Goal: Obtain resource: Download file/media

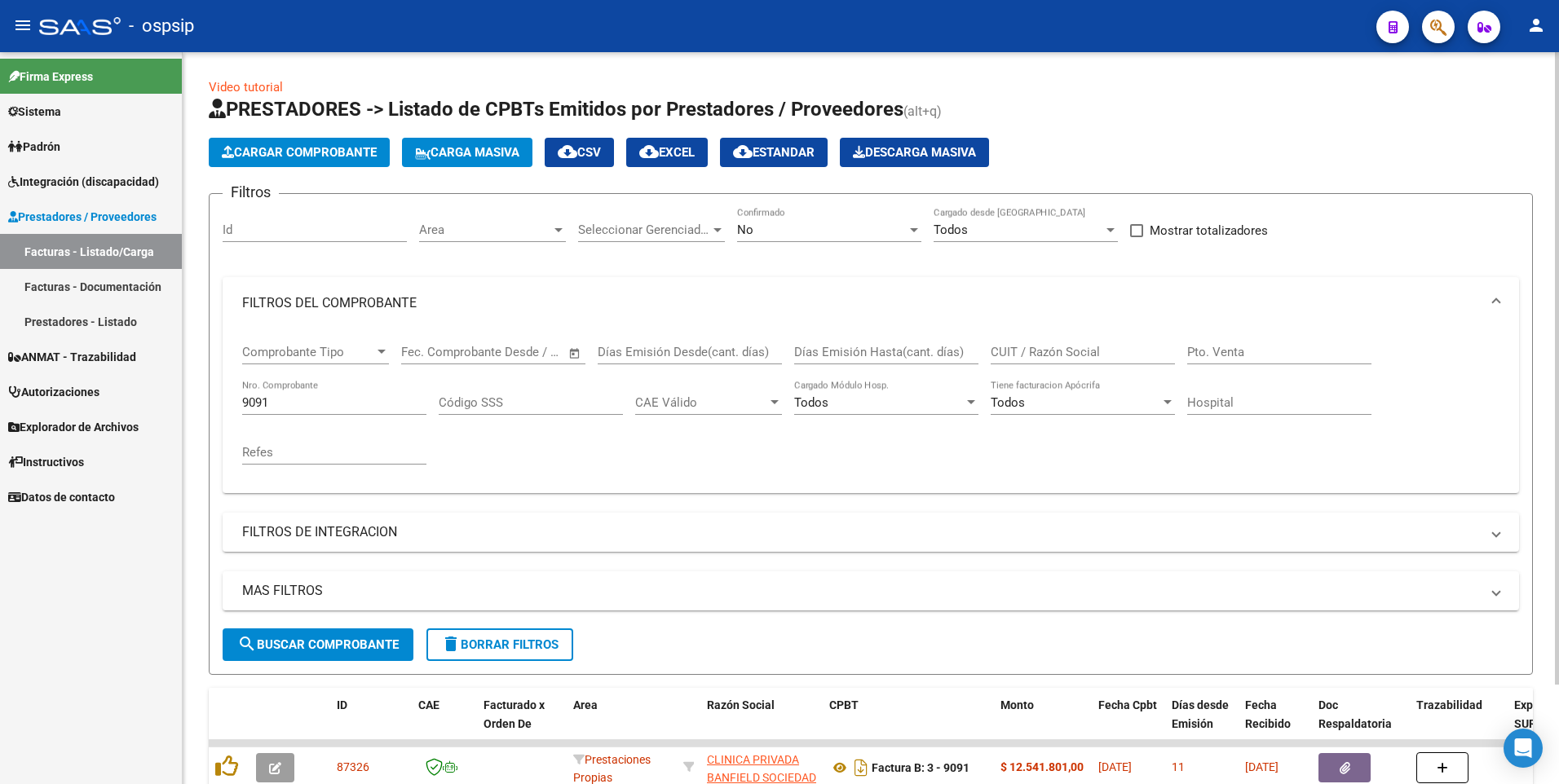
scroll to position [115, 0]
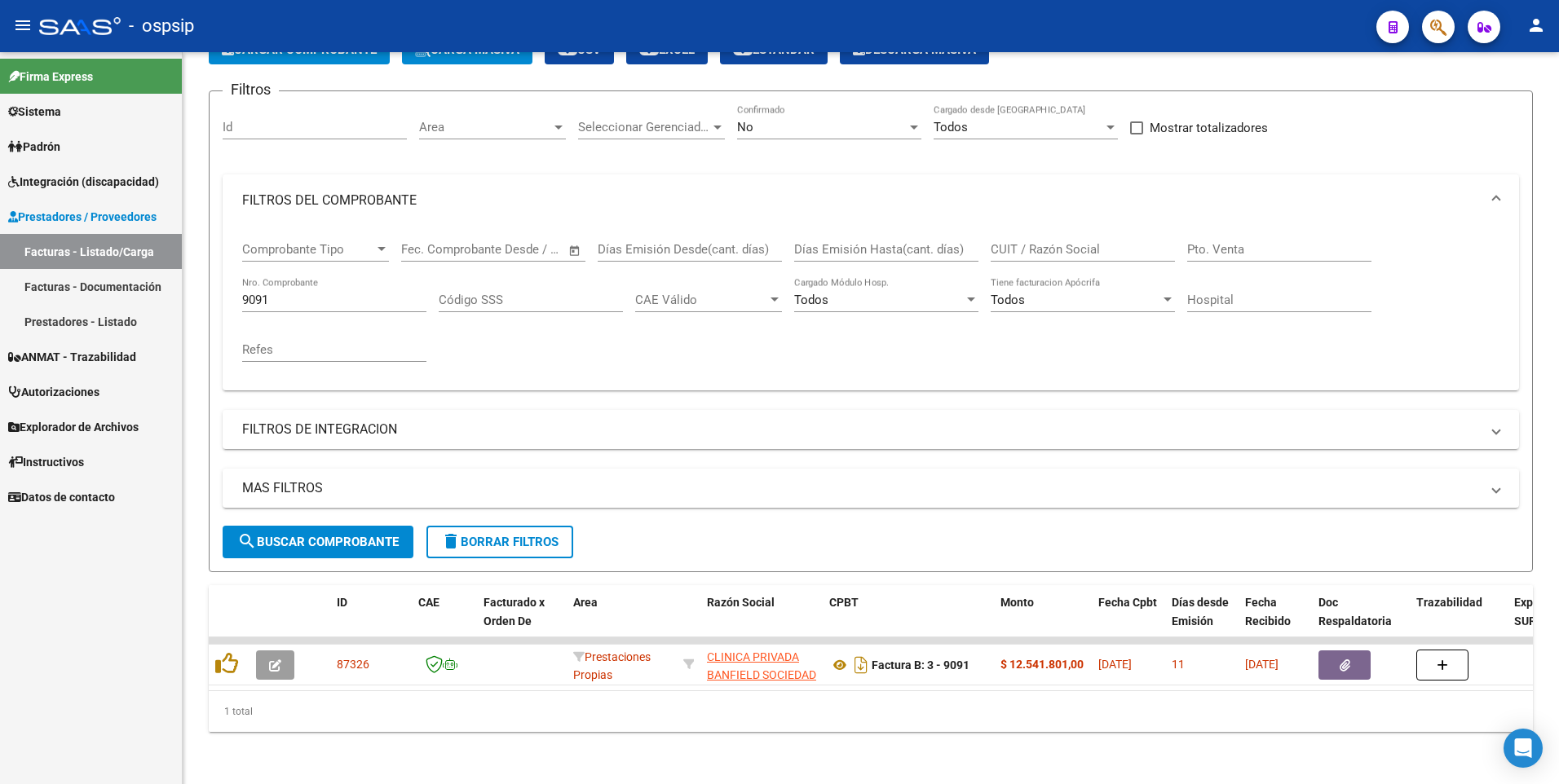
click at [1440, 34] on icon "button" at bounding box center [1439, 27] width 16 height 19
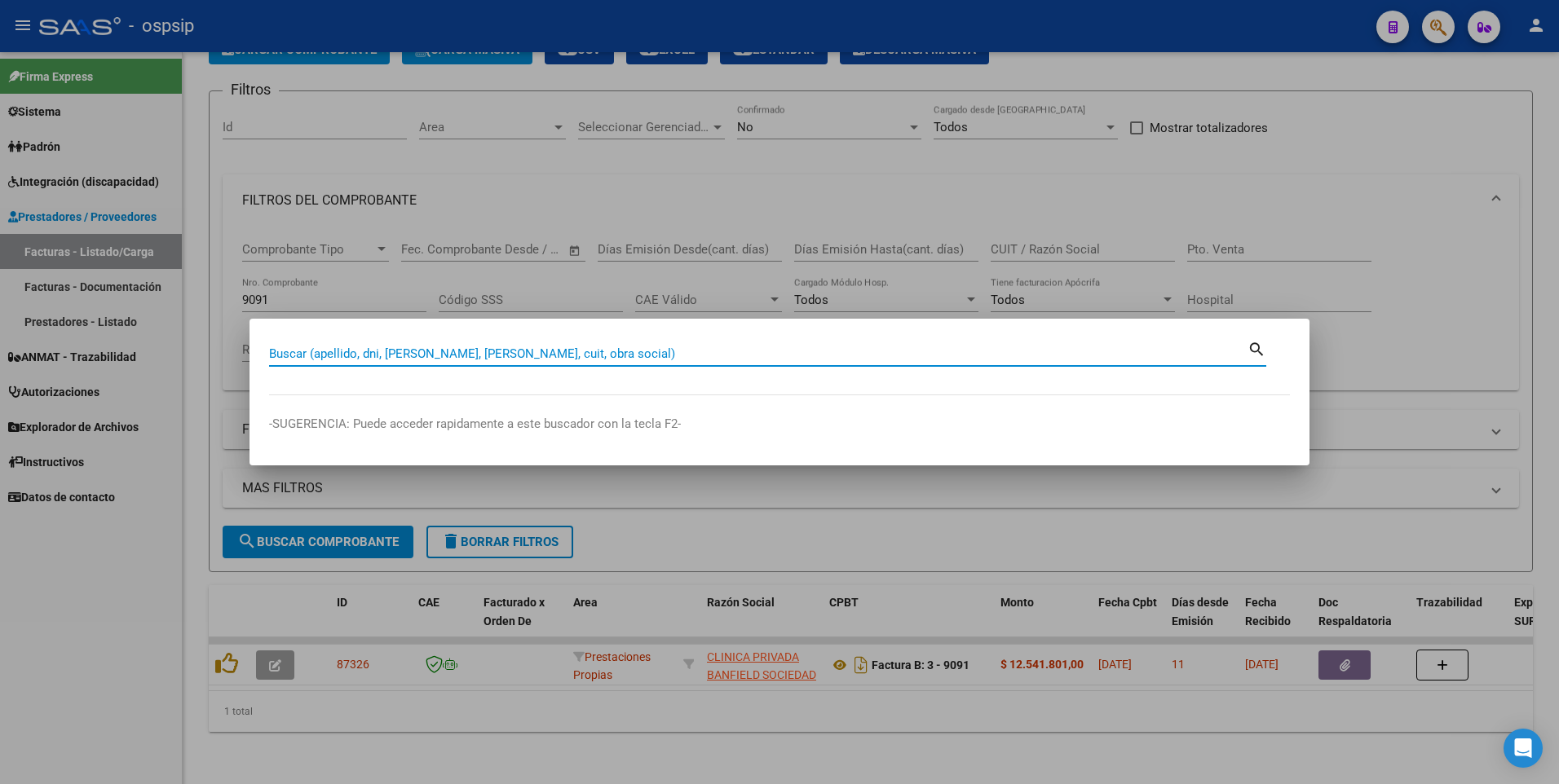
click at [644, 361] on input "Buscar (apellido, dni, [PERSON_NAME], [PERSON_NAME], cuit, obra social)" at bounding box center [759, 354] width 978 height 15
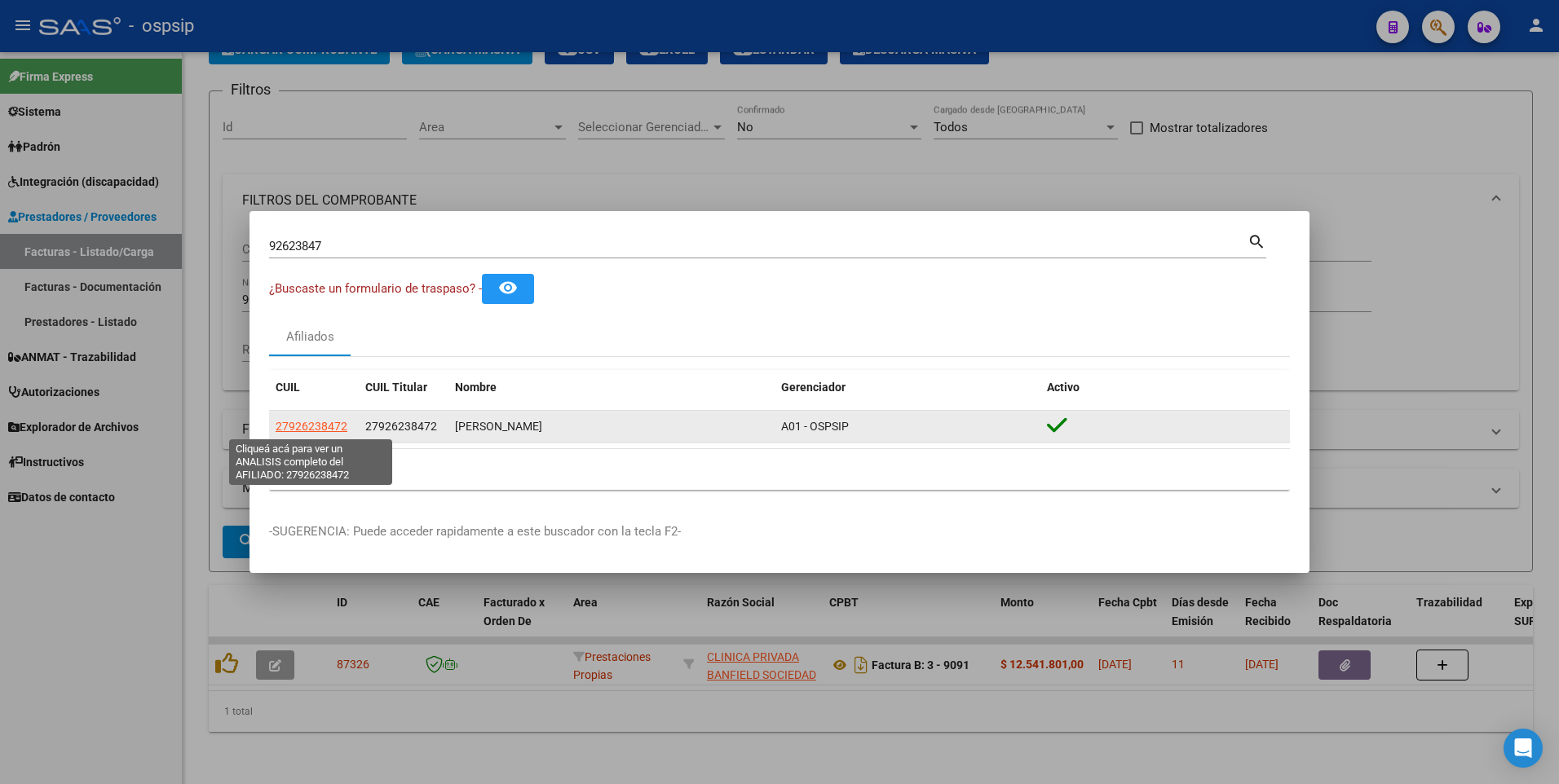
click at [319, 433] on span "27926238472" at bounding box center [311, 426] width 72 height 13
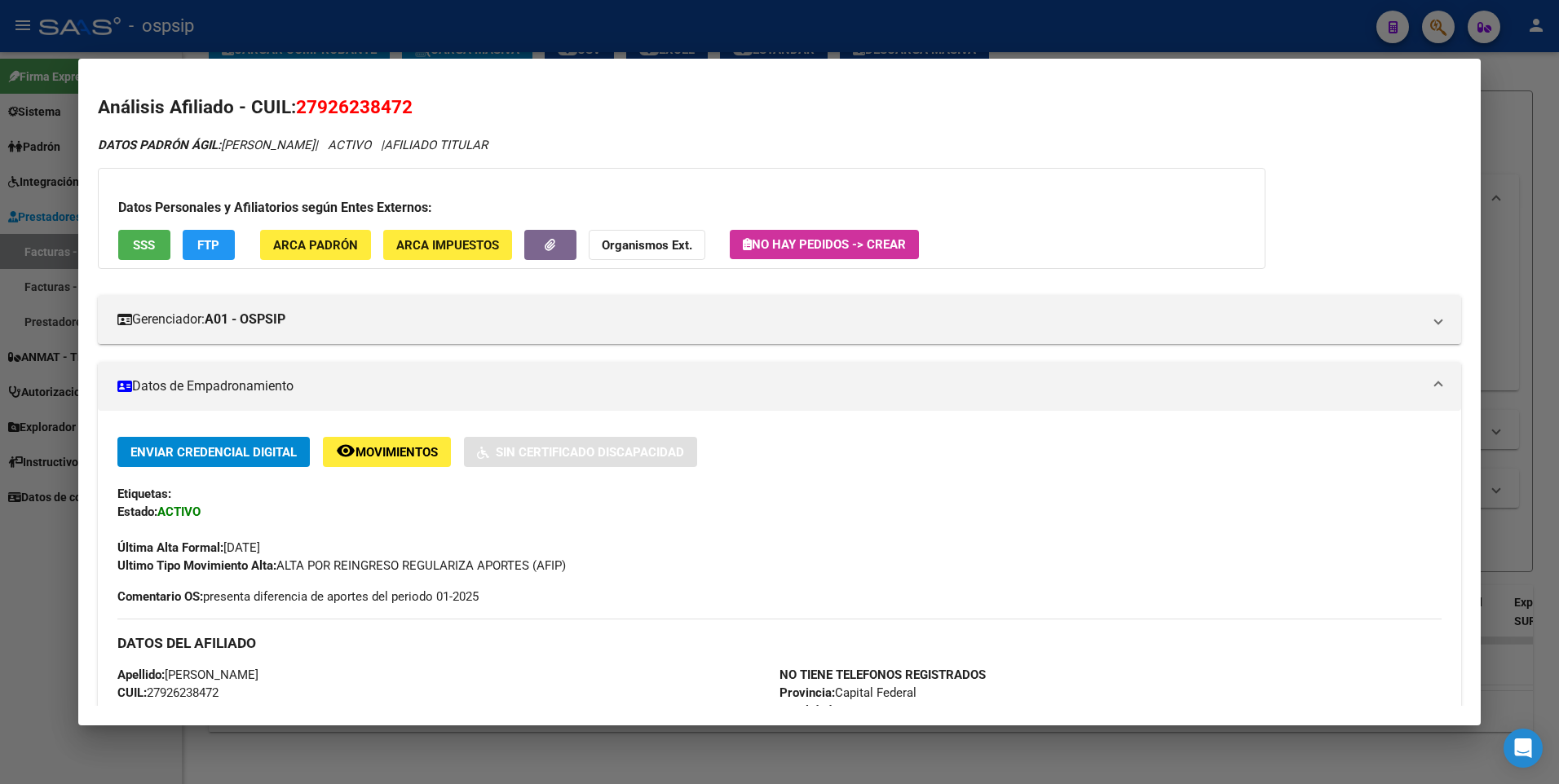
click at [117, 251] on div "Datos Personales y Afiliatorios según Entes Externos: SSS FTP ARCA Padrón ARCA …" at bounding box center [681, 218] width 1167 height 101
click at [142, 245] on span "SSS" at bounding box center [144, 246] width 22 height 15
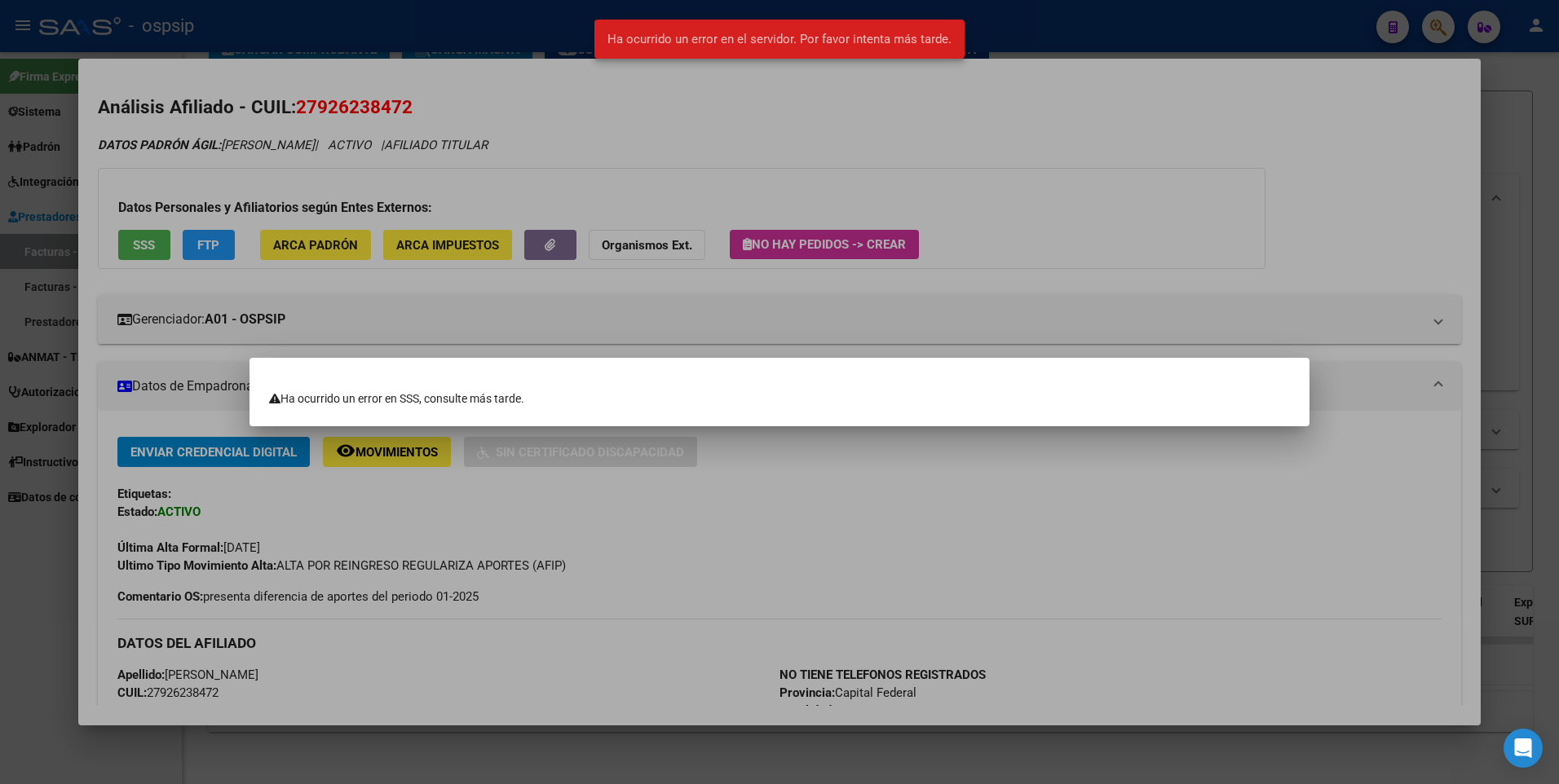
click at [1154, 168] on div at bounding box center [780, 392] width 1559 height 784
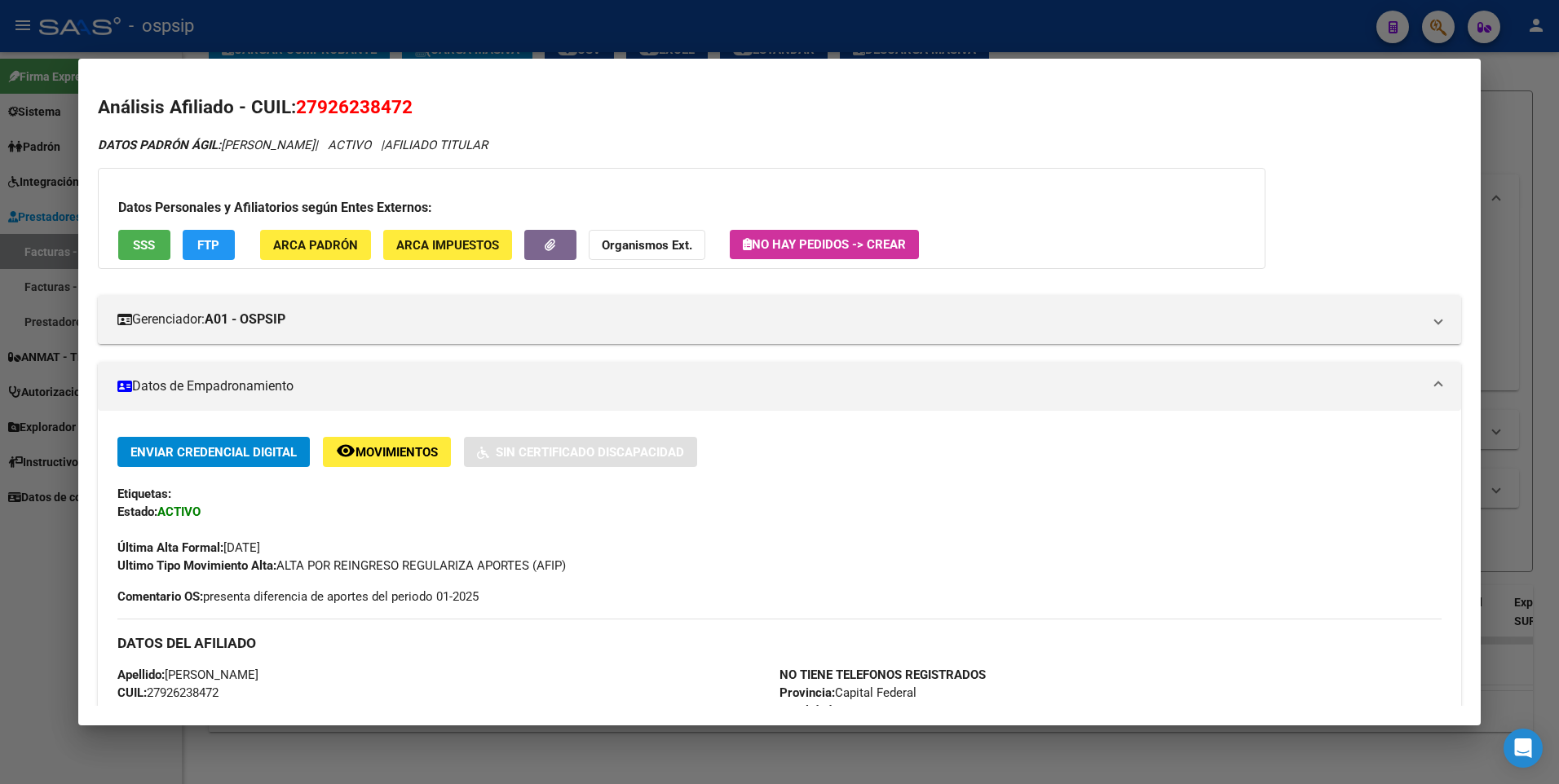
click at [145, 242] on span "SSS" at bounding box center [144, 246] width 22 height 15
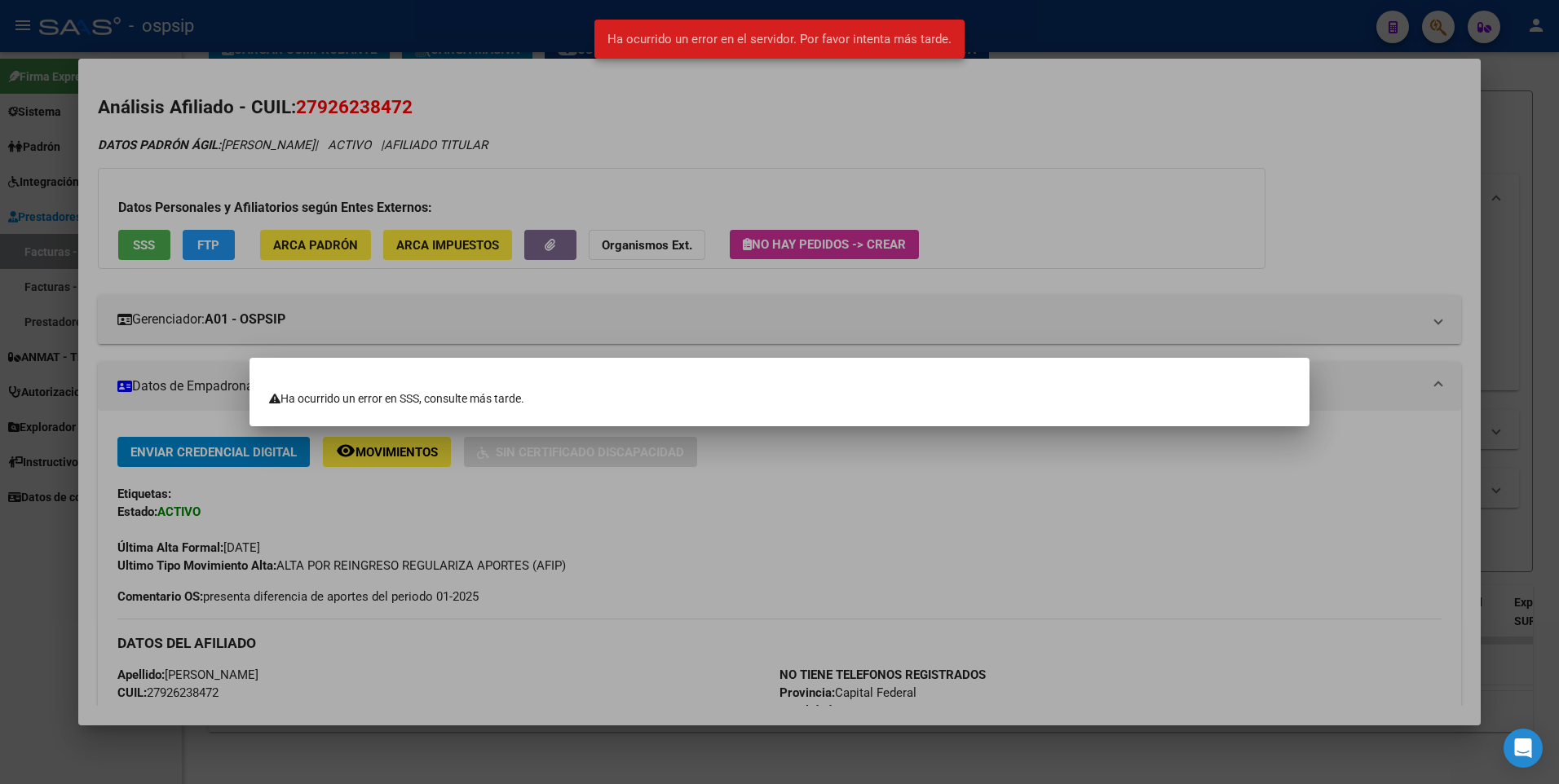
click at [1062, 163] on div at bounding box center [780, 392] width 1559 height 784
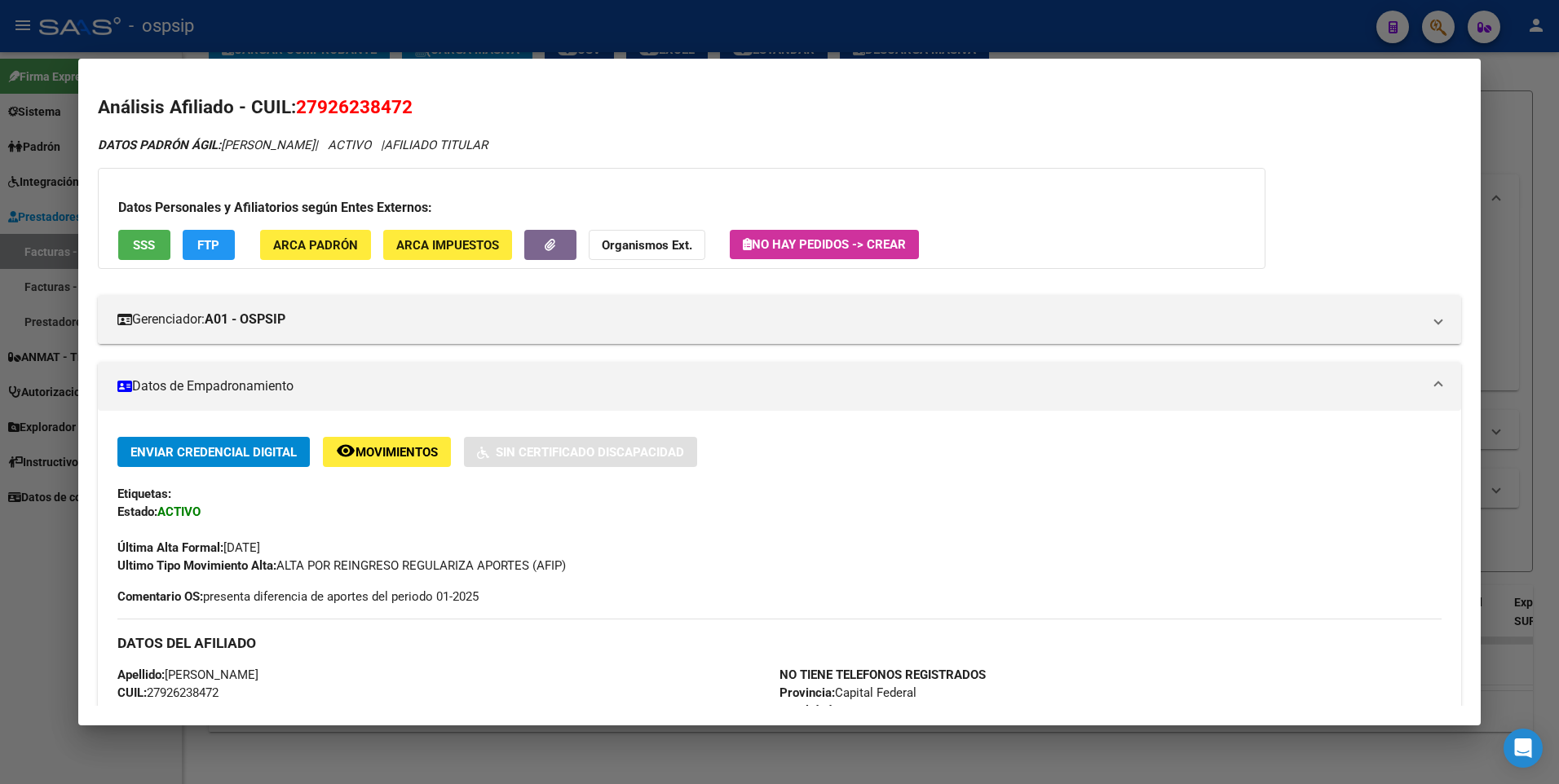
click at [1509, 126] on div at bounding box center [780, 392] width 1559 height 784
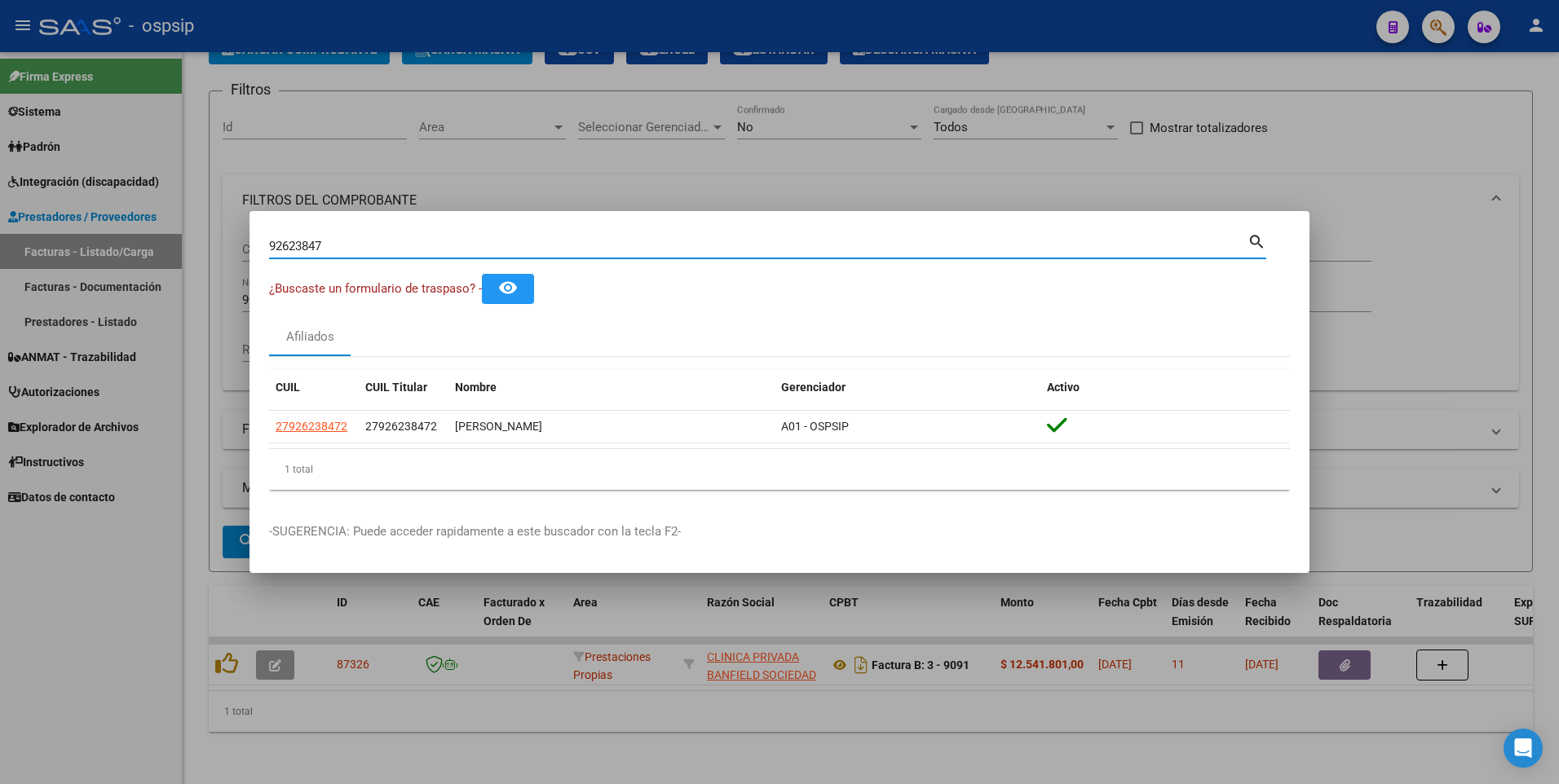
drag, startPoint x: 341, startPoint y: 246, endPoint x: 146, endPoint y: 275, distance: 197.1
click at [146, 275] on div "92623847 Buscar (apellido, dni, cuil, nro traspaso, cuit, obra social) search ¿…" at bounding box center [780, 392] width 1559 height 784
type input "92099783"
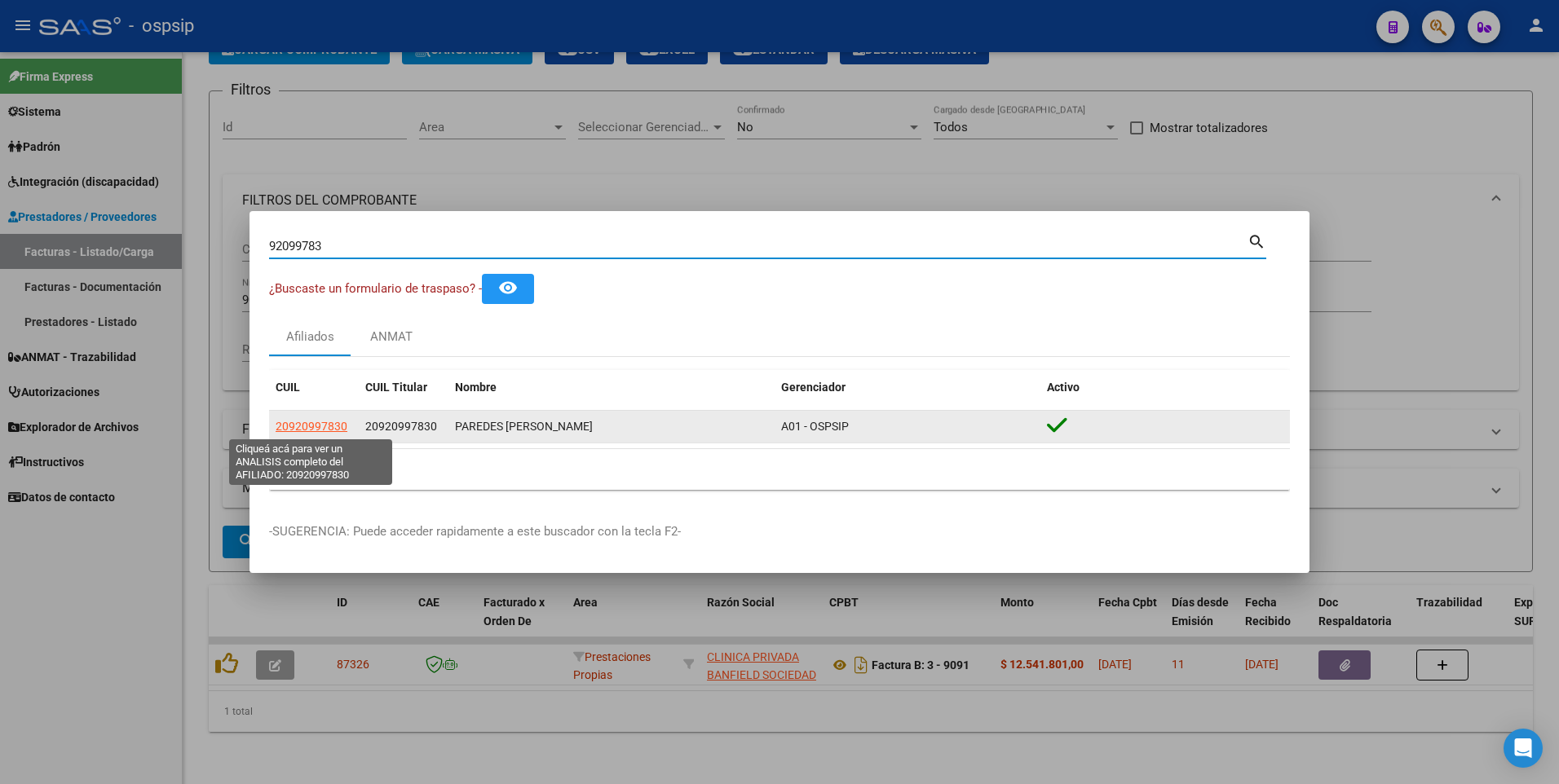
click at [325, 430] on span "20920997830" at bounding box center [311, 426] width 72 height 13
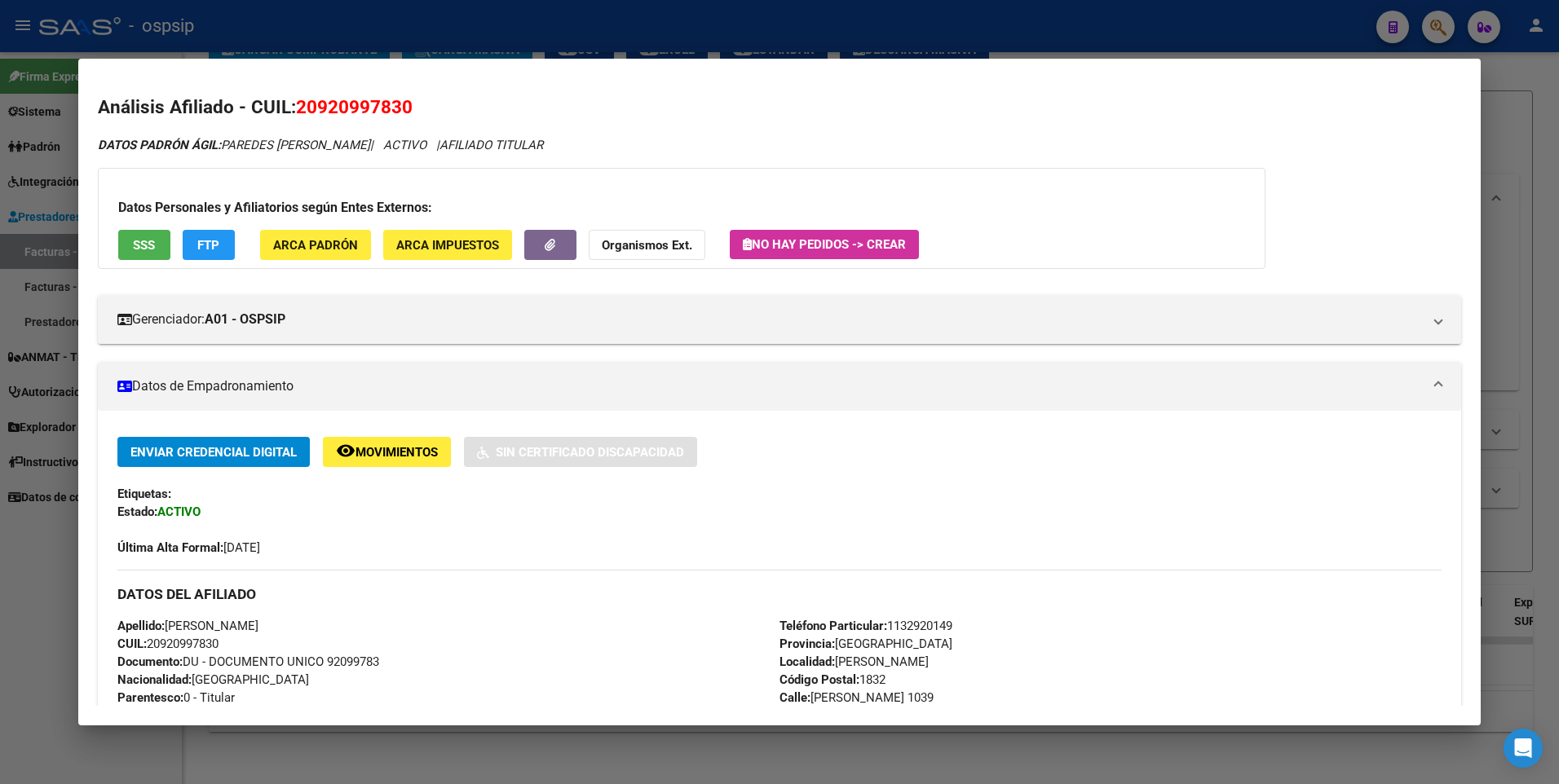
click at [124, 245] on button "SSS" at bounding box center [144, 245] width 52 height 30
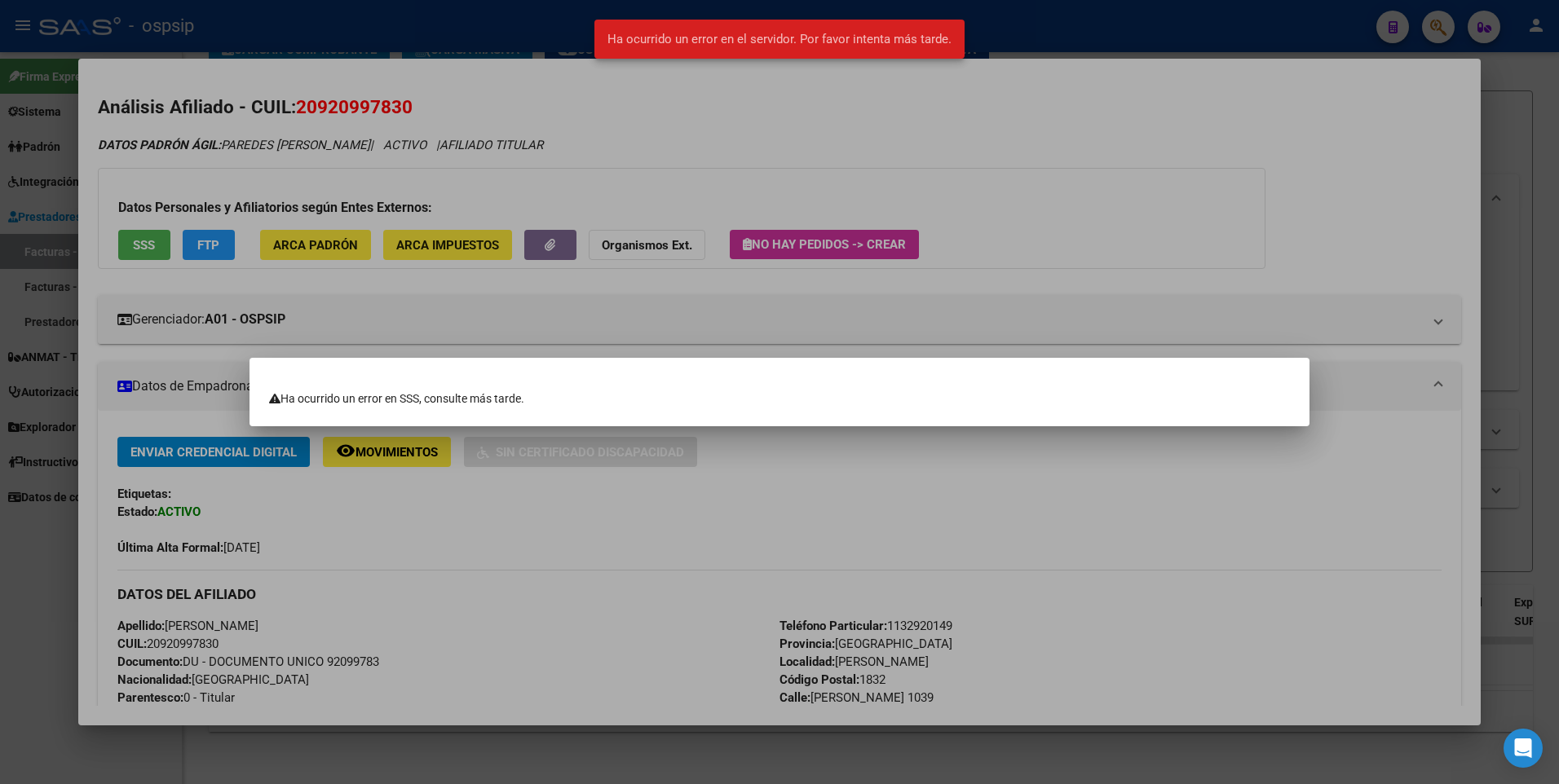
click at [1037, 132] on div at bounding box center [780, 392] width 1559 height 784
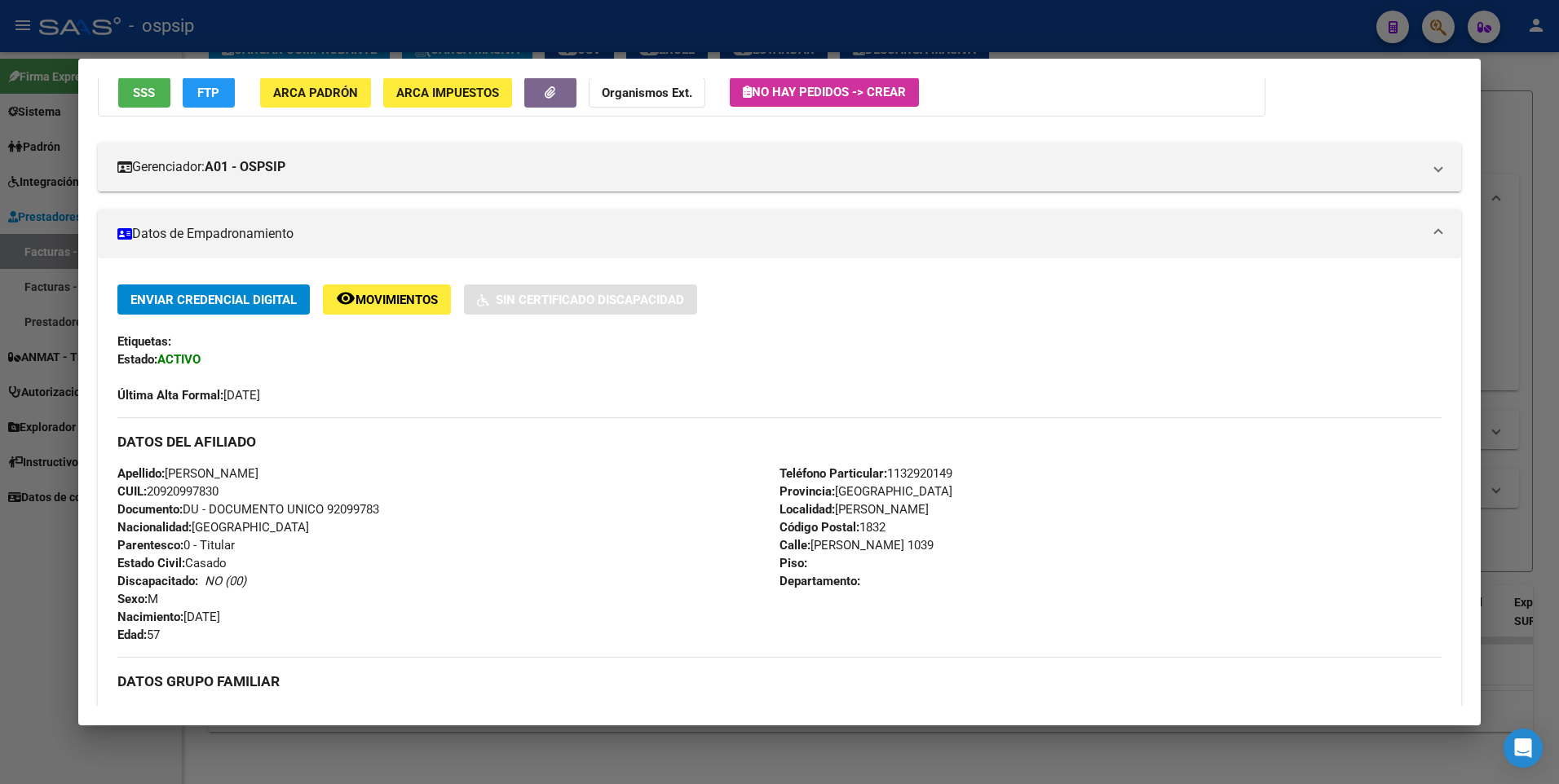
scroll to position [0, 0]
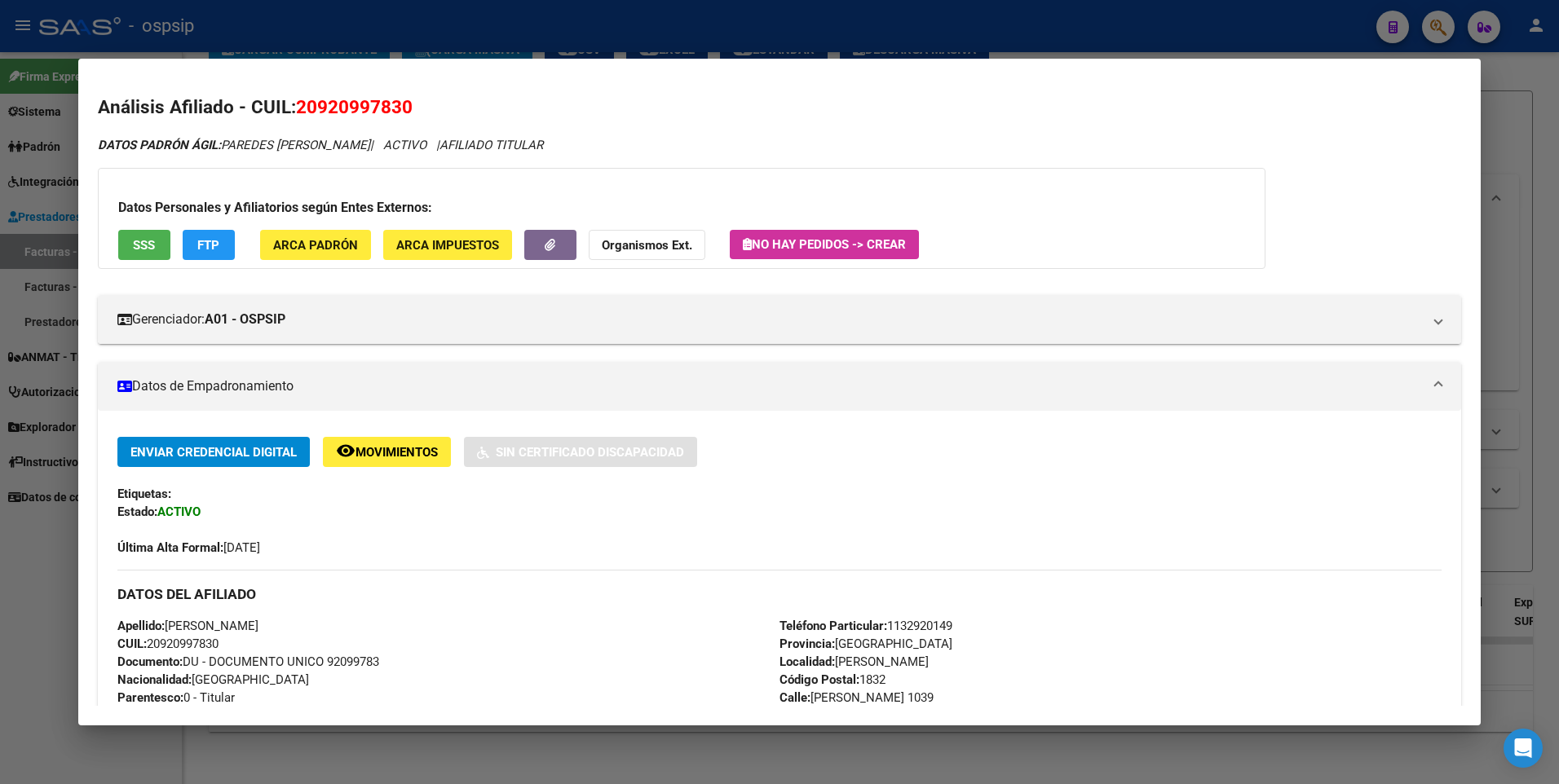
click at [119, 246] on button "SSS" at bounding box center [144, 245] width 52 height 30
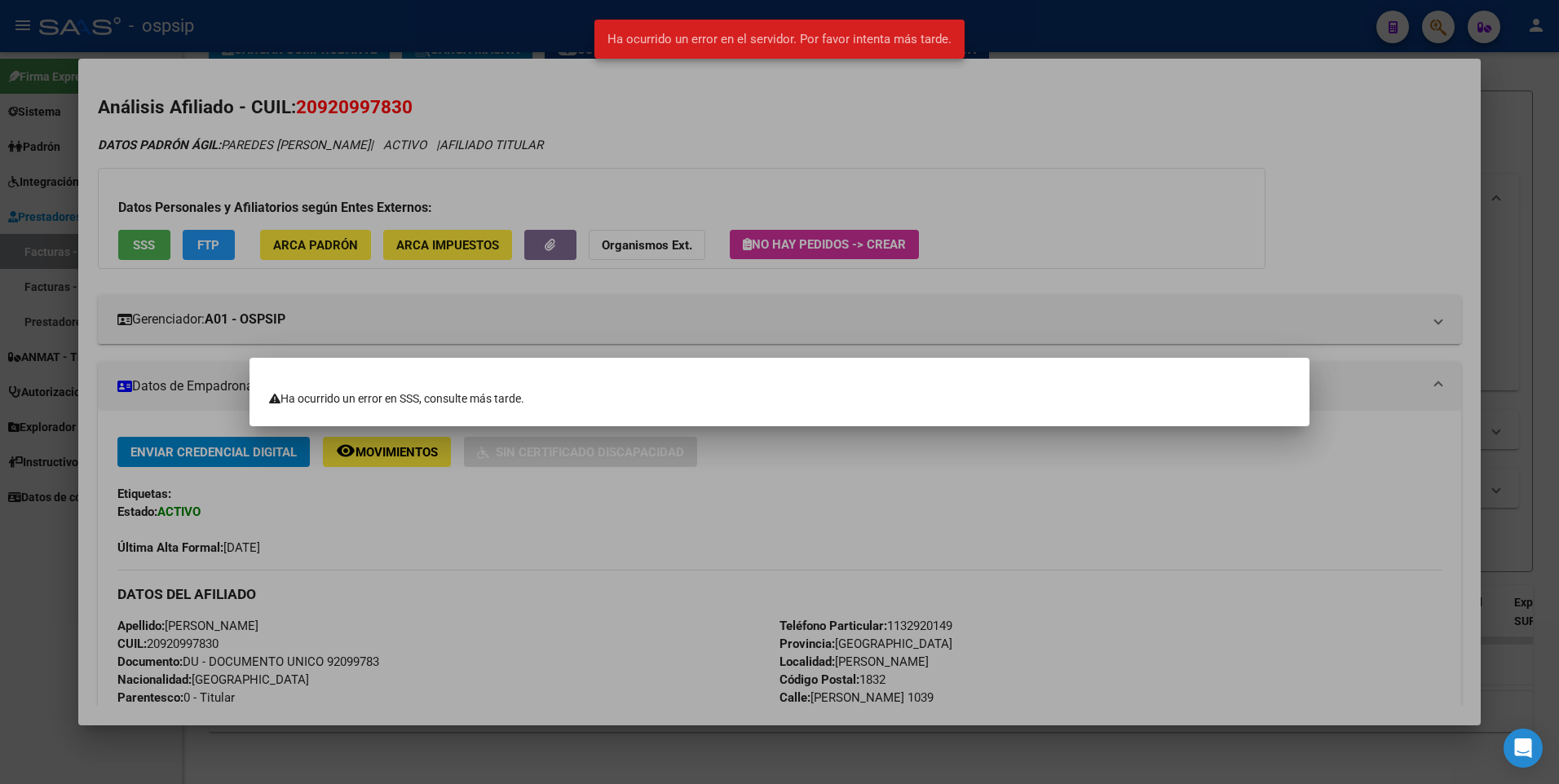
click at [979, 180] on div at bounding box center [780, 392] width 1559 height 784
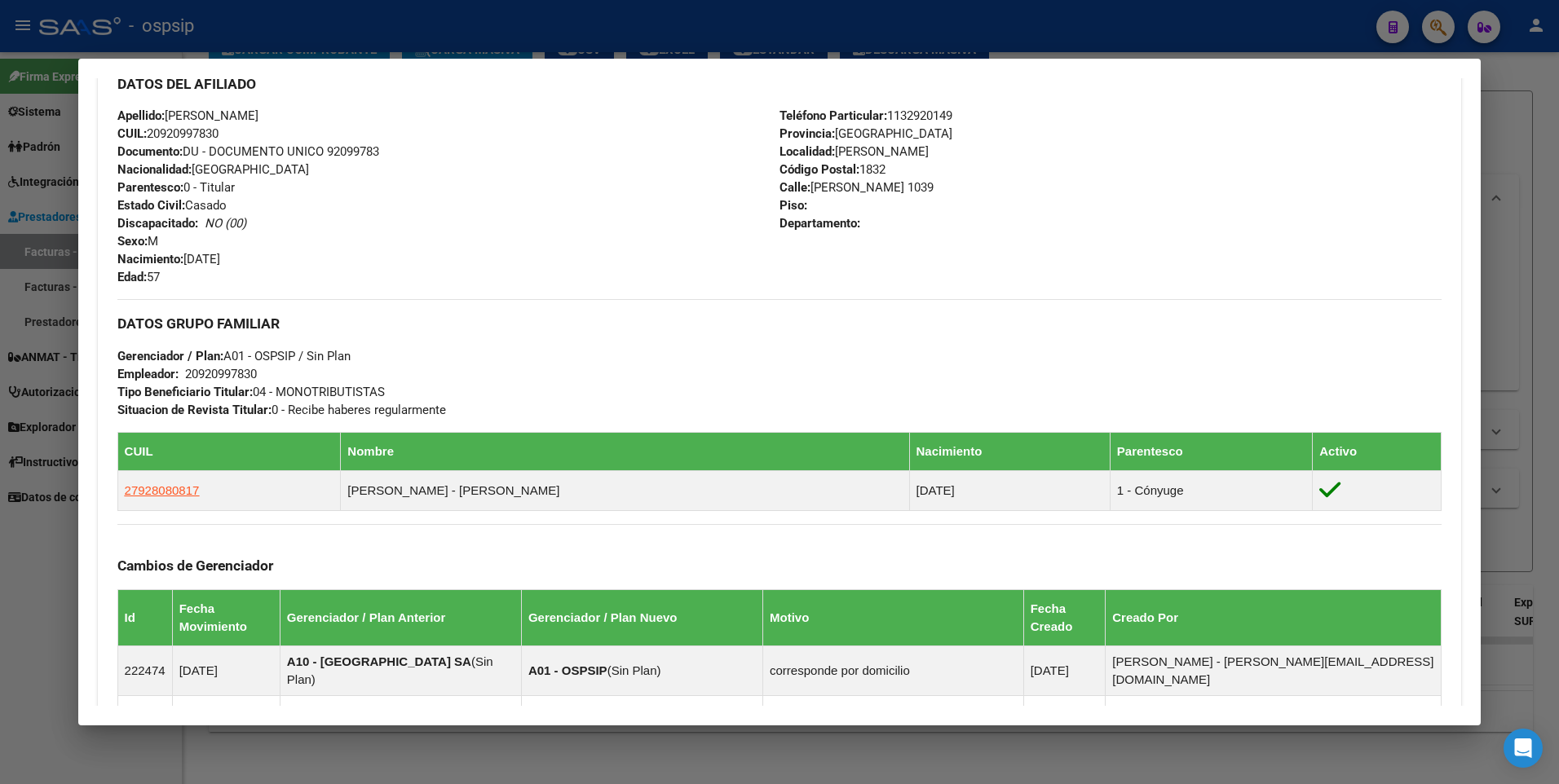
scroll to position [478, 0]
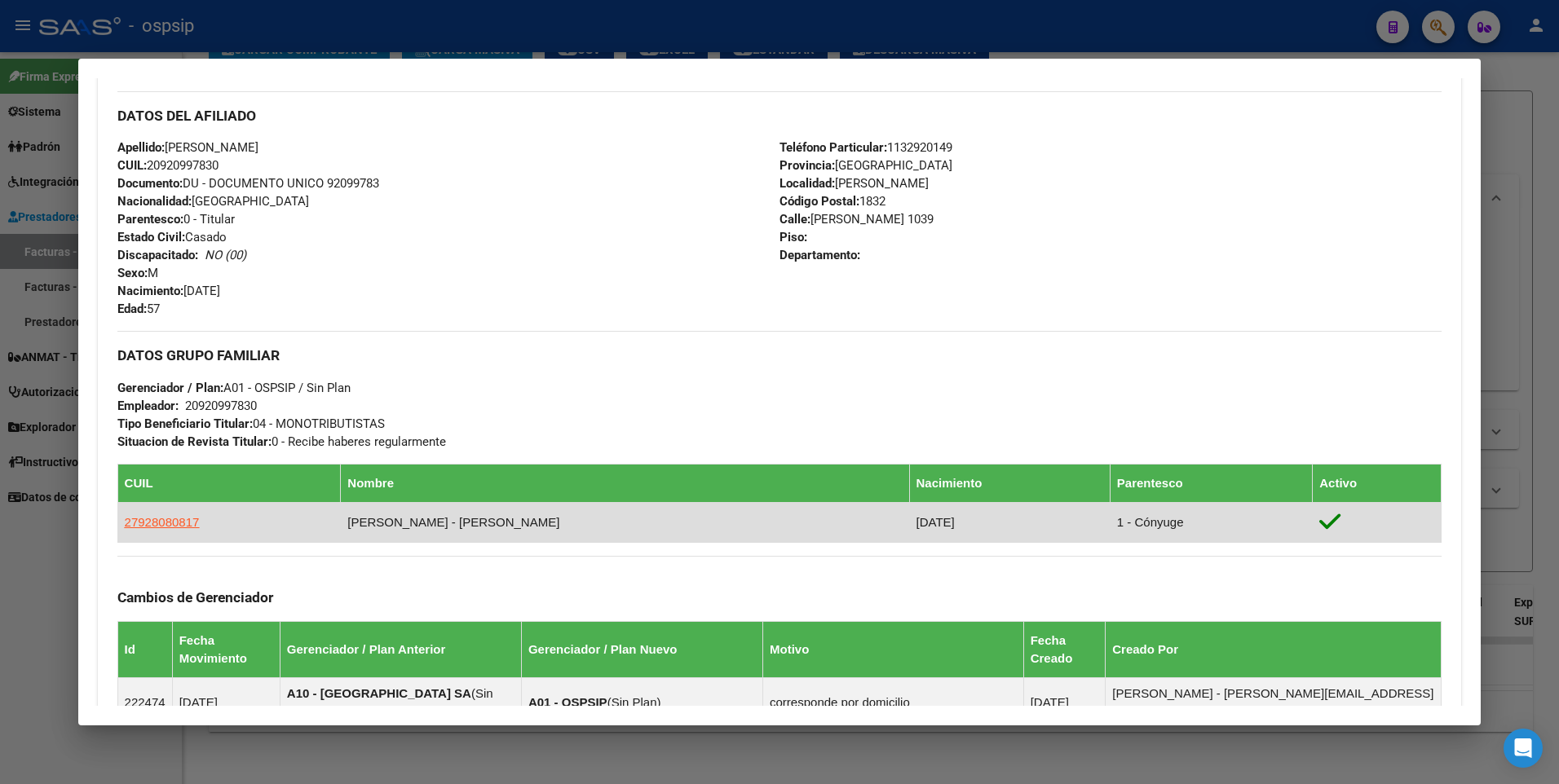
click at [375, 520] on td "[PERSON_NAME] - [PERSON_NAME]" at bounding box center [624, 522] width 569 height 40
click at [163, 527] on span "27928080817" at bounding box center [162, 522] width 75 height 14
type textarea "27928080817"
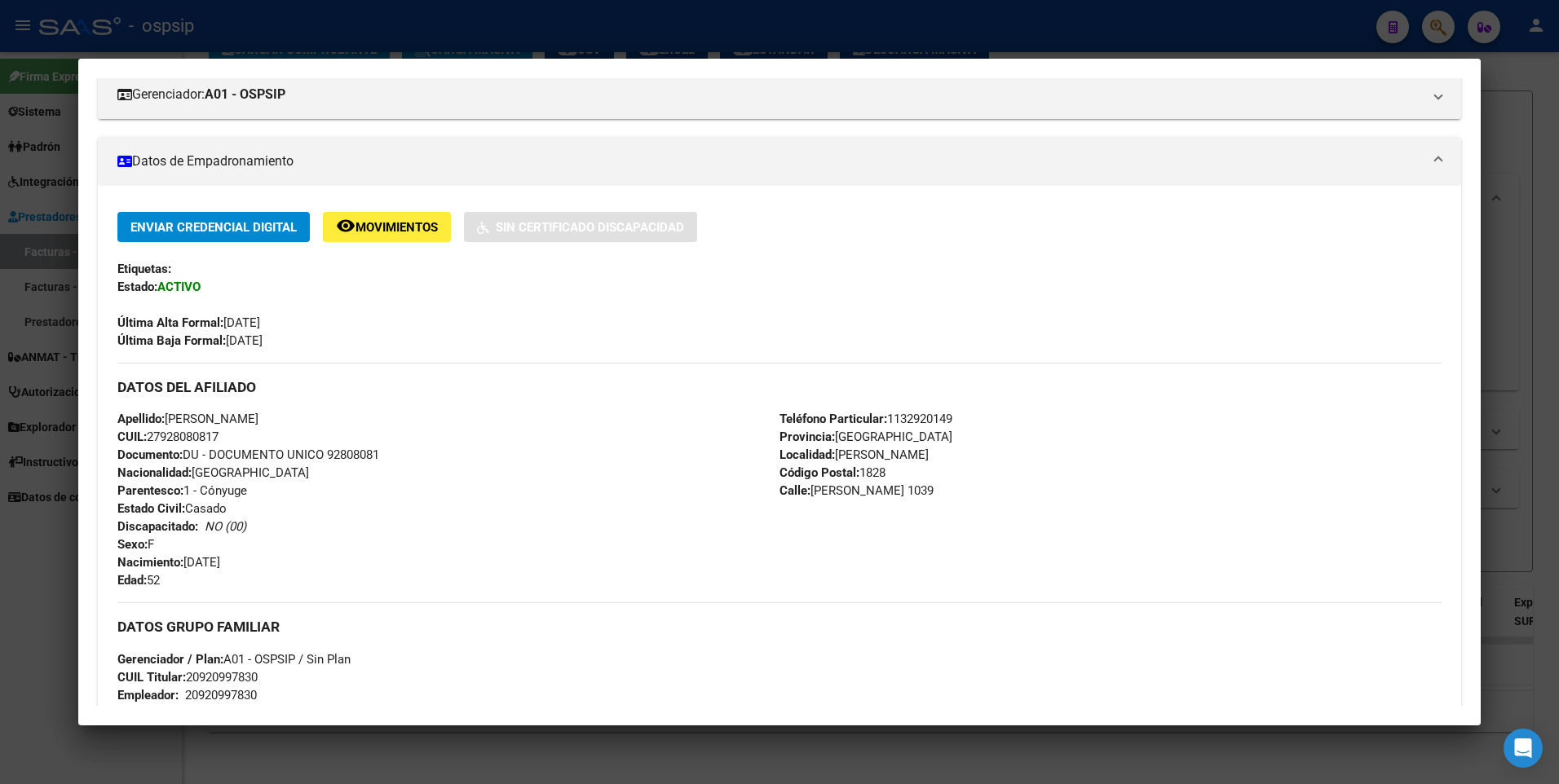
scroll to position [245, 0]
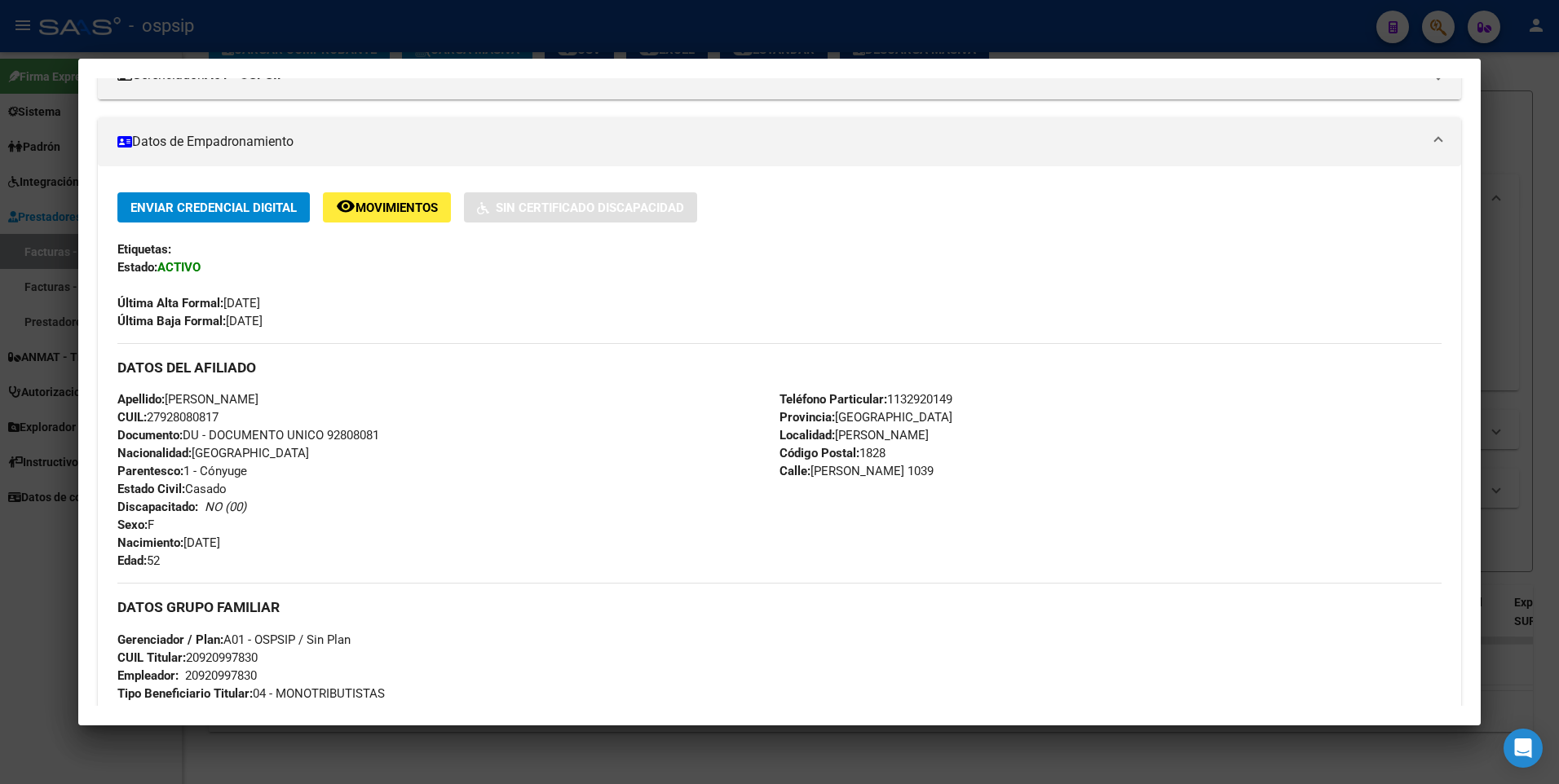
drag, startPoint x: 164, startPoint y: 420, endPoint x: 219, endPoint y: 420, distance: 55.0
click at [218, 420] on span "CUIL: 27928080817" at bounding box center [168, 417] width 101 height 15
drag, startPoint x: 219, startPoint y: 420, endPoint x: 183, endPoint y: 418, distance: 36.1
copy span "92808081"
click at [1523, 142] on div at bounding box center [780, 392] width 1559 height 784
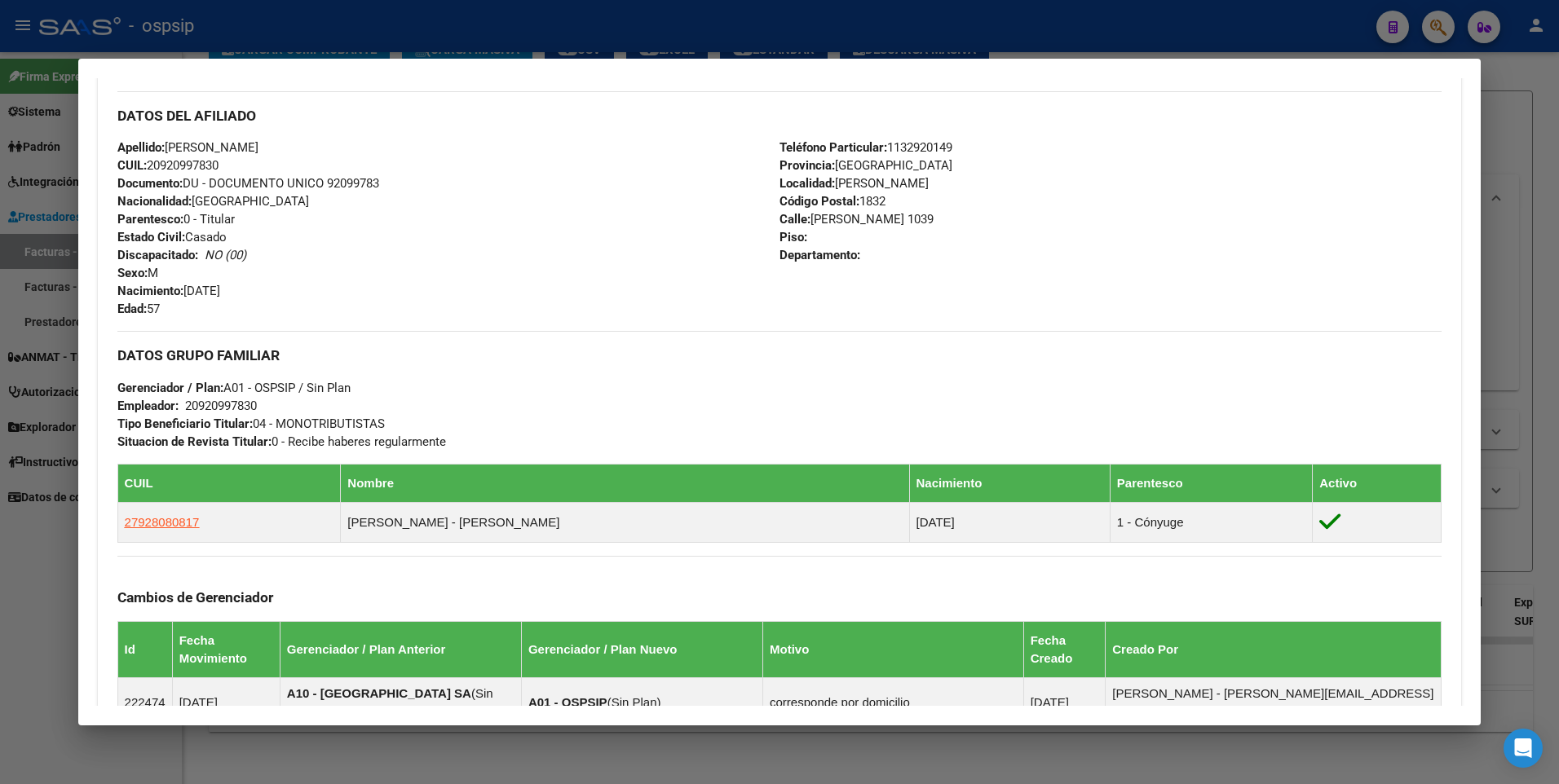
click at [1523, 142] on div at bounding box center [780, 392] width 1559 height 784
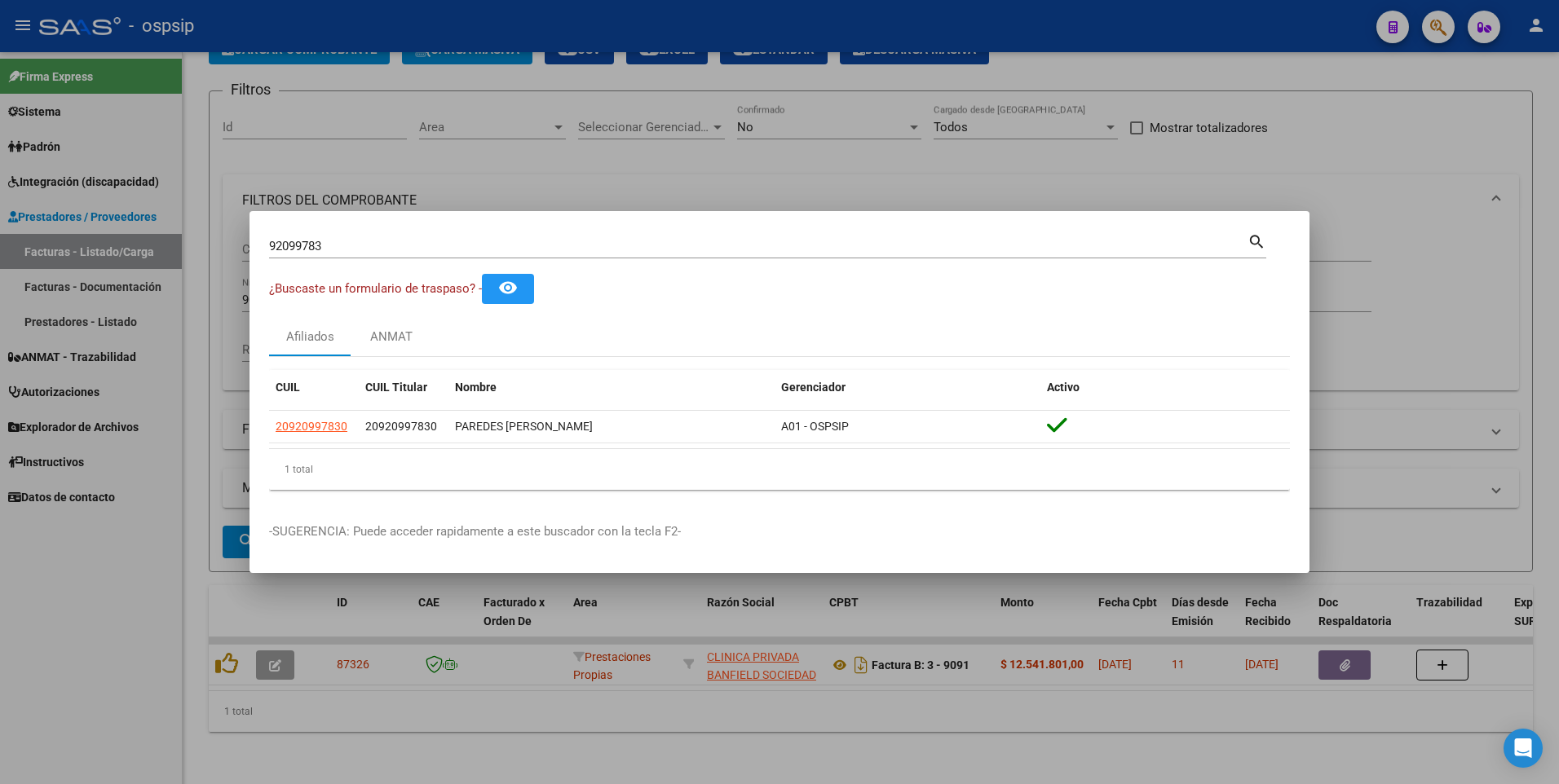
click at [1512, 142] on div at bounding box center [780, 392] width 1559 height 784
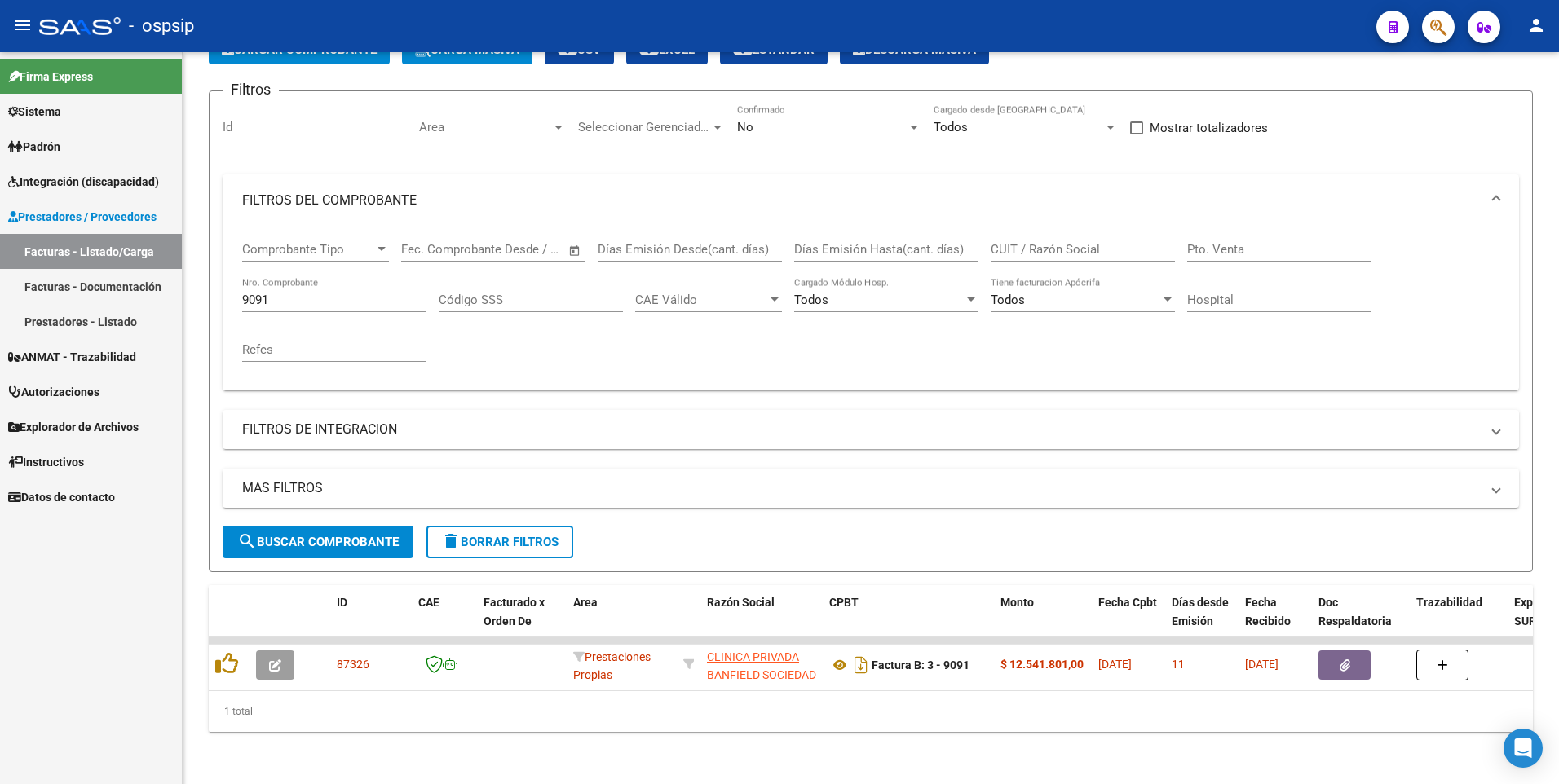
click at [1436, 42] on span "button" at bounding box center [1439, 27] width 16 height 34
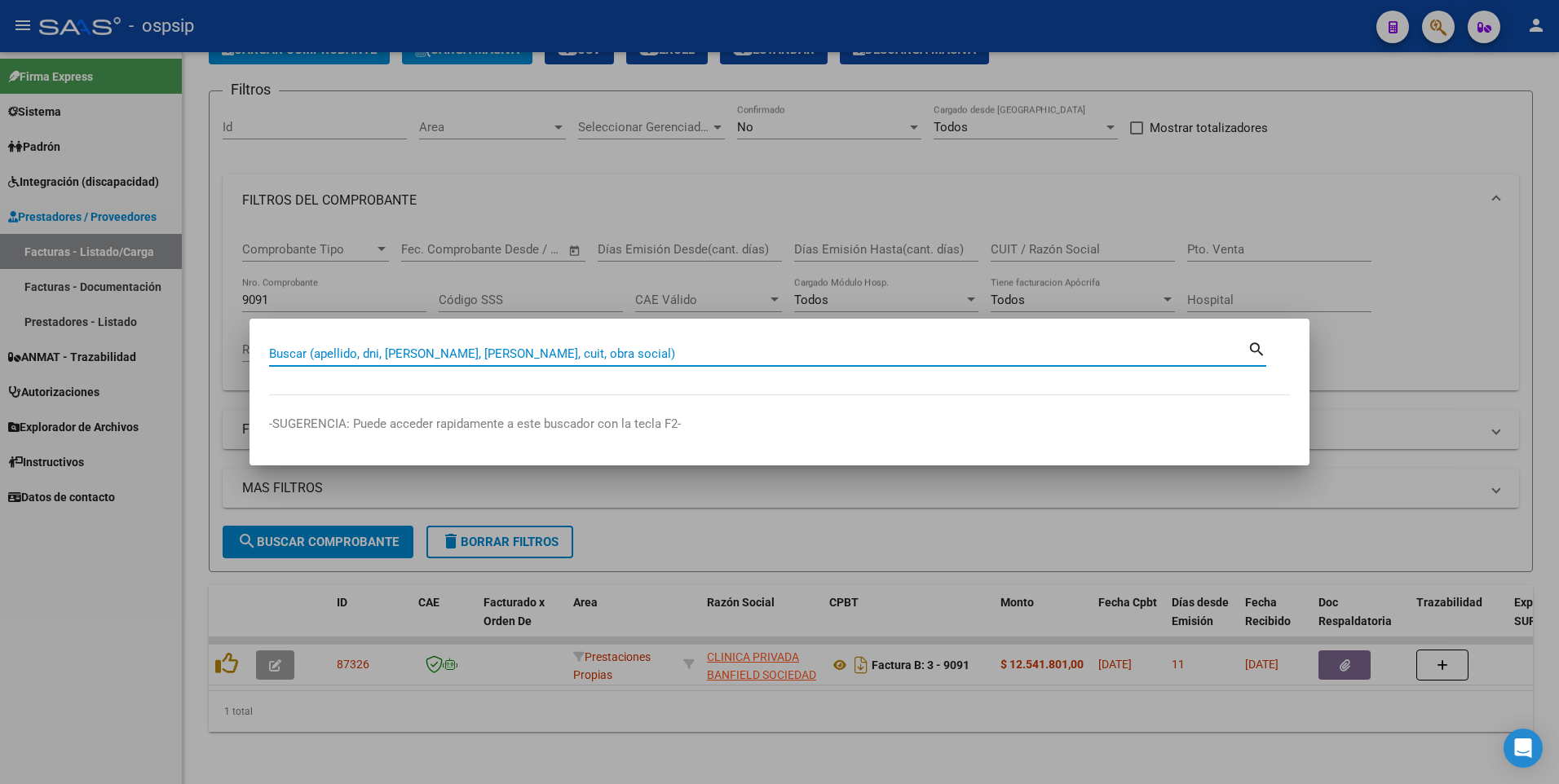
click at [564, 351] on input "Buscar (apellido, dni, [PERSON_NAME], [PERSON_NAME], cuit, obra social)" at bounding box center [759, 354] width 978 height 15
type input "92748436"
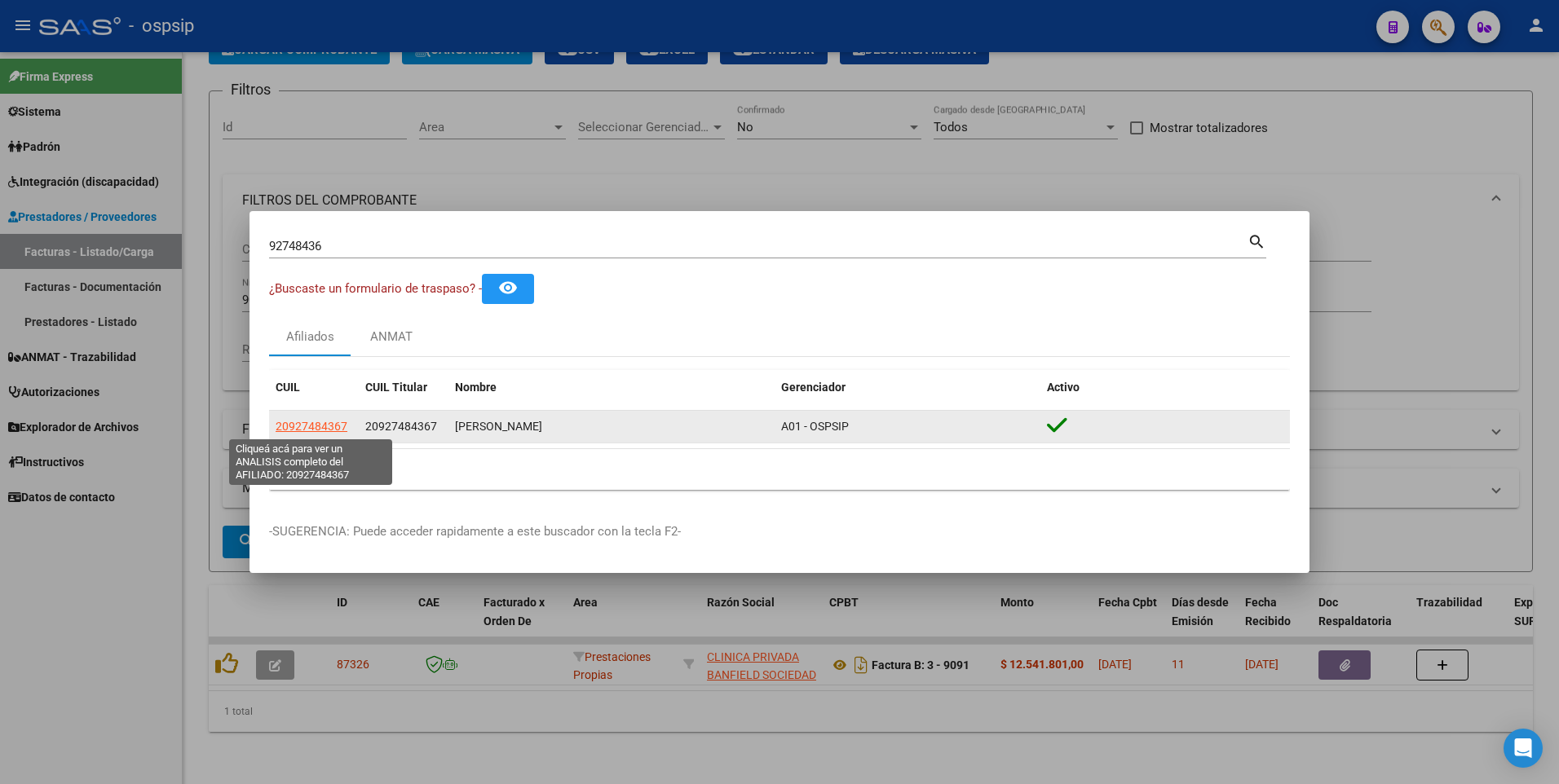
click at [315, 428] on span "20927484367" at bounding box center [311, 426] width 72 height 13
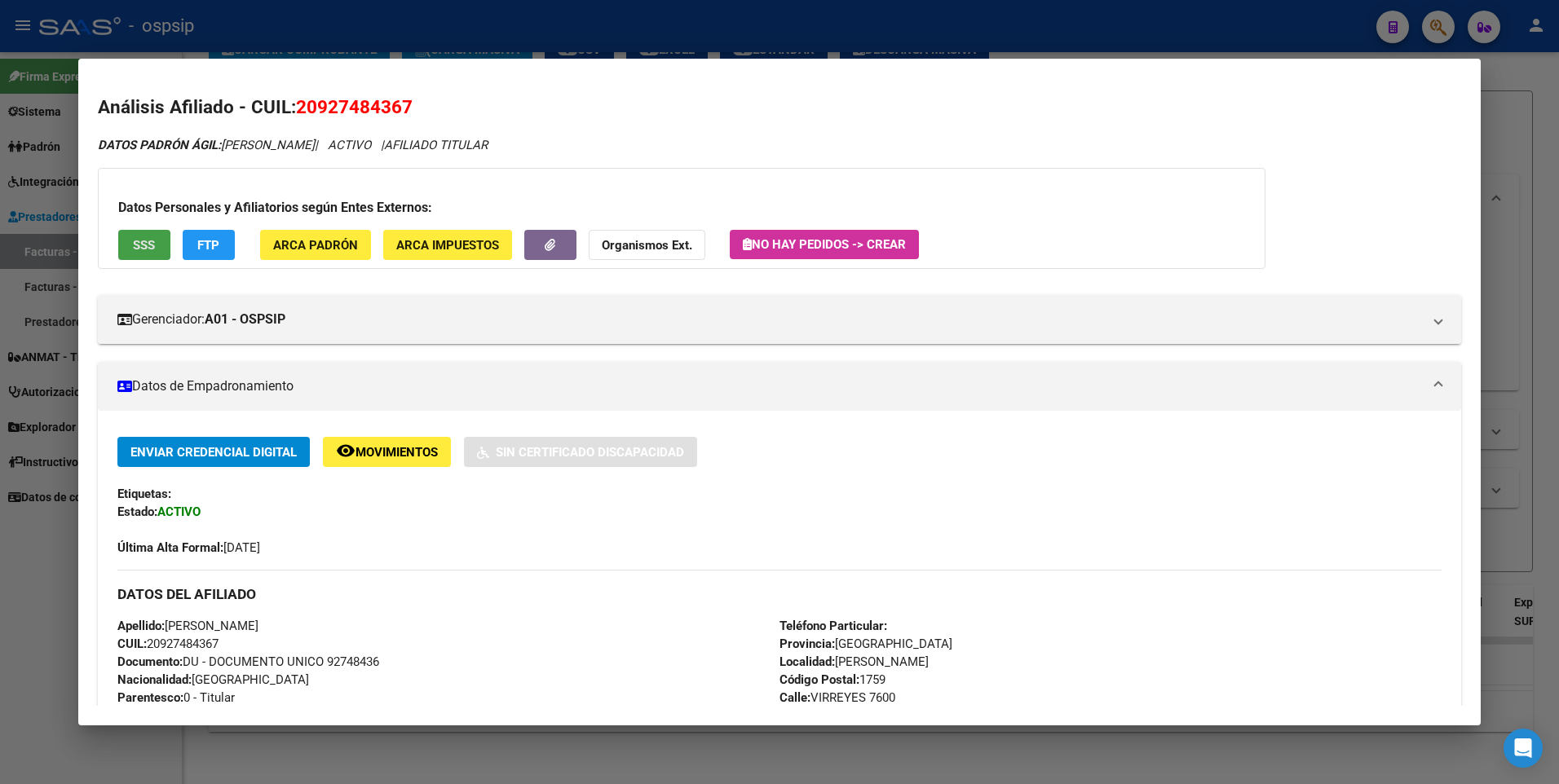
click at [157, 248] on button "SSS" at bounding box center [144, 245] width 52 height 30
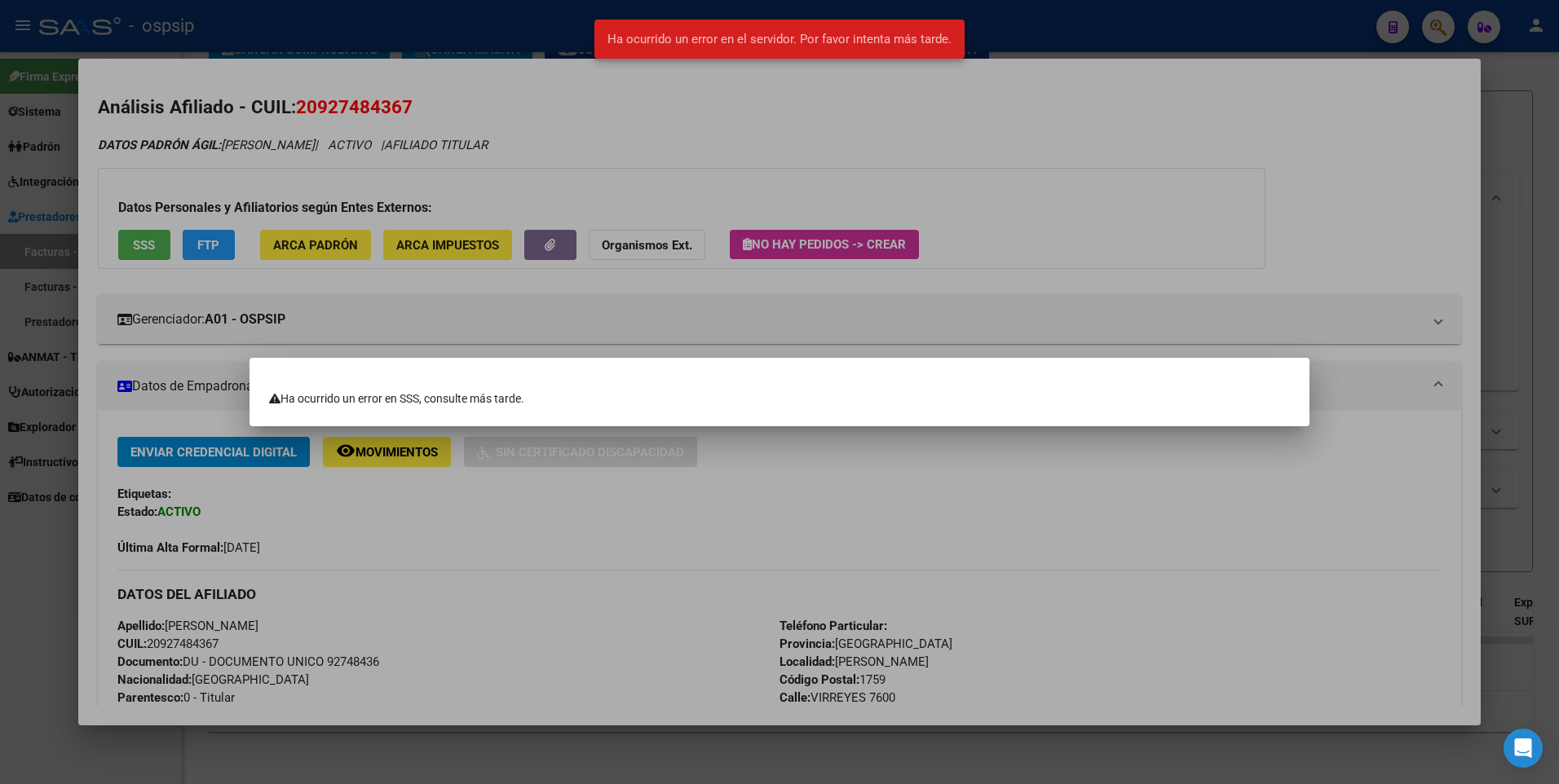
click at [962, 187] on div at bounding box center [780, 392] width 1559 height 784
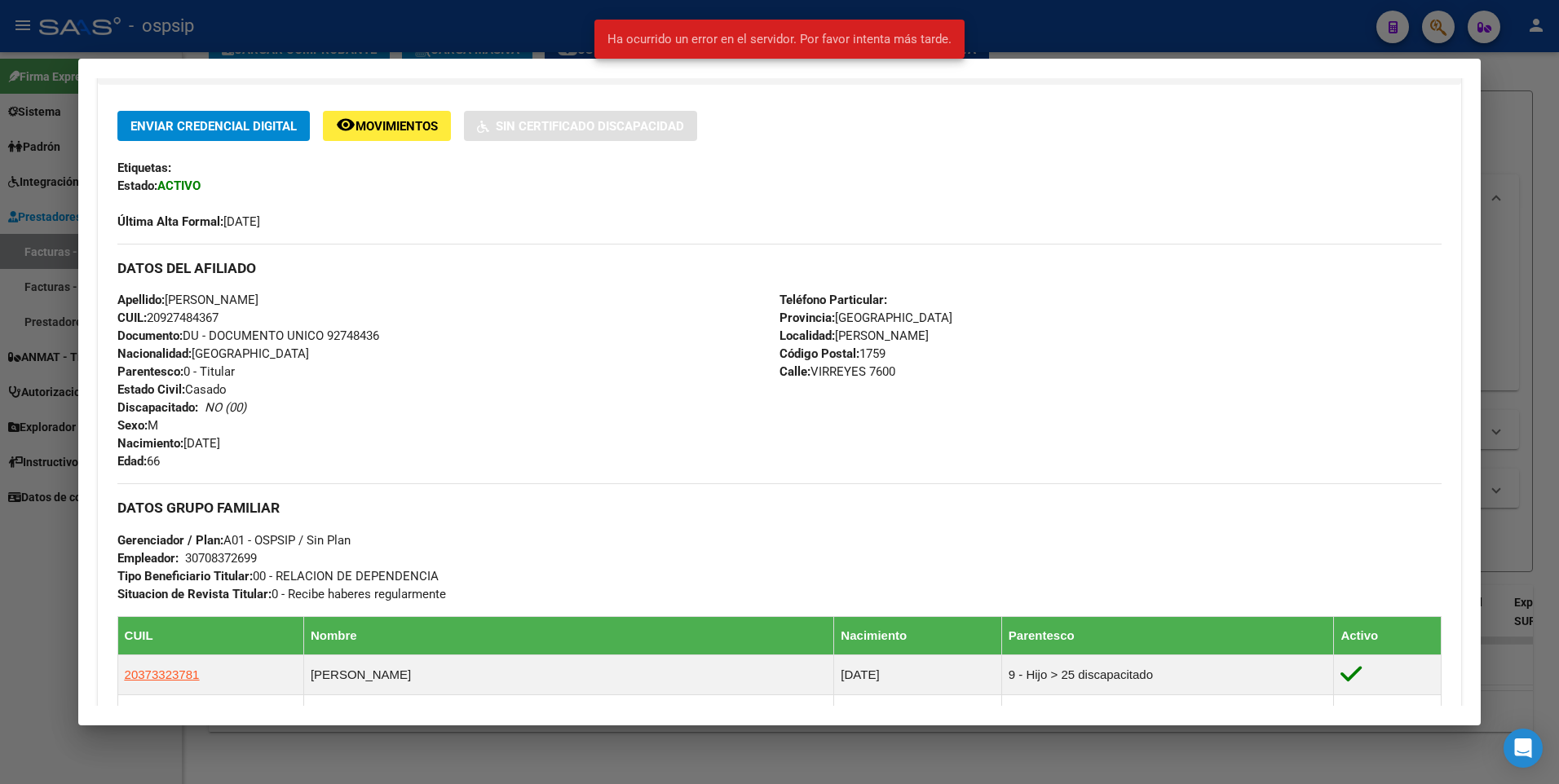
scroll to position [570, 0]
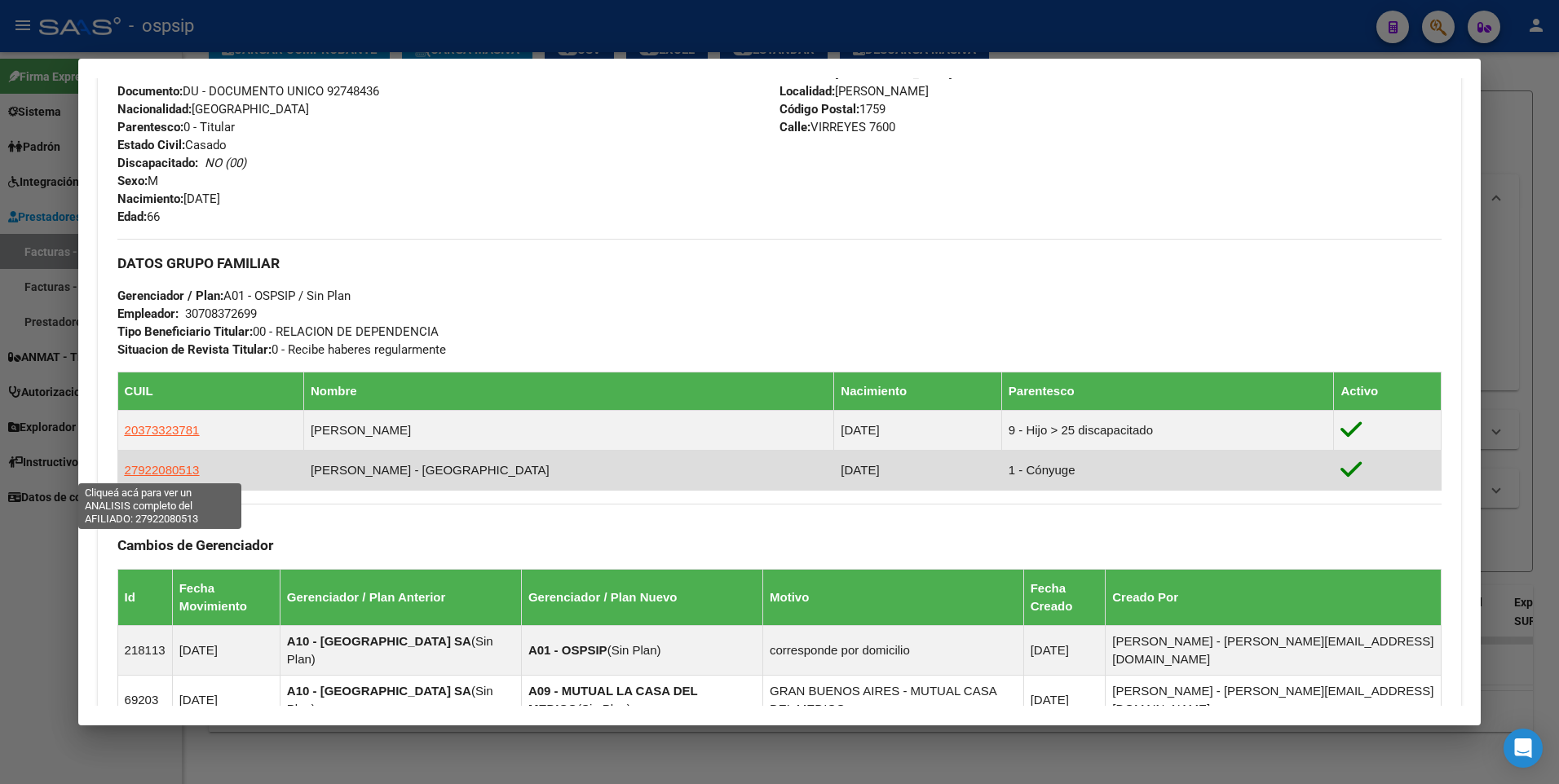
click at [149, 464] on span "27922080513" at bounding box center [162, 469] width 75 height 14
type textarea "27922080513"
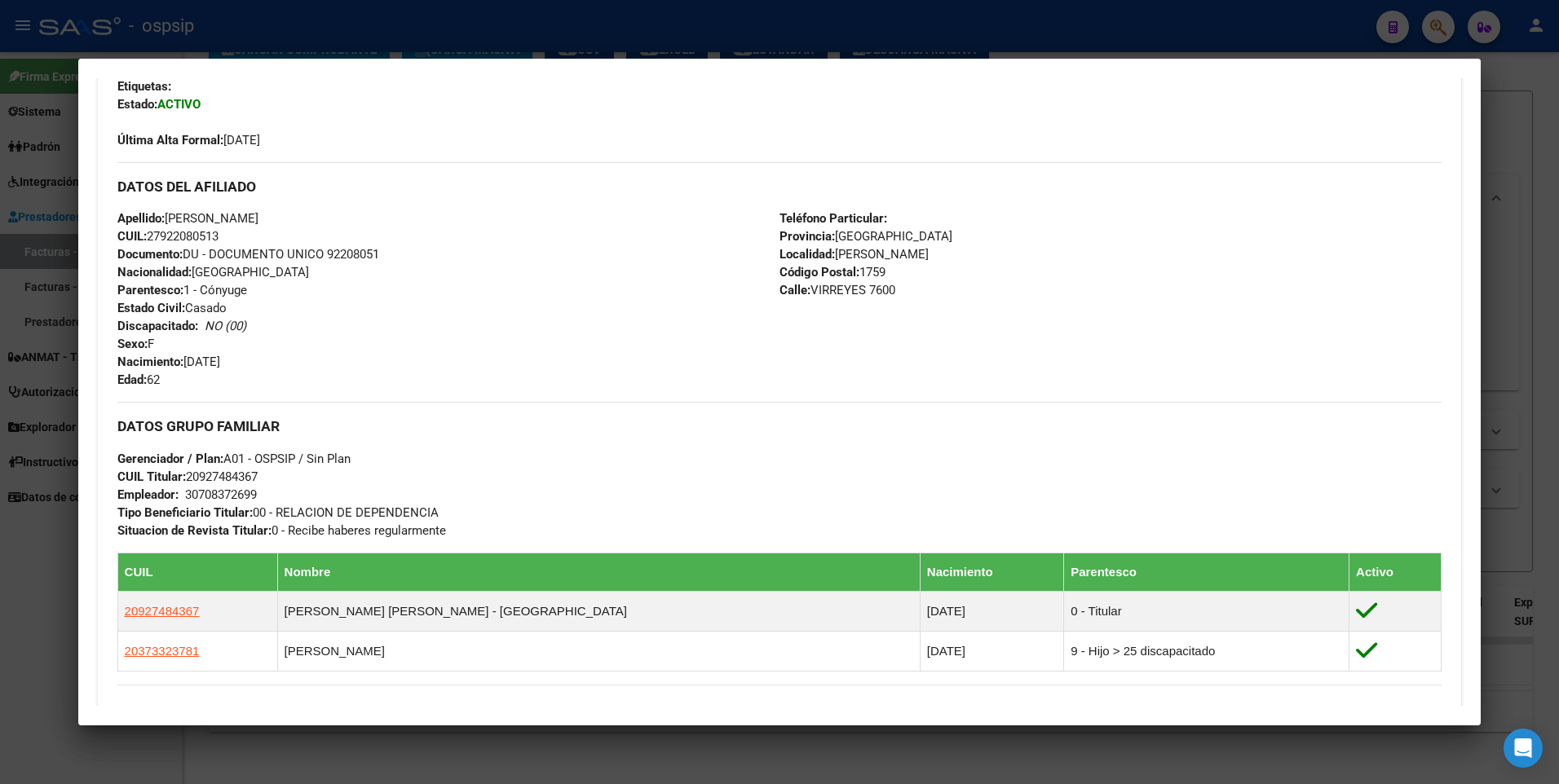
scroll to position [0, 0]
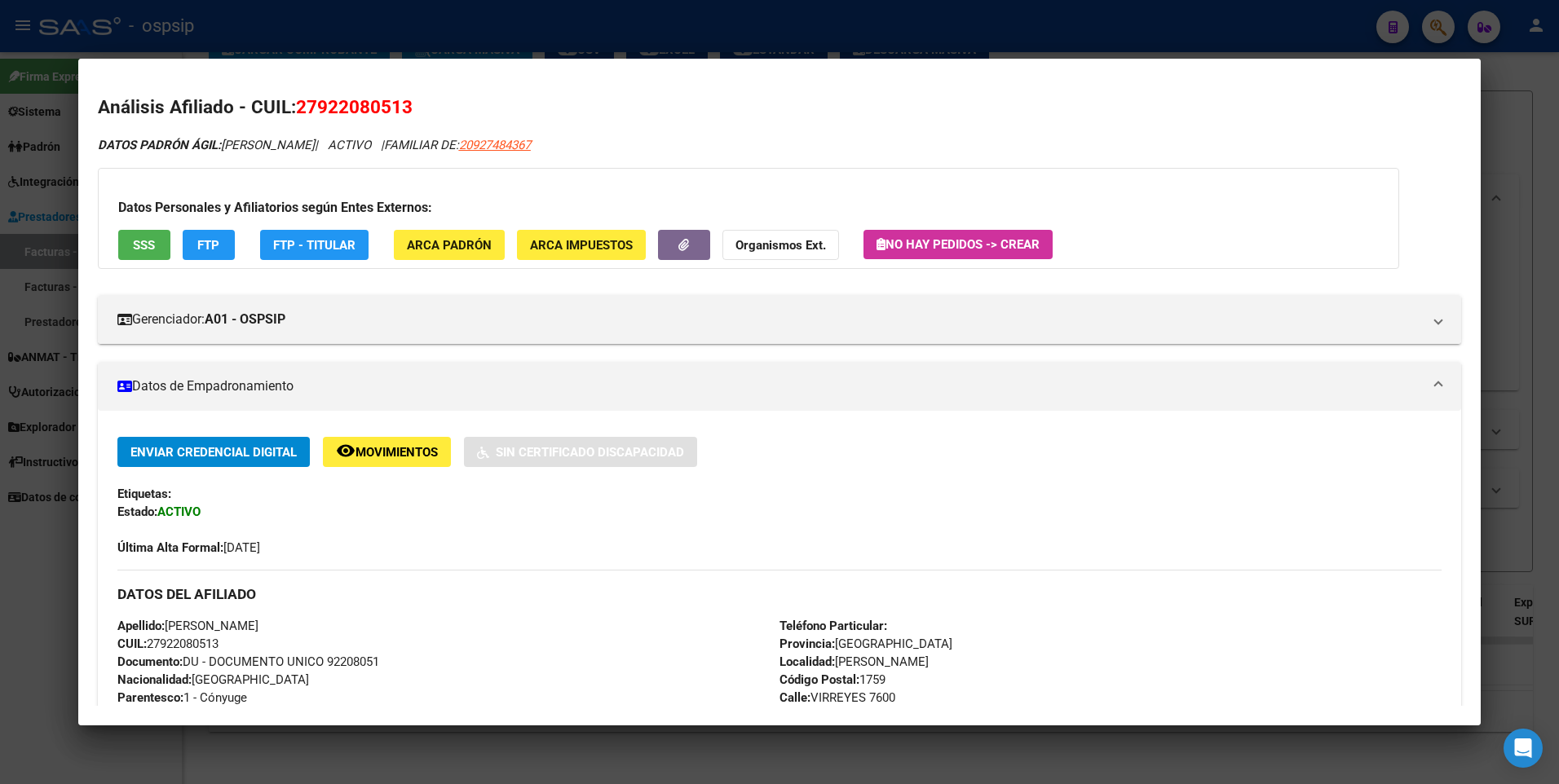
click at [148, 246] on span "SSS" at bounding box center [144, 246] width 22 height 15
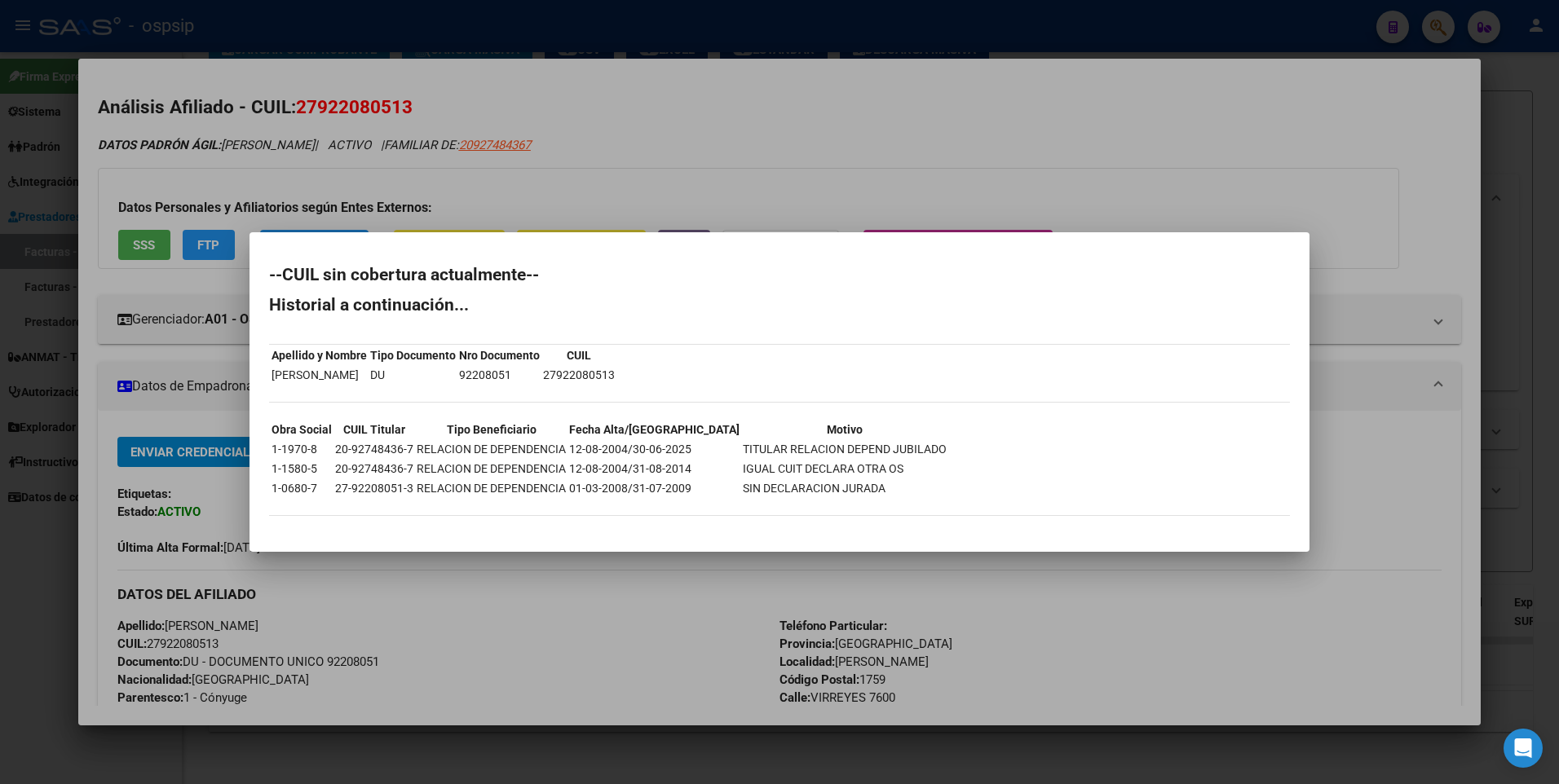
drag, startPoint x: 458, startPoint y: 374, endPoint x: 510, endPoint y: 382, distance: 52.6
click at [510, 382] on td "92208051" at bounding box center [499, 375] width 82 height 18
drag, startPoint x: 510, startPoint y: 382, endPoint x: 491, endPoint y: 375, distance: 20.2
copy td "92208051"
click at [1401, 144] on div at bounding box center [780, 392] width 1559 height 784
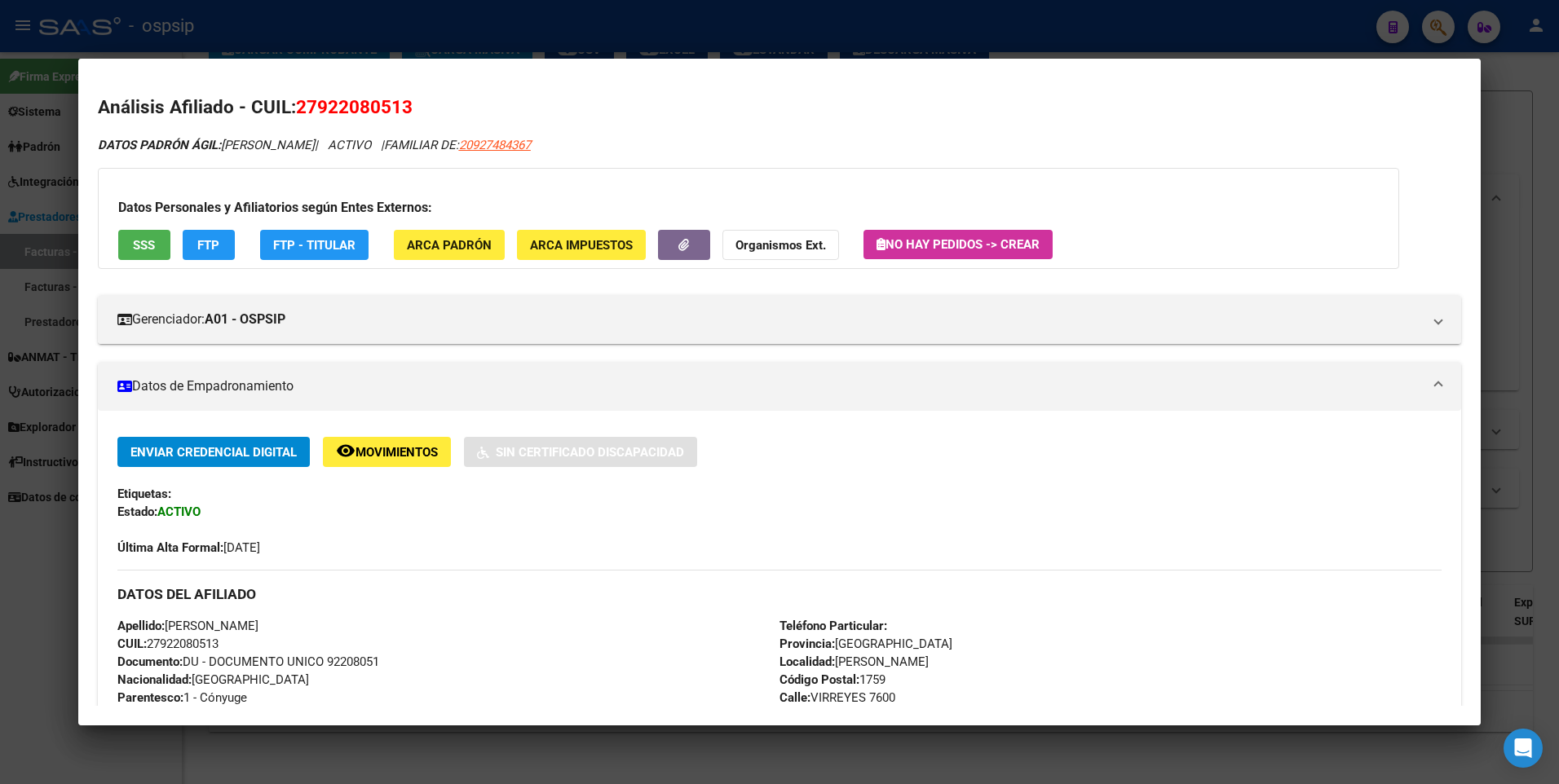
click at [1486, 124] on div at bounding box center [780, 392] width 1559 height 784
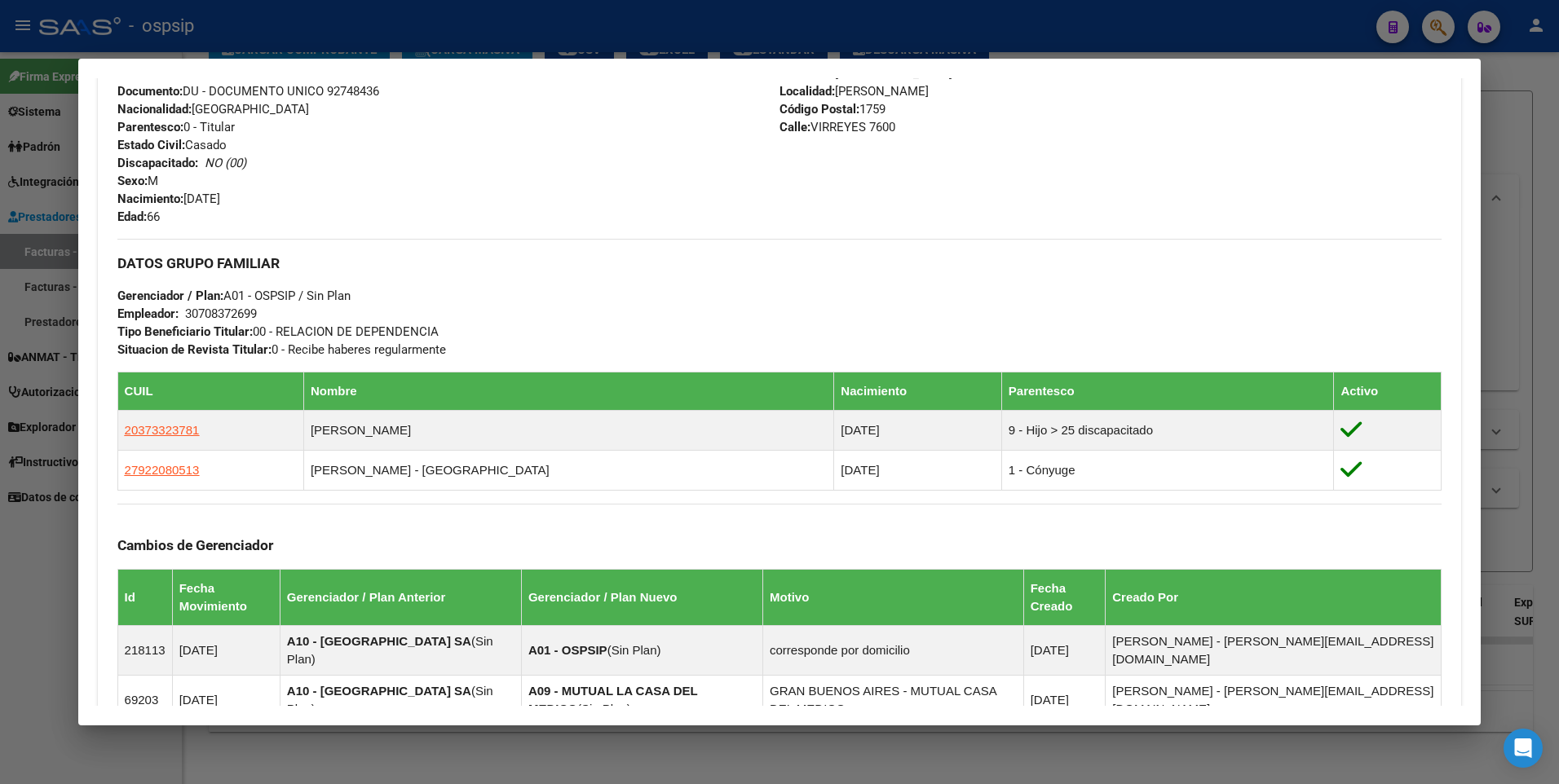
click at [1512, 124] on div at bounding box center [780, 392] width 1559 height 784
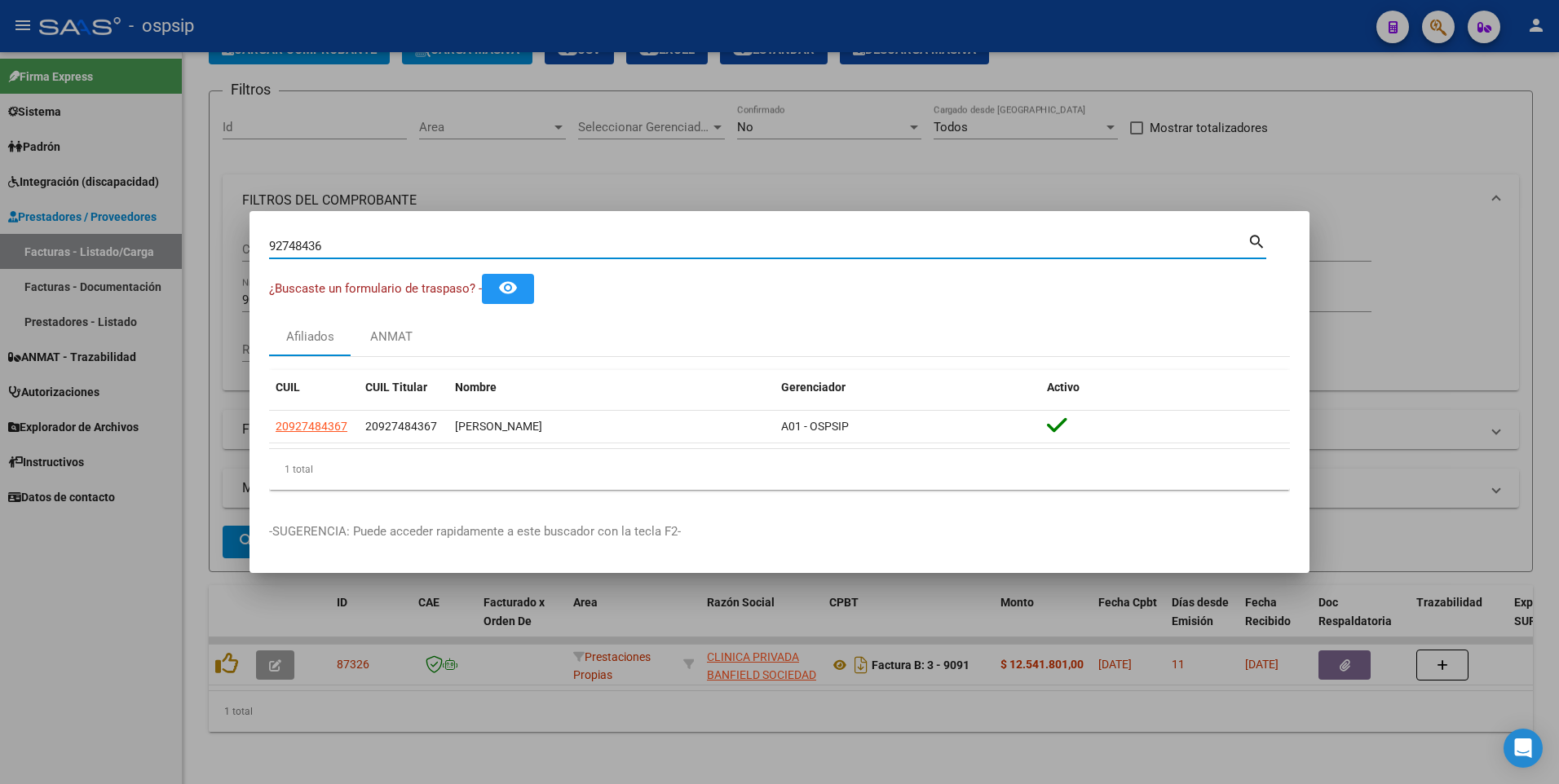
drag, startPoint x: 329, startPoint y: 247, endPoint x: 82, endPoint y: 285, distance: 249.9
click at [82, 285] on div "92748436 Buscar (apellido, dni, cuil, nro traspaso, cuit, obra social) search ¿…" at bounding box center [780, 392] width 1559 height 784
paste input "92208051"
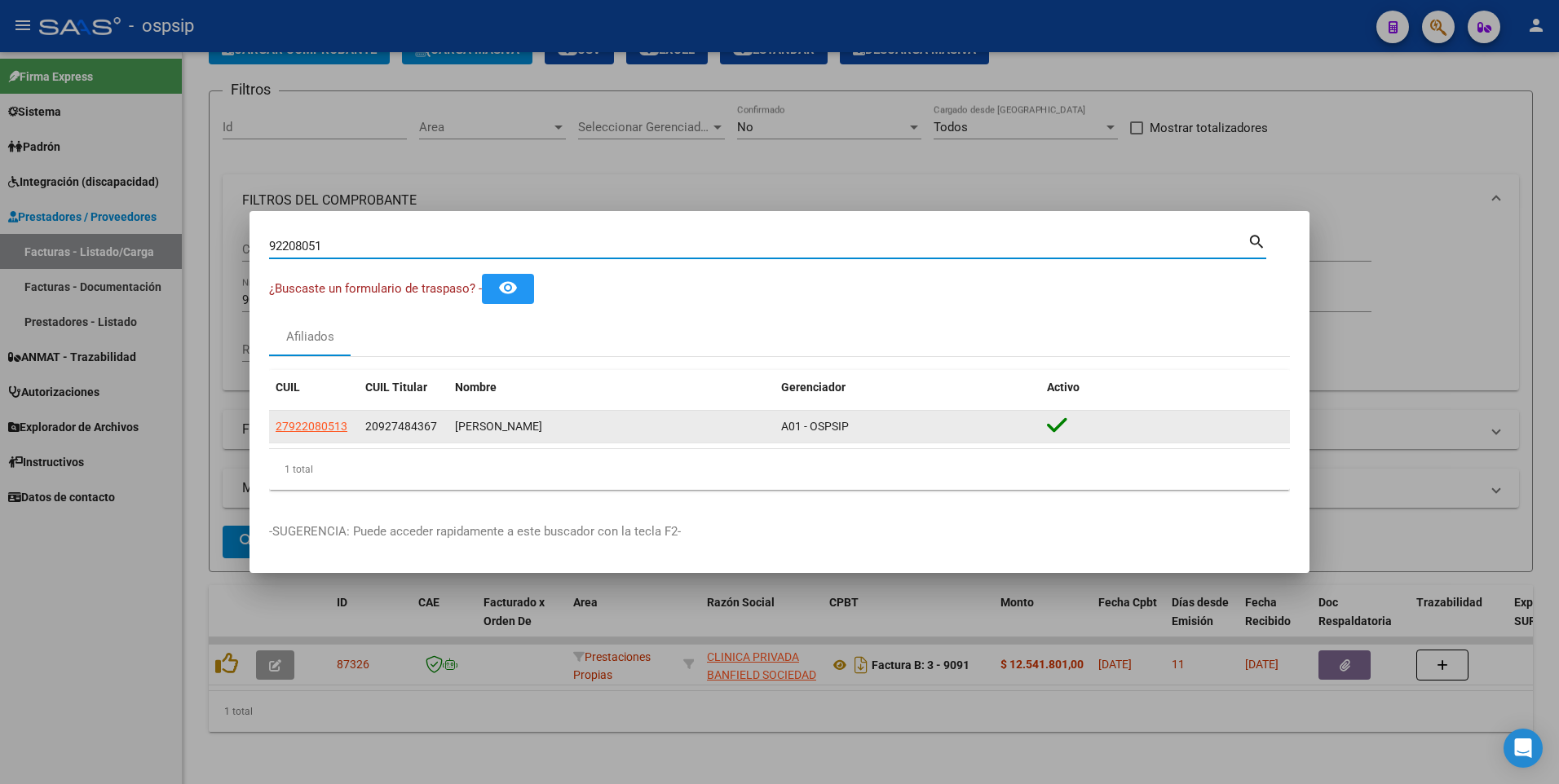
click at [322, 434] on app-link-go-to "27922080513" at bounding box center [311, 426] width 72 height 19
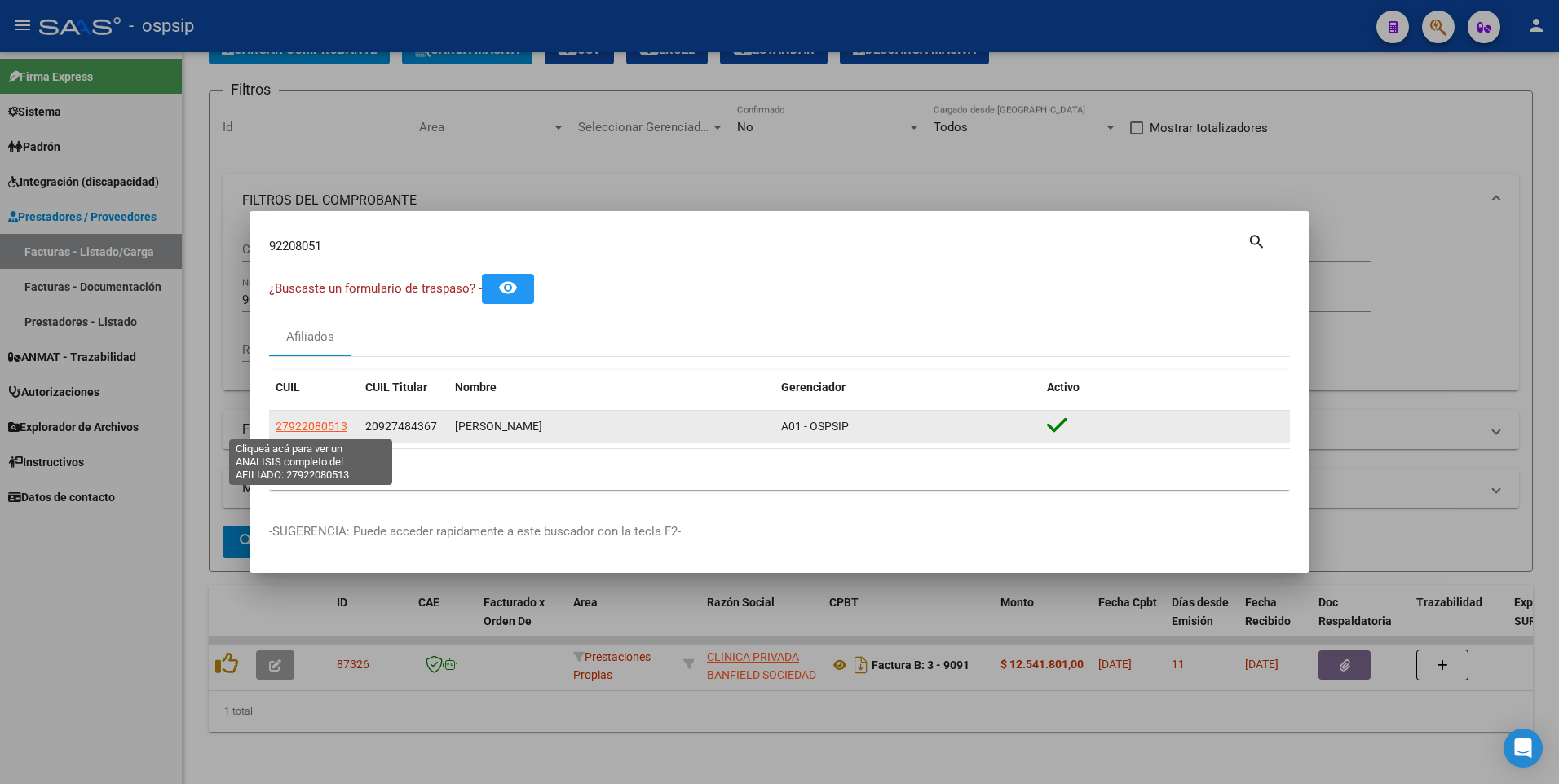
click at [314, 427] on span "27922080513" at bounding box center [311, 426] width 72 height 13
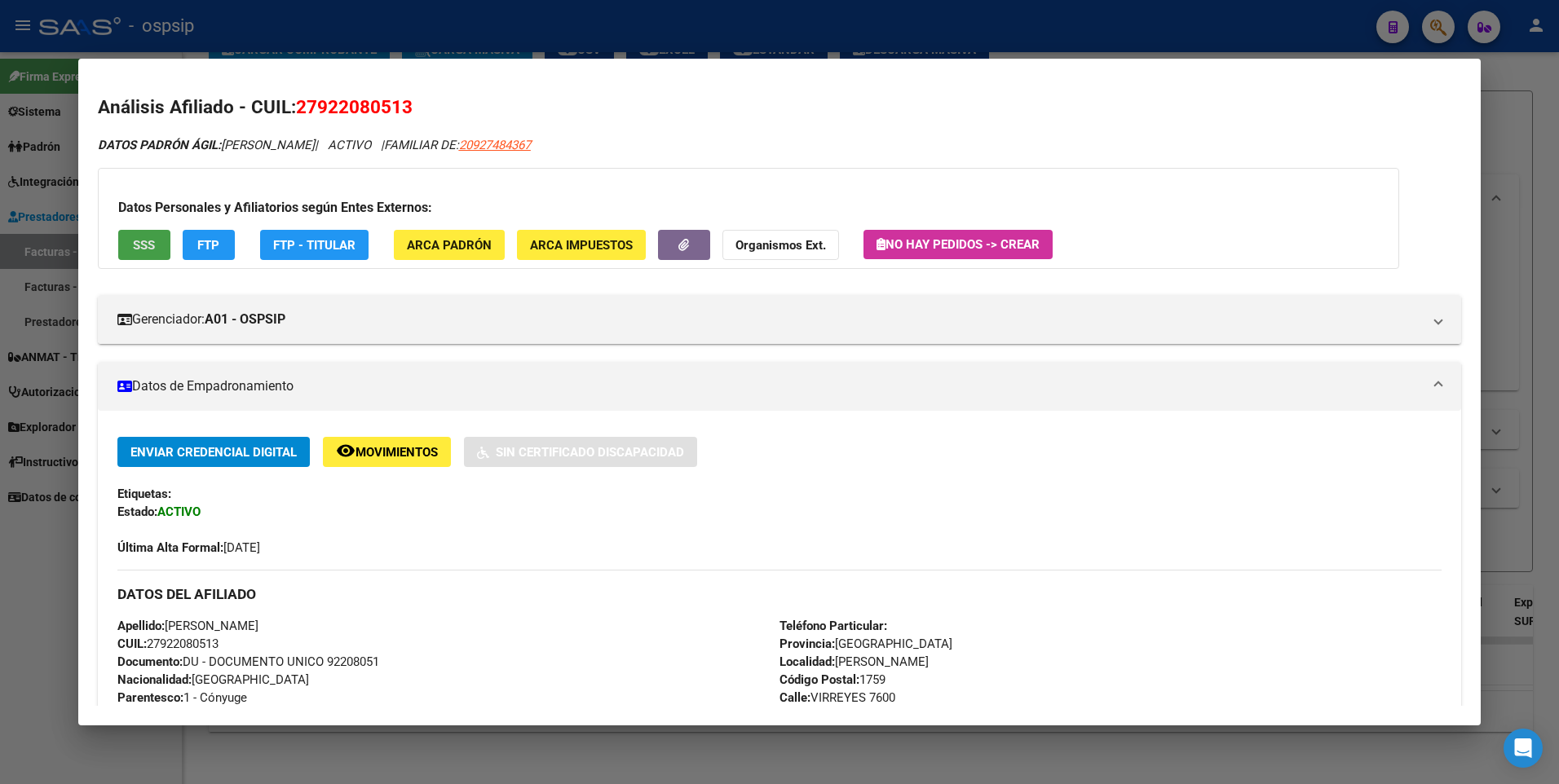
click at [156, 254] on button "SSS" at bounding box center [144, 245] width 52 height 30
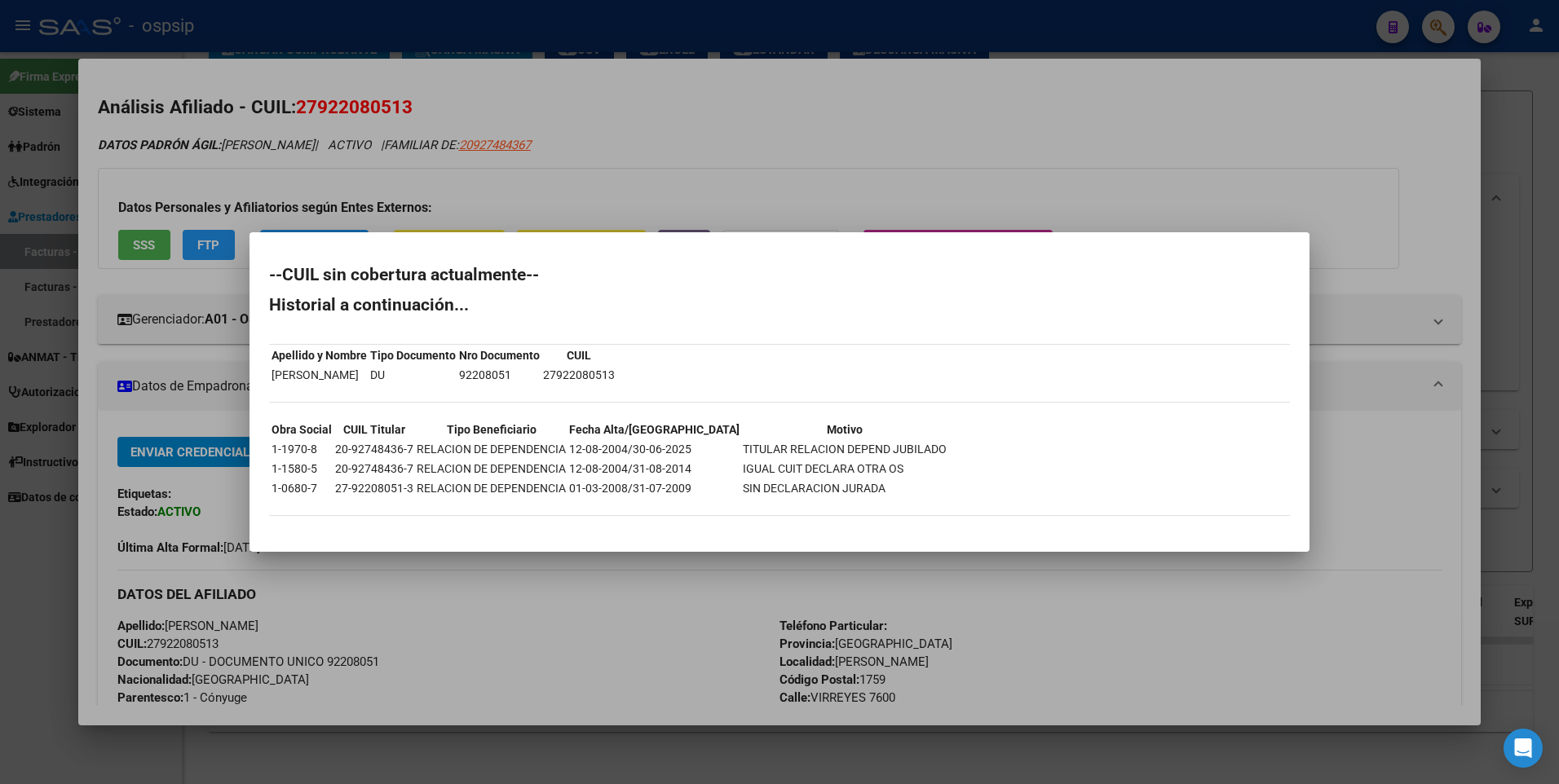
click at [1045, 159] on div at bounding box center [780, 392] width 1559 height 784
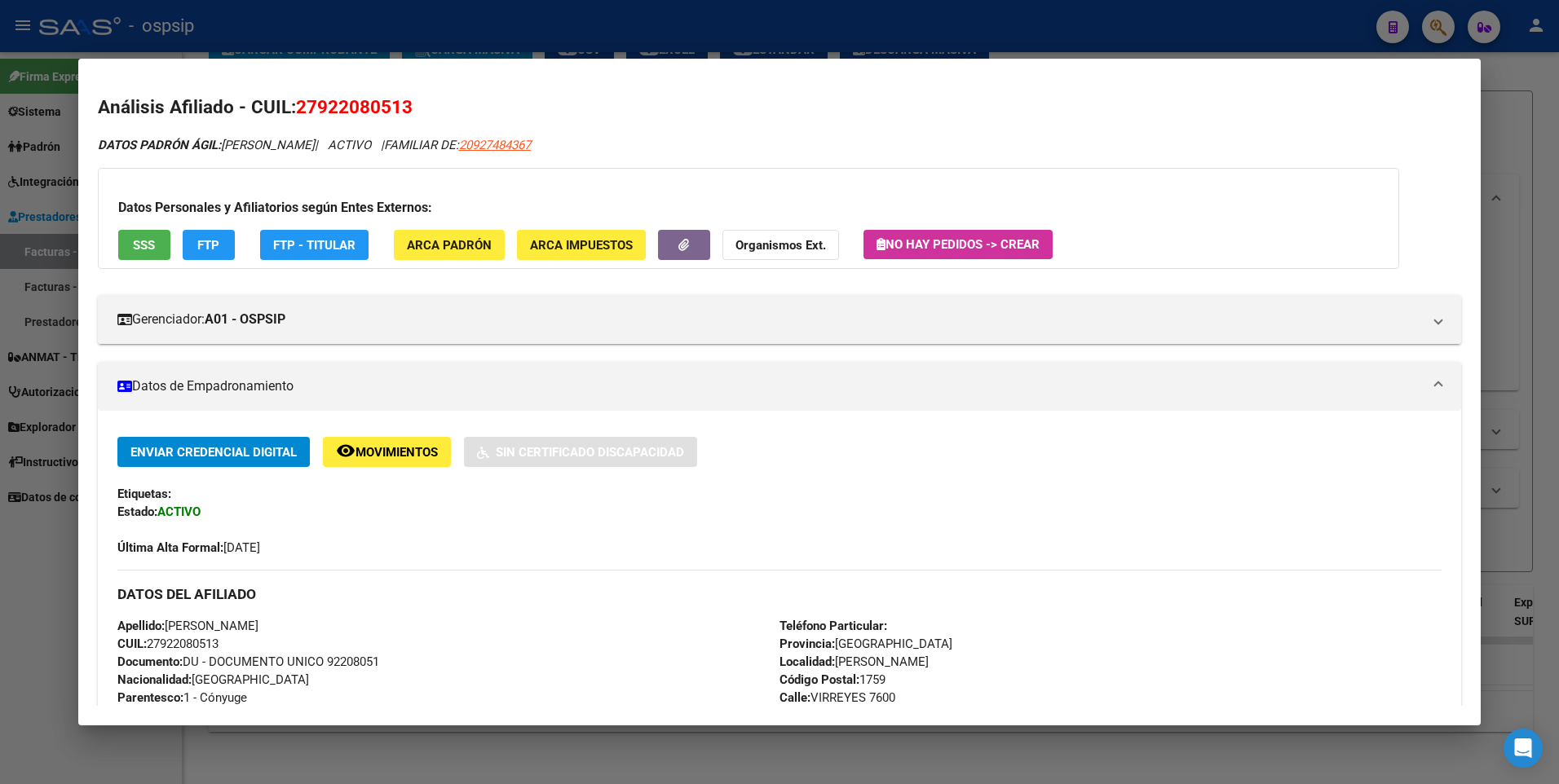
click at [1509, 115] on div at bounding box center [780, 392] width 1559 height 784
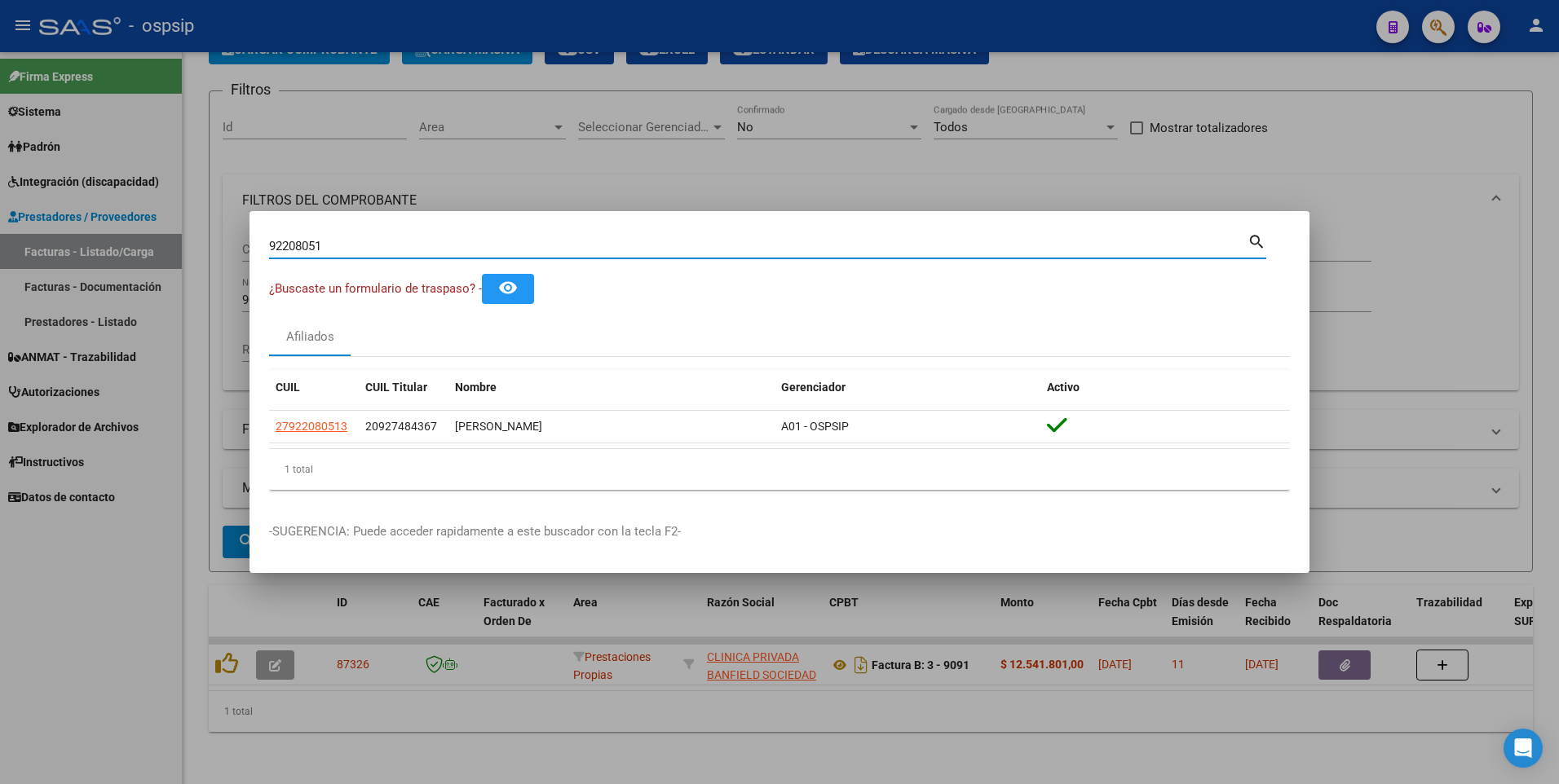
drag, startPoint x: 348, startPoint y: 248, endPoint x: 151, endPoint y: 267, distance: 197.9
click at [151, 267] on div "92208051 Buscar (apellido, dni, cuil, nro traspaso, cuit, obra social) search ¿…" at bounding box center [780, 392] width 1559 height 784
type input "19043674"
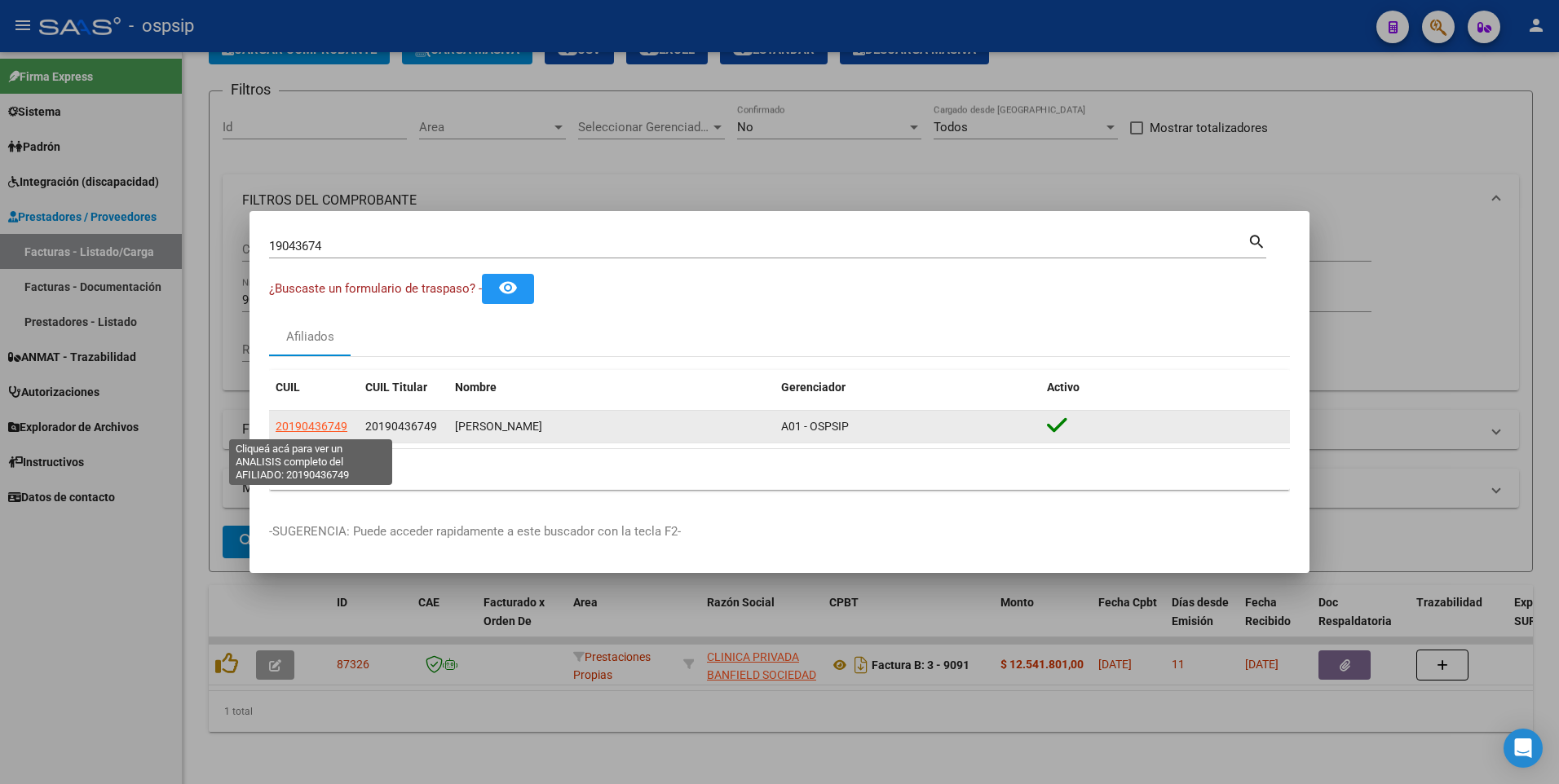
click at [292, 424] on span "20190436749" at bounding box center [311, 426] width 72 height 13
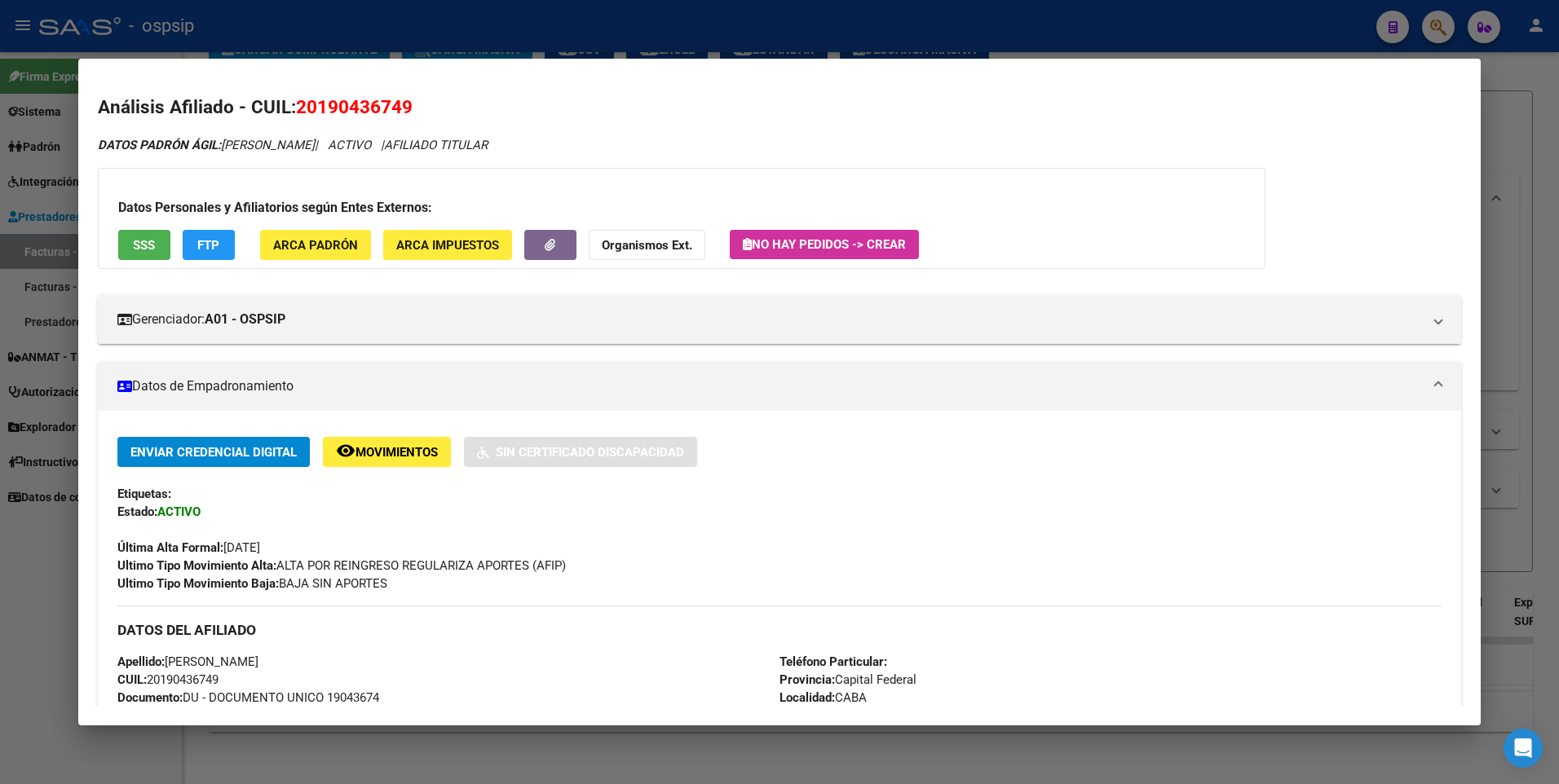
click at [134, 256] on button "SSS" at bounding box center [144, 245] width 52 height 30
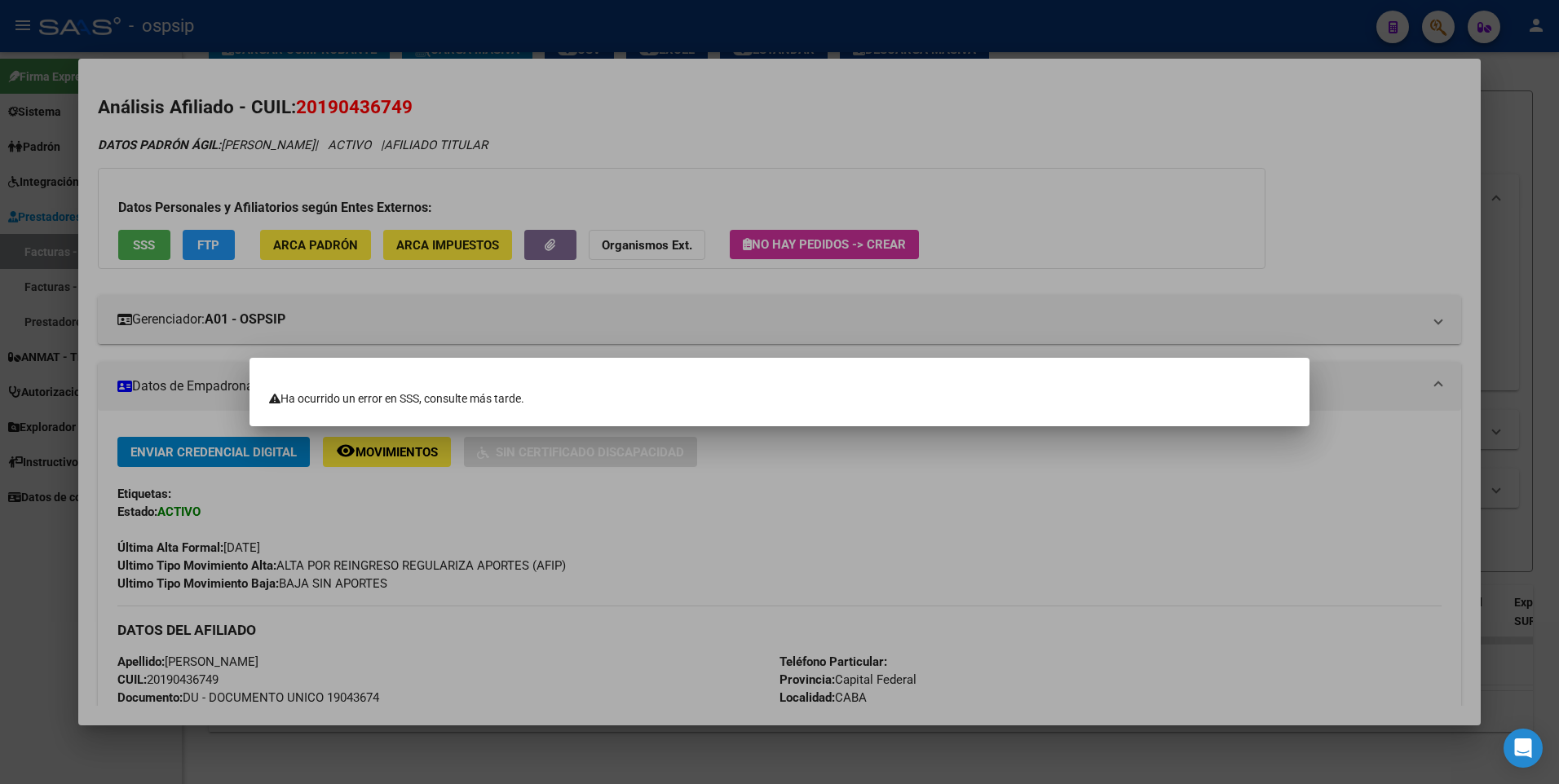
click at [652, 206] on div at bounding box center [780, 392] width 1559 height 784
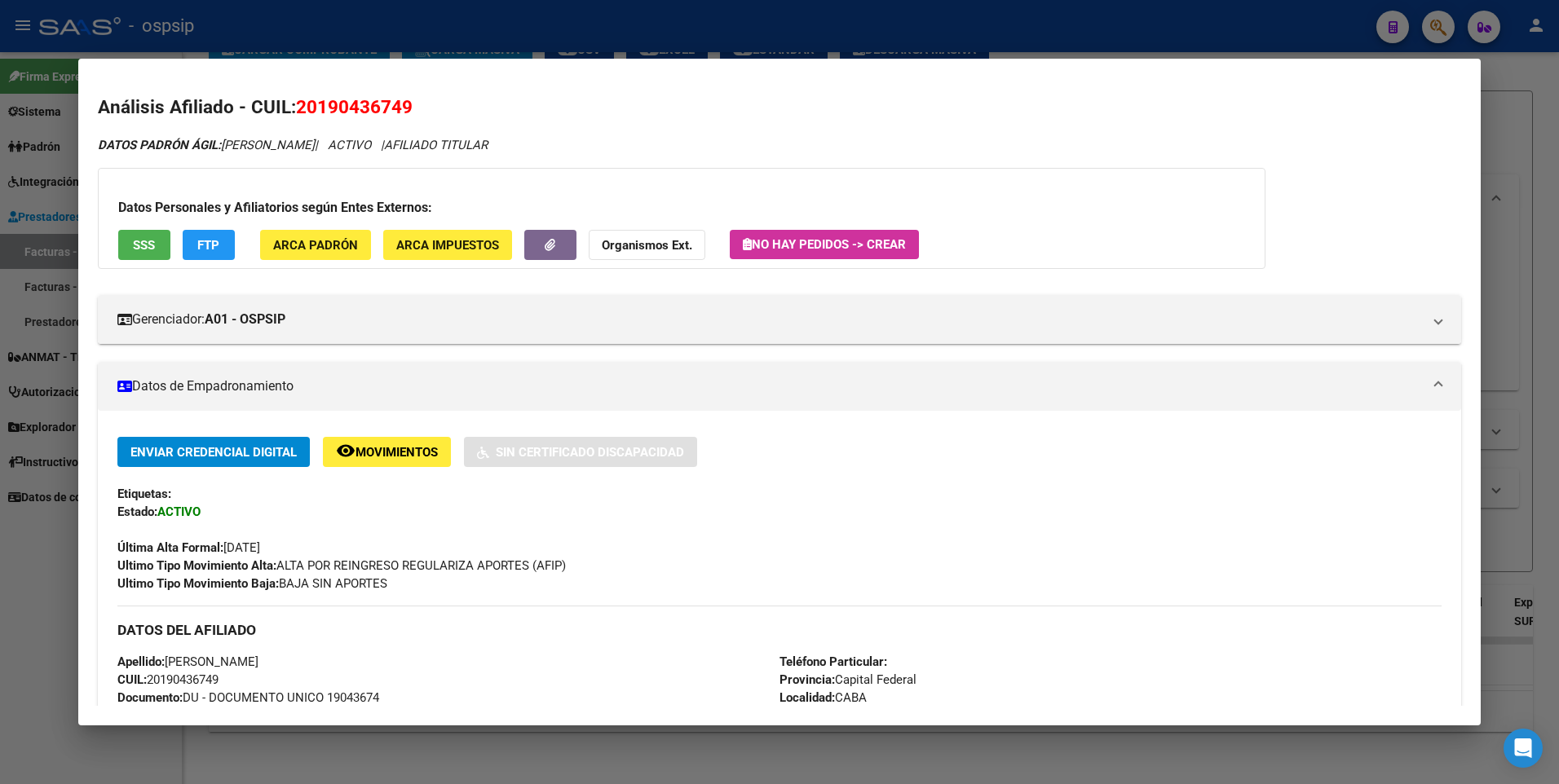
click at [152, 248] on span "SSS" at bounding box center [144, 246] width 22 height 15
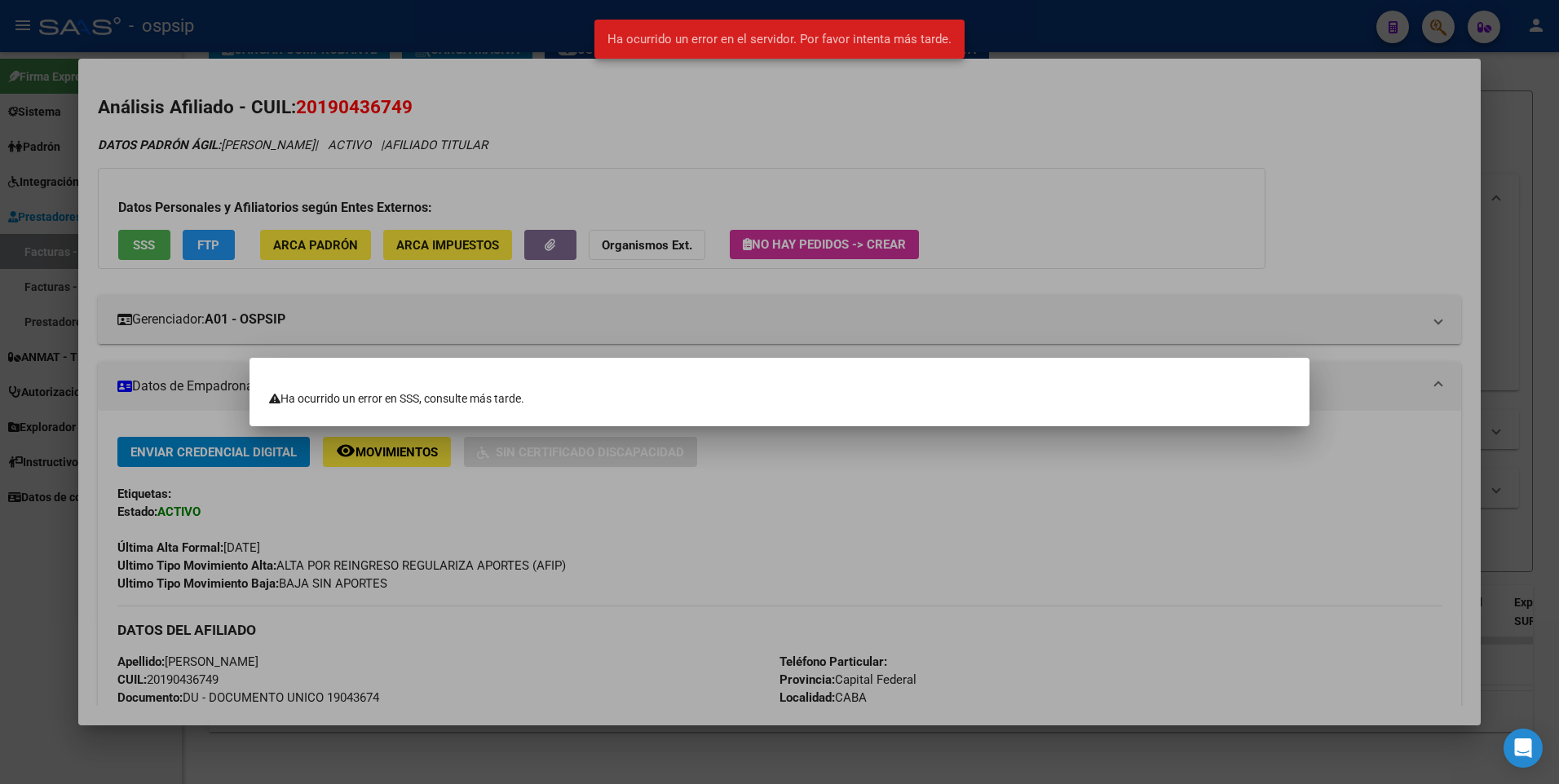
click at [839, 204] on div at bounding box center [780, 392] width 1559 height 784
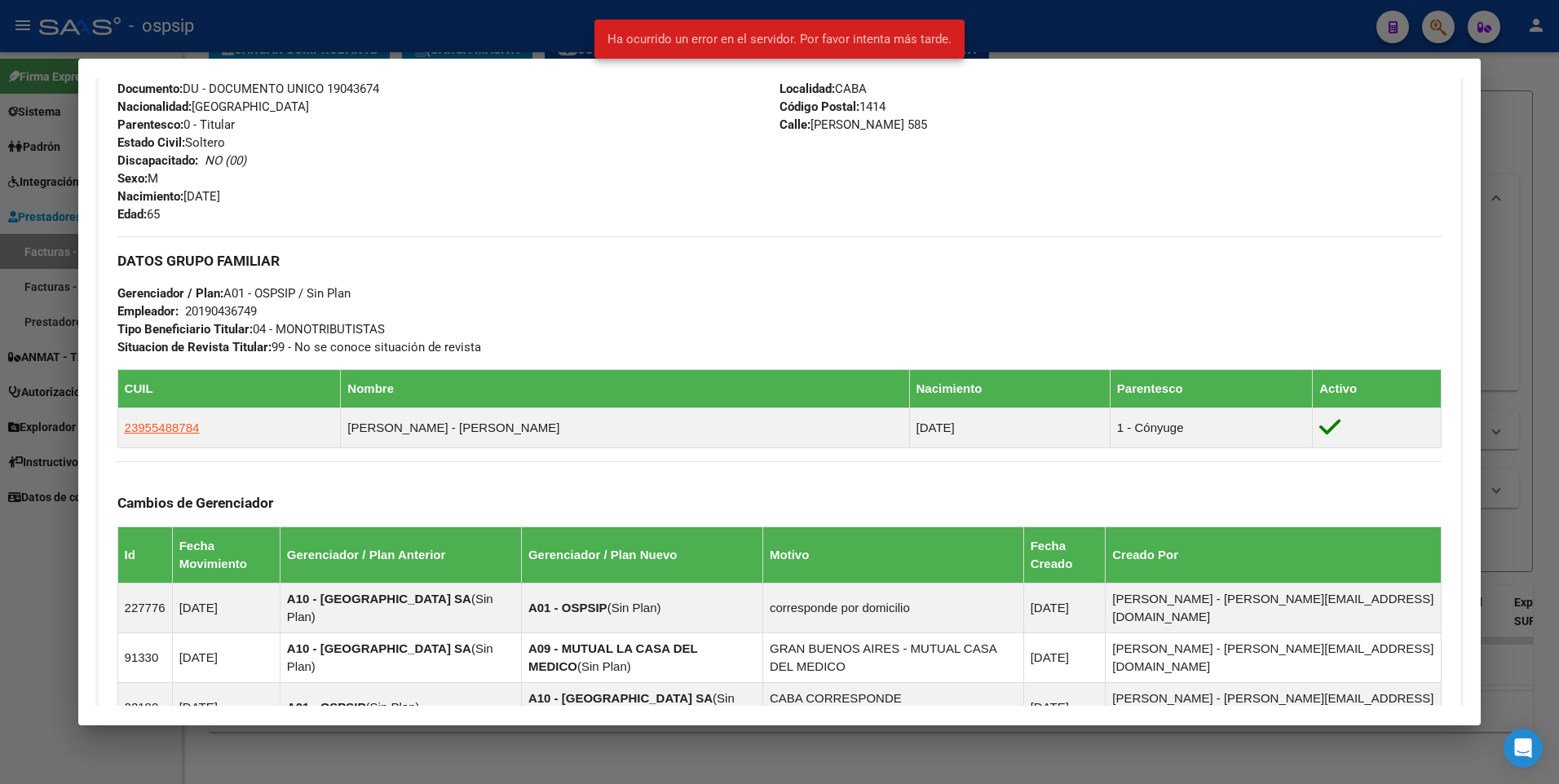
scroll to position [734, 0]
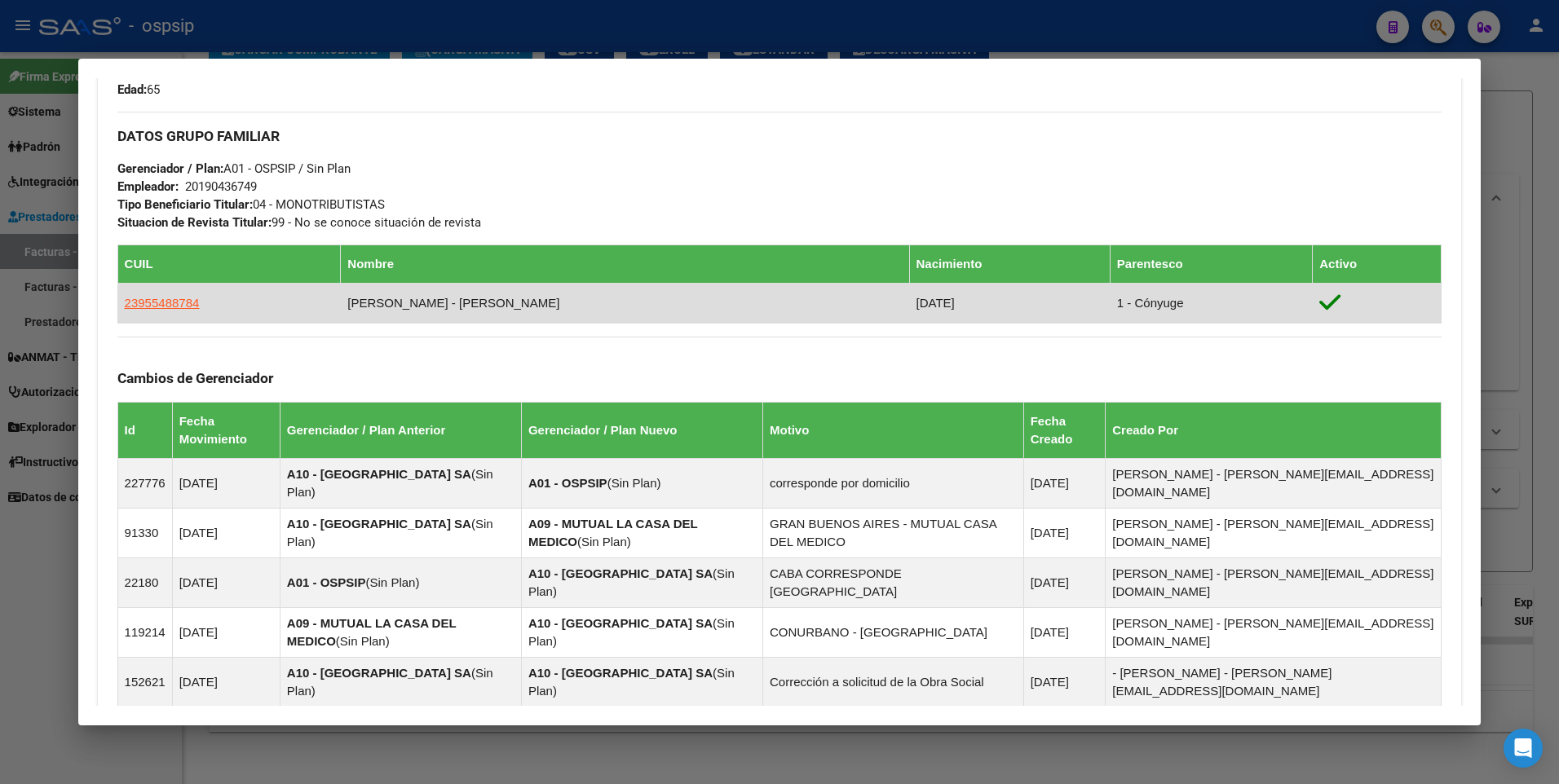
click at [157, 290] on td "23955488784" at bounding box center [229, 303] width 224 height 40
click at [157, 308] on span "23955488784" at bounding box center [162, 302] width 75 height 14
type textarea "23955488784"
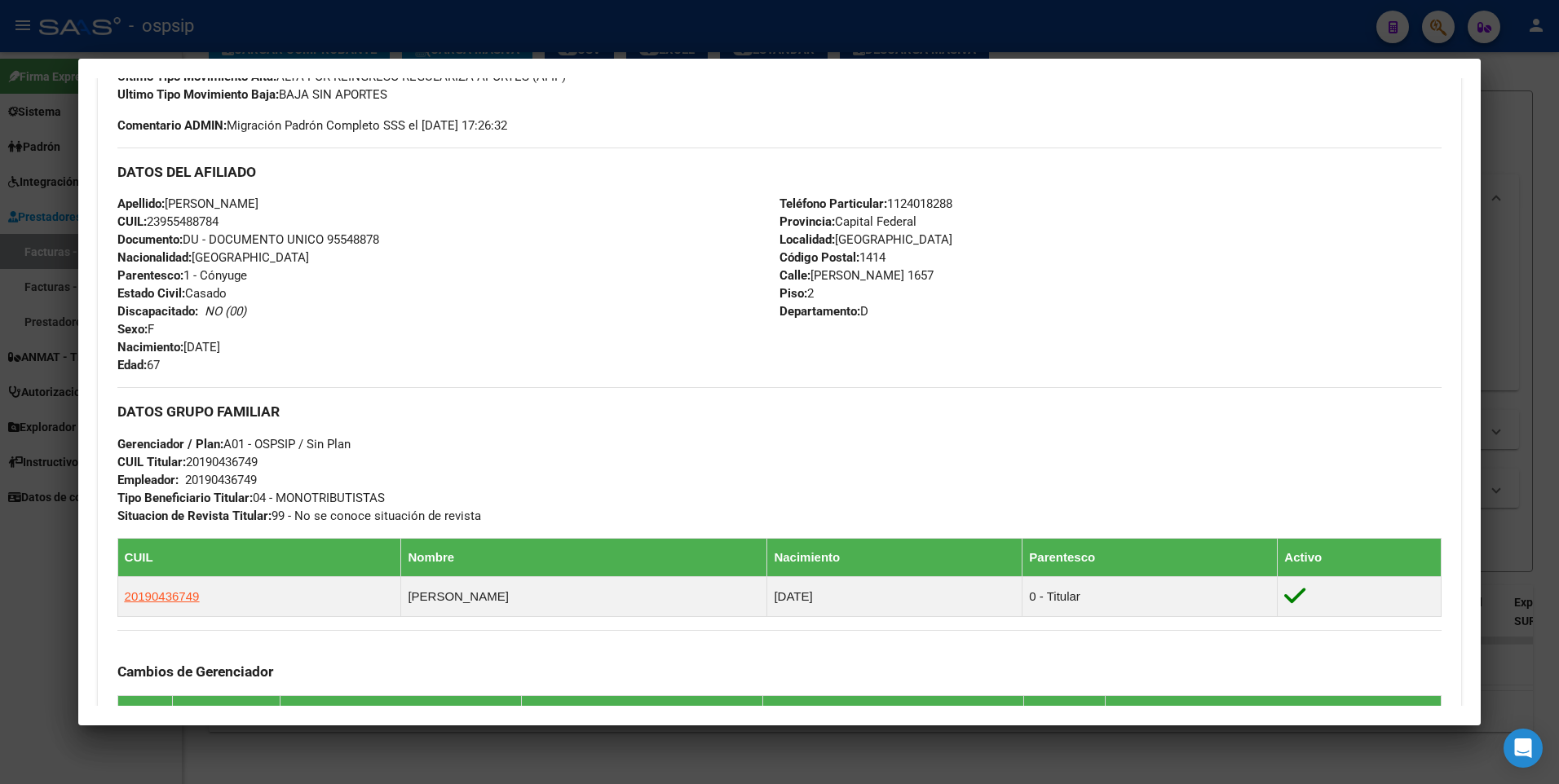
scroll to position [0, 0]
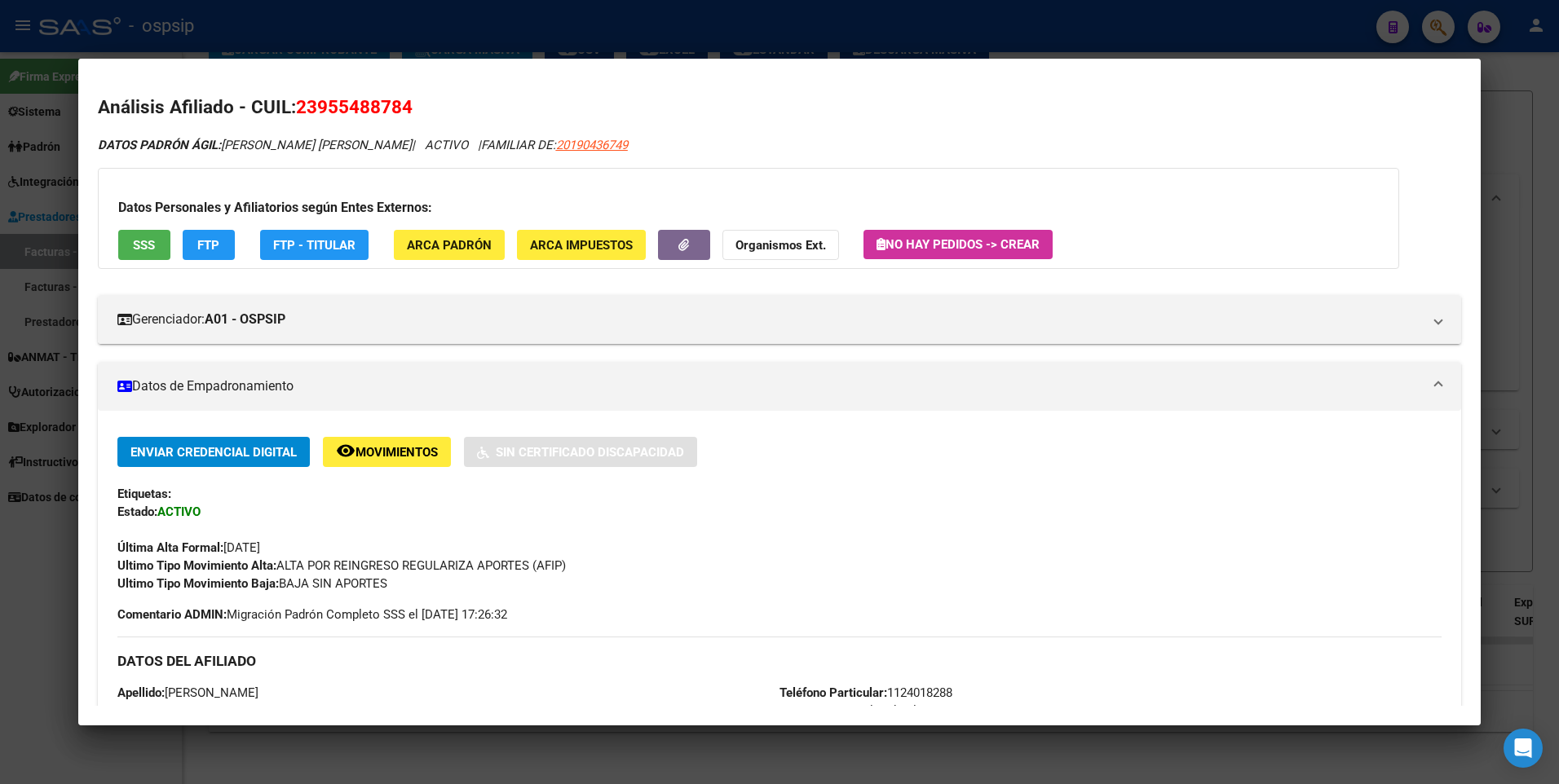
click at [166, 252] on button "SSS" at bounding box center [144, 245] width 52 height 30
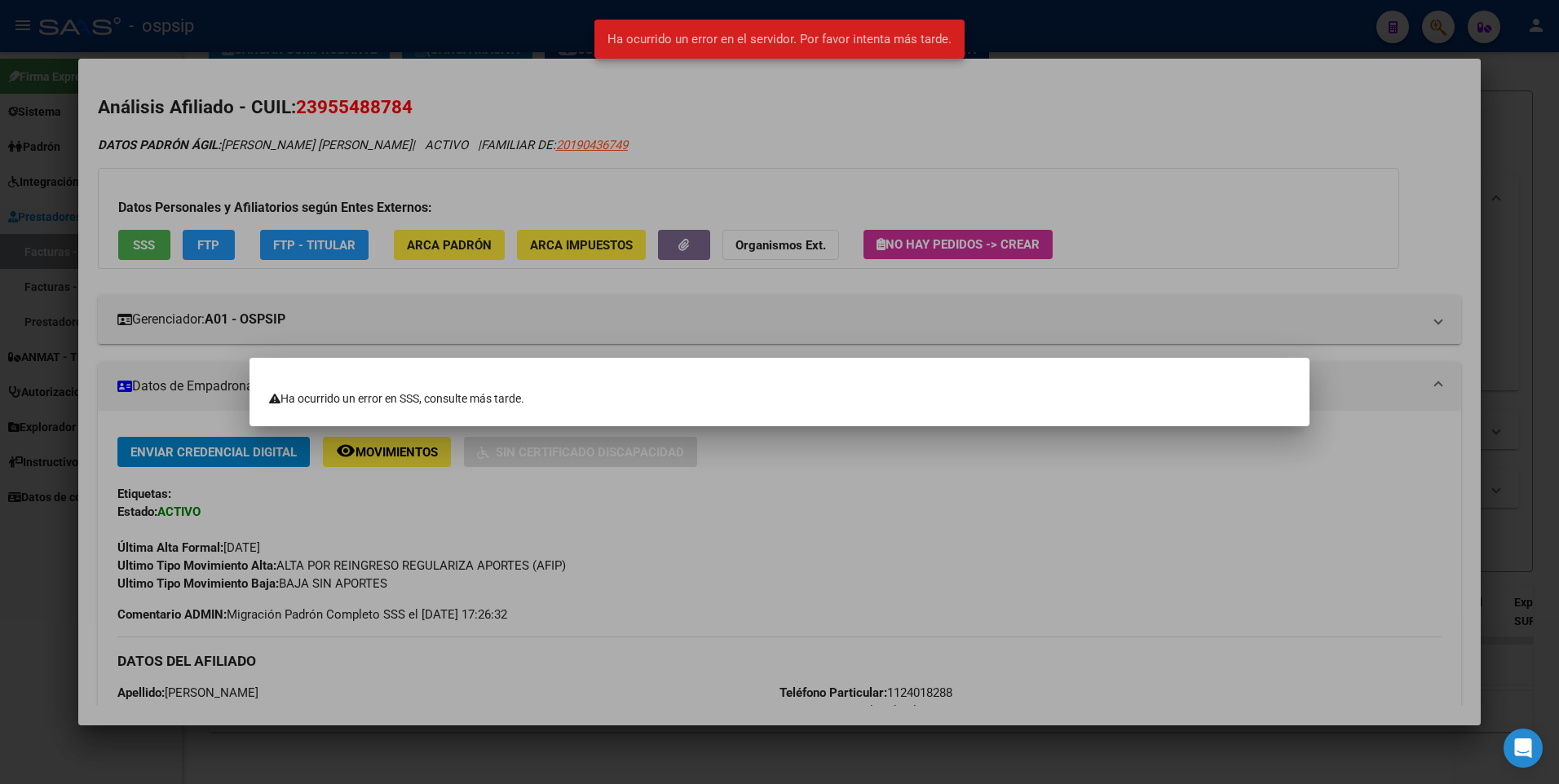
click at [1500, 112] on div at bounding box center [780, 392] width 1559 height 784
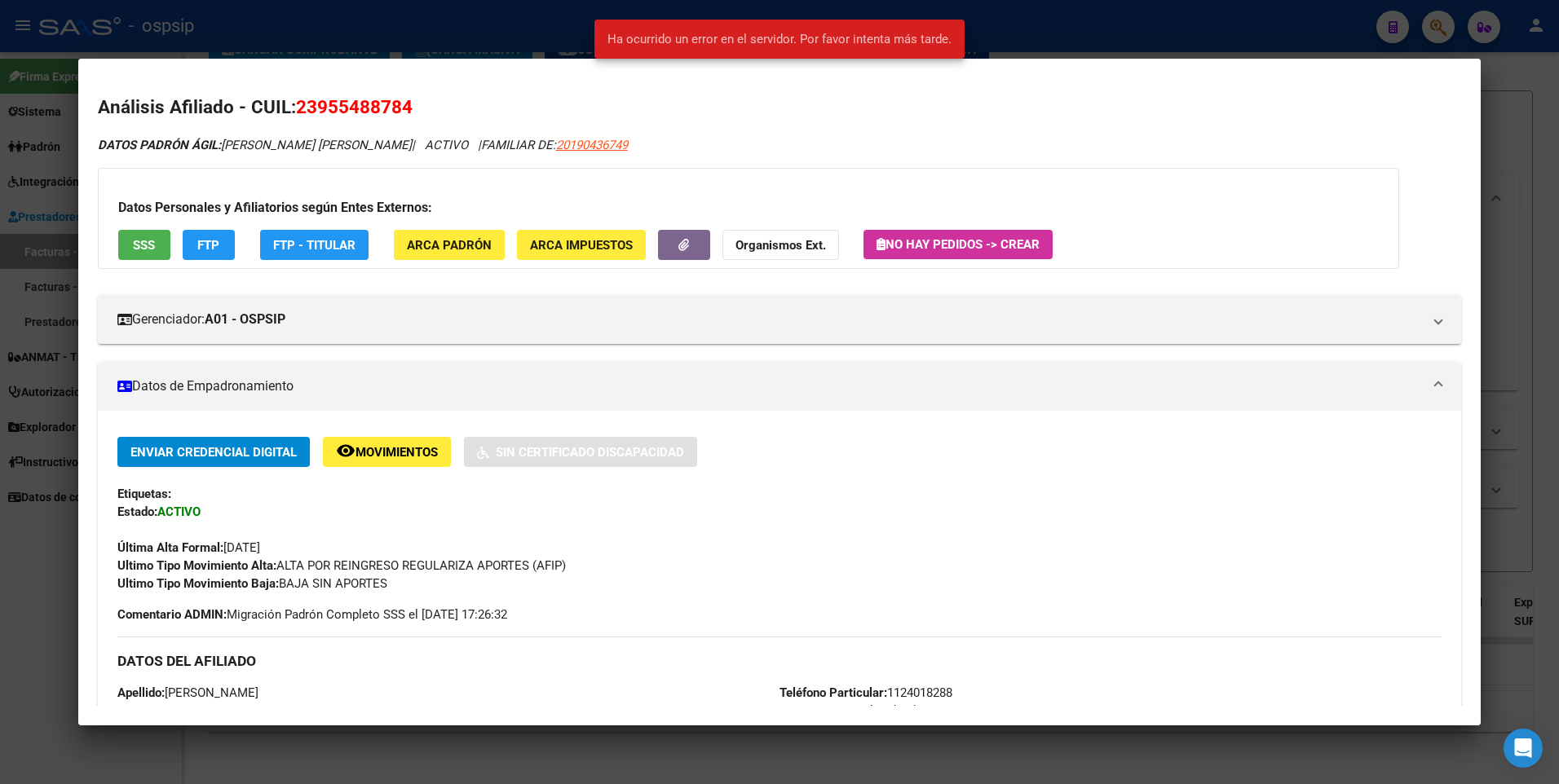
click at [1500, 112] on div at bounding box center [780, 392] width 1559 height 784
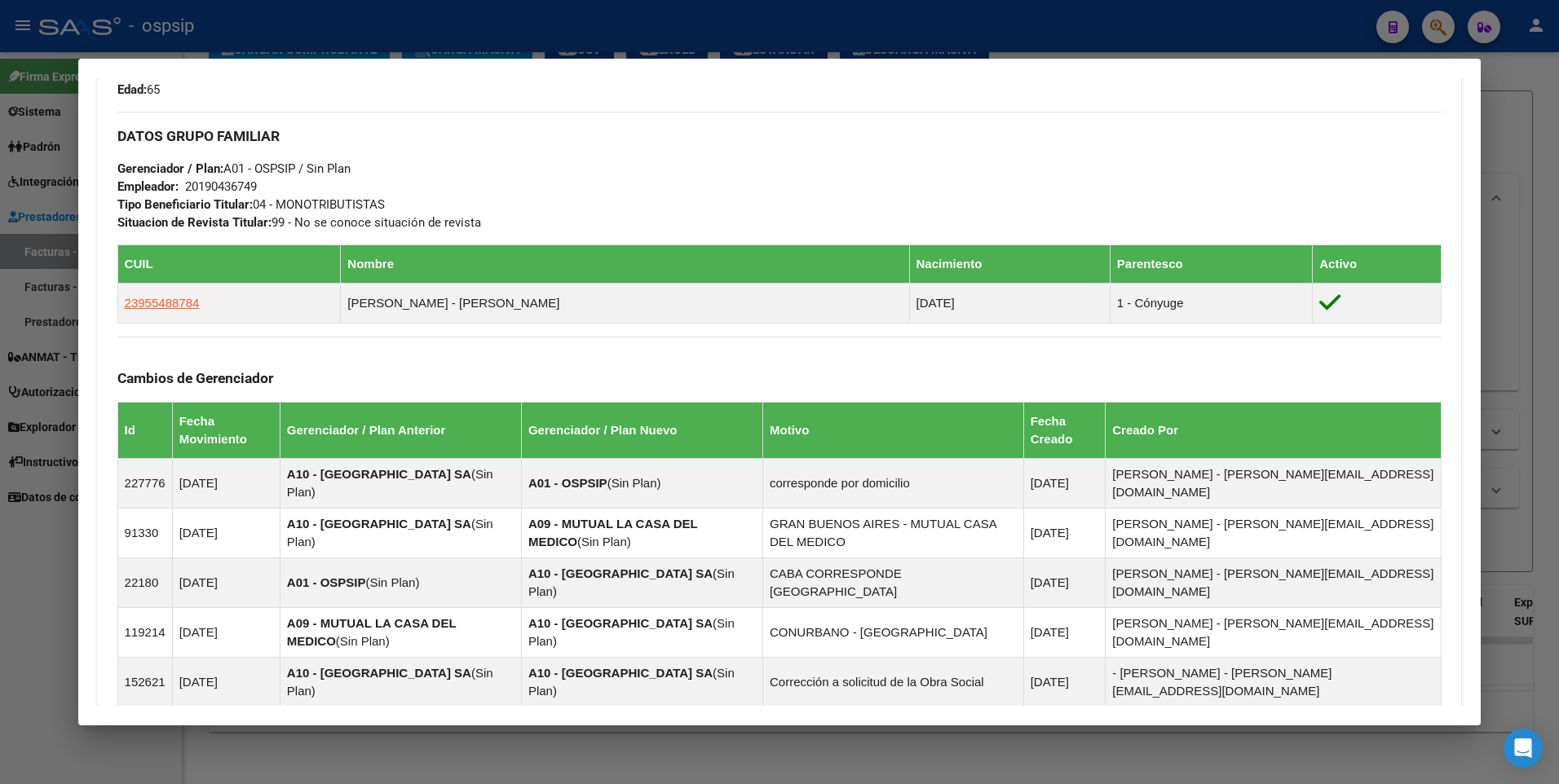
click at [1500, 112] on div at bounding box center [780, 392] width 1559 height 784
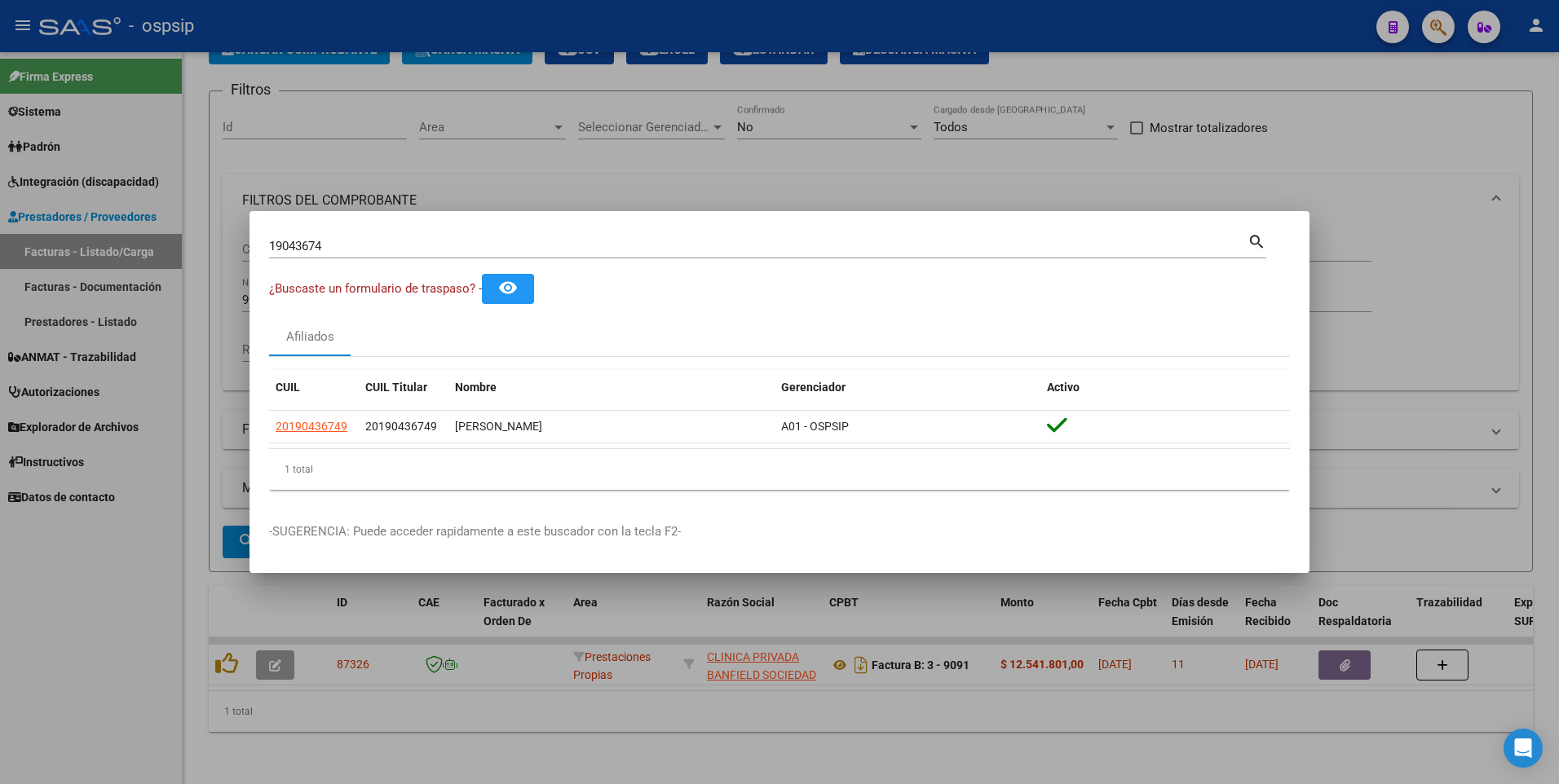
click at [616, 131] on div at bounding box center [780, 392] width 1559 height 784
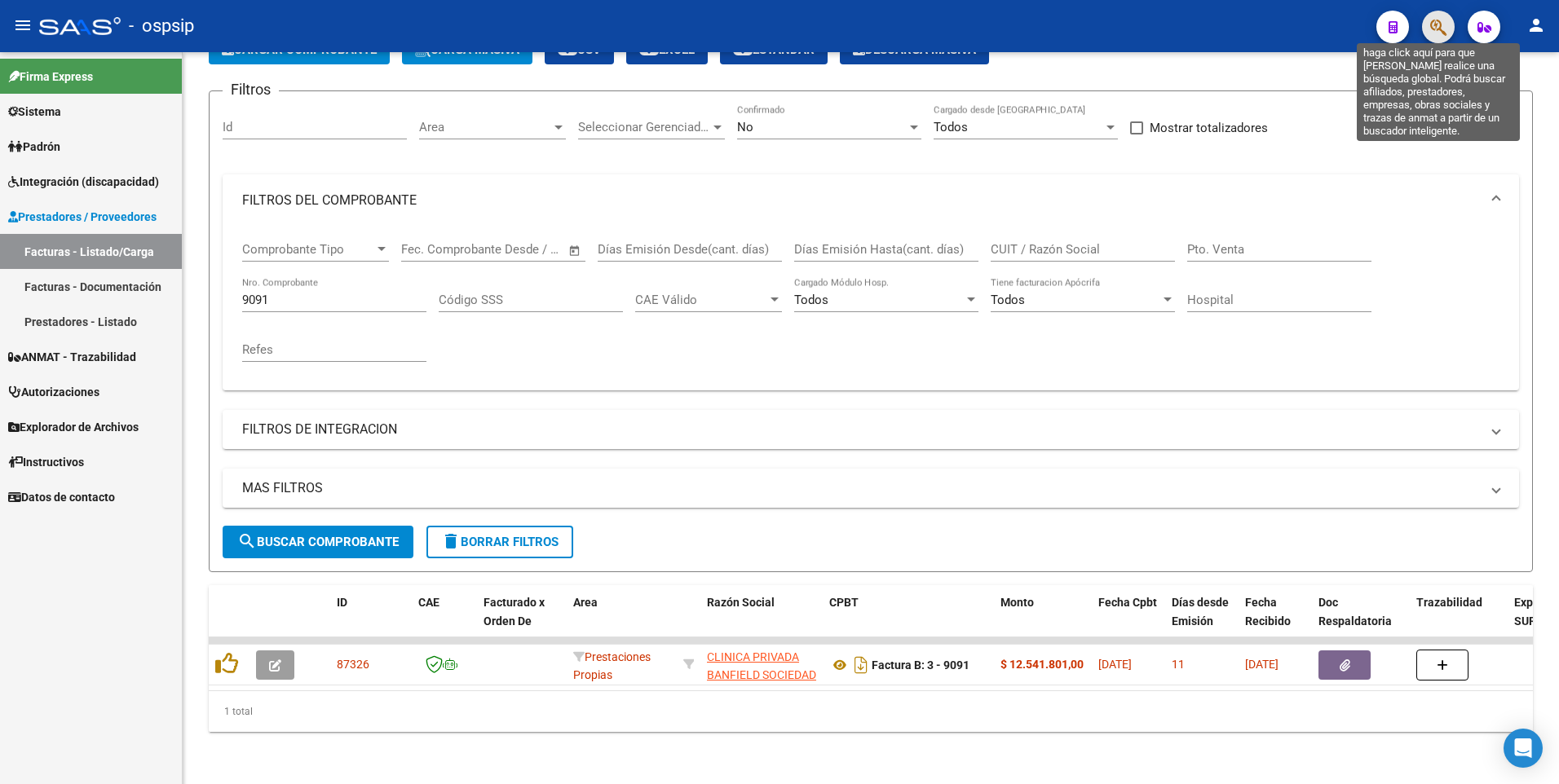
click at [1440, 26] on icon "button" at bounding box center [1439, 27] width 16 height 19
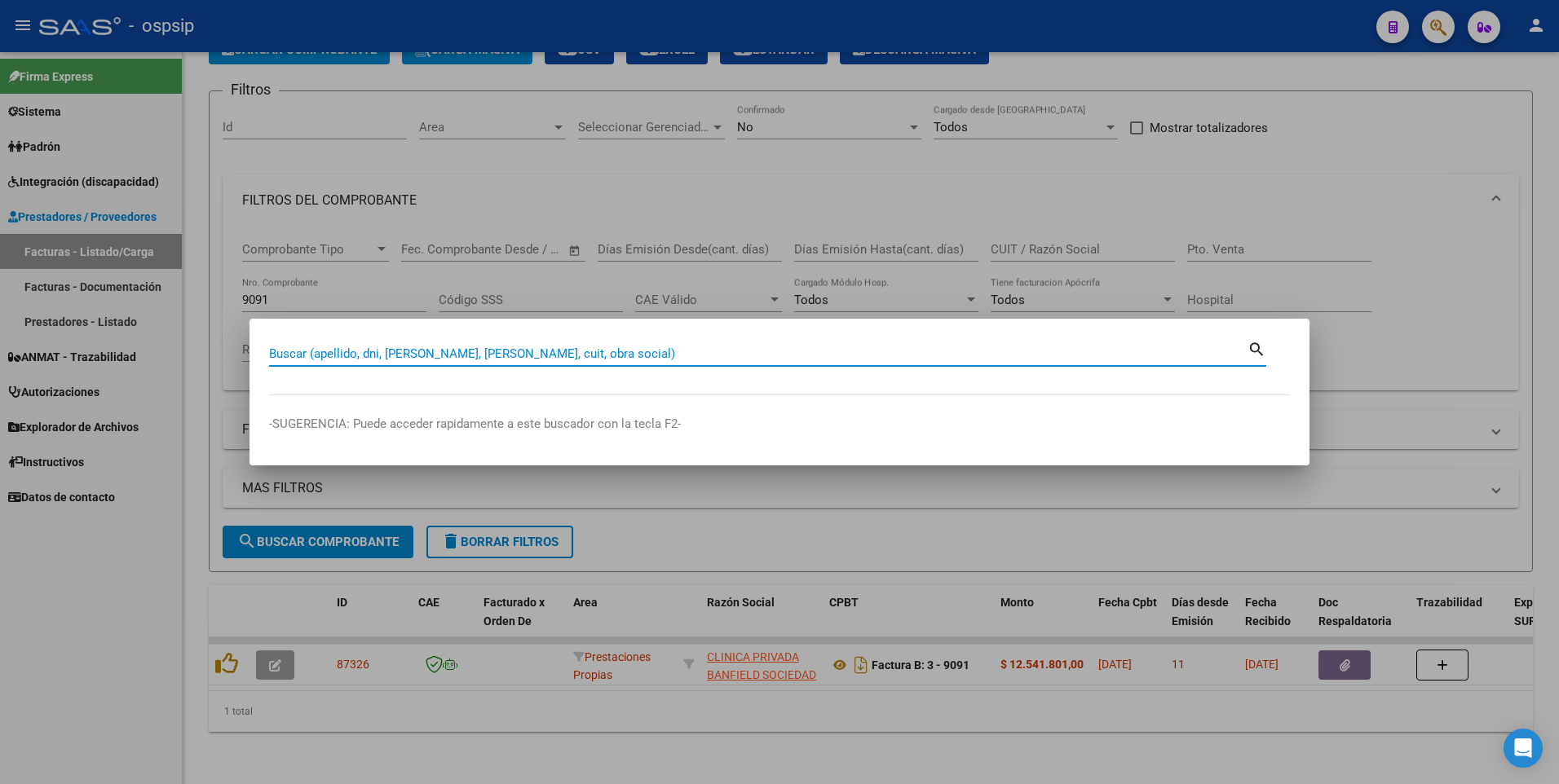
click at [445, 358] on input "Buscar (apellido, dni, [PERSON_NAME], [PERSON_NAME], cuit, obra social)" at bounding box center [759, 354] width 978 height 15
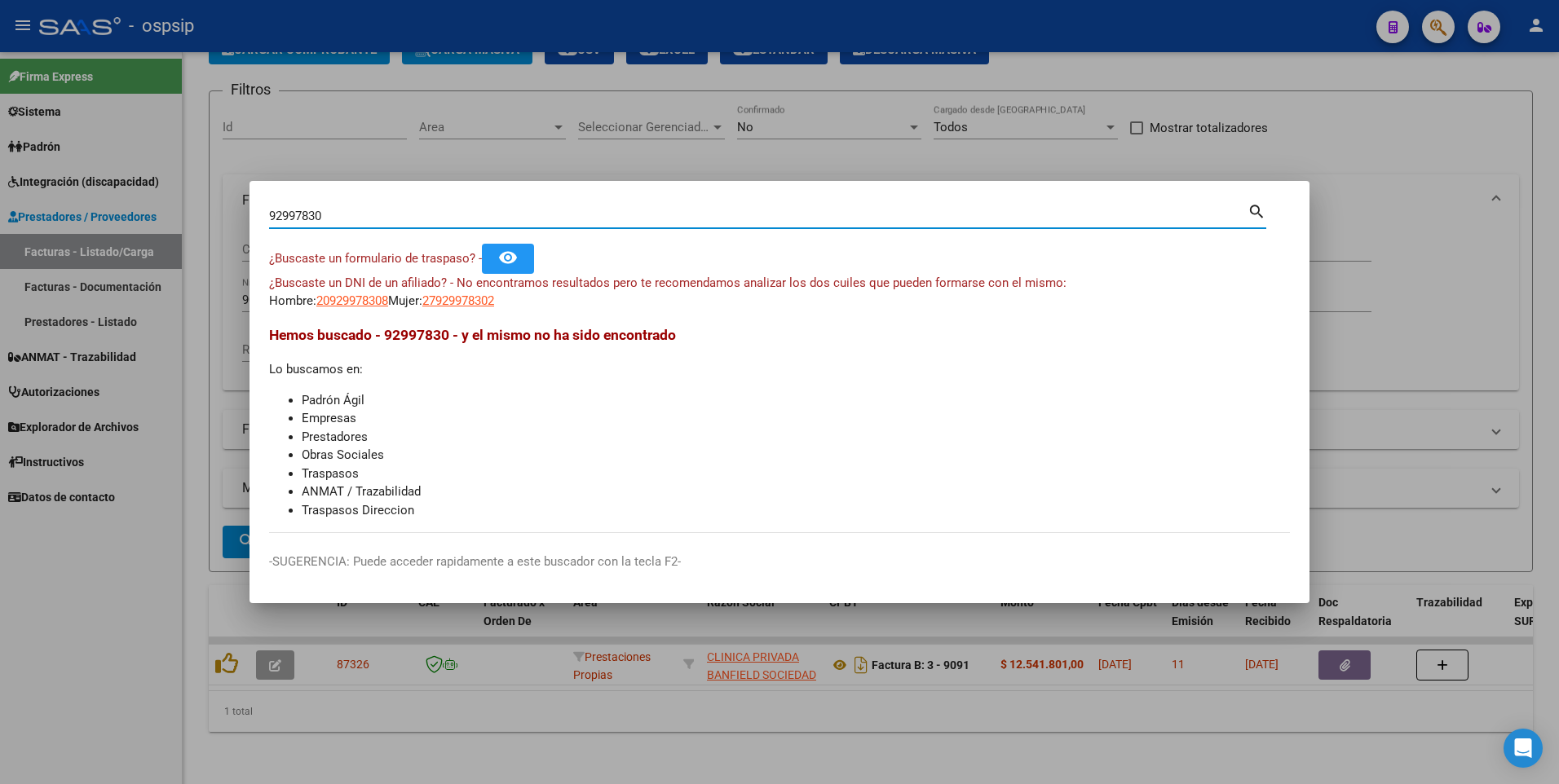
drag, startPoint x: 330, startPoint y: 214, endPoint x: 70, endPoint y: 249, distance: 262.3
click at [70, 249] on div "92997830 Buscar (apellido, dni, cuil, nro traspaso, cuit, obra social) search ¿…" at bounding box center [780, 392] width 1559 height 784
type input "28282540"
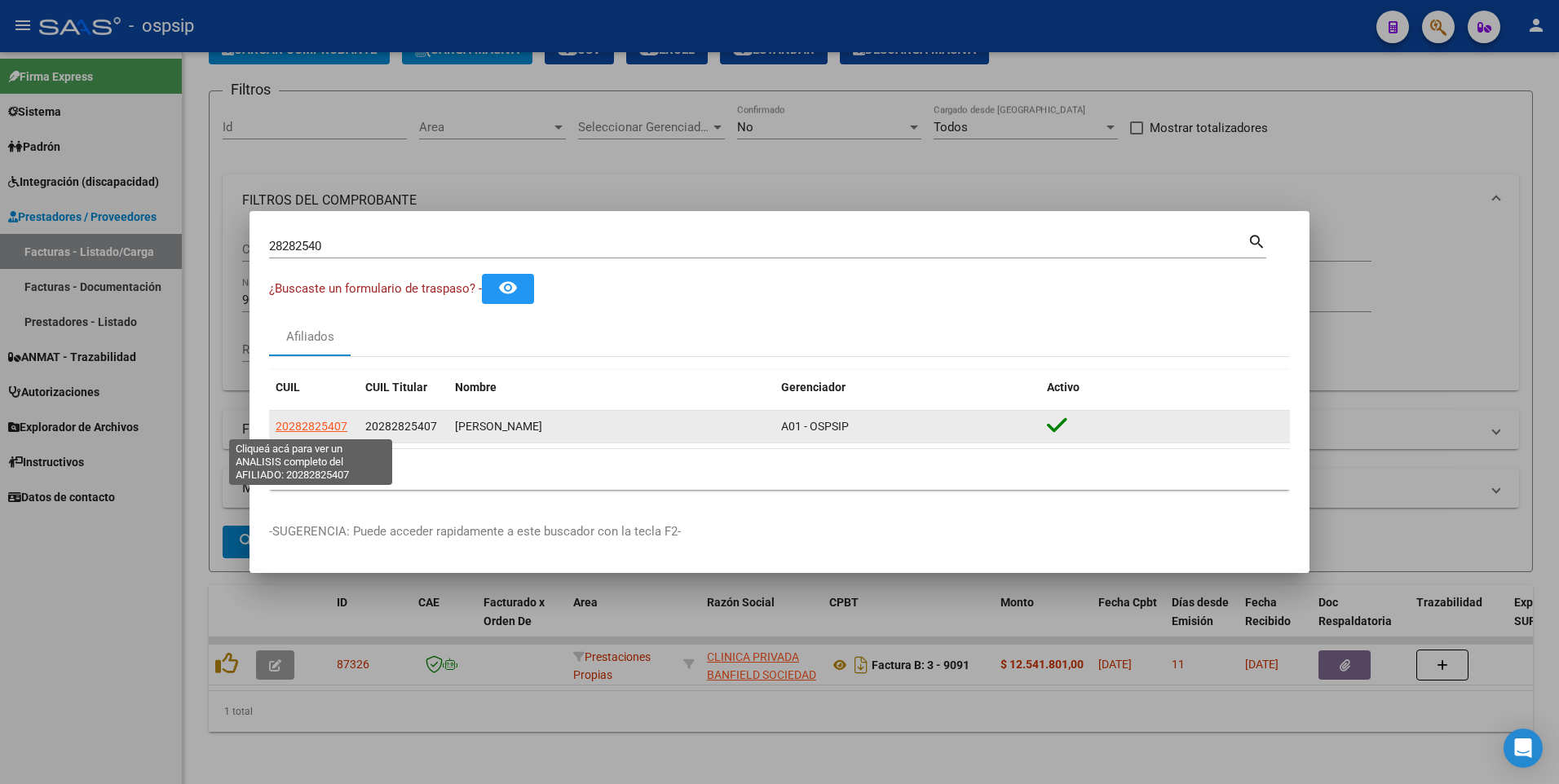
click at [314, 428] on span "20282825407" at bounding box center [311, 426] width 72 height 13
type textarea "20282825407"
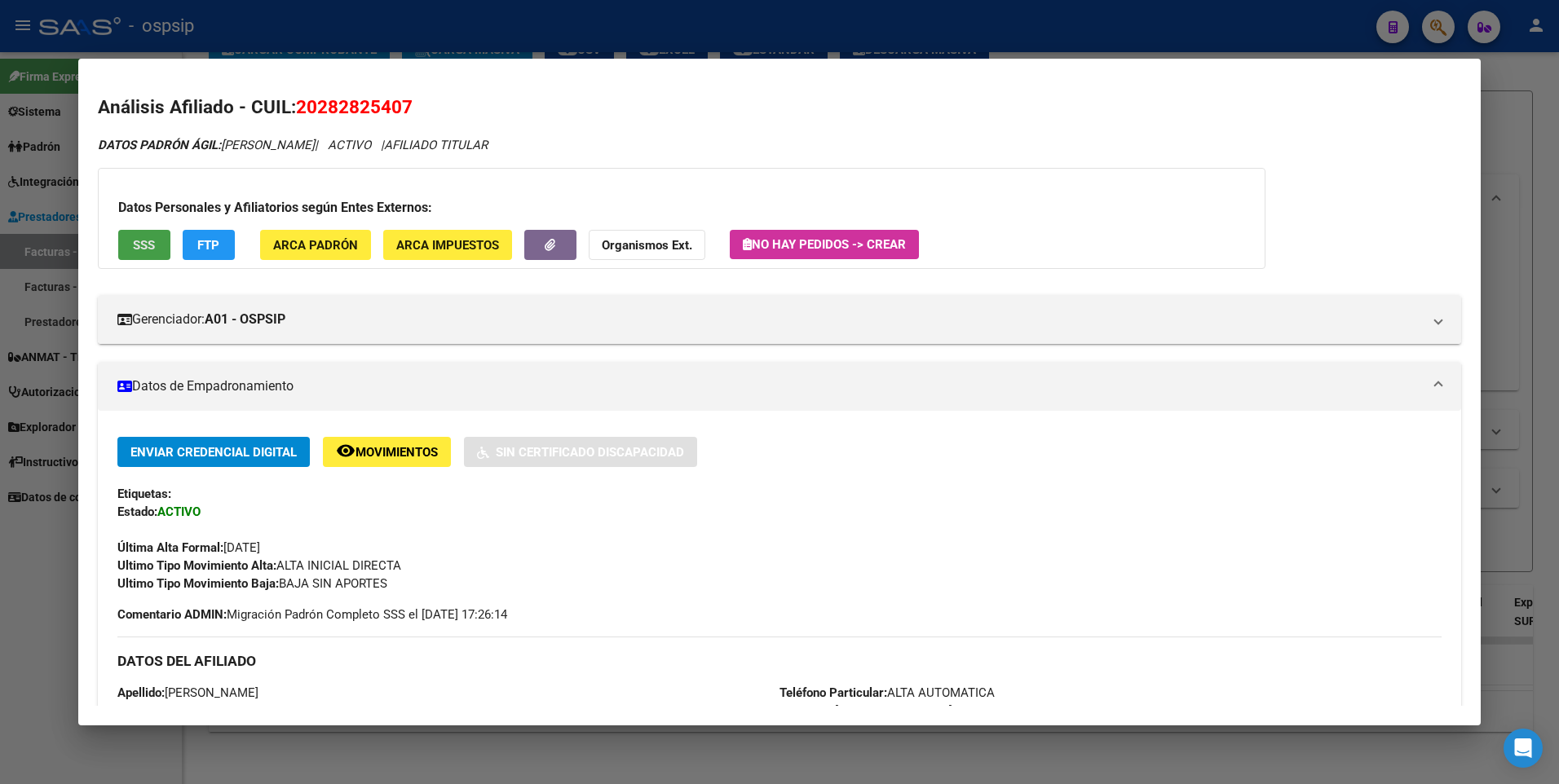
click at [149, 237] on span "SSS" at bounding box center [144, 245] width 22 height 15
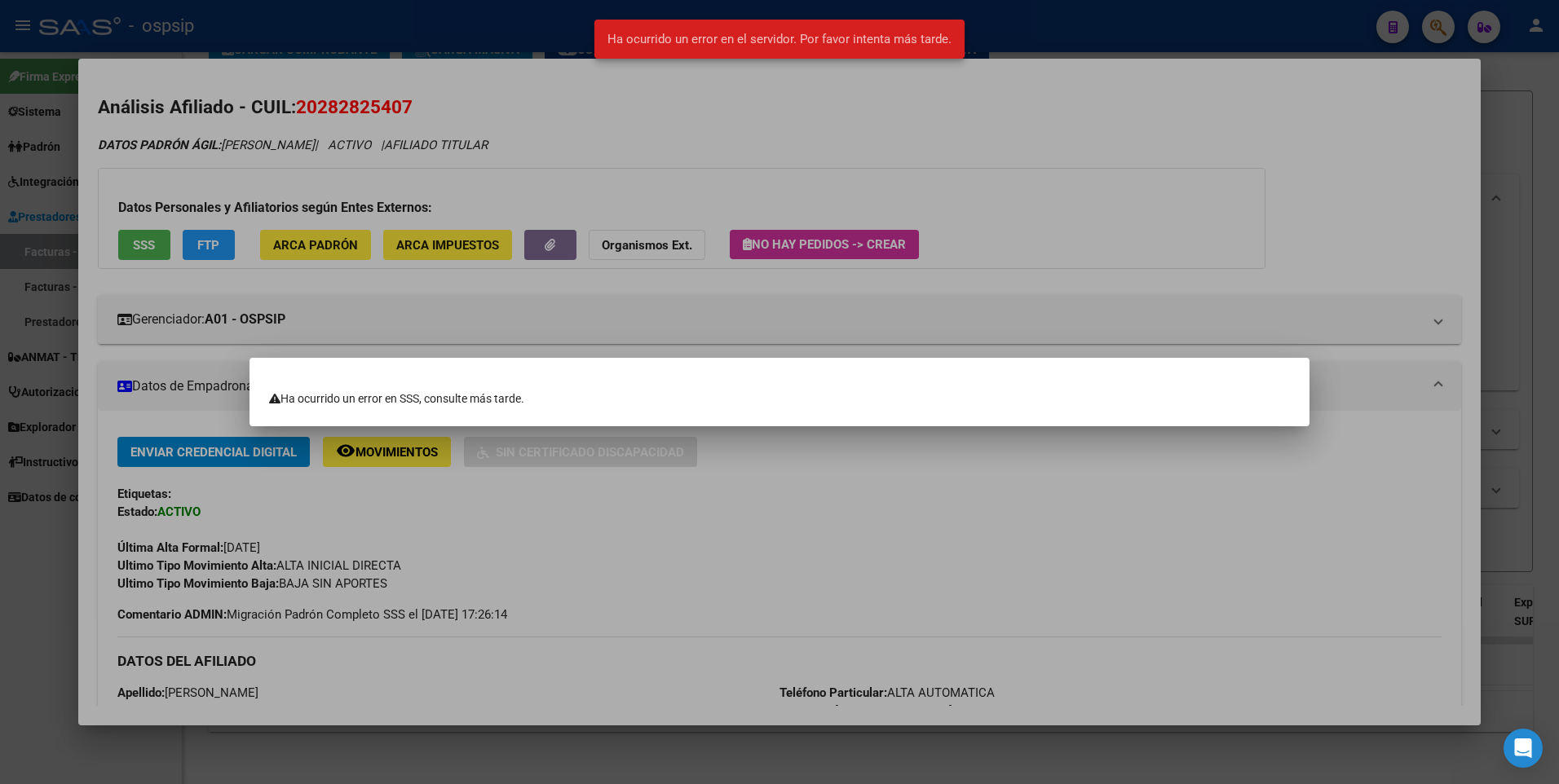
click at [1266, 125] on div at bounding box center [780, 392] width 1559 height 784
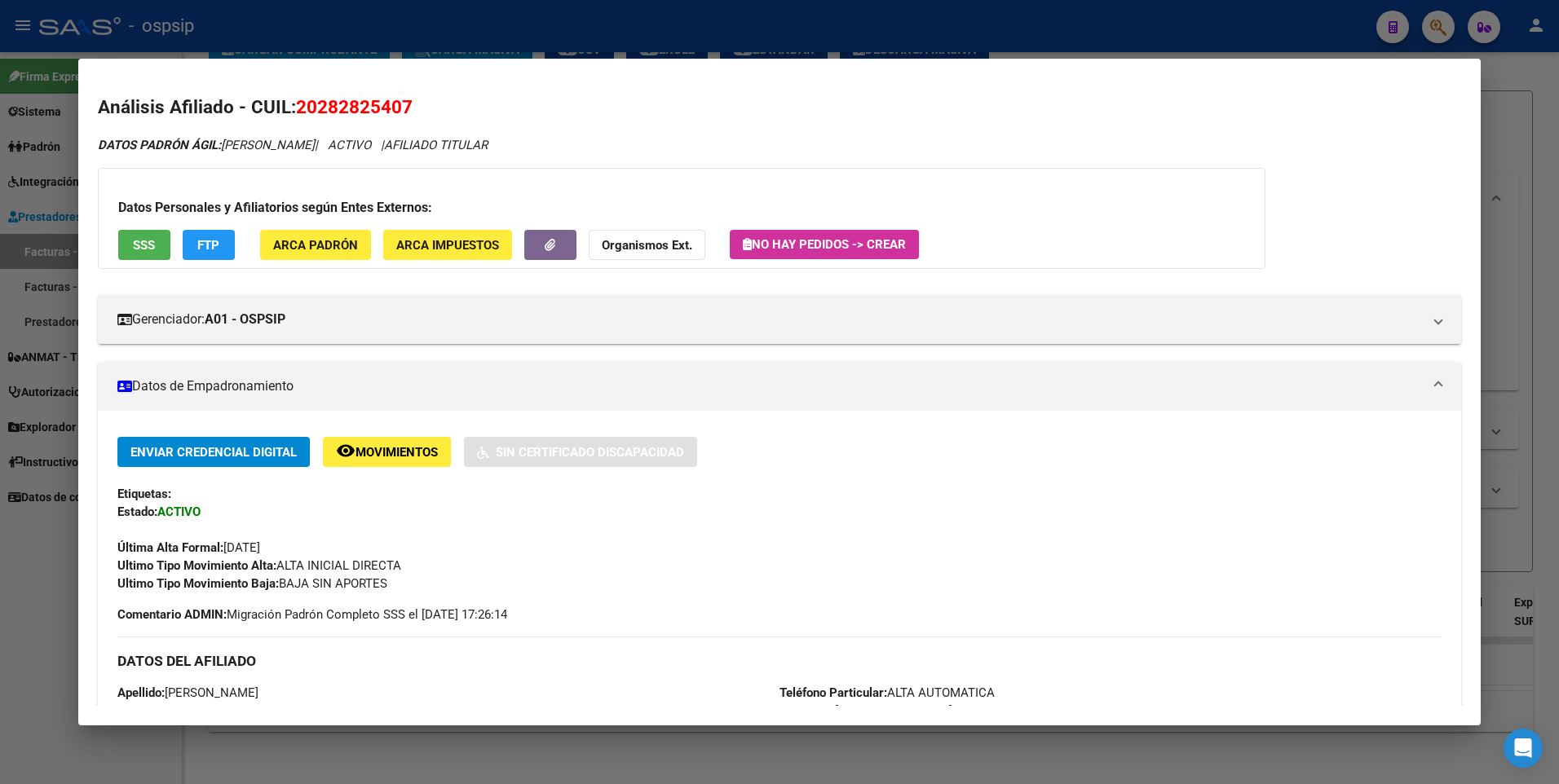
click at [1489, 129] on div at bounding box center [780, 392] width 1559 height 784
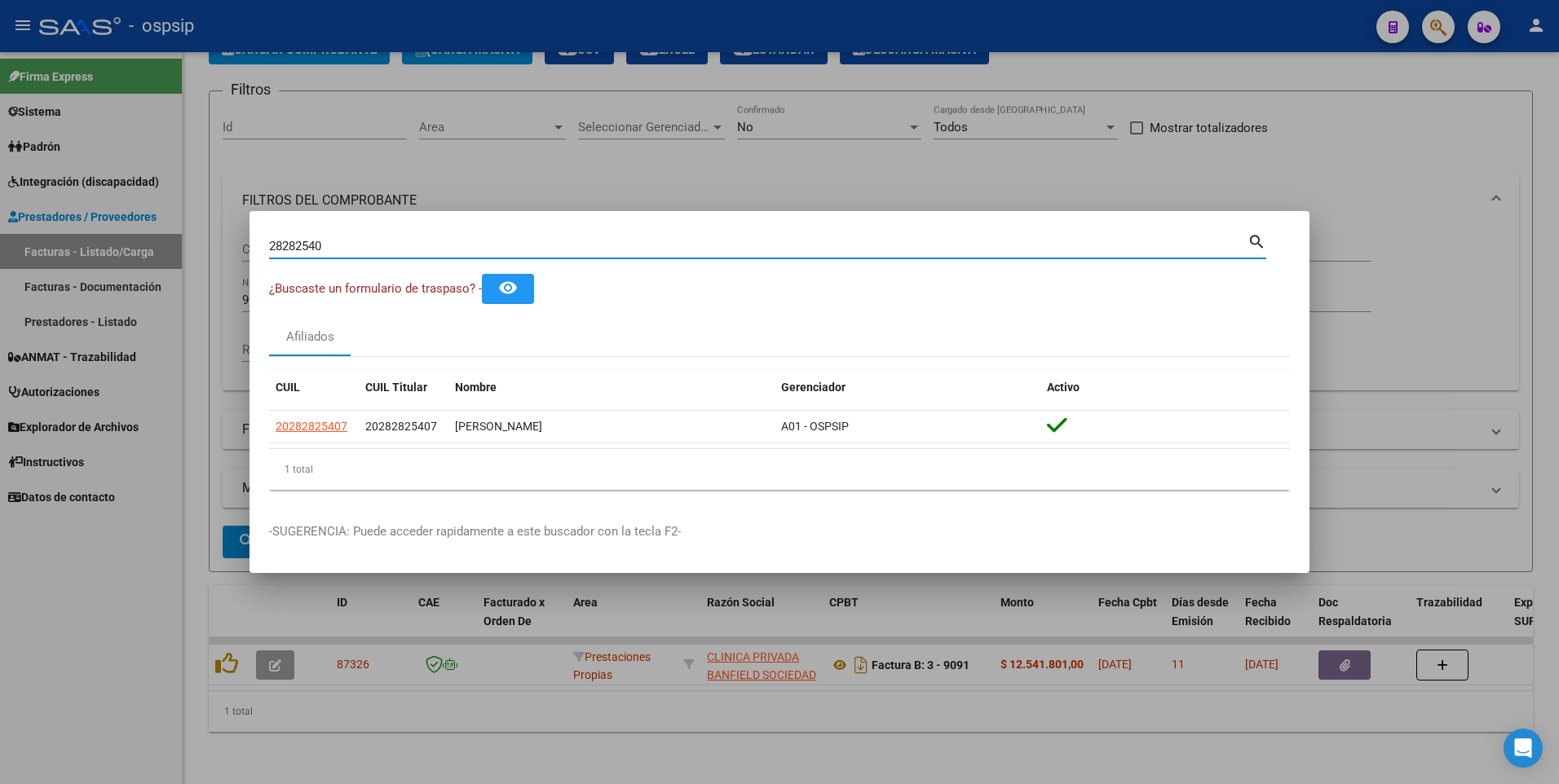
drag, startPoint x: 337, startPoint y: 241, endPoint x: 145, endPoint y: 248, distance: 192.1
click at [145, 248] on div "28282540 Buscar (apellido, dni, cuil, nro traspaso, cuit, obra social) search ¿…" at bounding box center [780, 392] width 1559 height 784
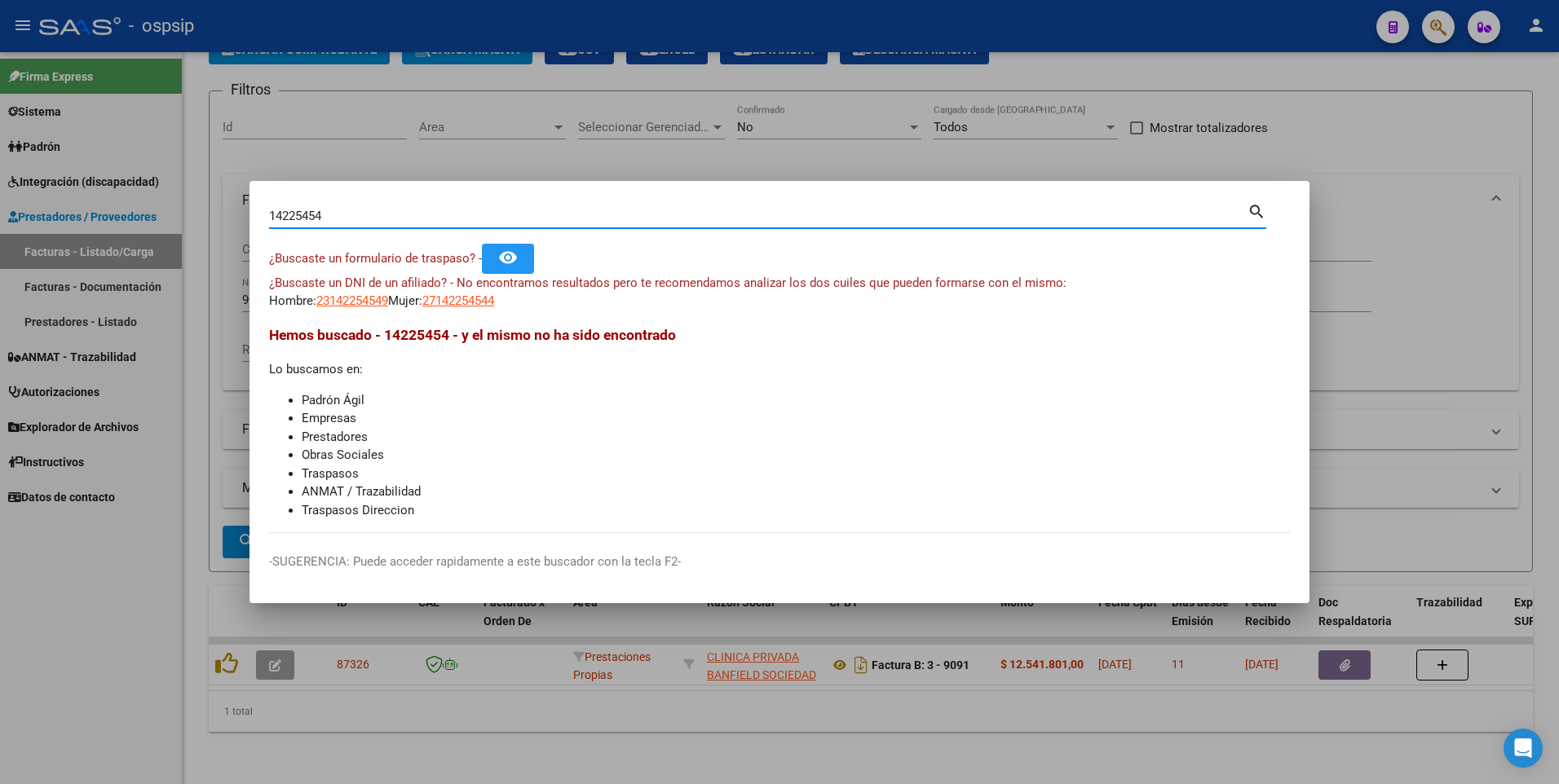
click at [334, 216] on input "14225454" at bounding box center [759, 216] width 978 height 15
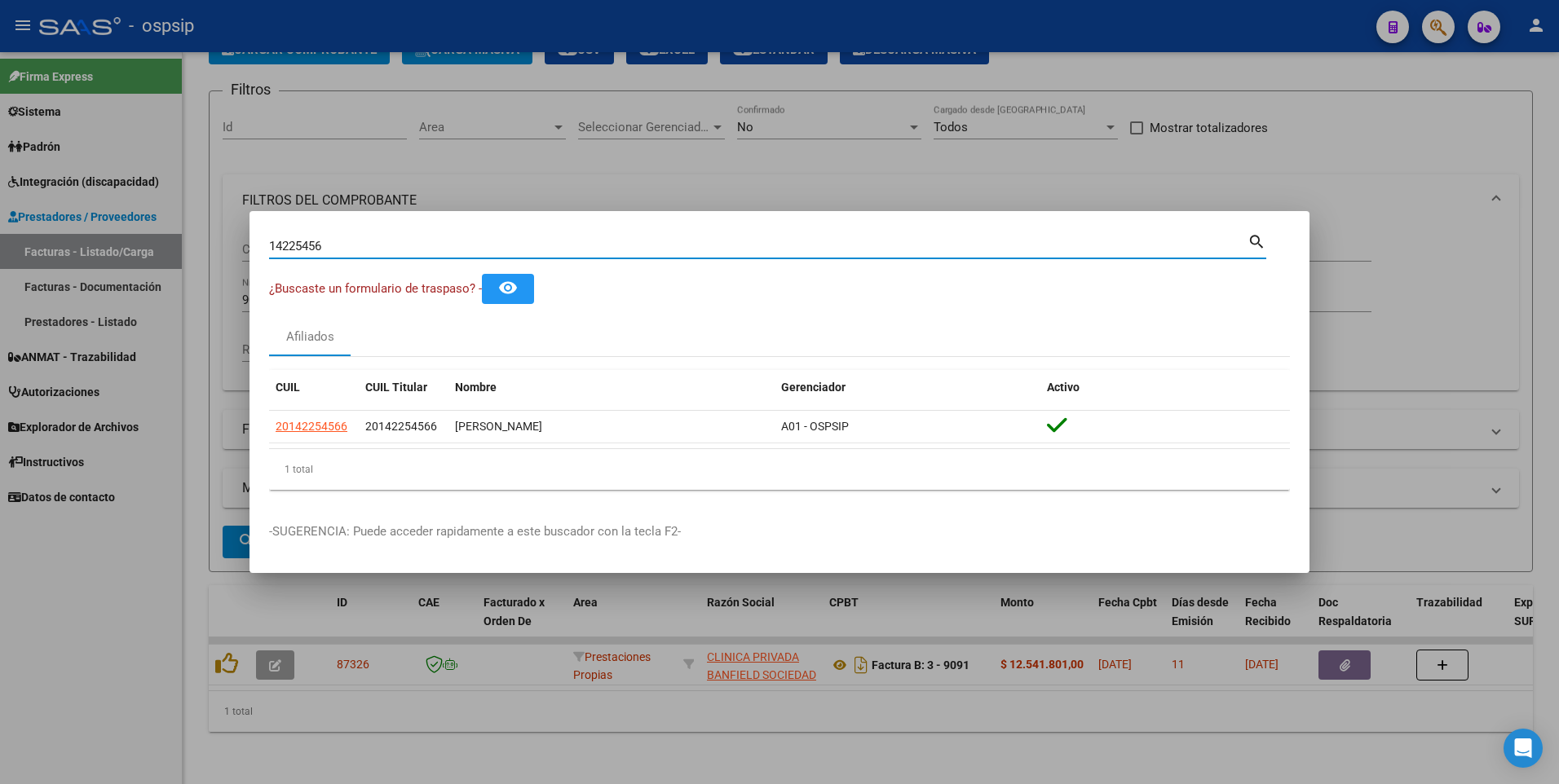
drag, startPoint x: 336, startPoint y: 248, endPoint x: 167, endPoint y: 238, distance: 169.3
click at [167, 238] on div "14225456 Buscar (apellido, dni, cuil, nro traspaso, cuit, obra social) search ¿…" at bounding box center [780, 392] width 1559 height 784
type input "19043674"
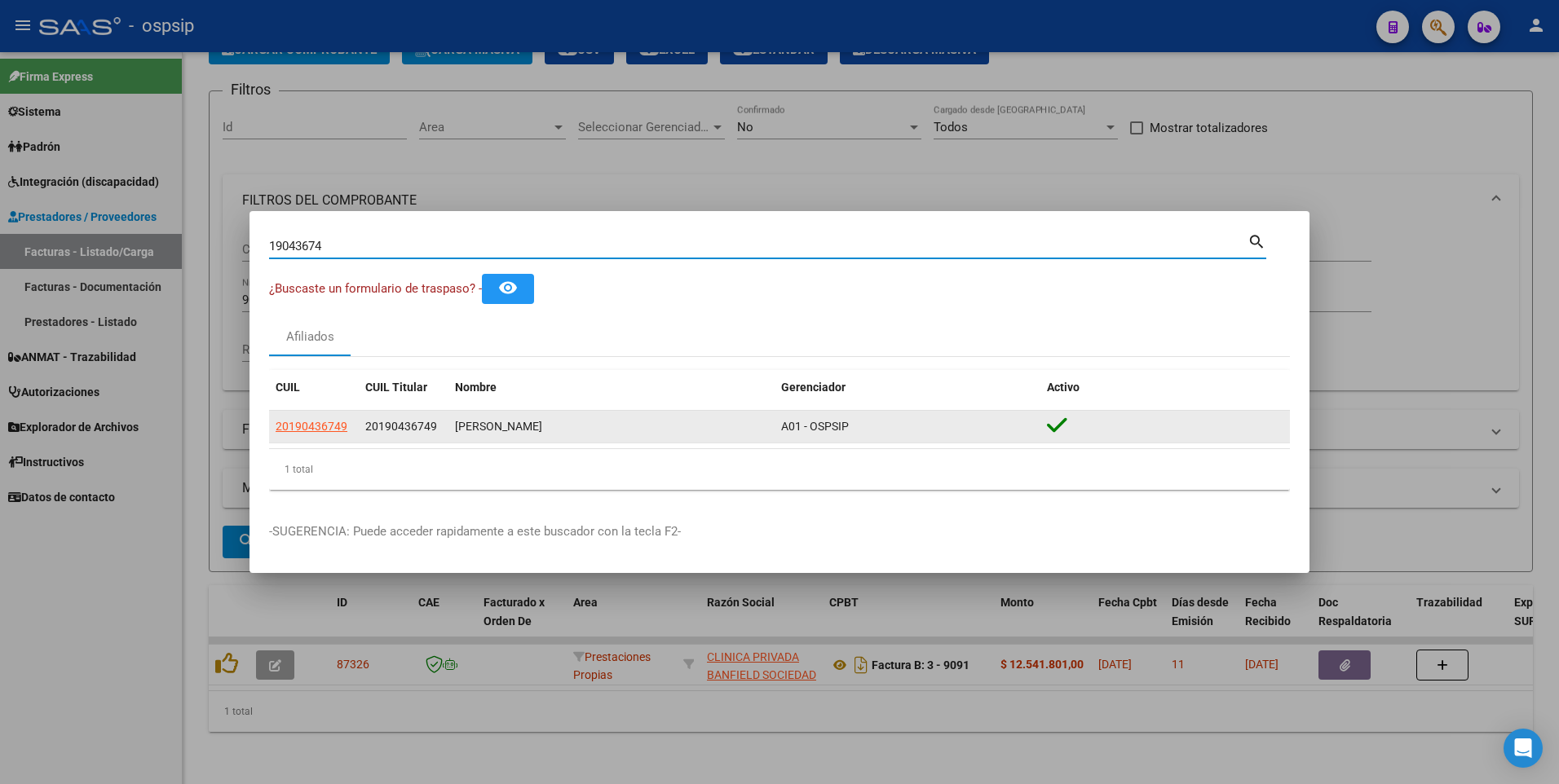
click at [317, 416] on datatable-body-cell "20190436749" at bounding box center [314, 426] width 89 height 32
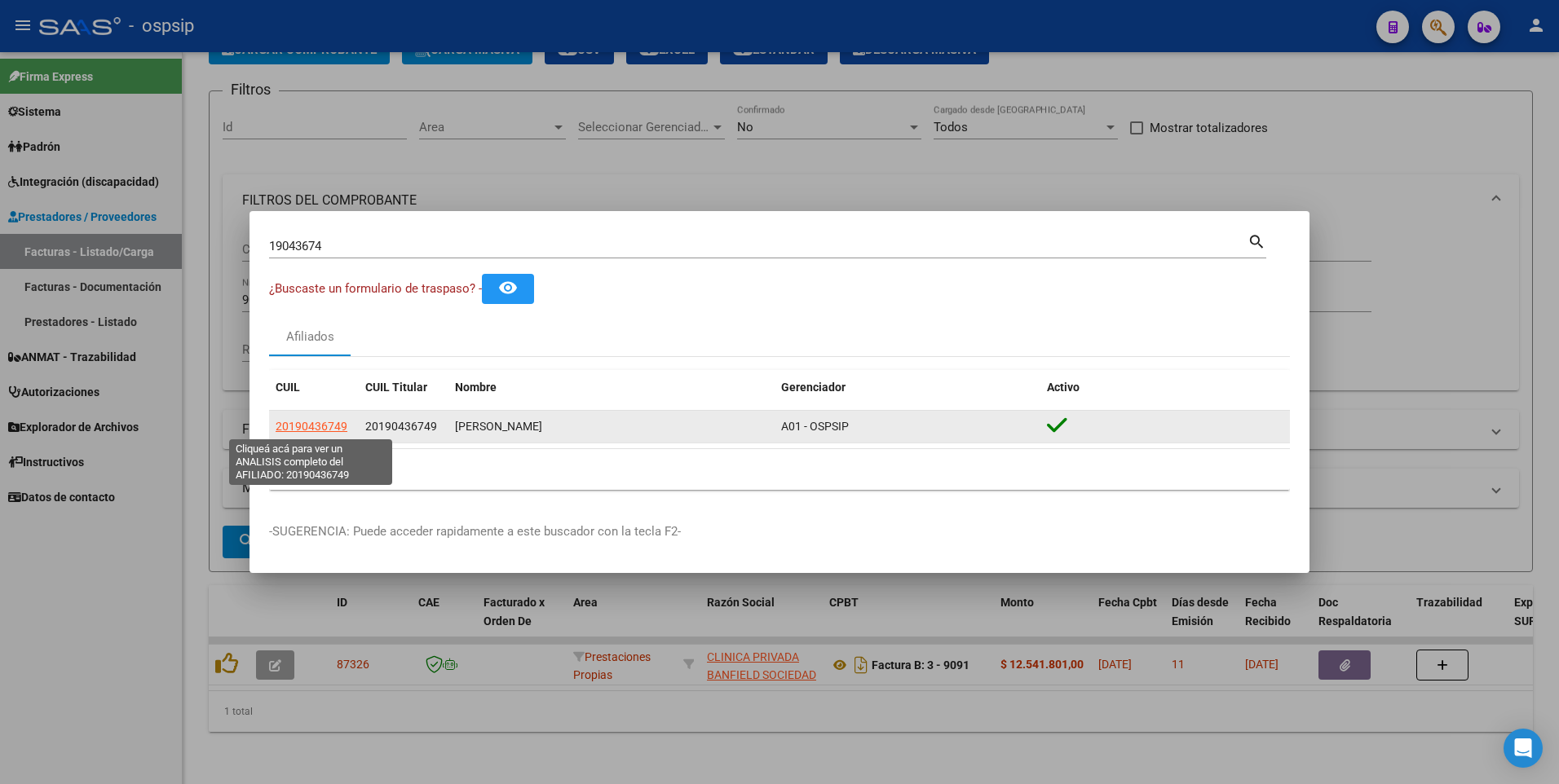
click at [314, 424] on span "20190436749" at bounding box center [311, 426] width 72 height 13
type textarea "20190436749"
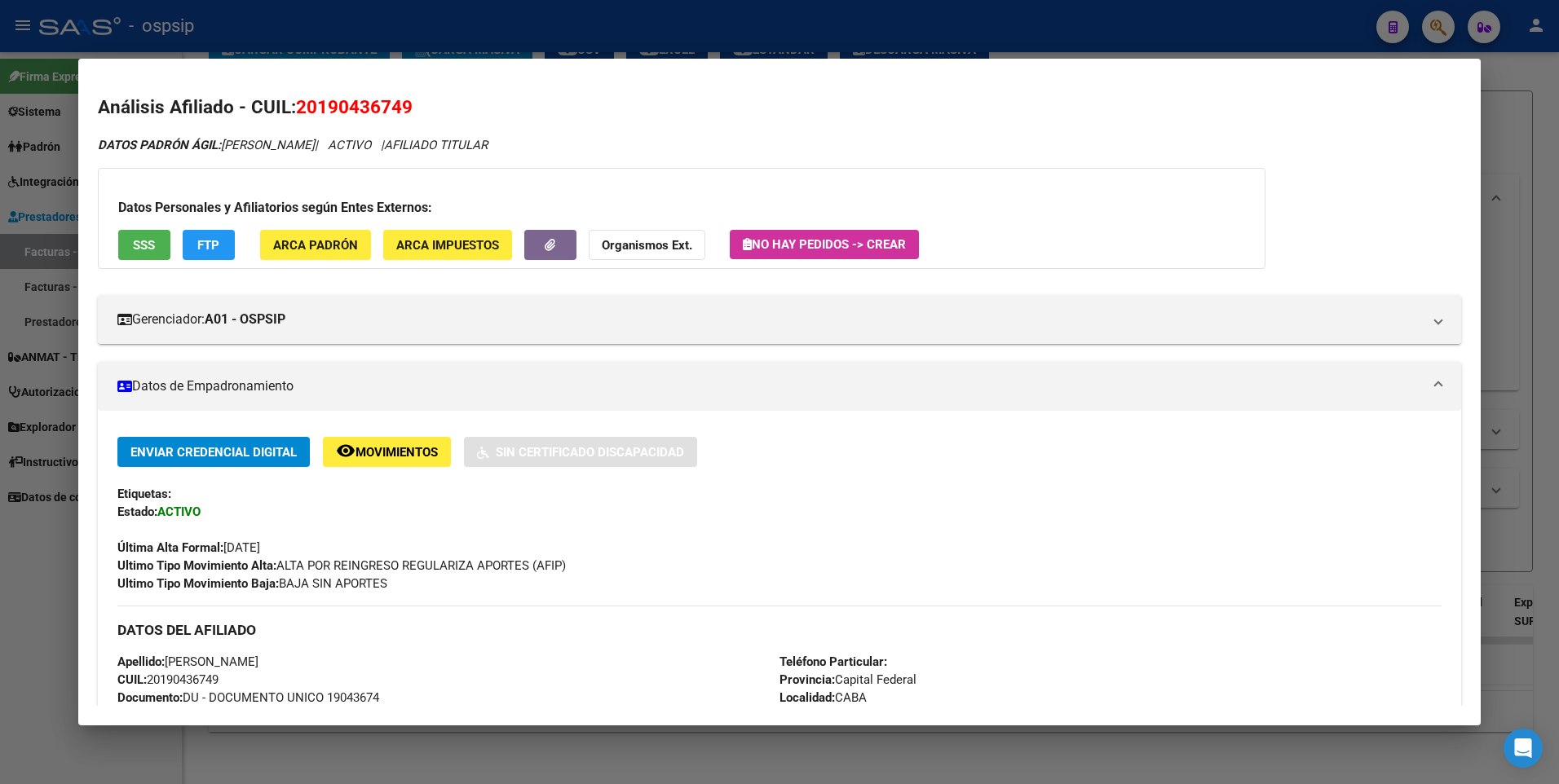
click at [143, 246] on span "SSS" at bounding box center [144, 246] width 22 height 15
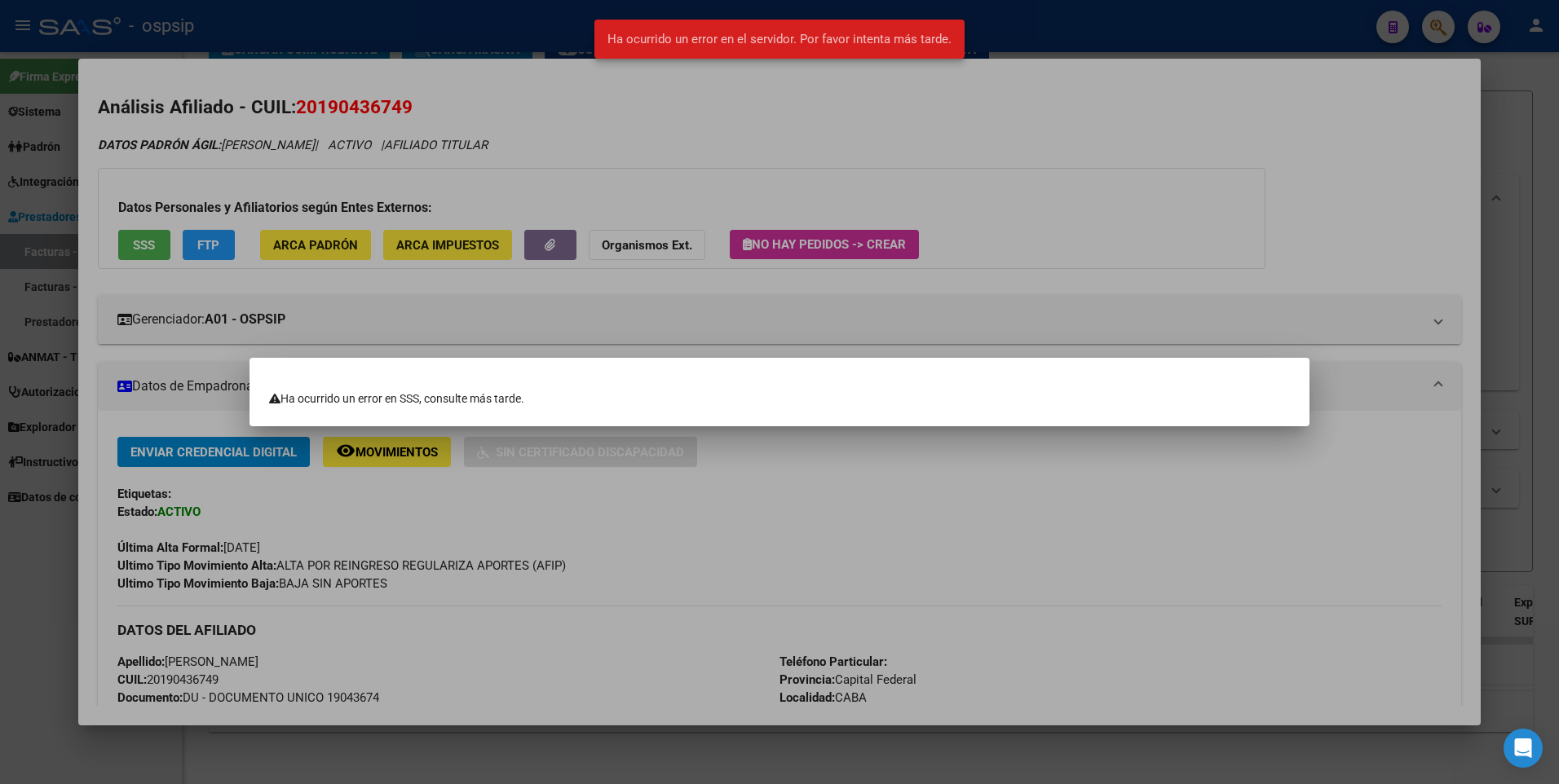
click at [839, 194] on div at bounding box center [780, 392] width 1559 height 784
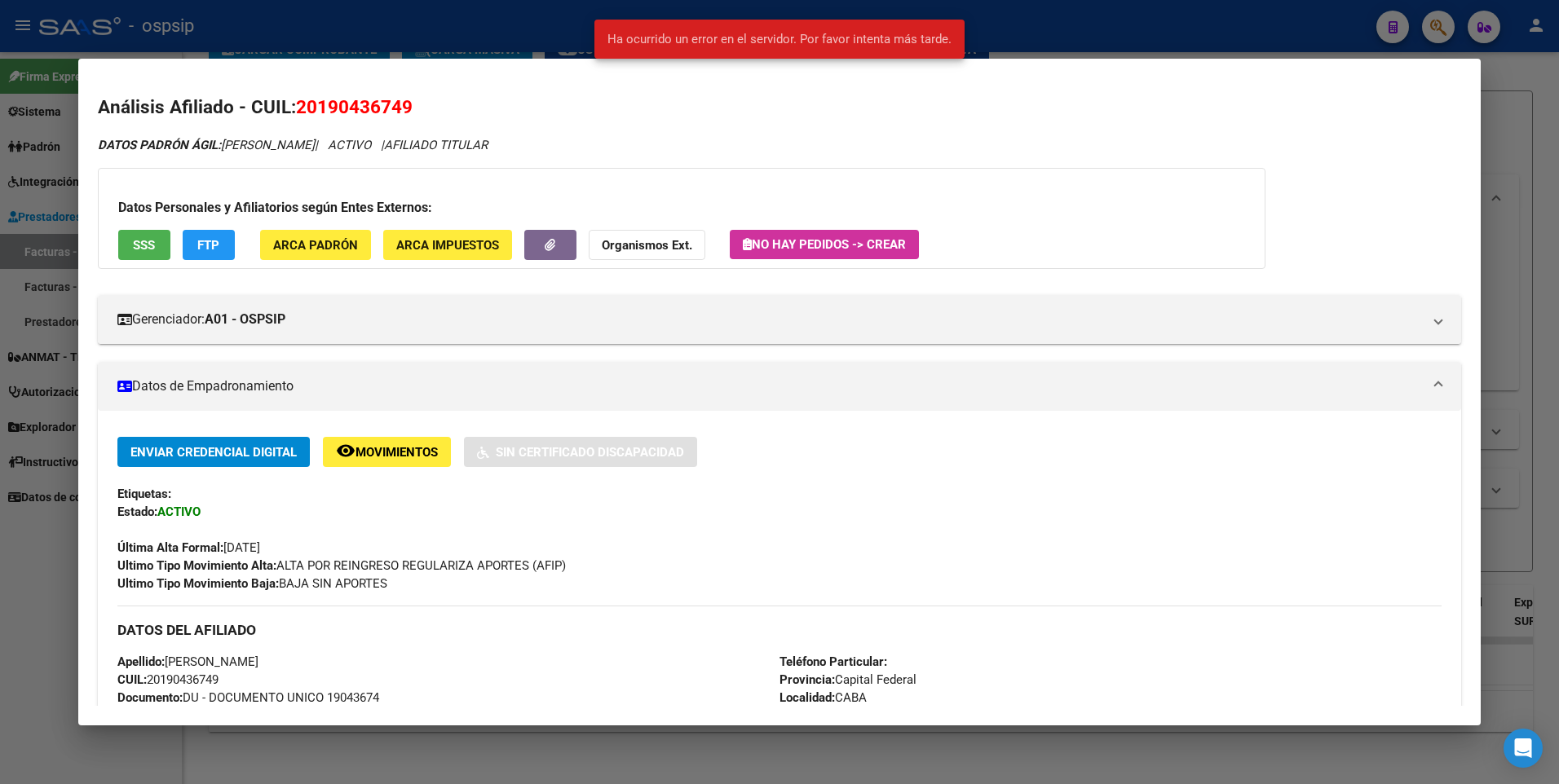
click at [839, 194] on div "Datos Personales y Afiliatorios según Entes Externos: SSS FTP ARCA Padrón ARCA …" at bounding box center [681, 218] width 1167 height 101
drag, startPoint x: 839, startPoint y: 194, endPoint x: 1085, endPoint y: 163, distance: 247.9
click at [1323, 147] on div "DATOS PADRÓN ÁGIL: [PERSON_NAME] | ACTIVO | AFILIADO TITULAR" at bounding box center [780, 145] width 1364 height 19
click at [1519, 83] on div at bounding box center [780, 392] width 1559 height 784
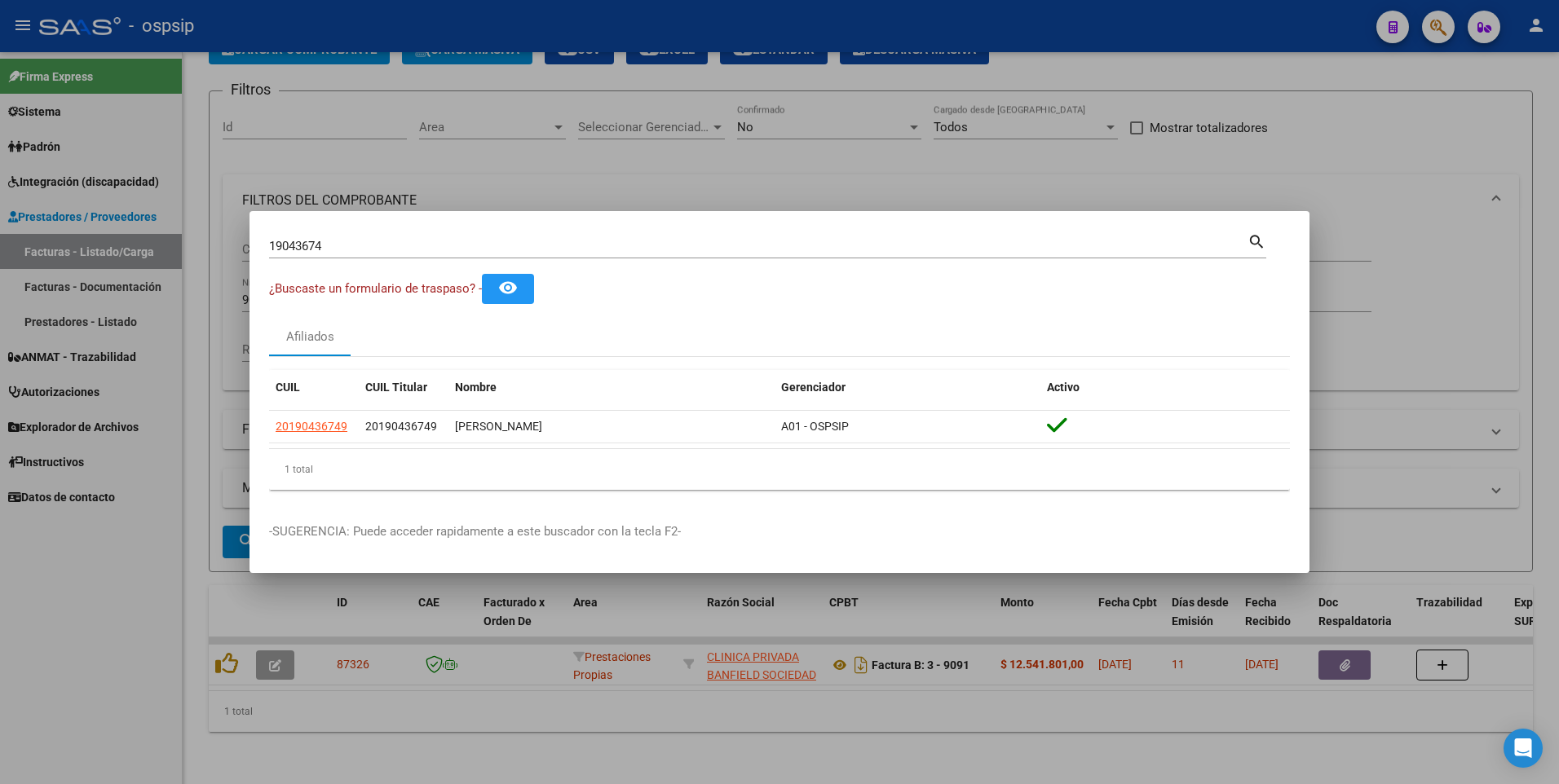
click at [1352, 143] on div at bounding box center [780, 392] width 1559 height 784
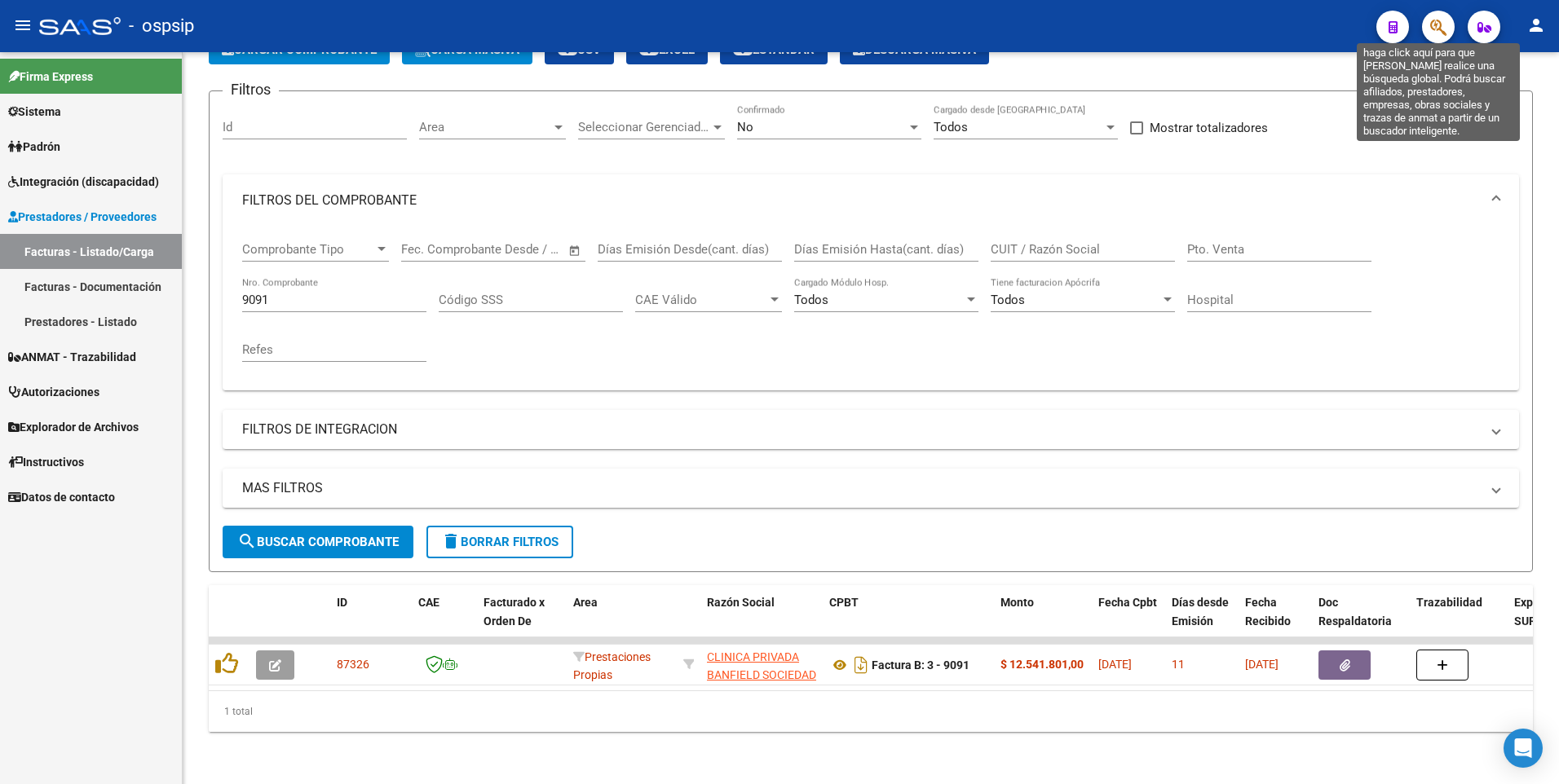
click at [1441, 26] on icon "button" at bounding box center [1439, 27] width 16 height 19
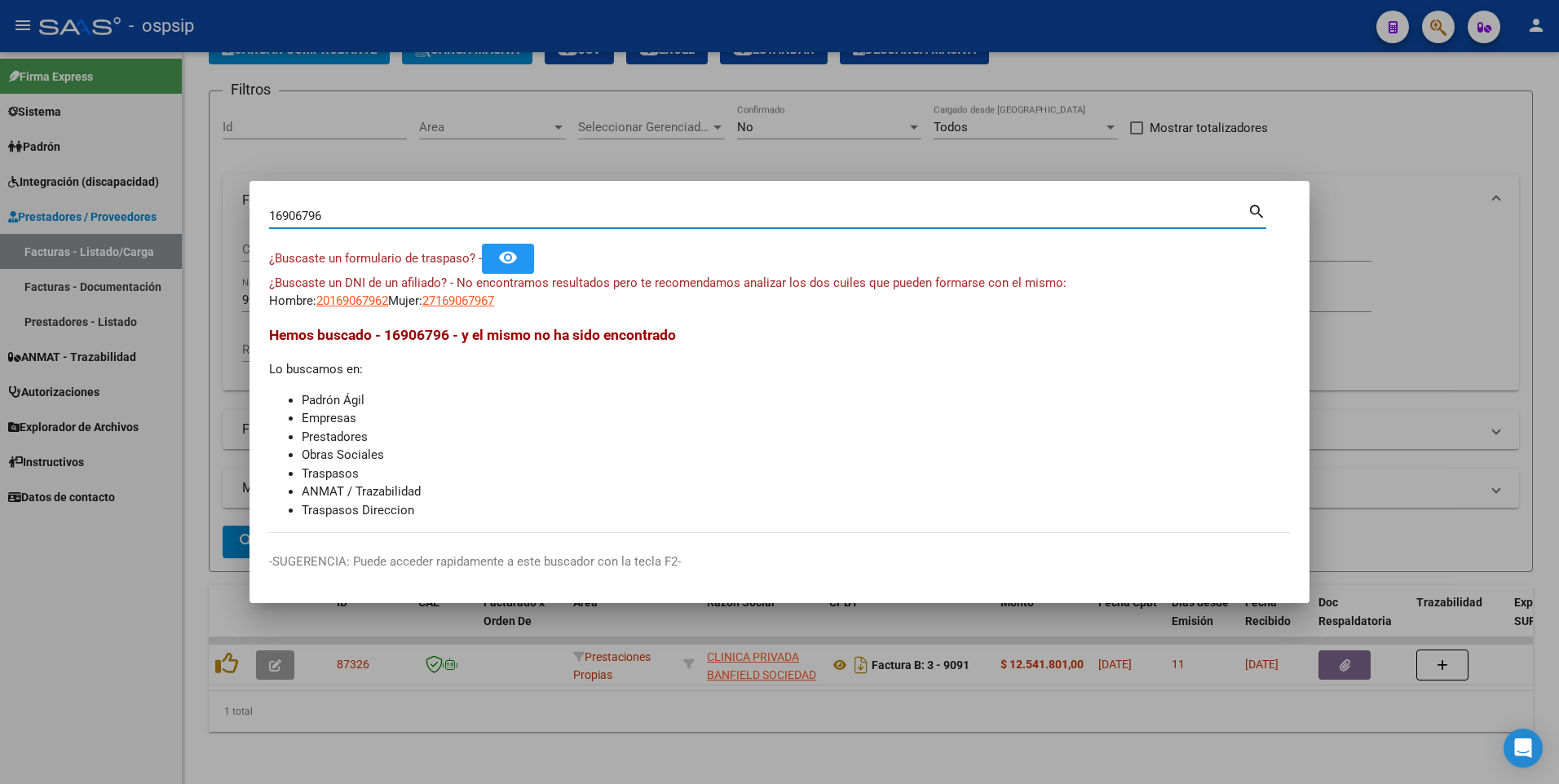
click at [291, 219] on input "16906796" at bounding box center [759, 216] width 978 height 15
type input "16106796"
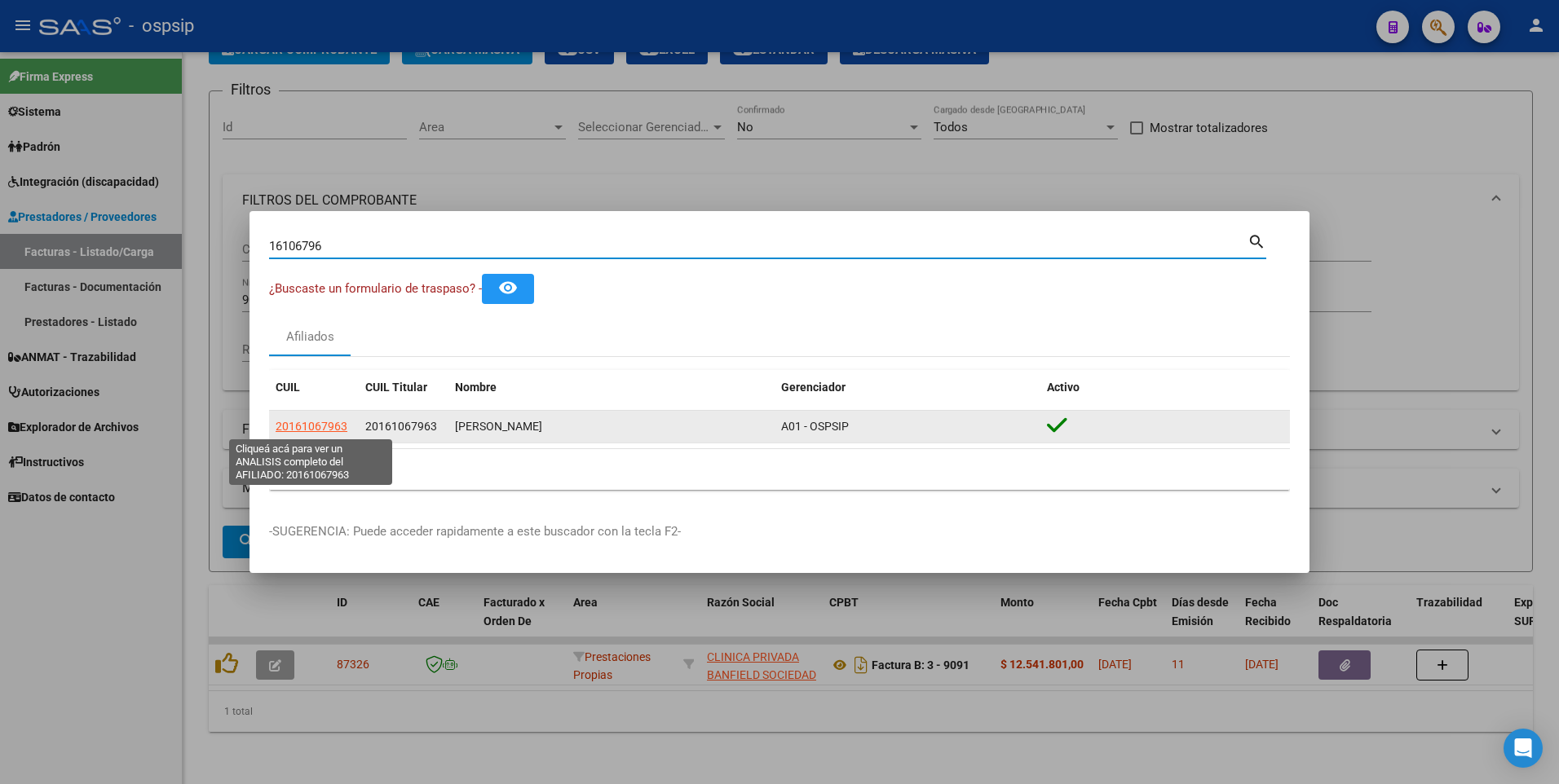
click at [327, 433] on span "20161067963" at bounding box center [311, 426] width 72 height 13
type textarea "20161067963"
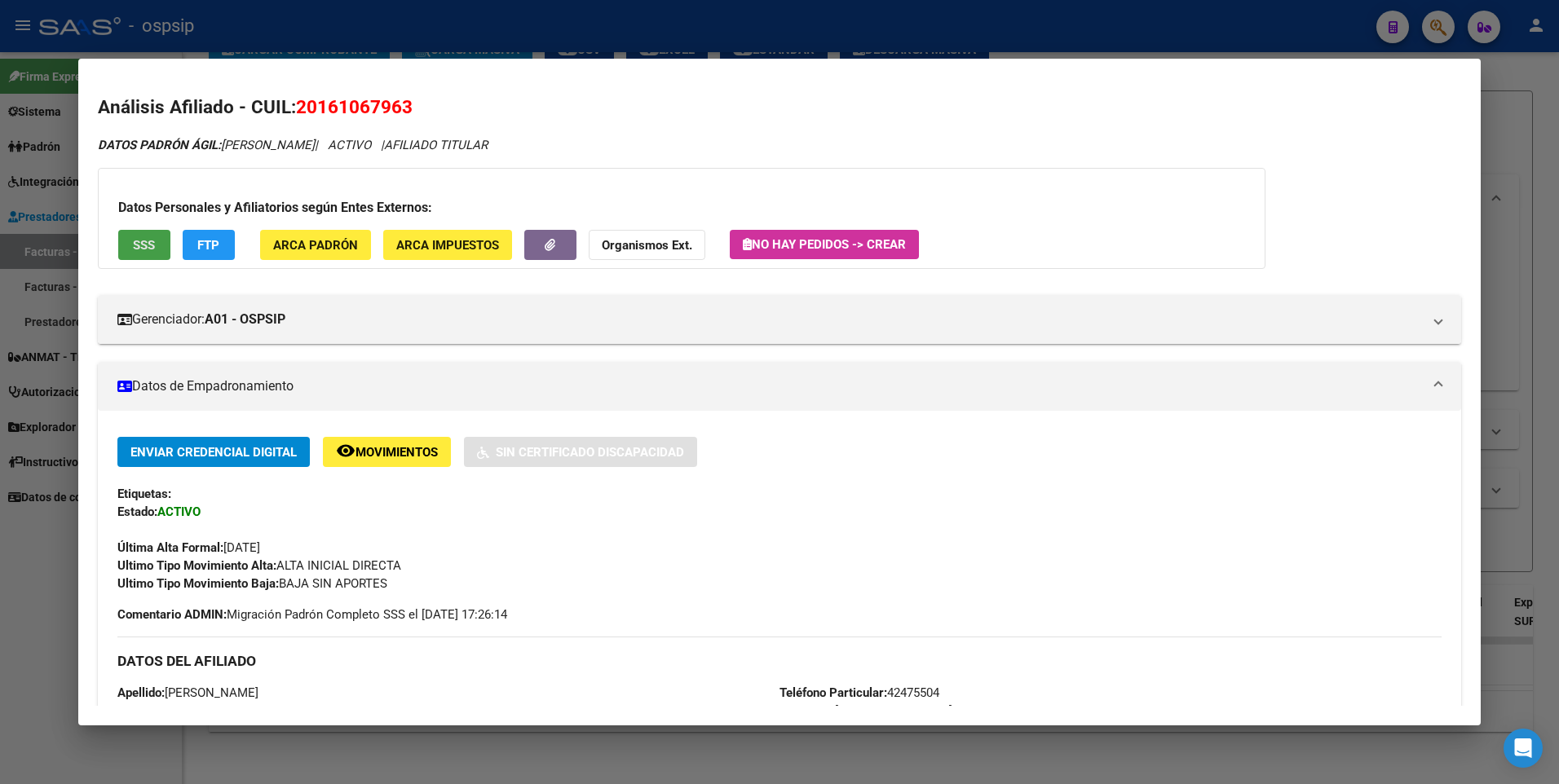
click at [158, 251] on button "SSS" at bounding box center [144, 245] width 52 height 30
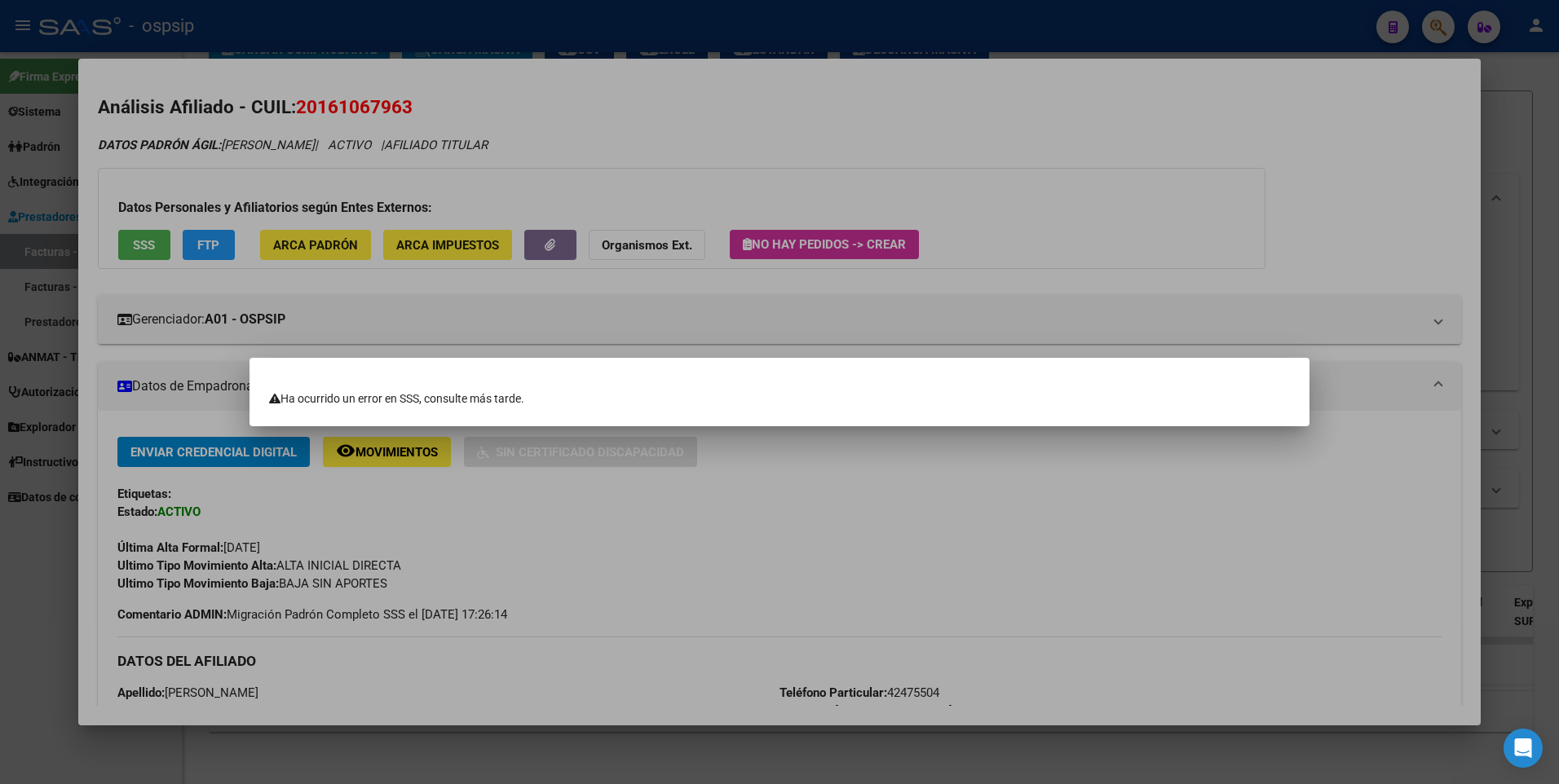
click at [1246, 249] on div at bounding box center [780, 392] width 1559 height 784
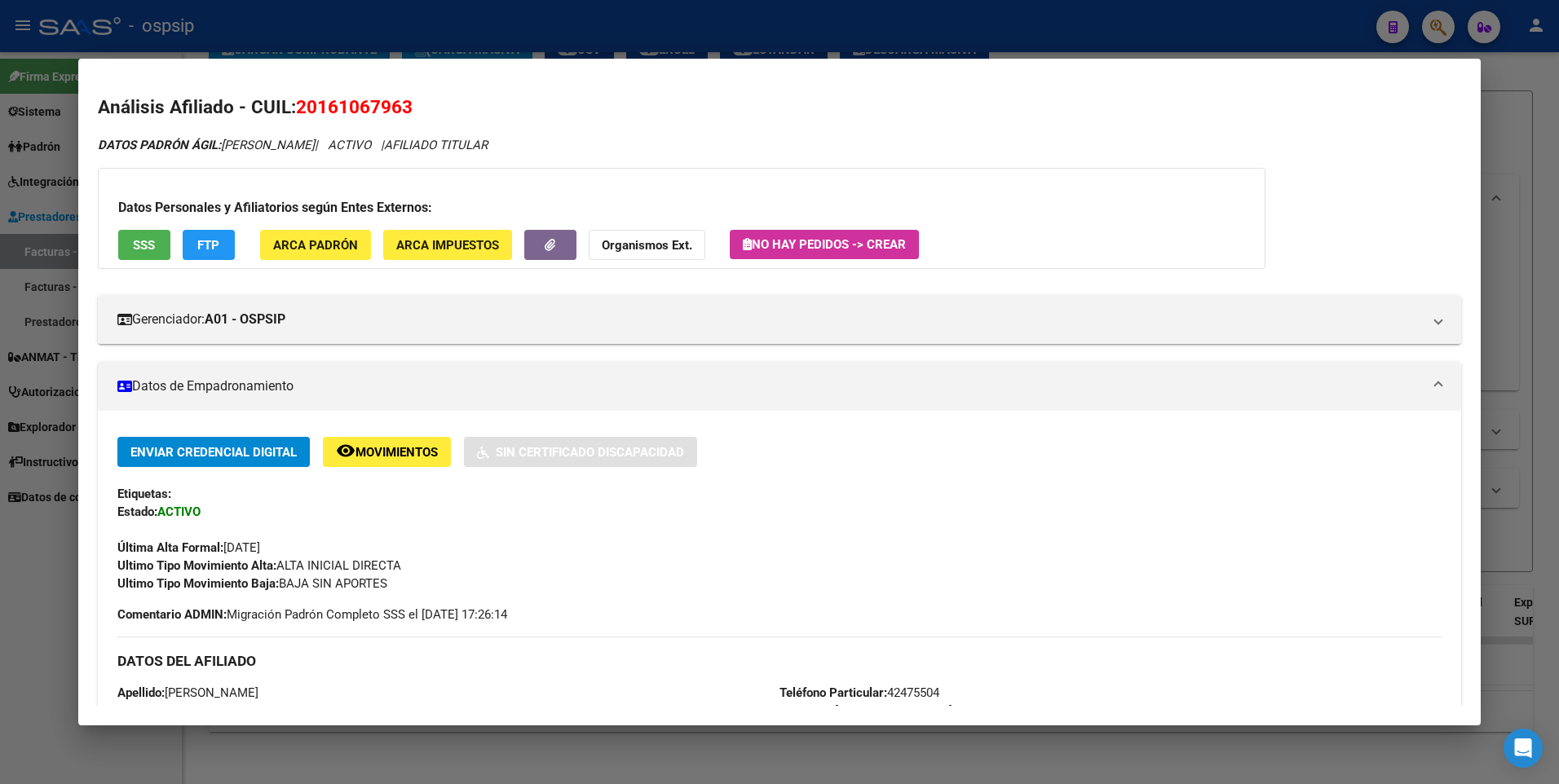
click at [1491, 149] on div at bounding box center [780, 392] width 1559 height 784
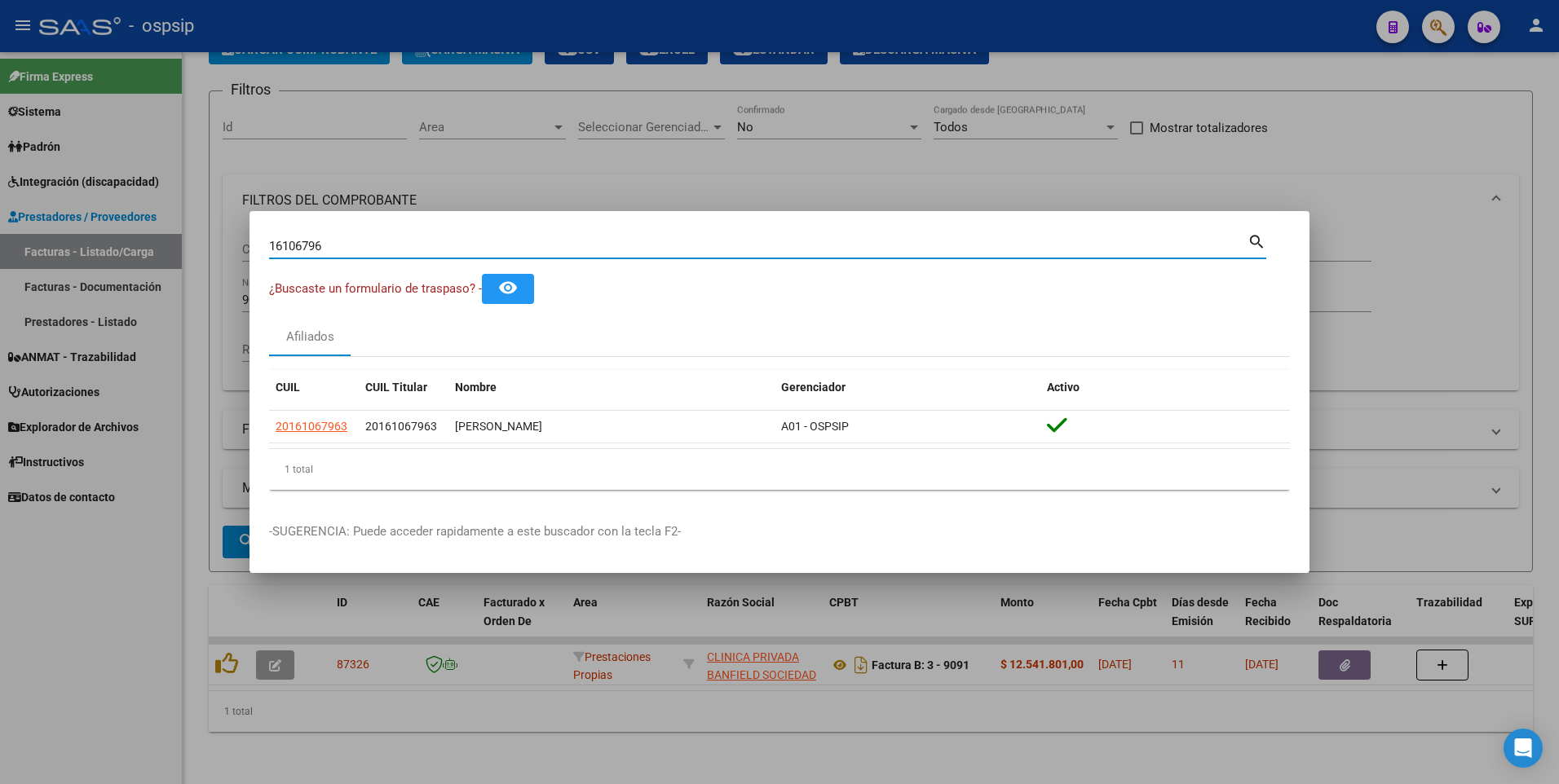
drag, startPoint x: 333, startPoint y: 247, endPoint x: 53, endPoint y: 255, distance: 280.1
click at [54, 257] on div "16106796 Buscar (apellido, dni, cuil, nro traspaso, cuit, obra social) search ¿…" at bounding box center [780, 392] width 1559 height 784
type input "36307988"
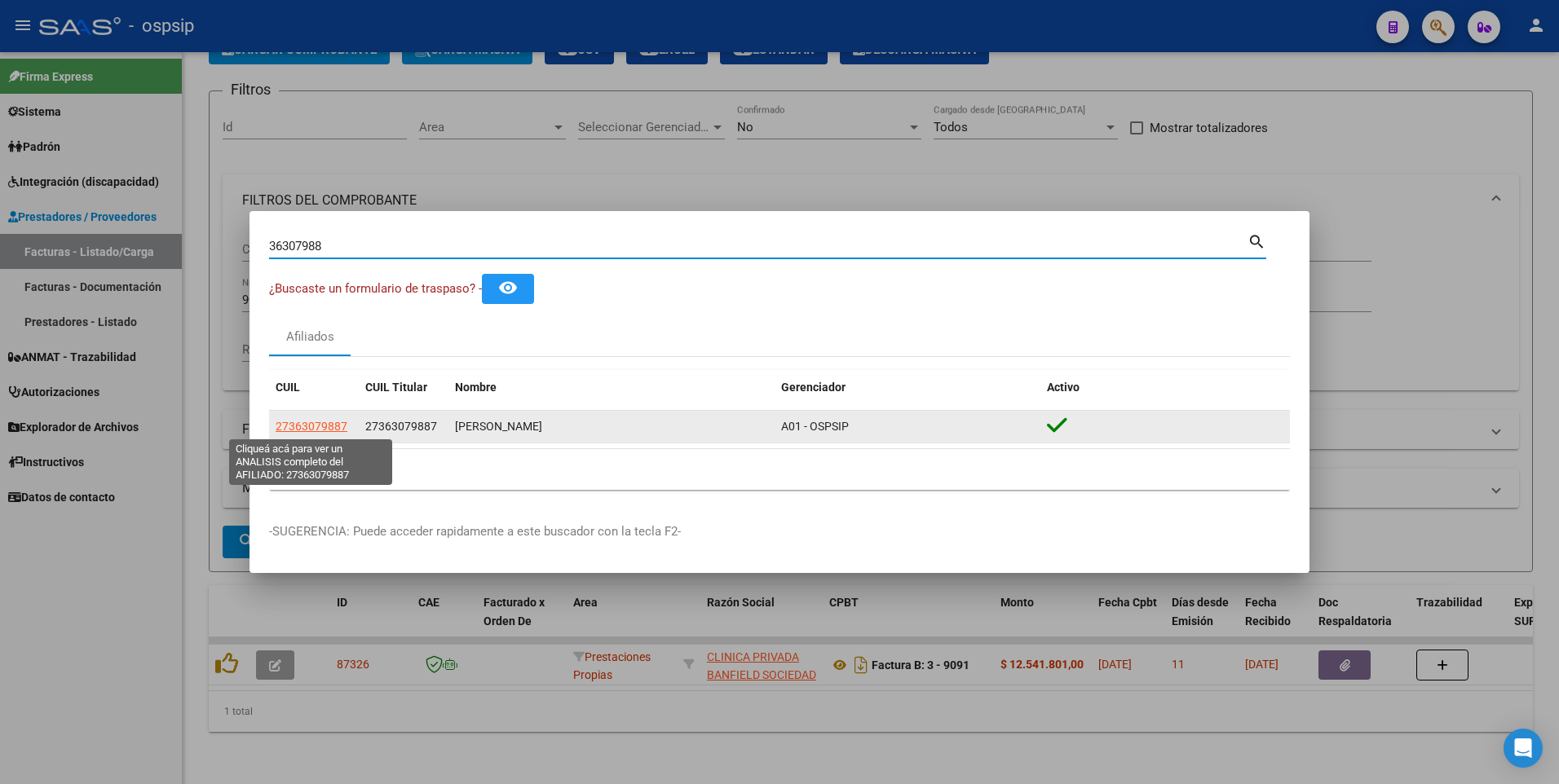
click at [298, 429] on span "27363079887" at bounding box center [311, 426] width 72 height 13
type textarea "27363079887"
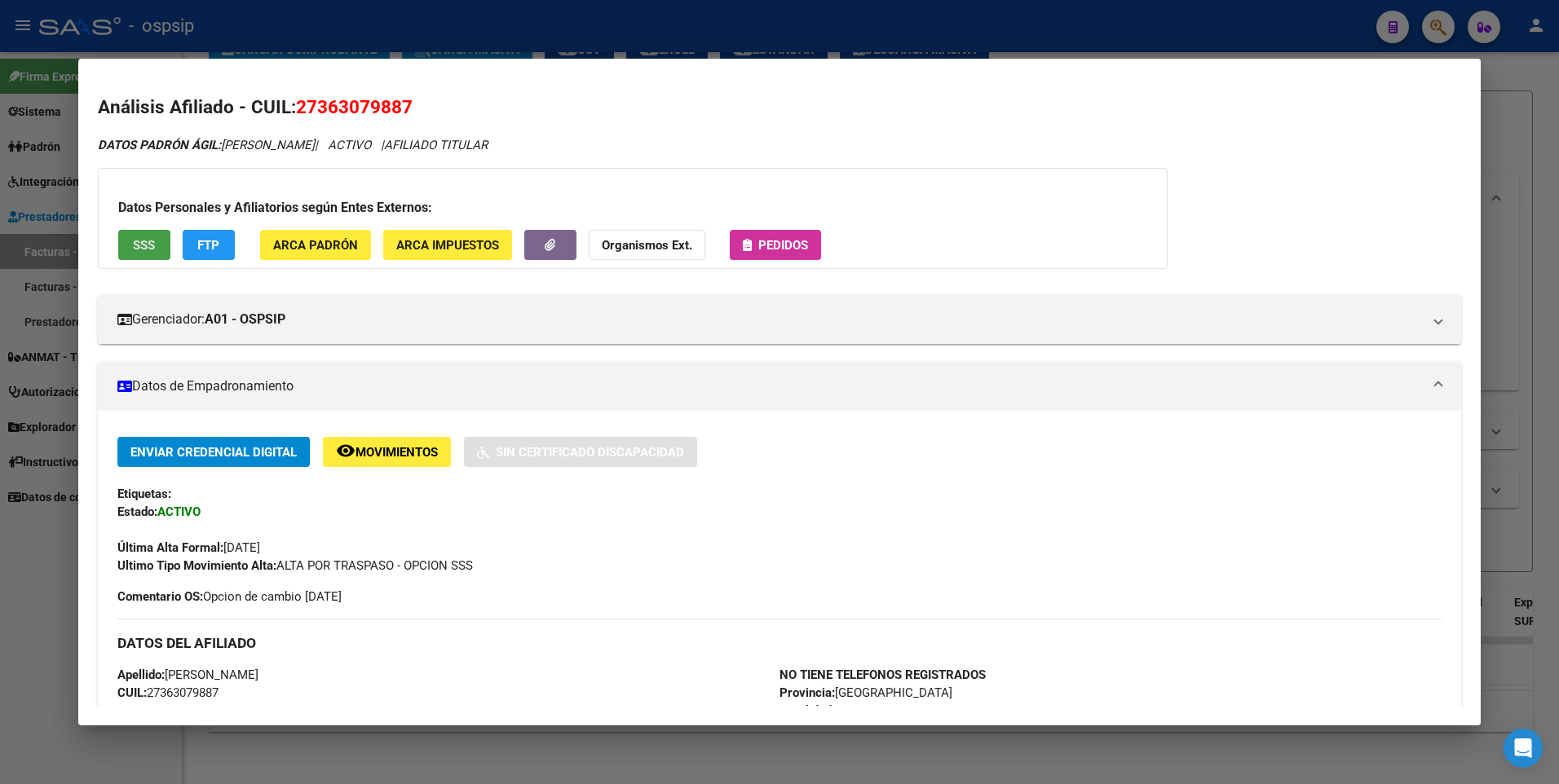
click at [140, 249] on span "SSS" at bounding box center [144, 246] width 22 height 15
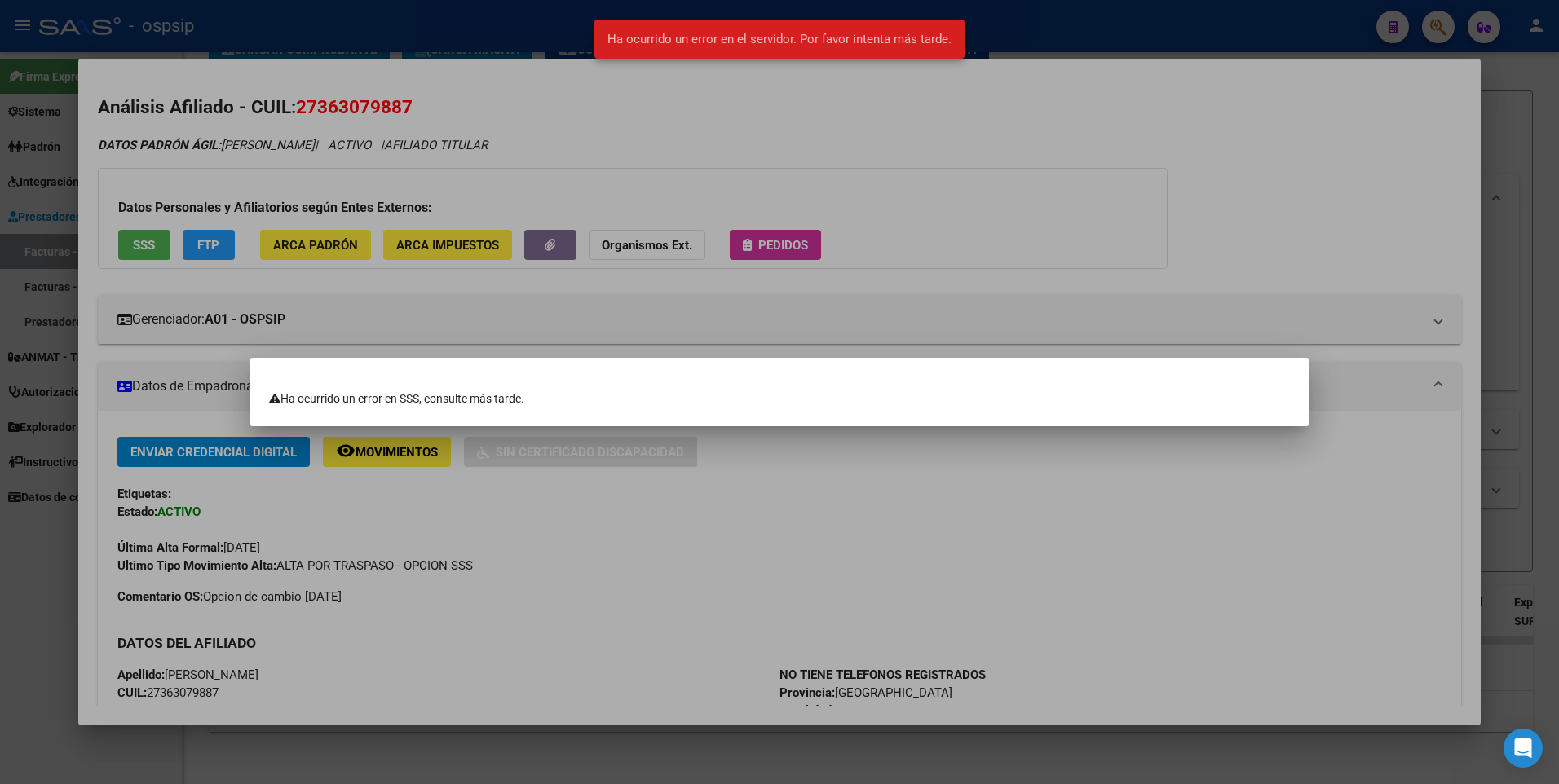
click at [970, 141] on div at bounding box center [780, 392] width 1559 height 784
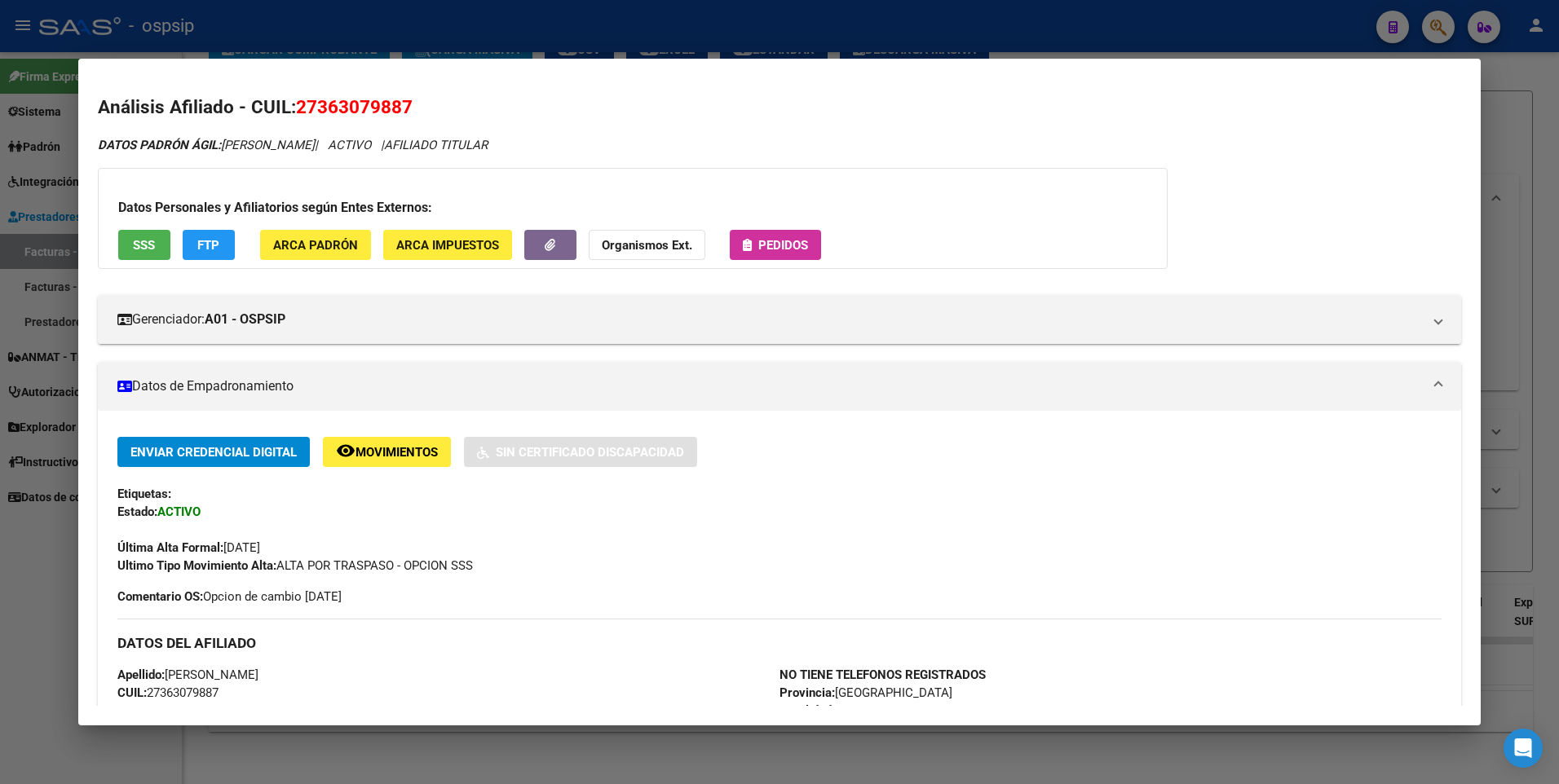
click at [1512, 155] on div at bounding box center [780, 392] width 1559 height 784
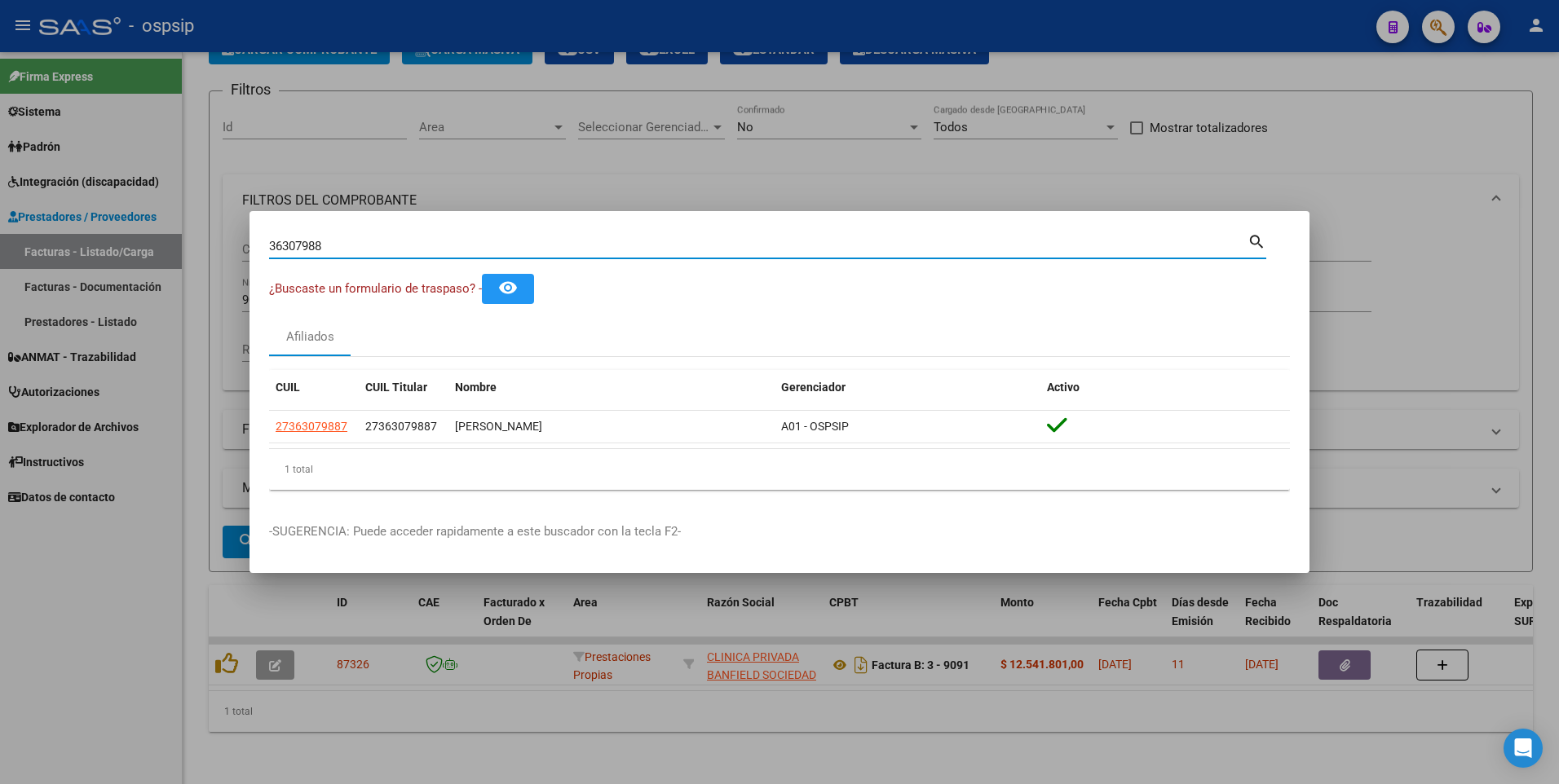
drag, startPoint x: 332, startPoint y: 250, endPoint x: 208, endPoint y: 264, distance: 124.8
click at [208, 264] on div "36307988 Buscar (apellido, dni, cuil, nro traspaso, cuit, obra social) search ¿…" at bounding box center [780, 392] width 1559 height 784
type input "26847227"
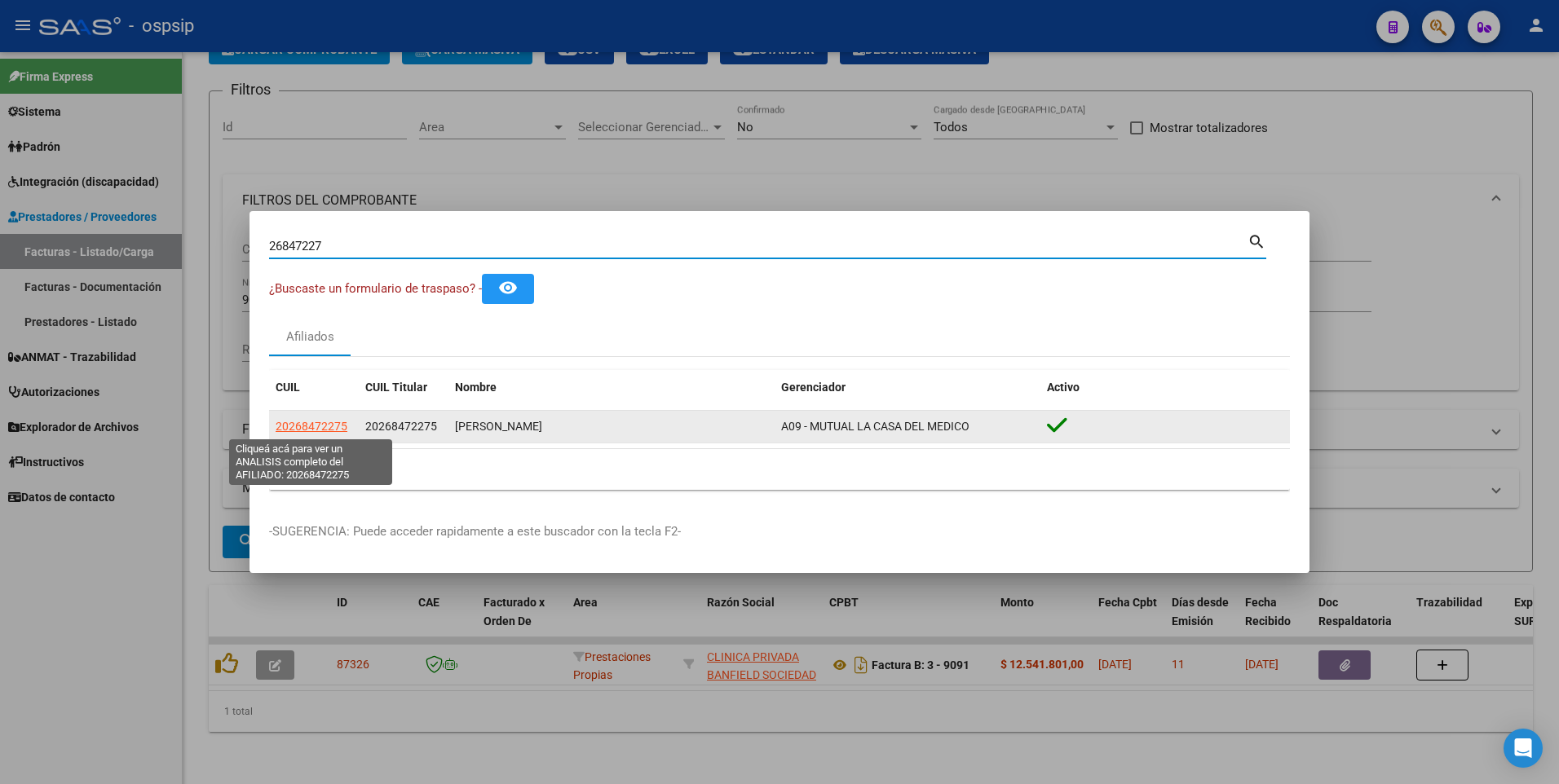
click at [332, 432] on span "20268472275" at bounding box center [311, 426] width 72 height 13
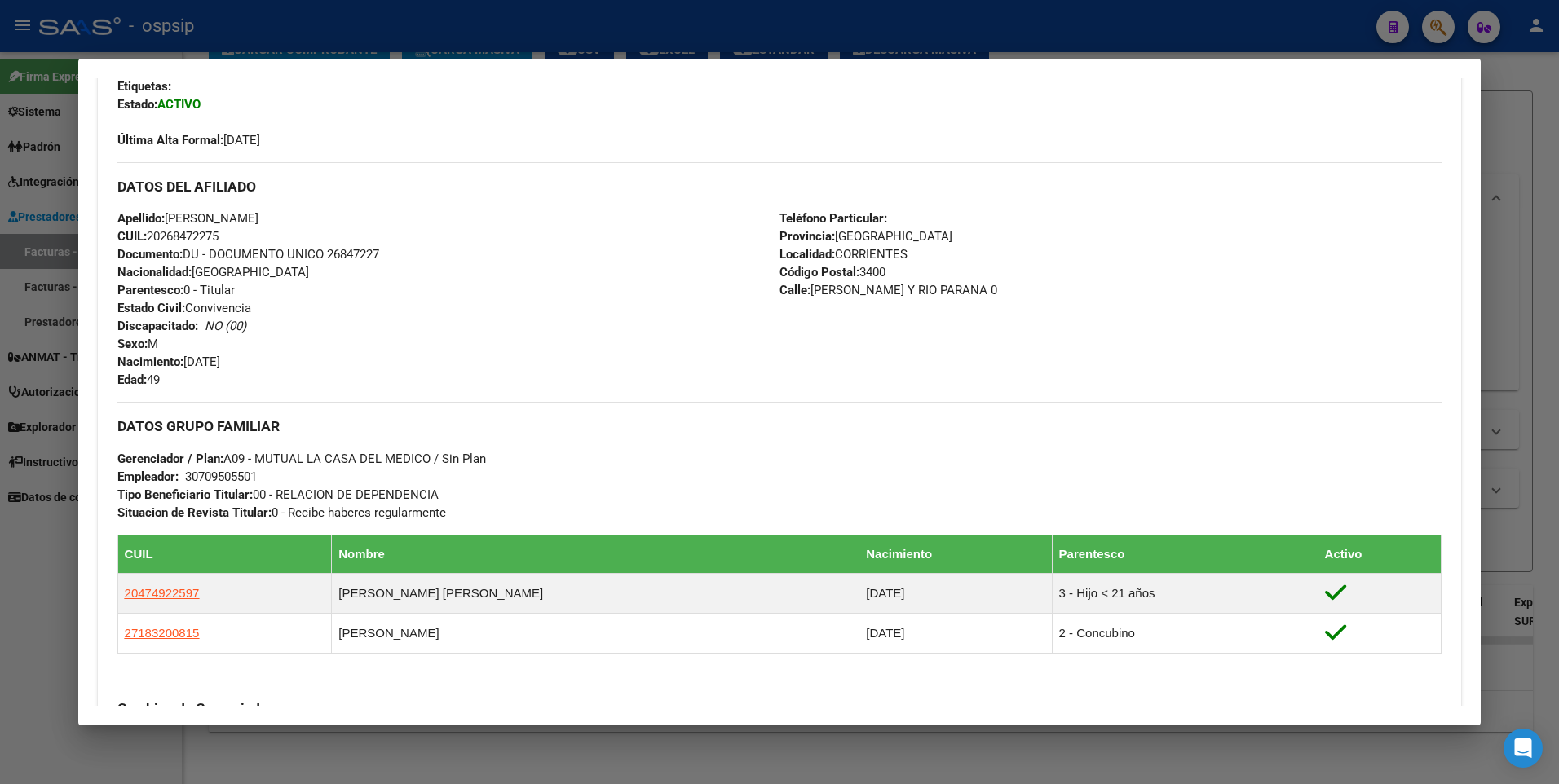
scroll to position [815, 0]
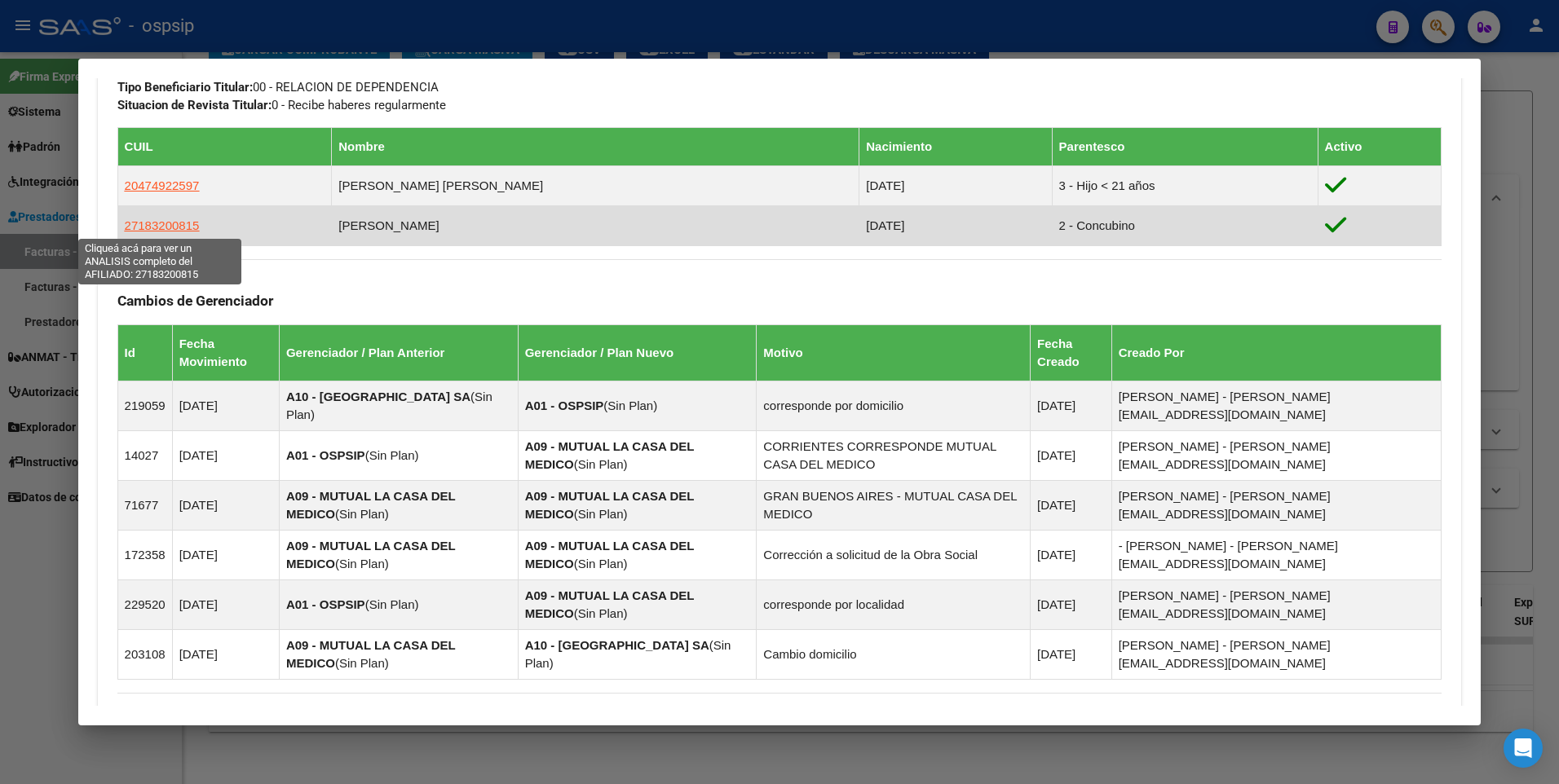
click at [178, 225] on span "27183200815" at bounding box center [162, 225] width 75 height 14
type textarea "27183200815"
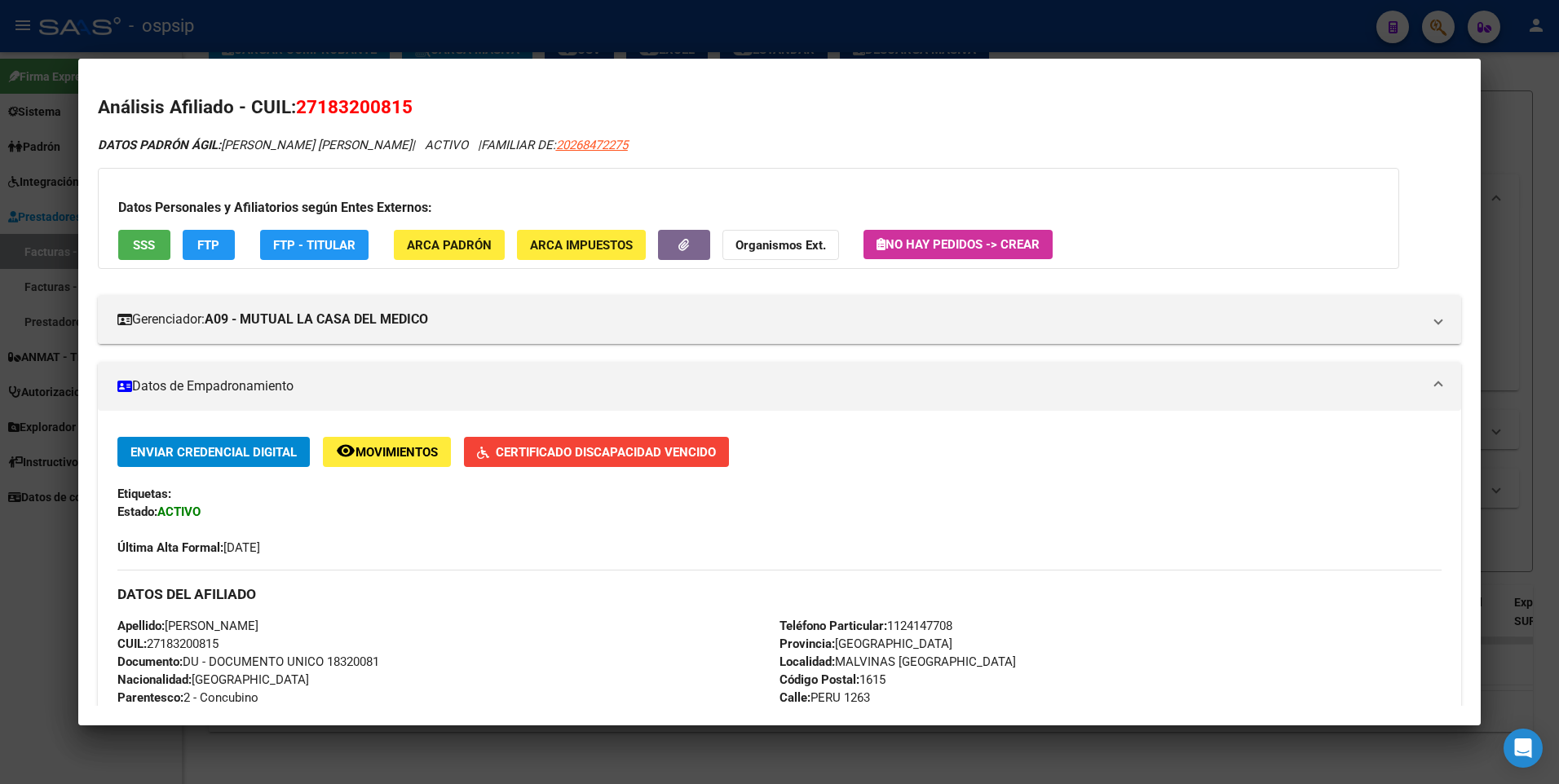
click at [149, 245] on span "SSS" at bounding box center [144, 246] width 22 height 15
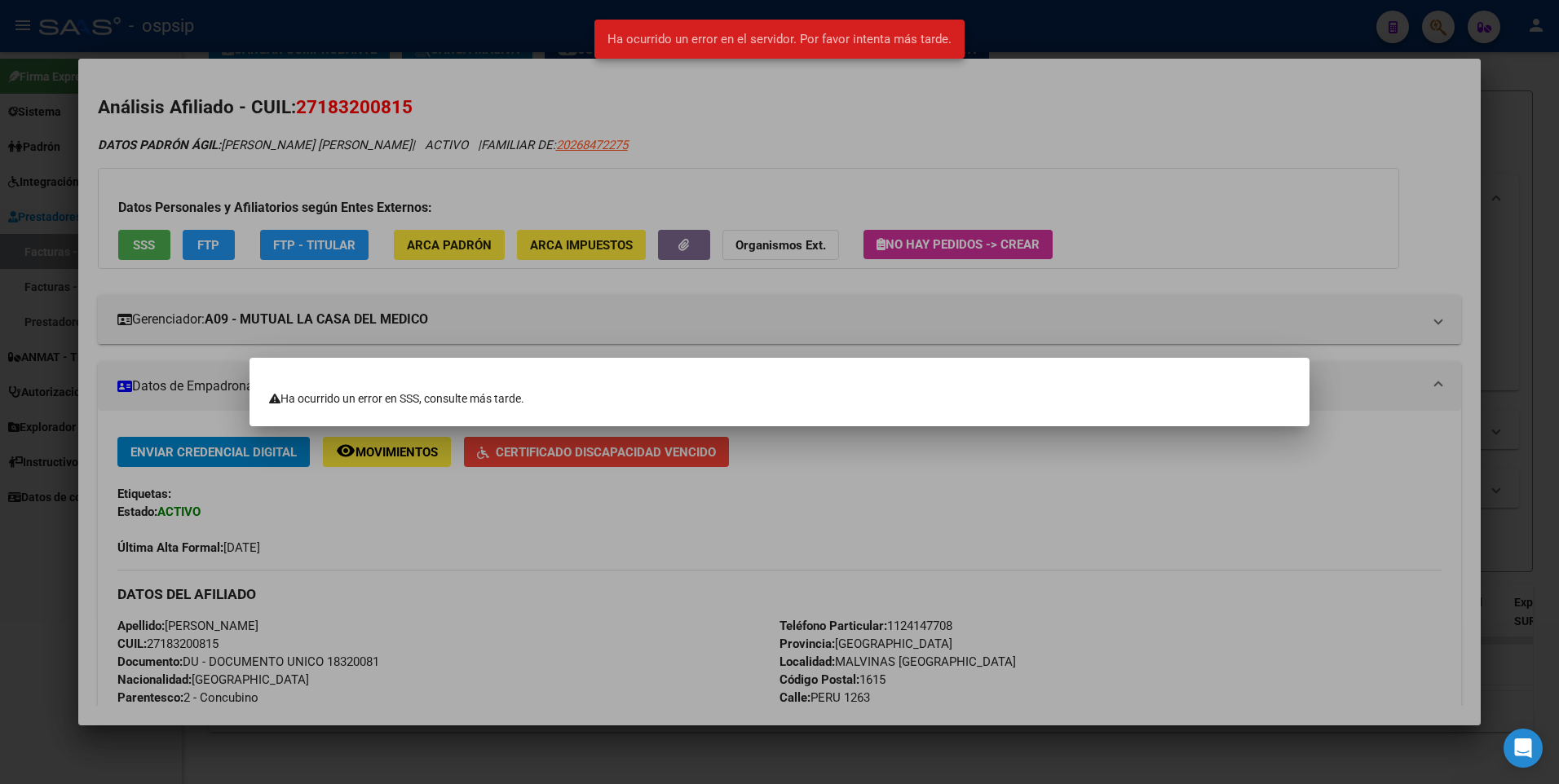
click at [668, 176] on div at bounding box center [780, 392] width 1559 height 784
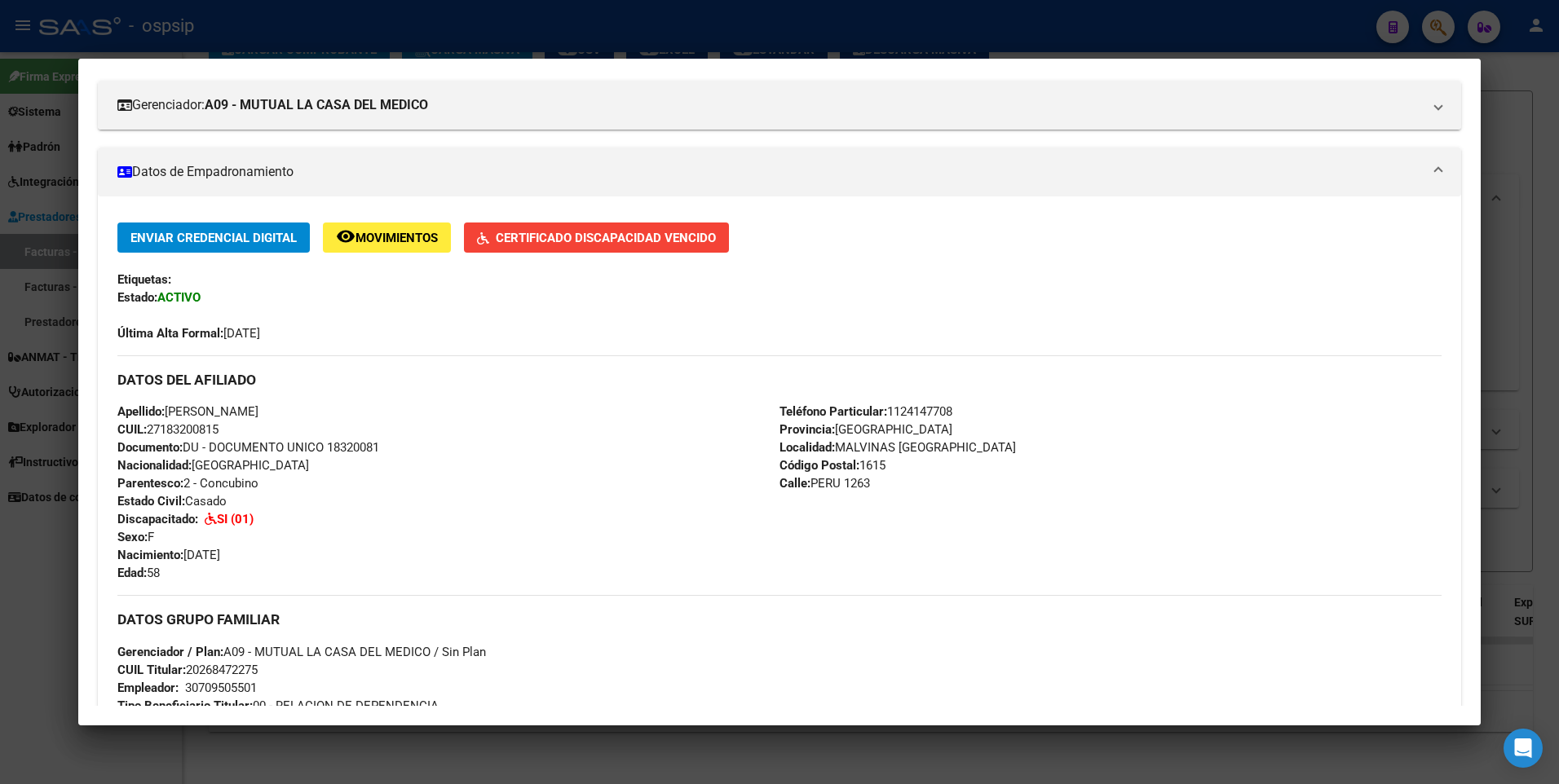
scroll to position [245, 0]
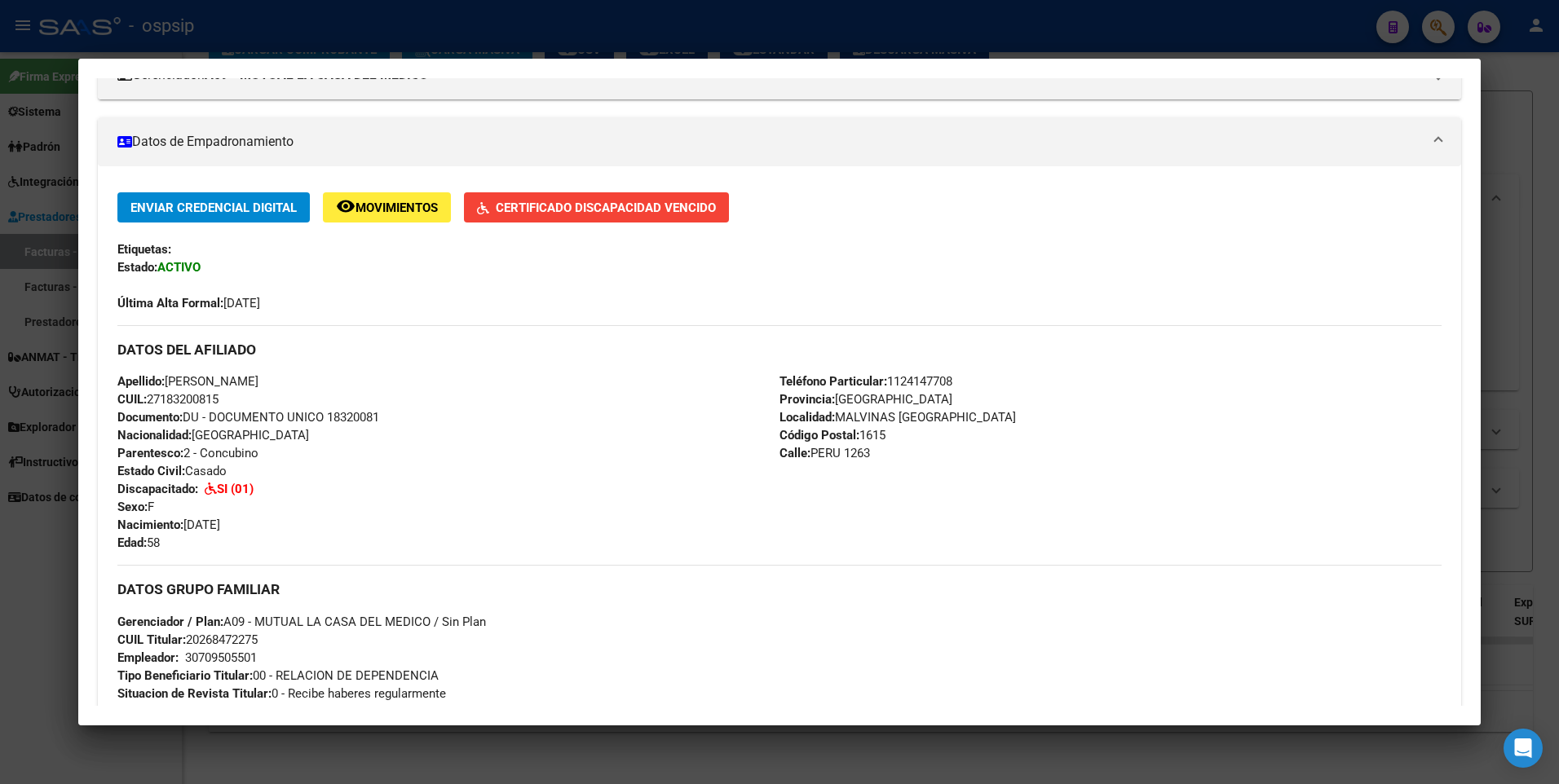
click at [1498, 141] on div at bounding box center [780, 392] width 1559 height 784
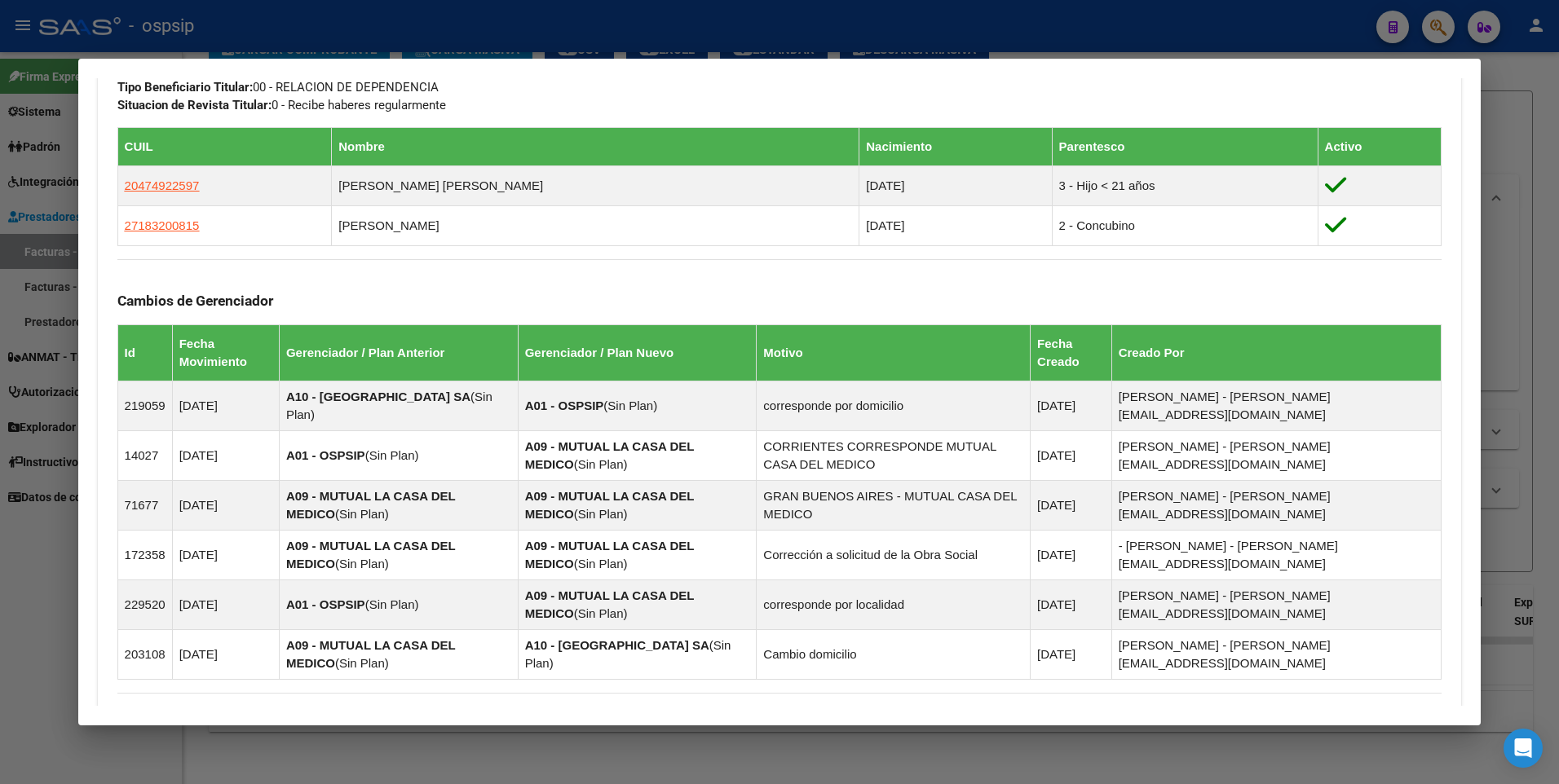
click at [1498, 141] on div at bounding box center [780, 392] width 1559 height 784
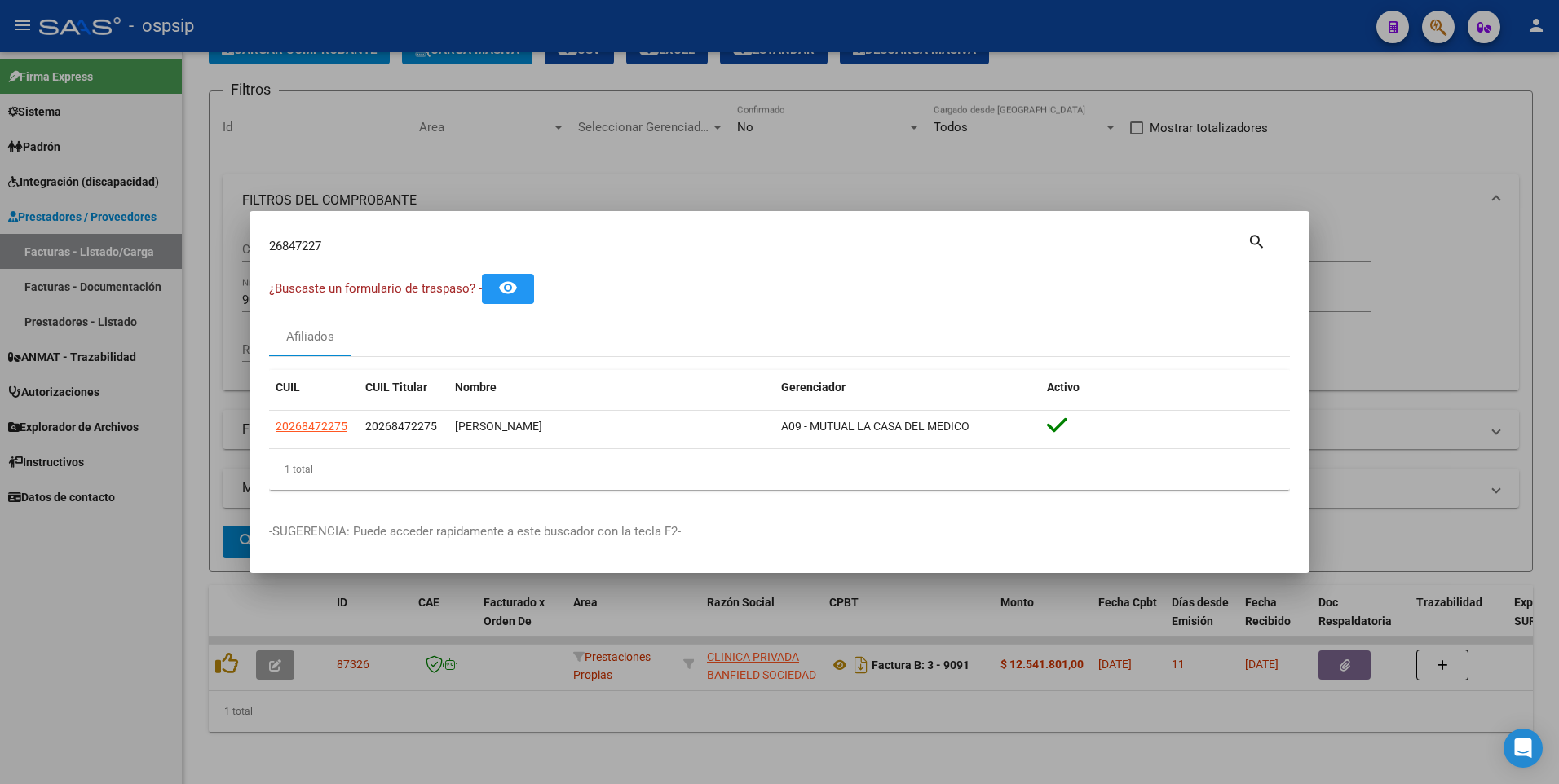
click at [1309, 160] on div at bounding box center [780, 392] width 1559 height 784
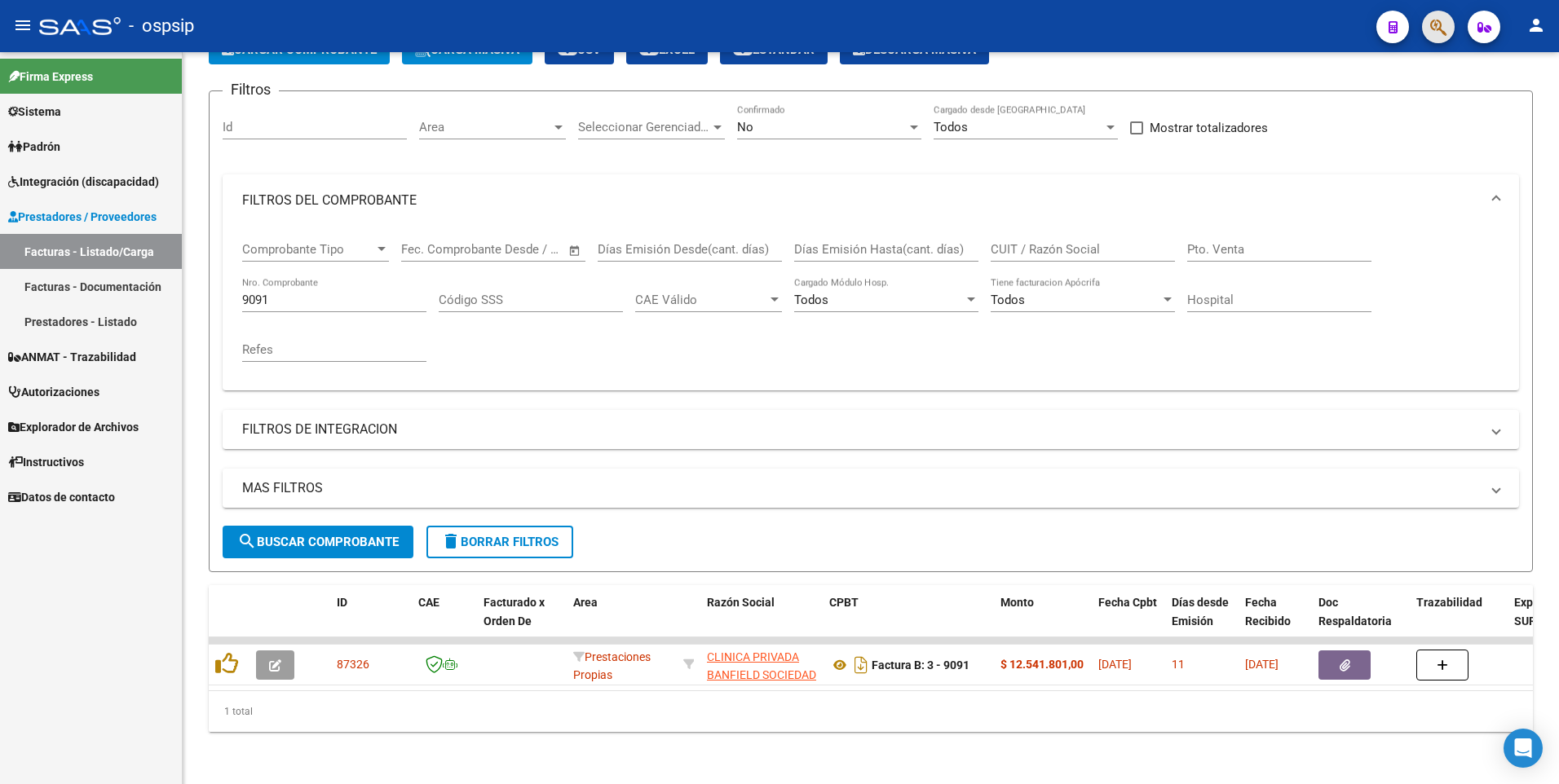
click at [1425, 28] on button "button" at bounding box center [1439, 27] width 33 height 33
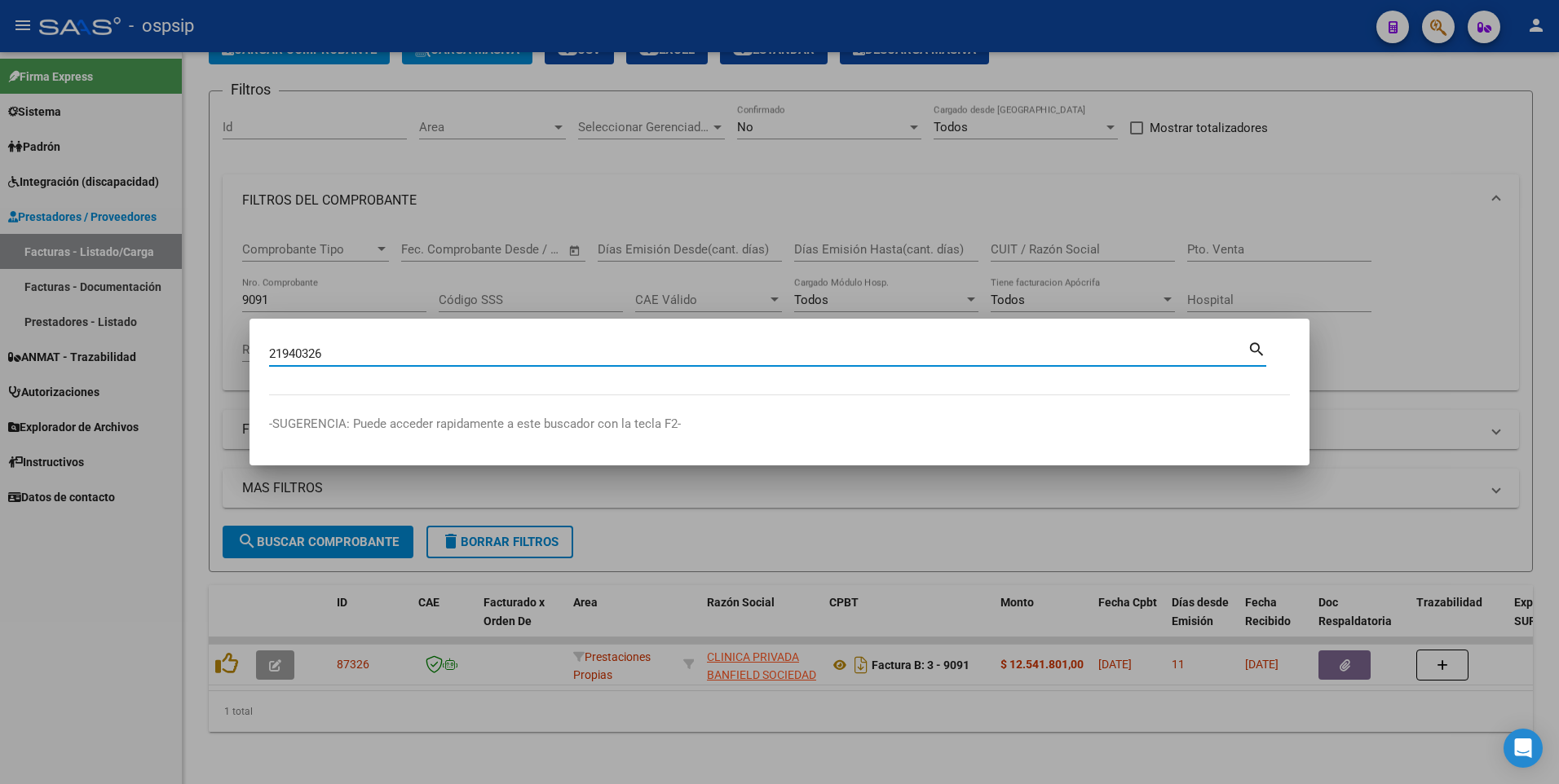
type input "21940326"
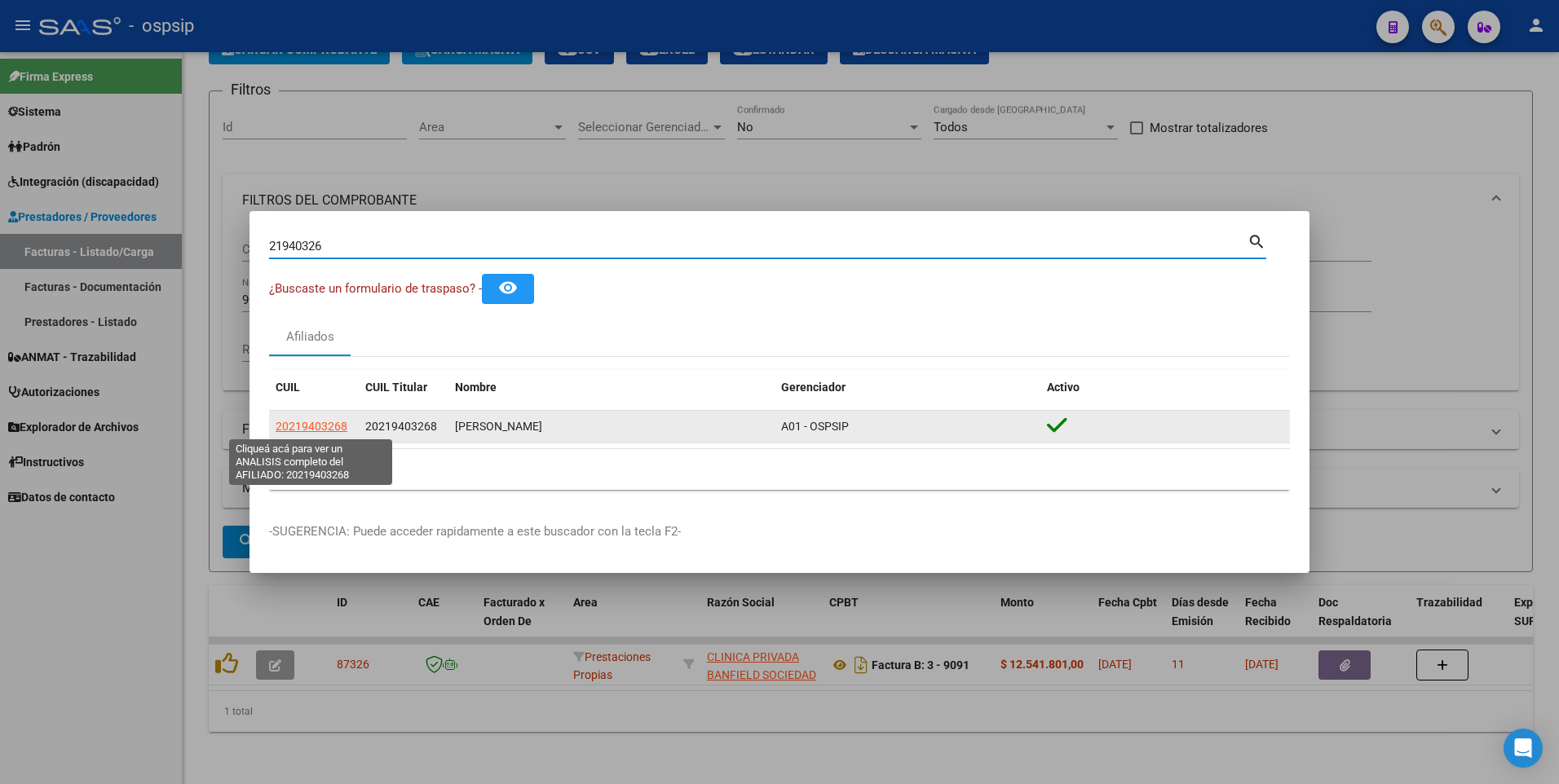
click at [314, 422] on span "20219403268" at bounding box center [311, 426] width 72 height 13
type textarea "20219403268"
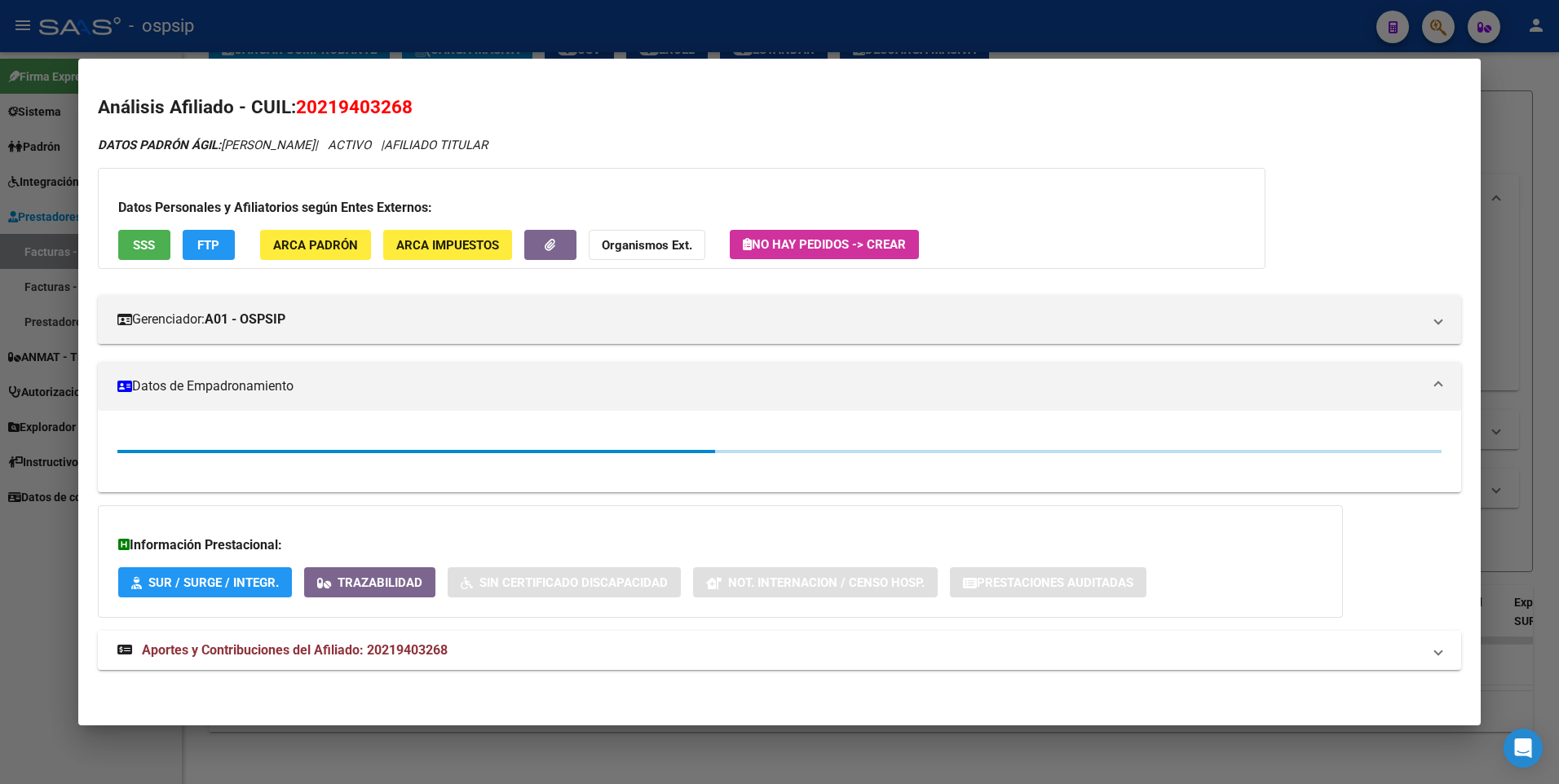
click at [150, 251] on span "SSS" at bounding box center [144, 246] width 22 height 15
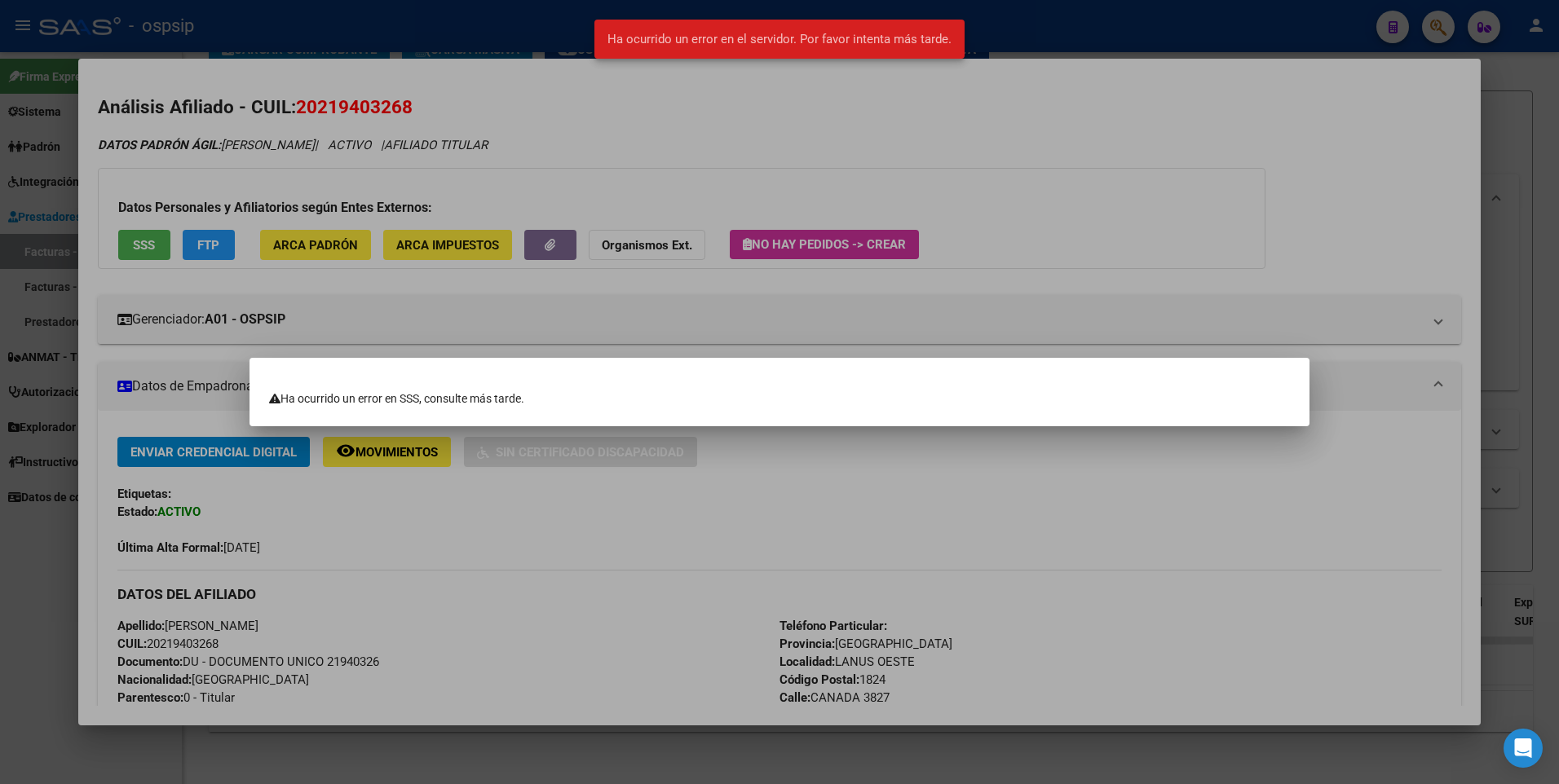
click at [750, 204] on div at bounding box center [780, 392] width 1559 height 784
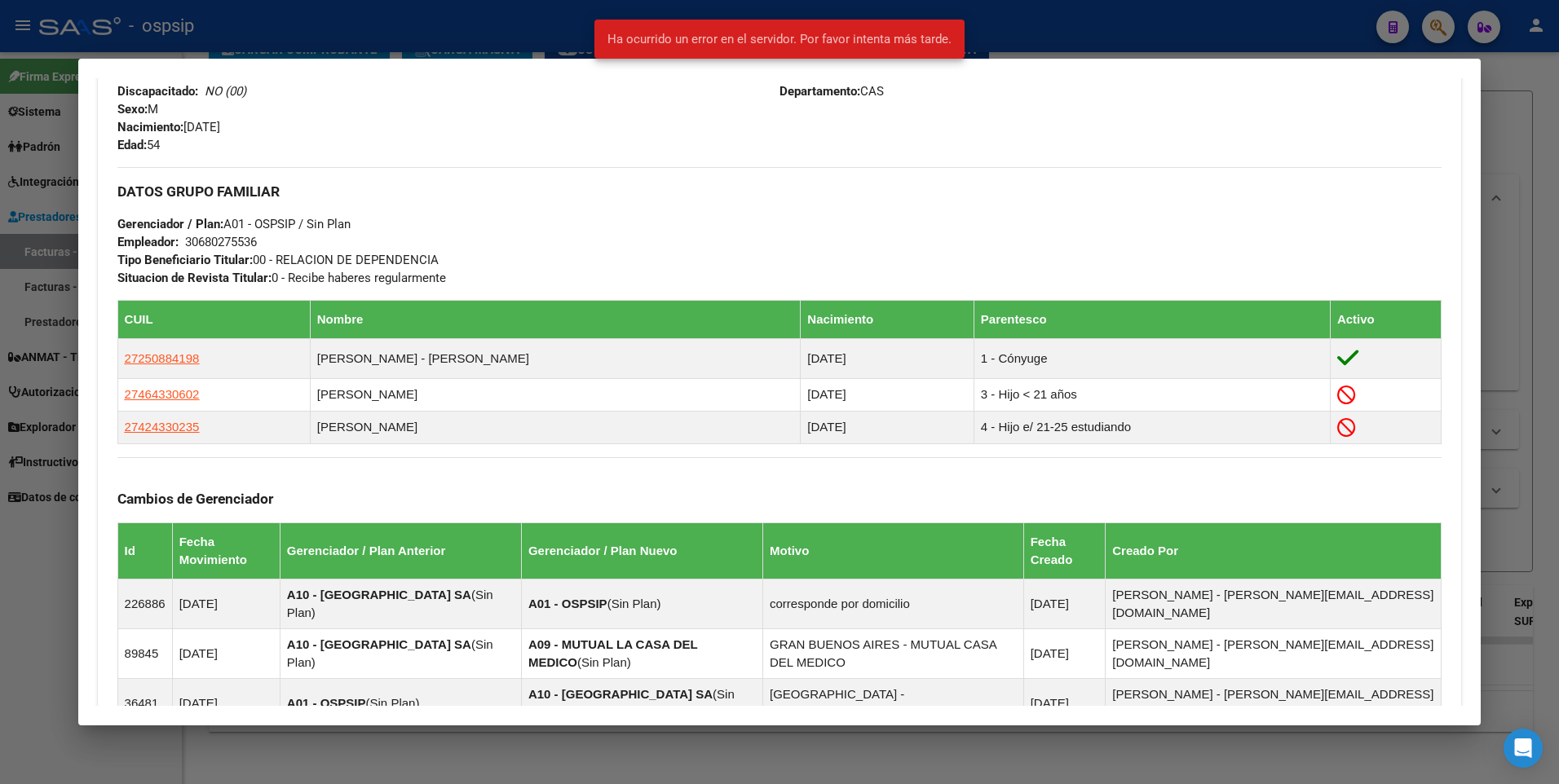
scroll to position [653, 0]
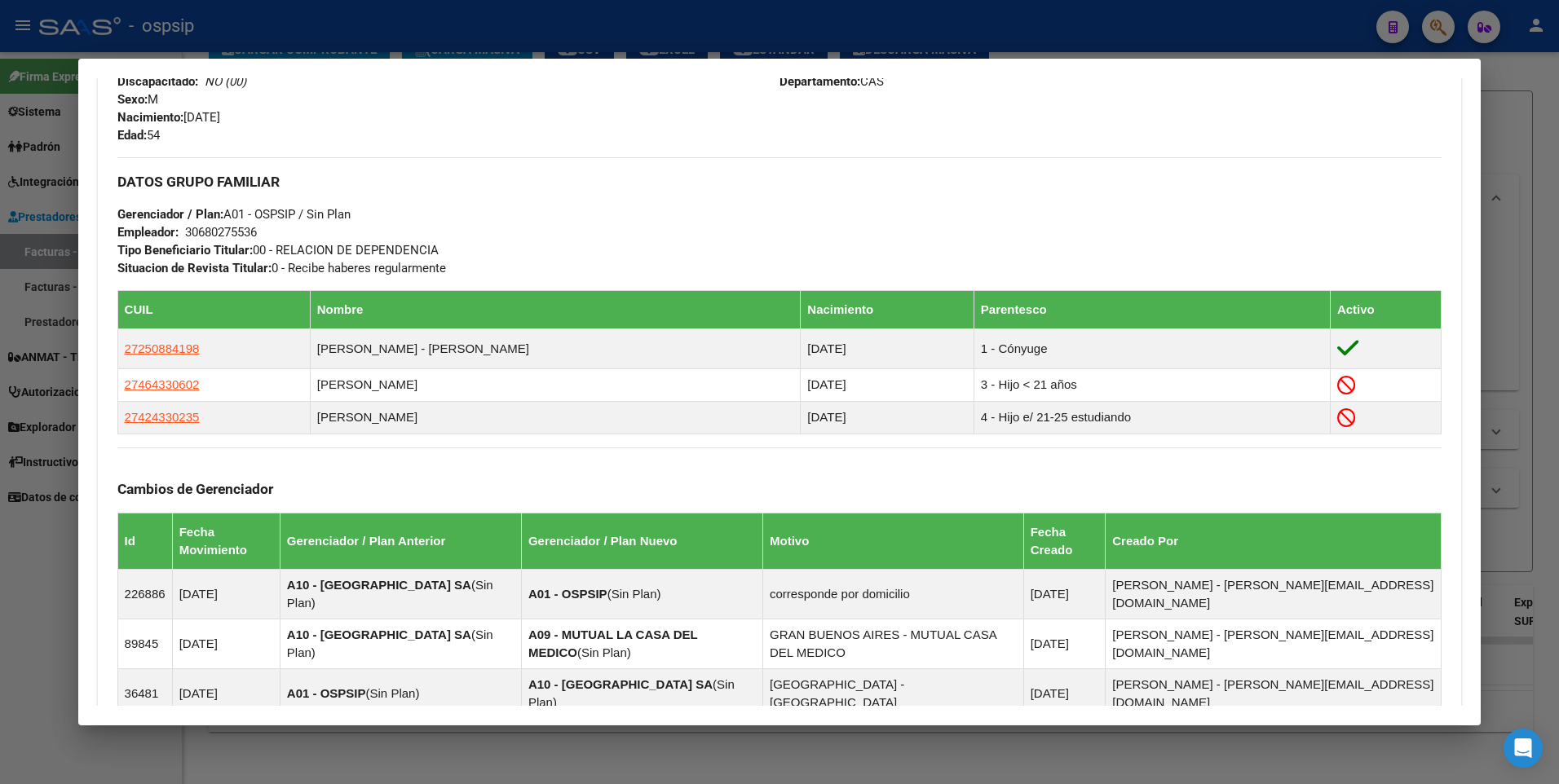
click at [1509, 159] on div at bounding box center [780, 392] width 1559 height 784
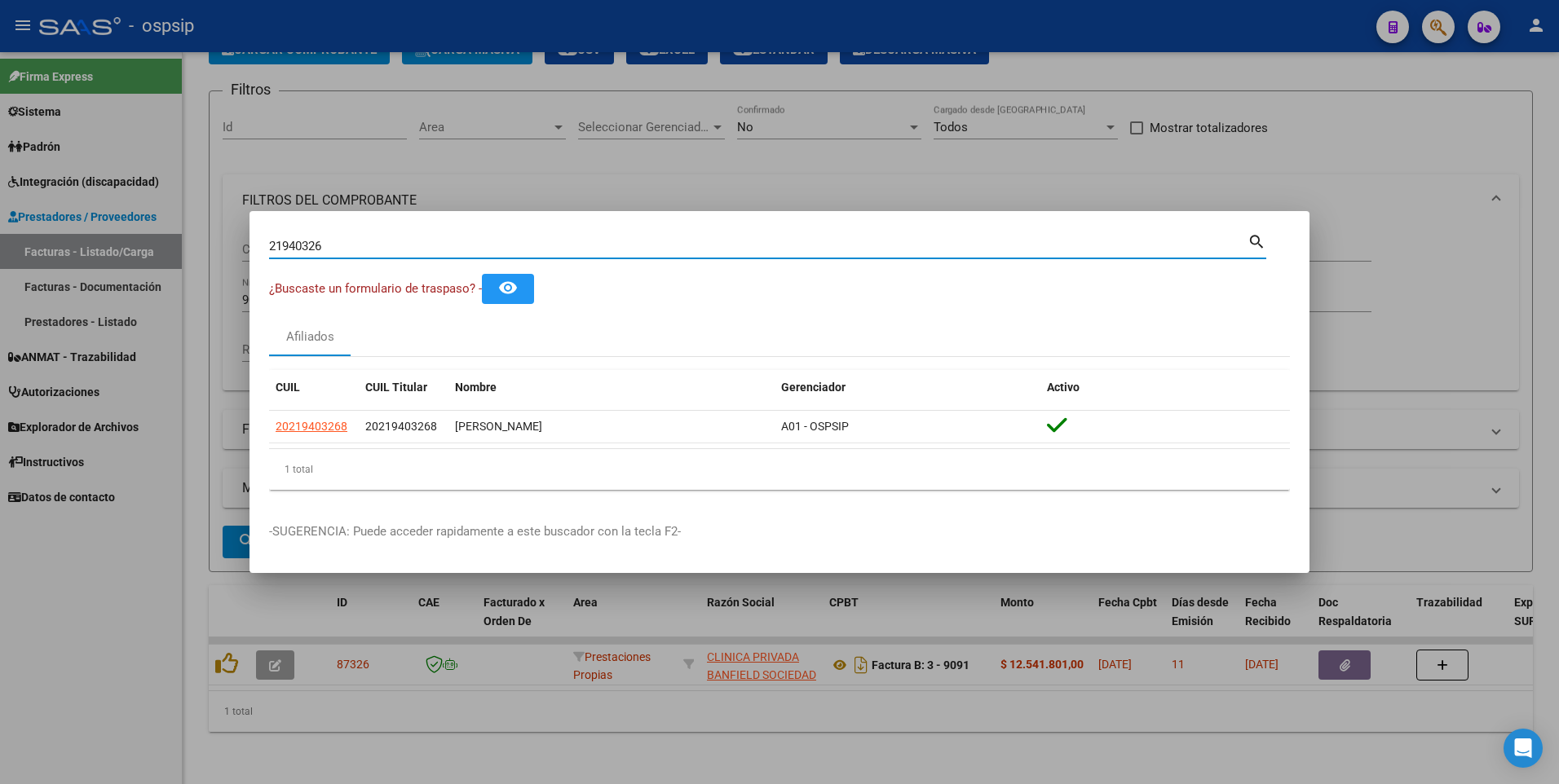
drag, startPoint x: 324, startPoint y: 248, endPoint x: 39, endPoint y: 280, distance: 286.8
click at [39, 280] on div "21940326 Buscar (apellido, dni, cuil, nro traspaso, cuit, obra social) search ¿…" at bounding box center [780, 392] width 1559 height 784
type input "14782116"
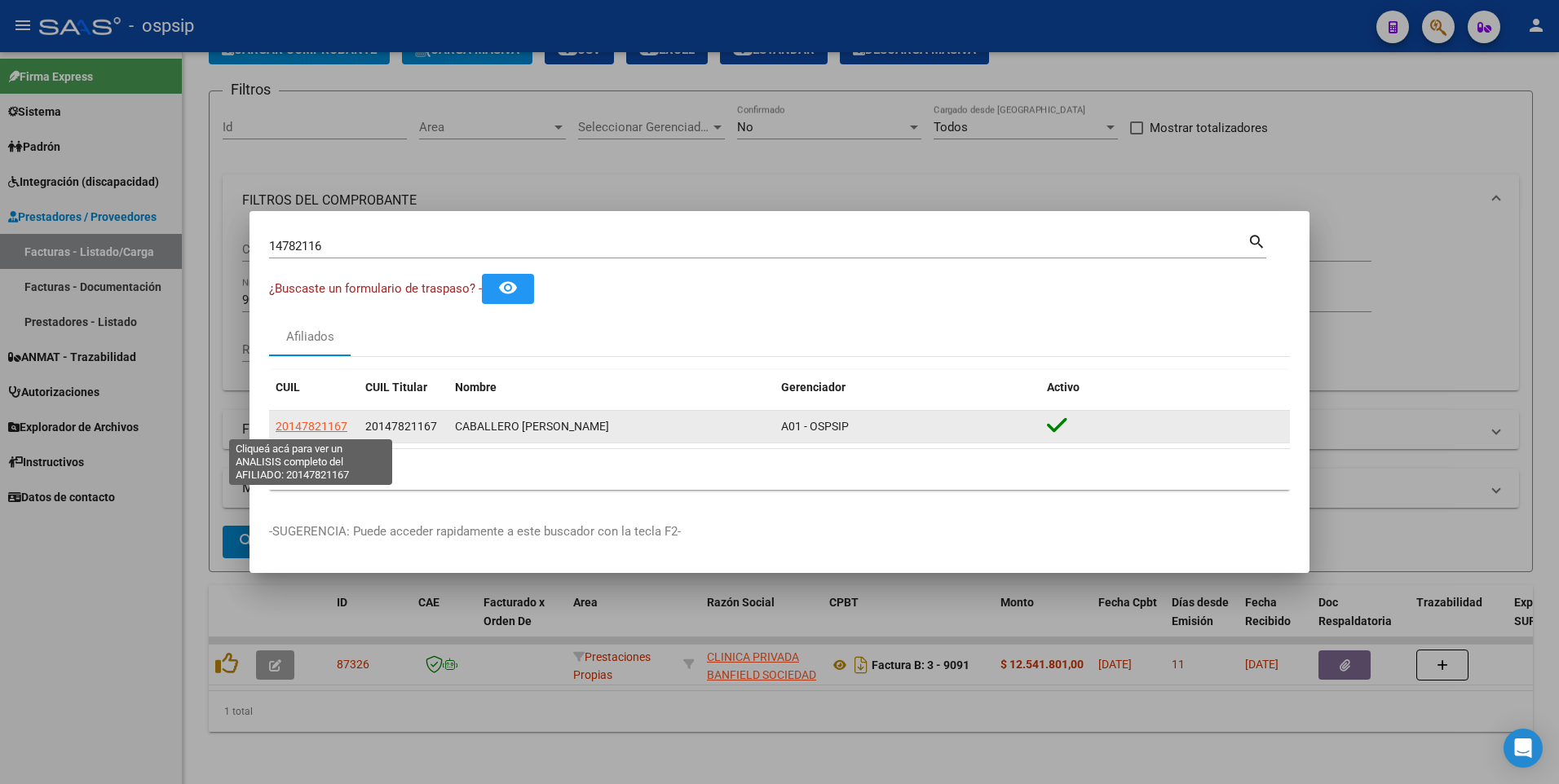
click at [288, 427] on span "20147821167" at bounding box center [311, 426] width 72 height 13
type textarea "20147821167"
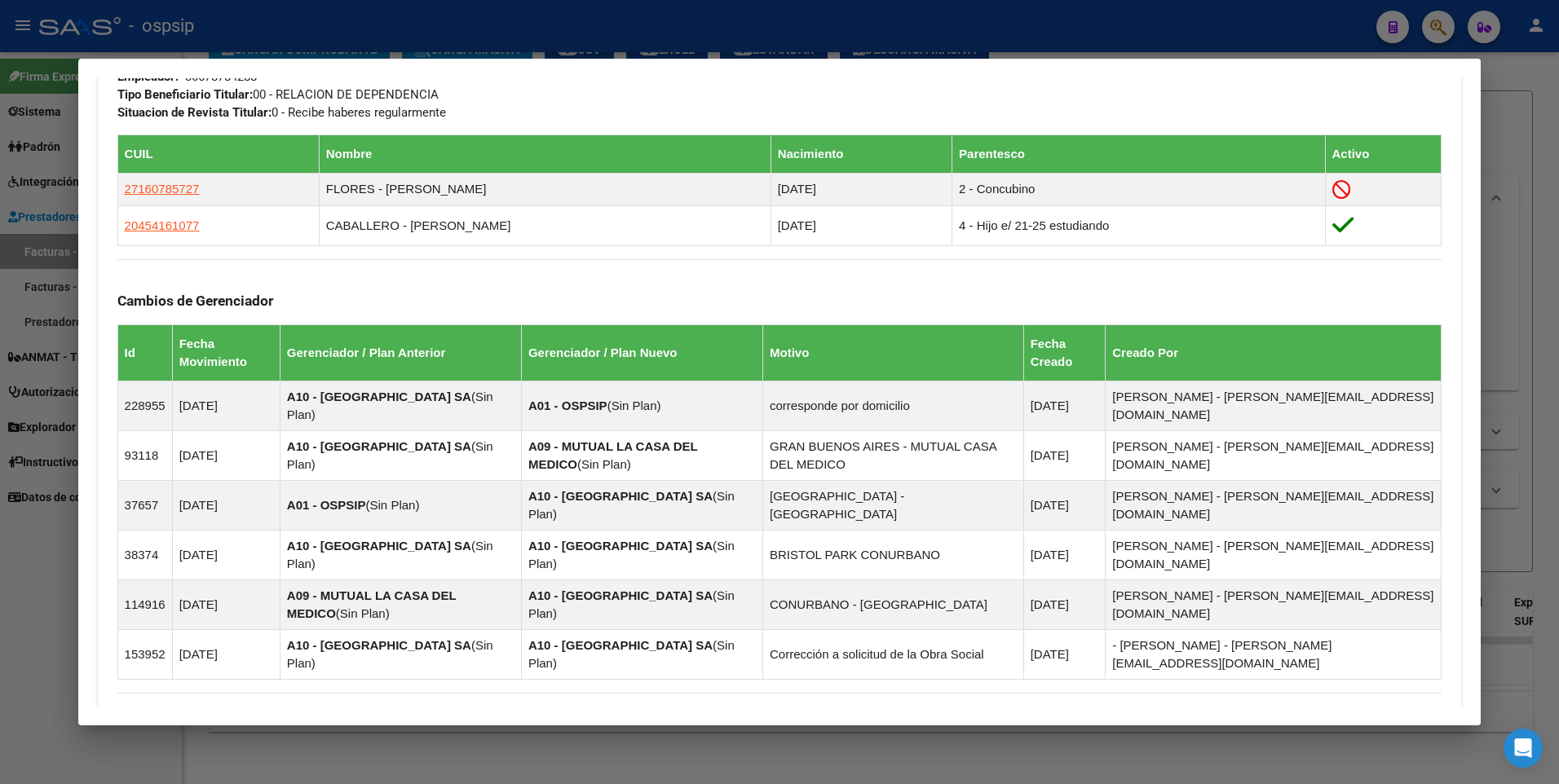
scroll to position [815, 0]
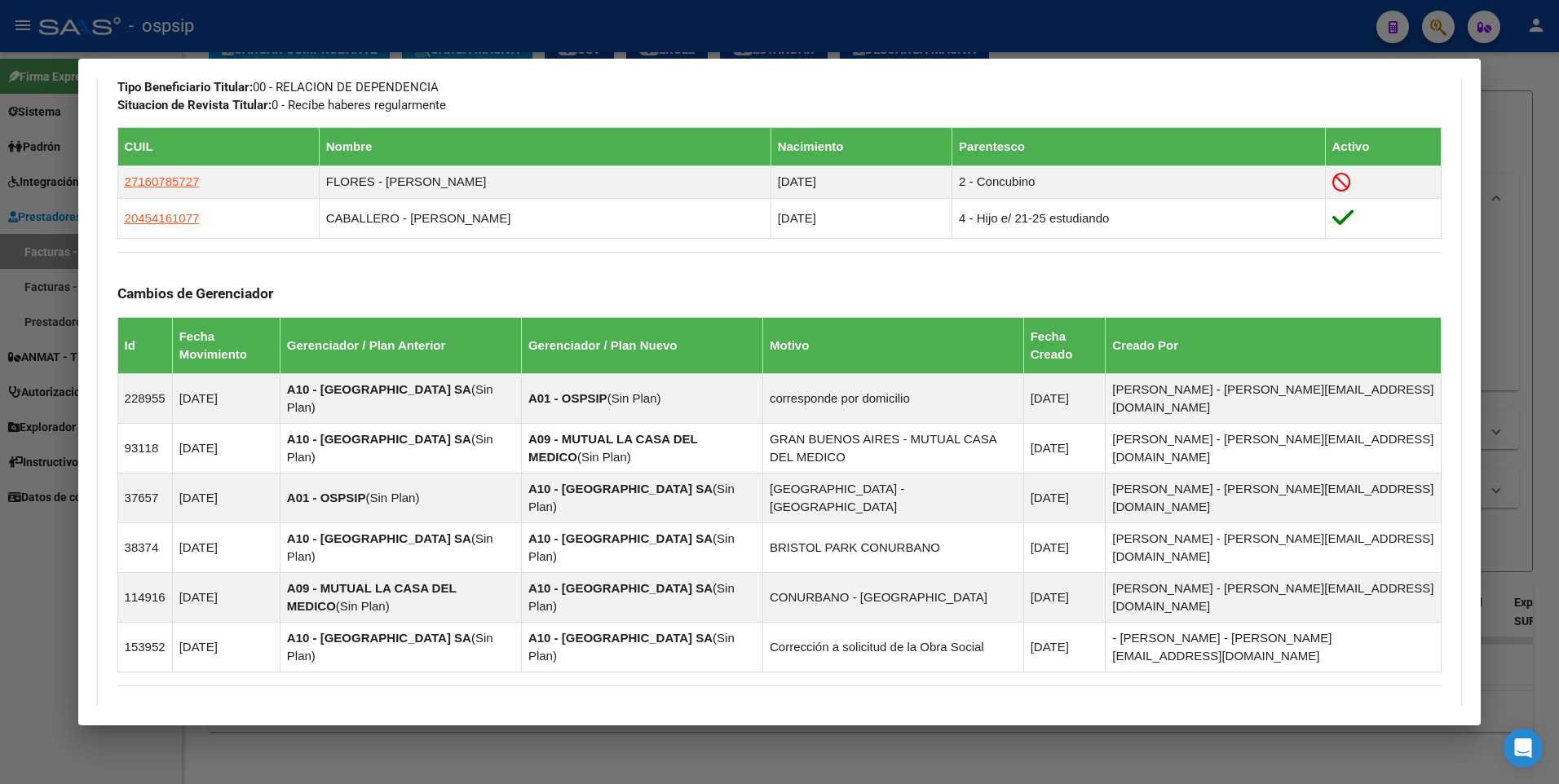
click at [1526, 193] on div at bounding box center [780, 392] width 1559 height 784
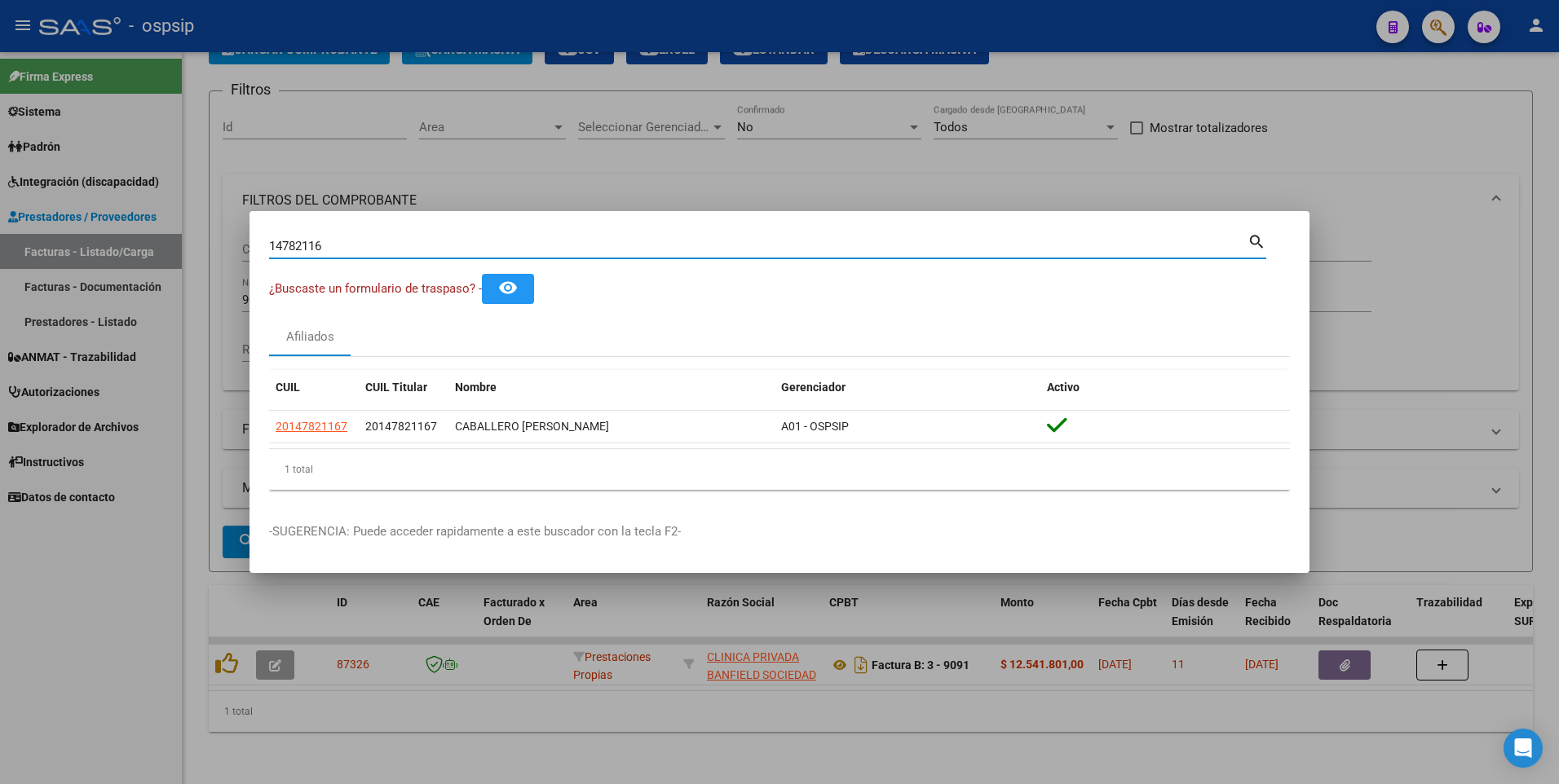
drag, startPoint x: 347, startPoint y: 253, endPoint x: 187, endPoint y: 273, distance: 161.2
click at [129, 270] on div "14782116 Buscar (apellido, dni, cuil, nro traspaso, cuit, obra social) search ¿…" at bounding box center [780, 392] width 1559 height 784
type input "14225456"
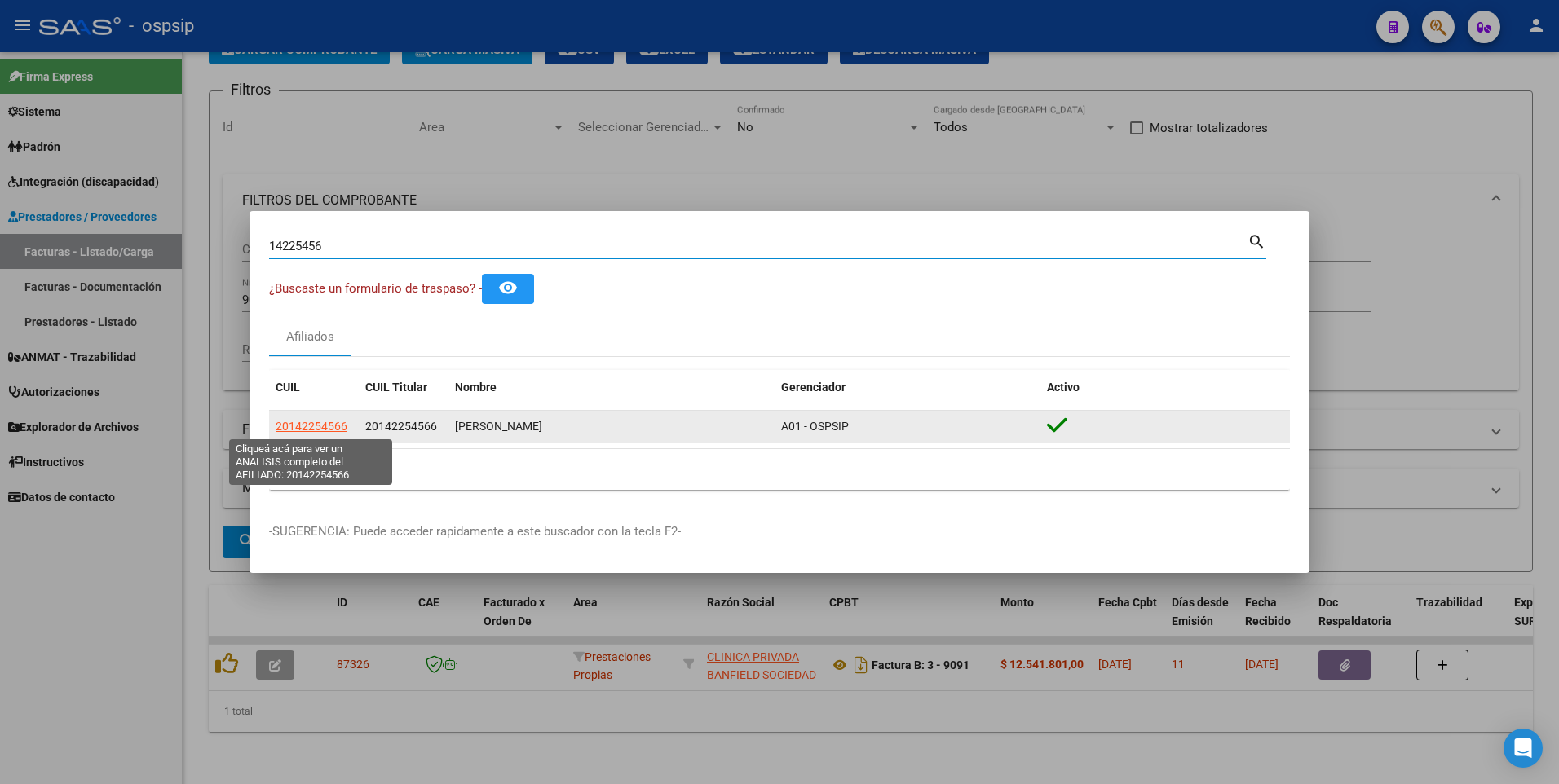
click at [319, 431] on span "20142254566" at bounding box center [311, 426] width 72 height 13
type textarea "20142254566"
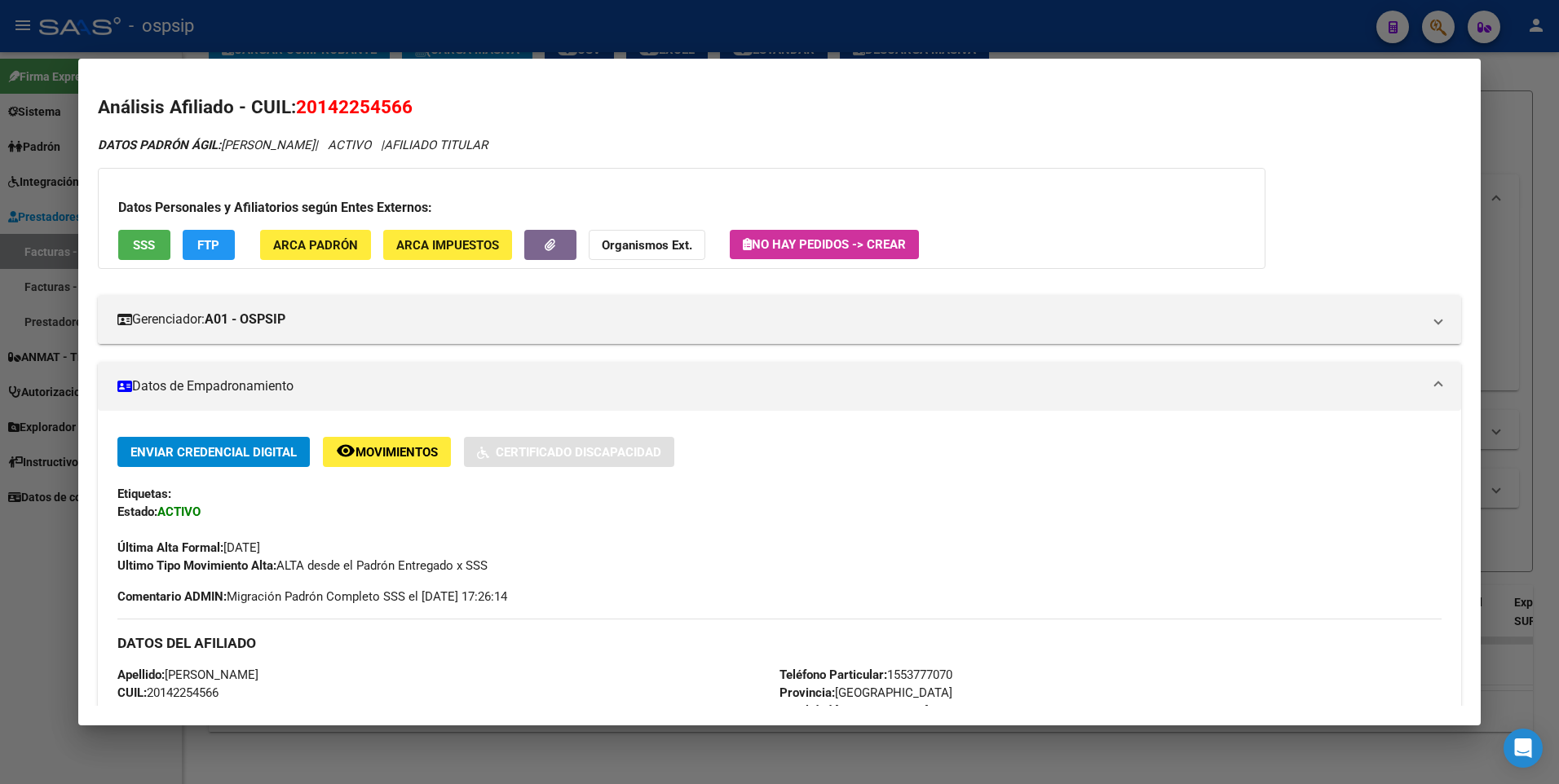
click at [173, 252] on div "Datos Personales y Afiliatorios según Entes Externos: SSS FTP ARCA Padrón ARCA …" at bounding box center [681, 218] width 1167 height 101
click at [164, 249] on button "SSS" at bounding box center [144, 245] width 52 height 30
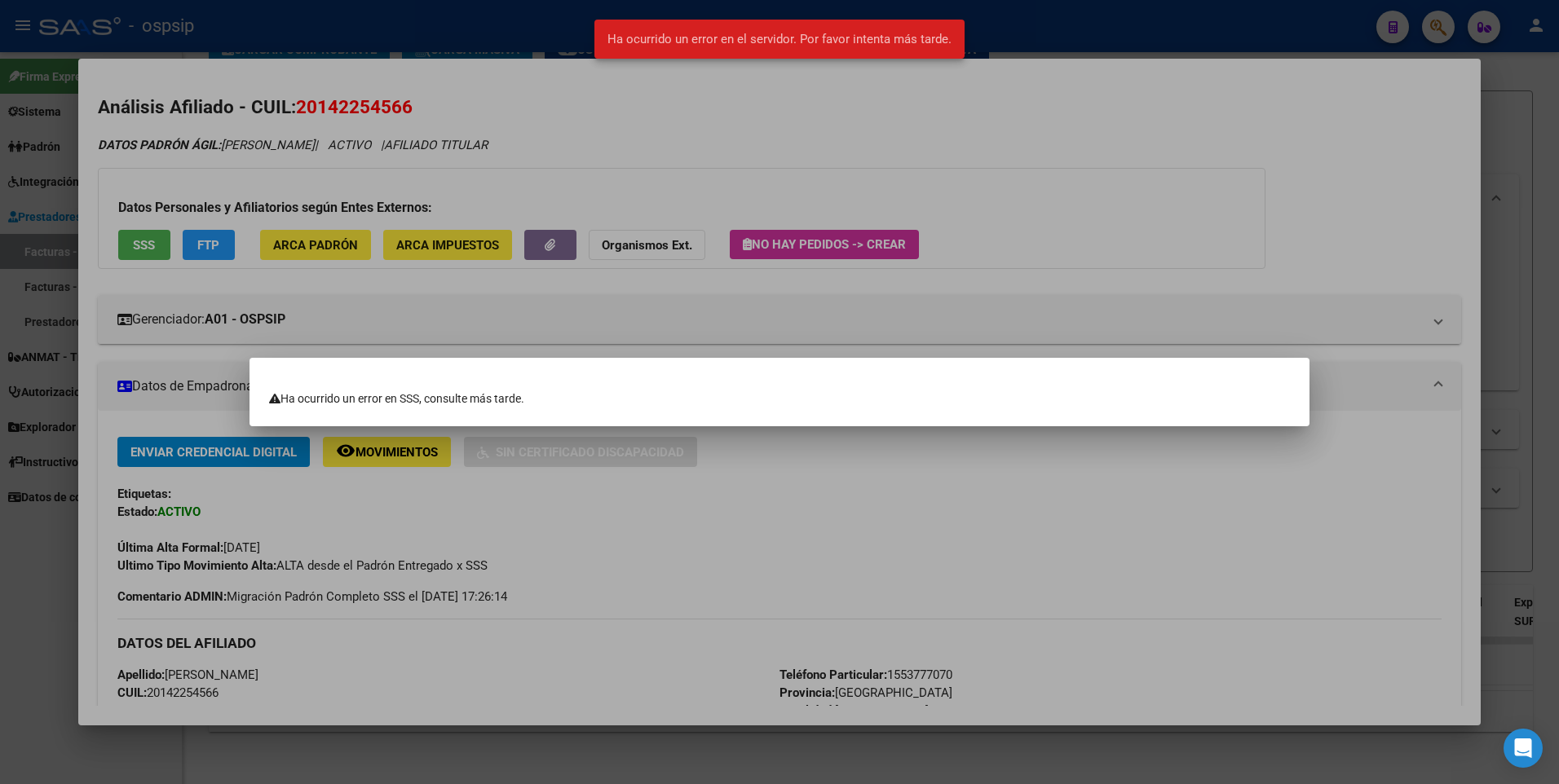
click at [1102, 237] on div at bounding box center [780, 392] width 1559 height 784
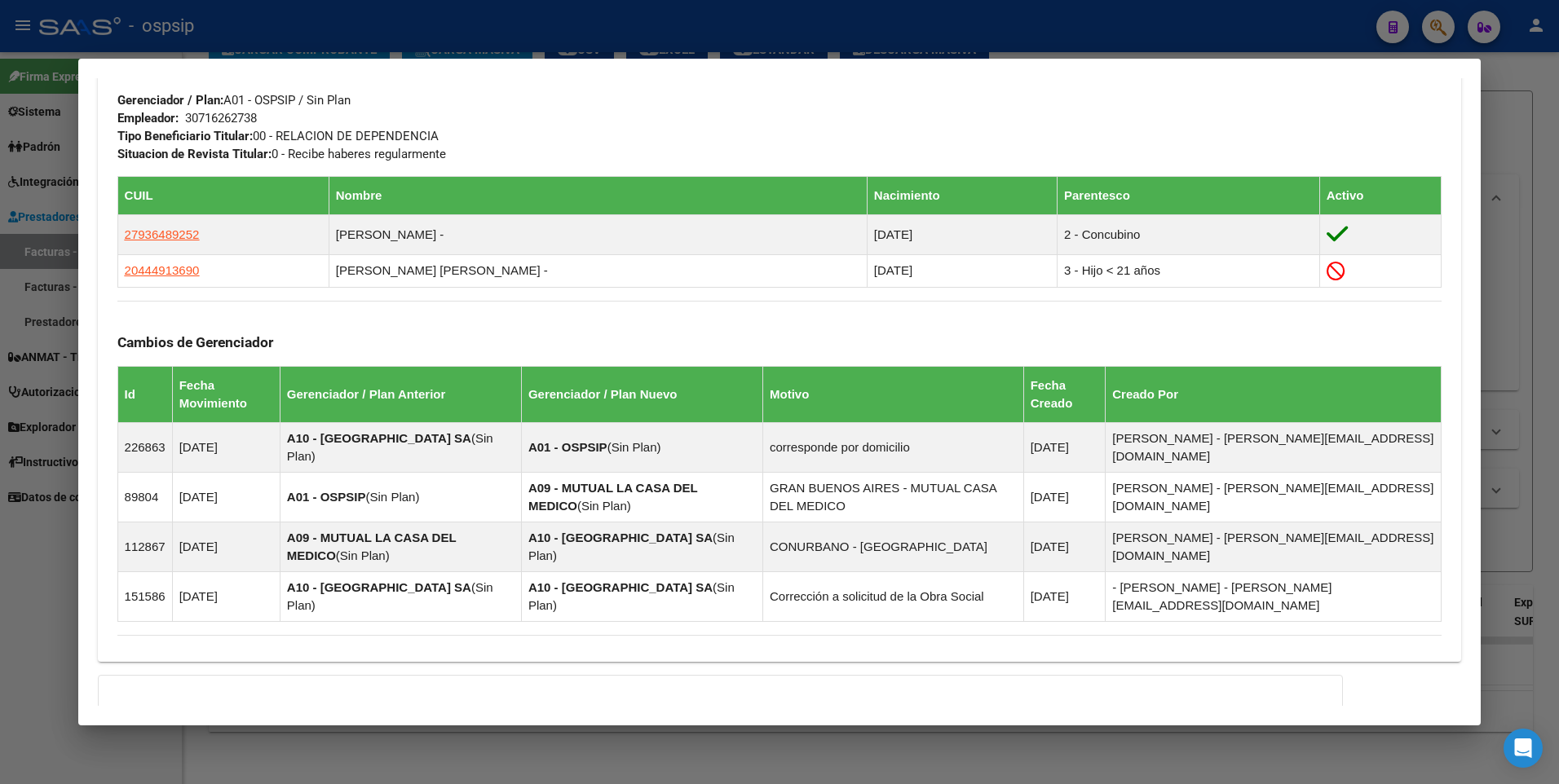
click at [1507, 157] on div at bounding box center [780, 392] width 1559 height 784
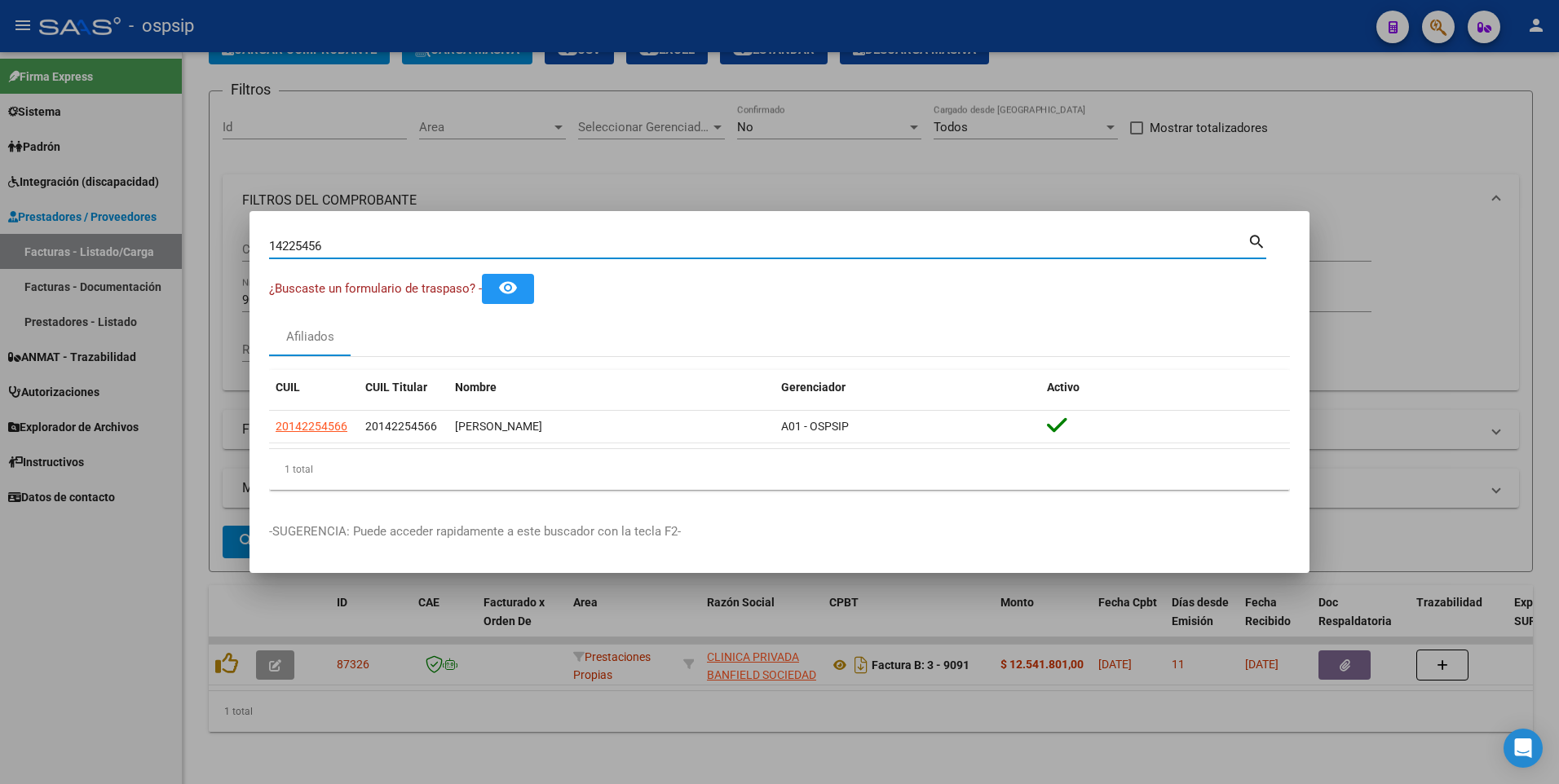
drag, startPoint x: 330, startPoint y: 246, endPoint x: 170, endPoint y: 270, distance: 161.8
click at [170, 270] on div "14225456 Buscar (apellido, dni, cuil, nro traspaso, cuit, obra social) search ¿…" at bounding box center [780, 392] width 1559 height 784
type input "93763925"
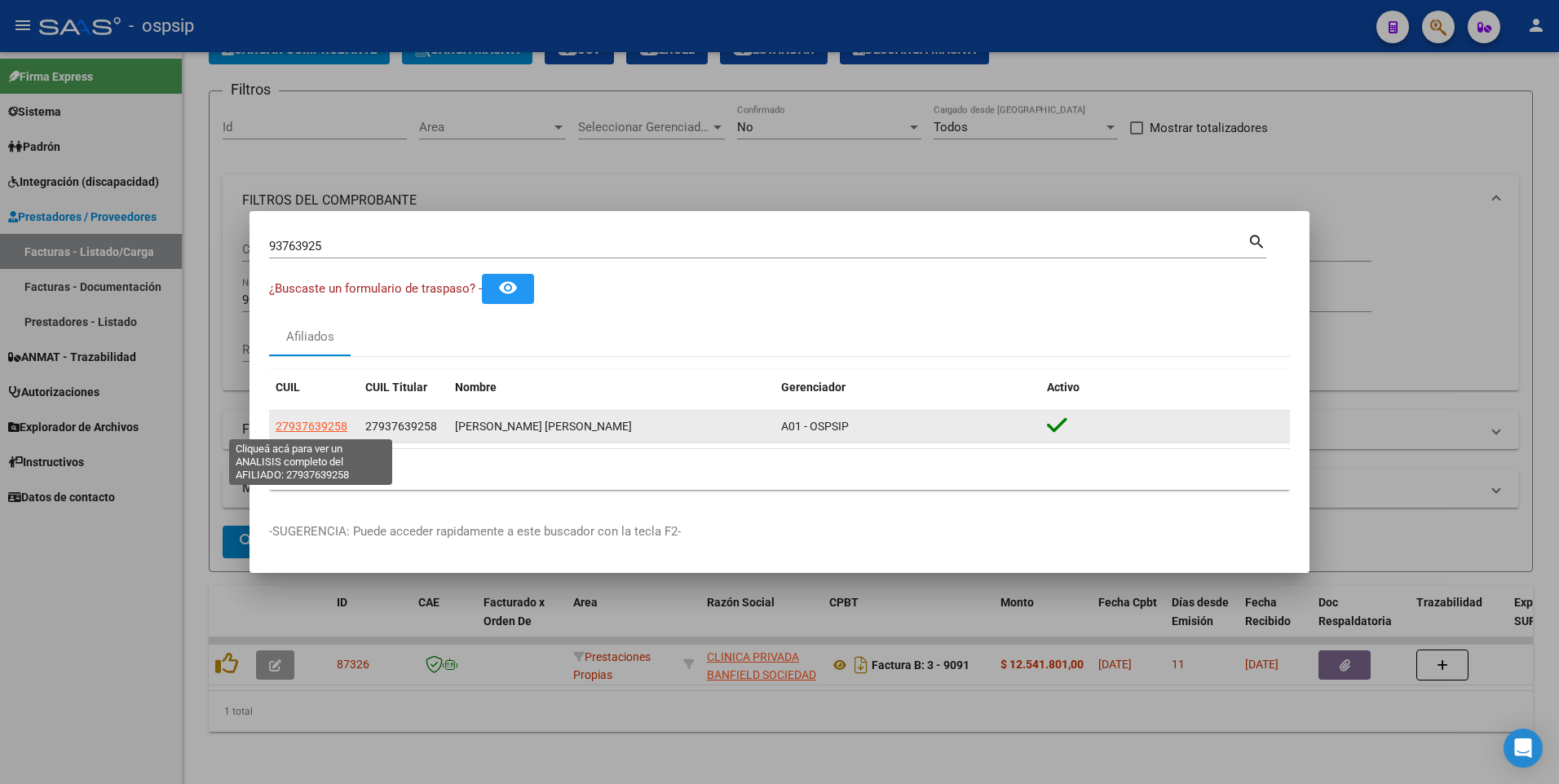
click at [340, 429] on span "27937639258" at bounding box center [311, 426] width 72 height 13
type textarea "27937639258"
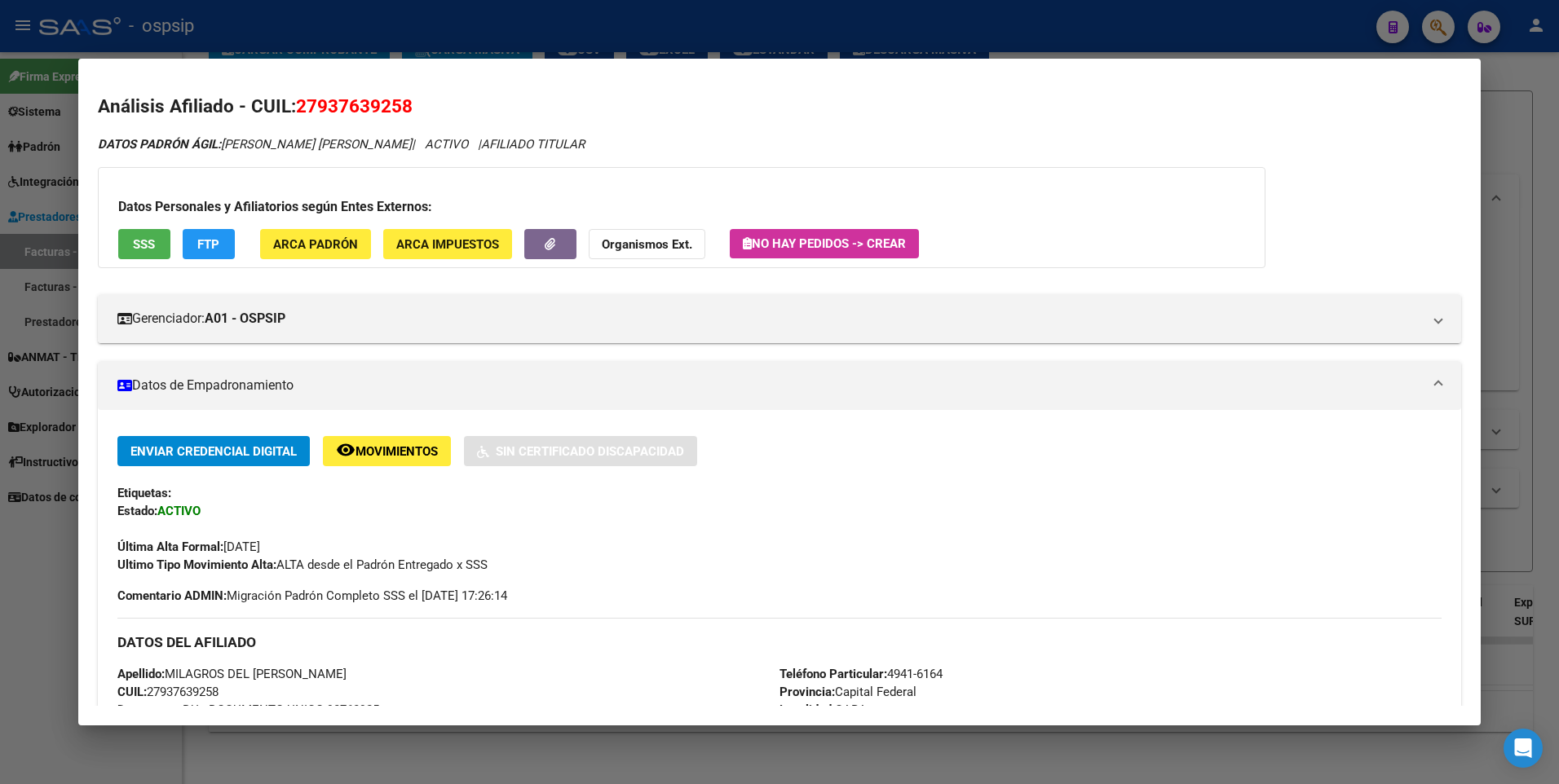
scroll to position [0, 0]
click at [141, 243] on span "SSS" at bounding box center [144, 246] width 22 height 15
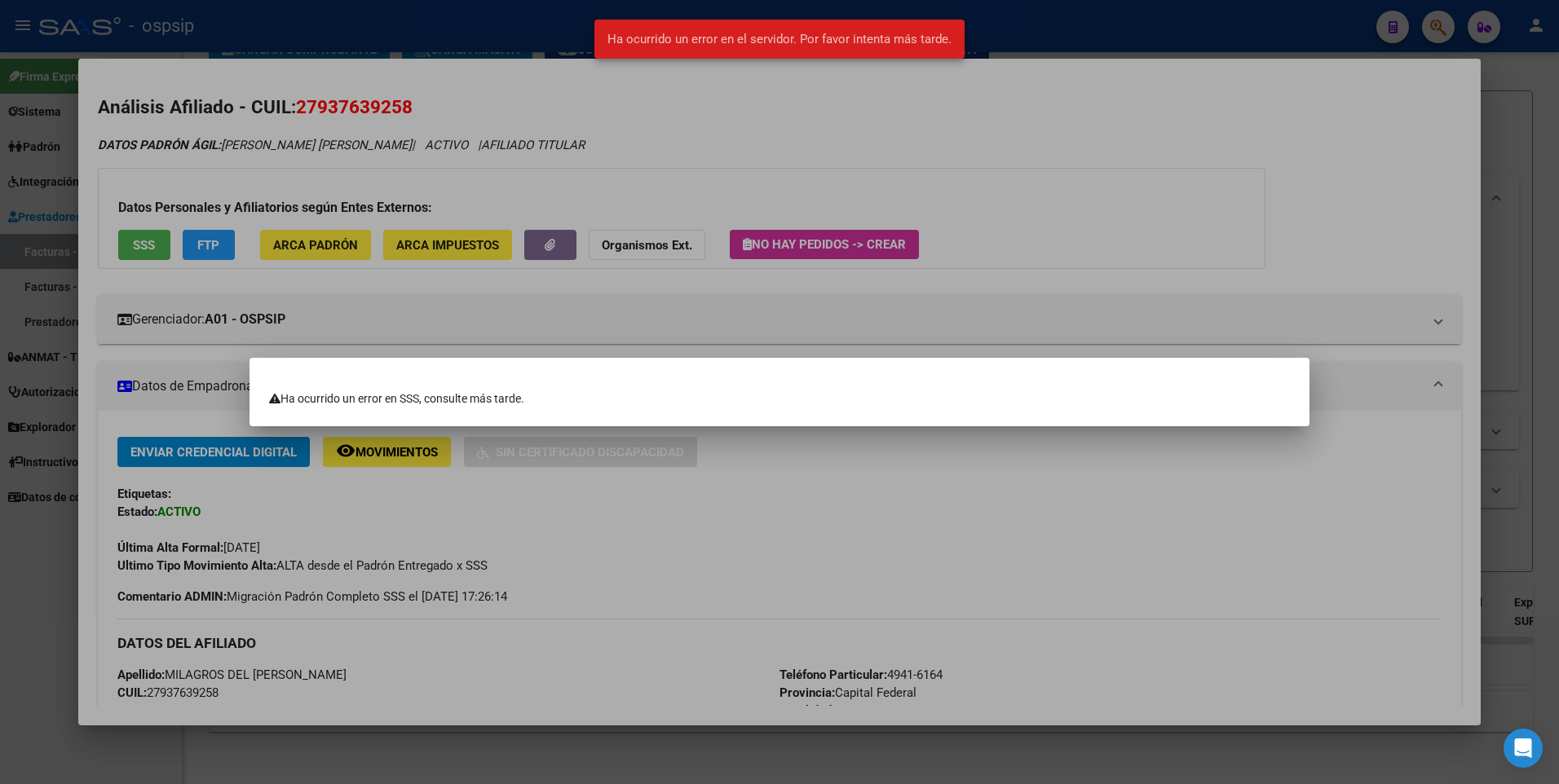
click at [886, 179] on div at bounding box center [780, 392] width 1559 height 784
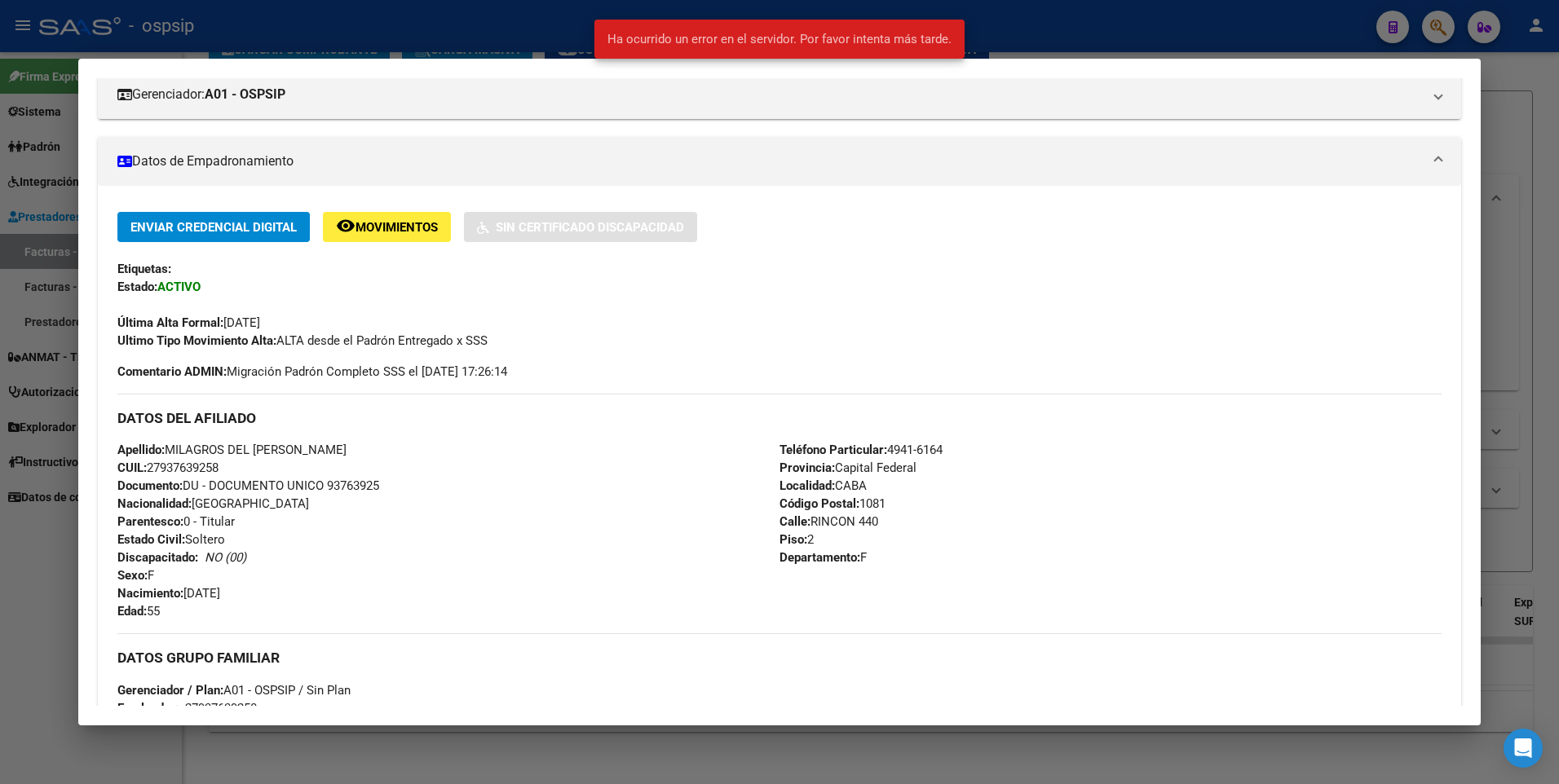
scroll to position [570, 0]
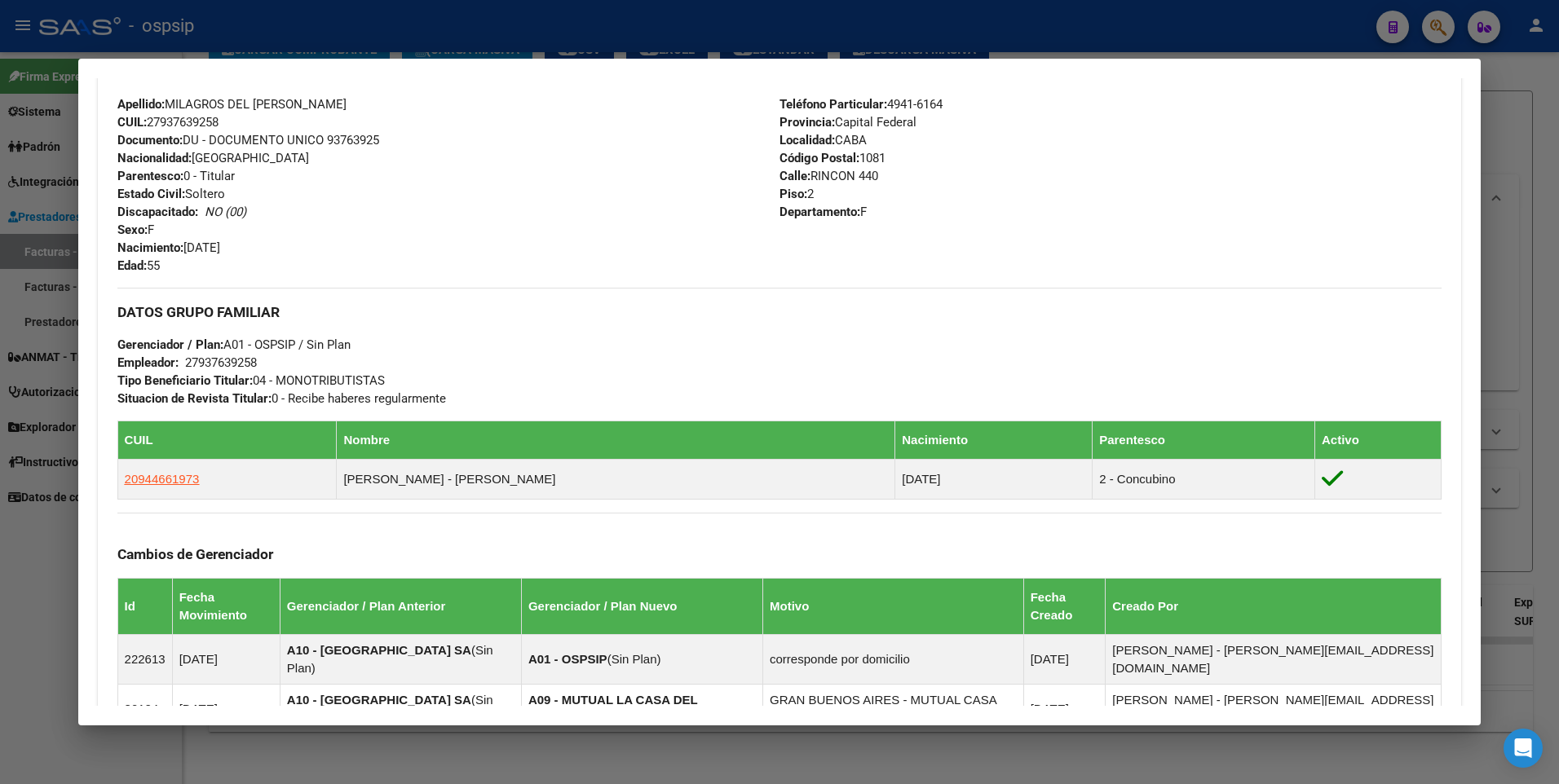
click at [1506, 171] on div at bounding box center [780, 392] width 1559 height 784
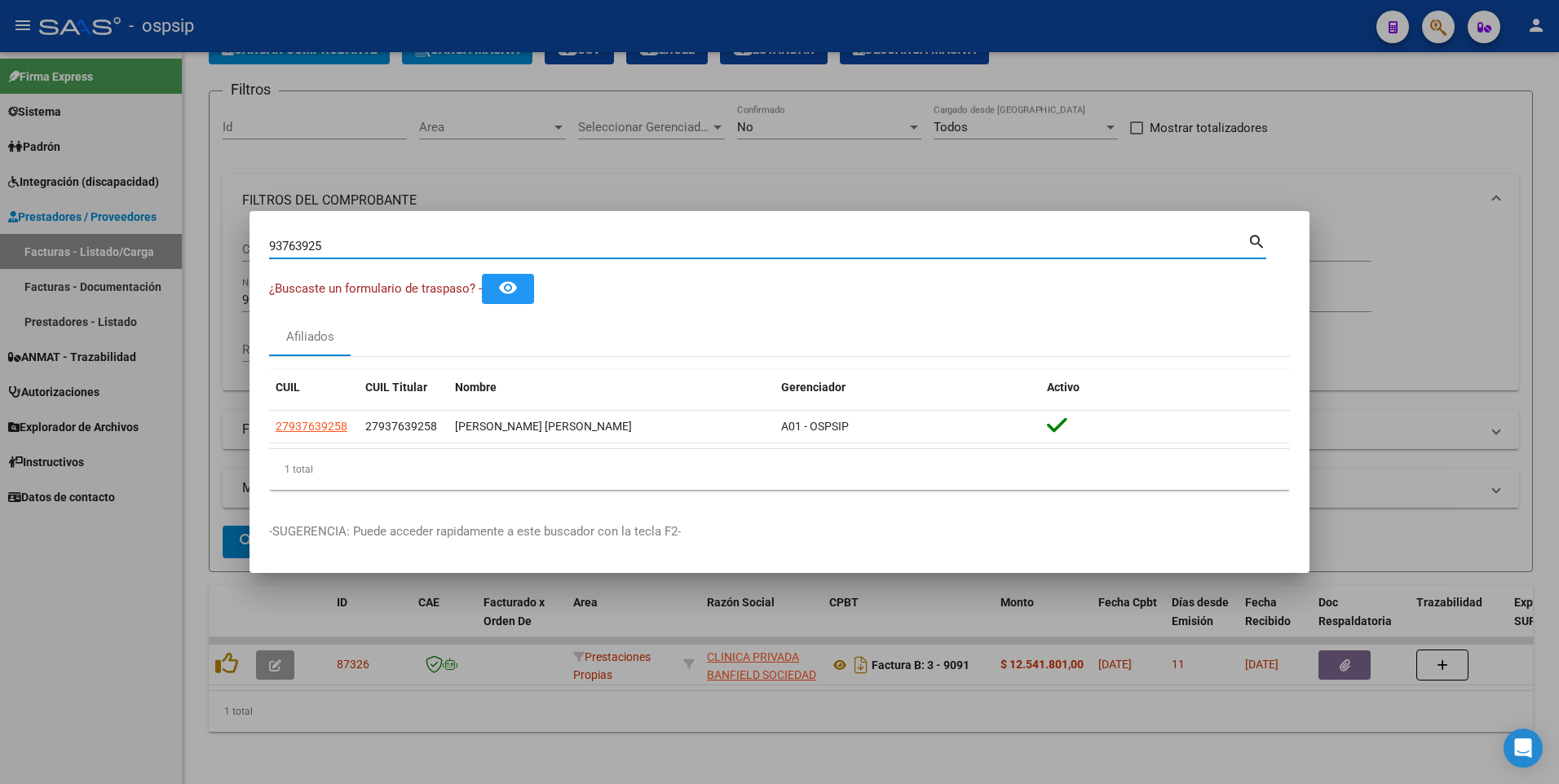
drag, startPoint x: 338, startPoint y: 251, endPoint x: 4, endPoint y: 275, distance: 334.9
click at [4, 275] on div "93763925 Buscar (apellido, dni, cuil, nro traspaso, cuit, obra social) search ¿…" at bounding box center [780, 392] width 1559 height 784
type input "27503729"
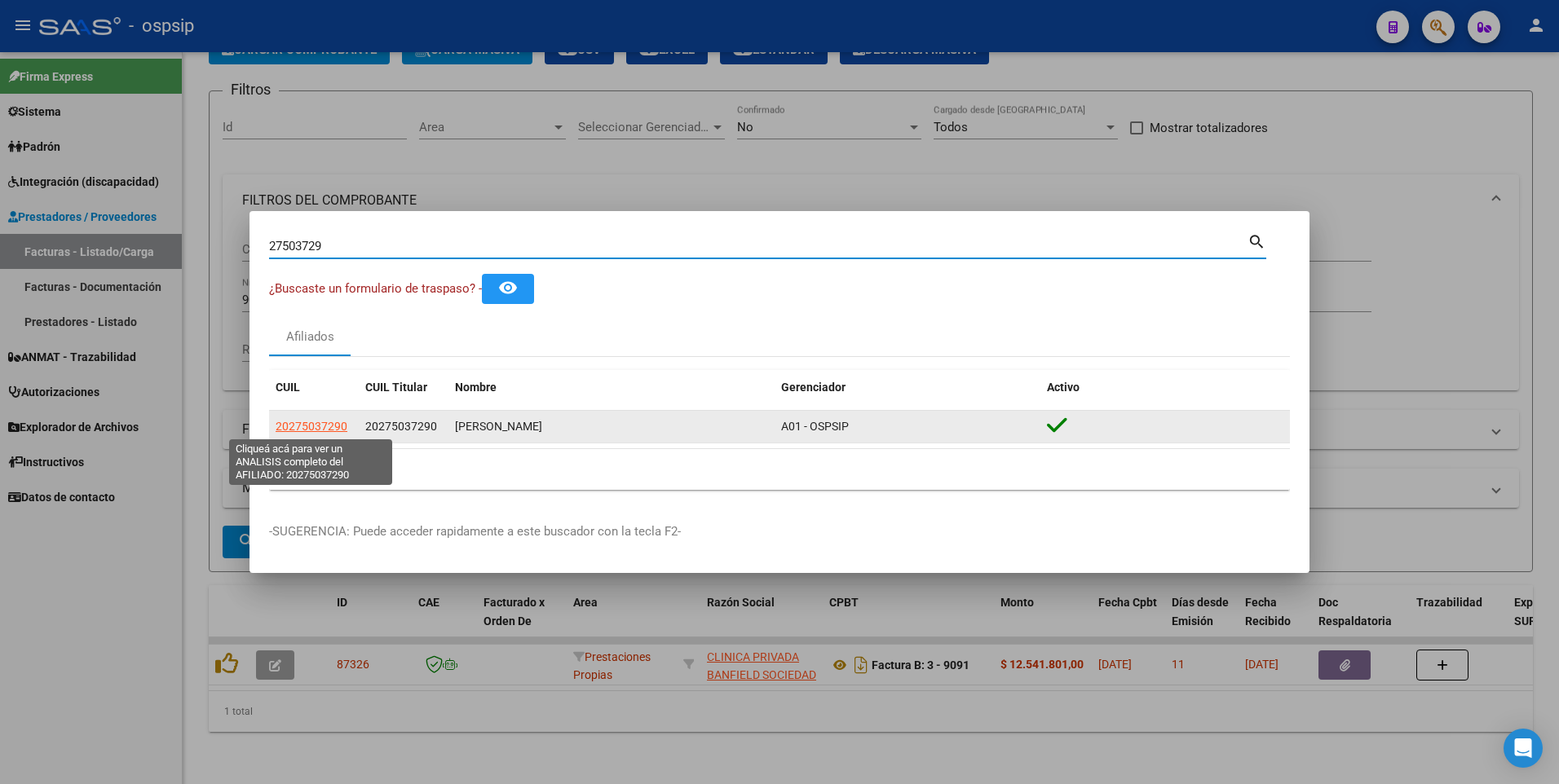
click at [306, 428] on span "20275037290" at bounding box center [311, 426] width 72 height 13
type textarea "20275037290"
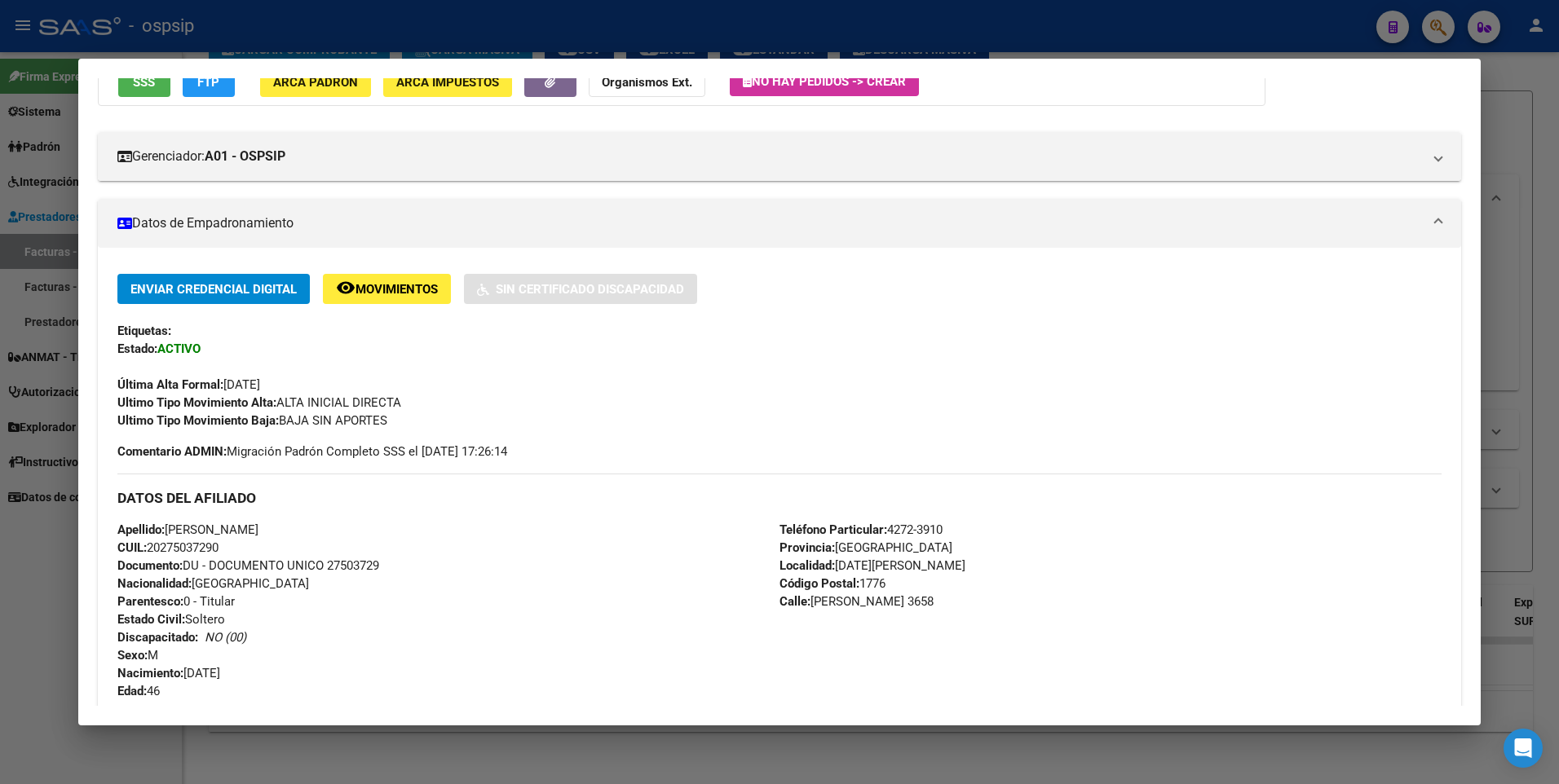
scroll to position [0, 0]
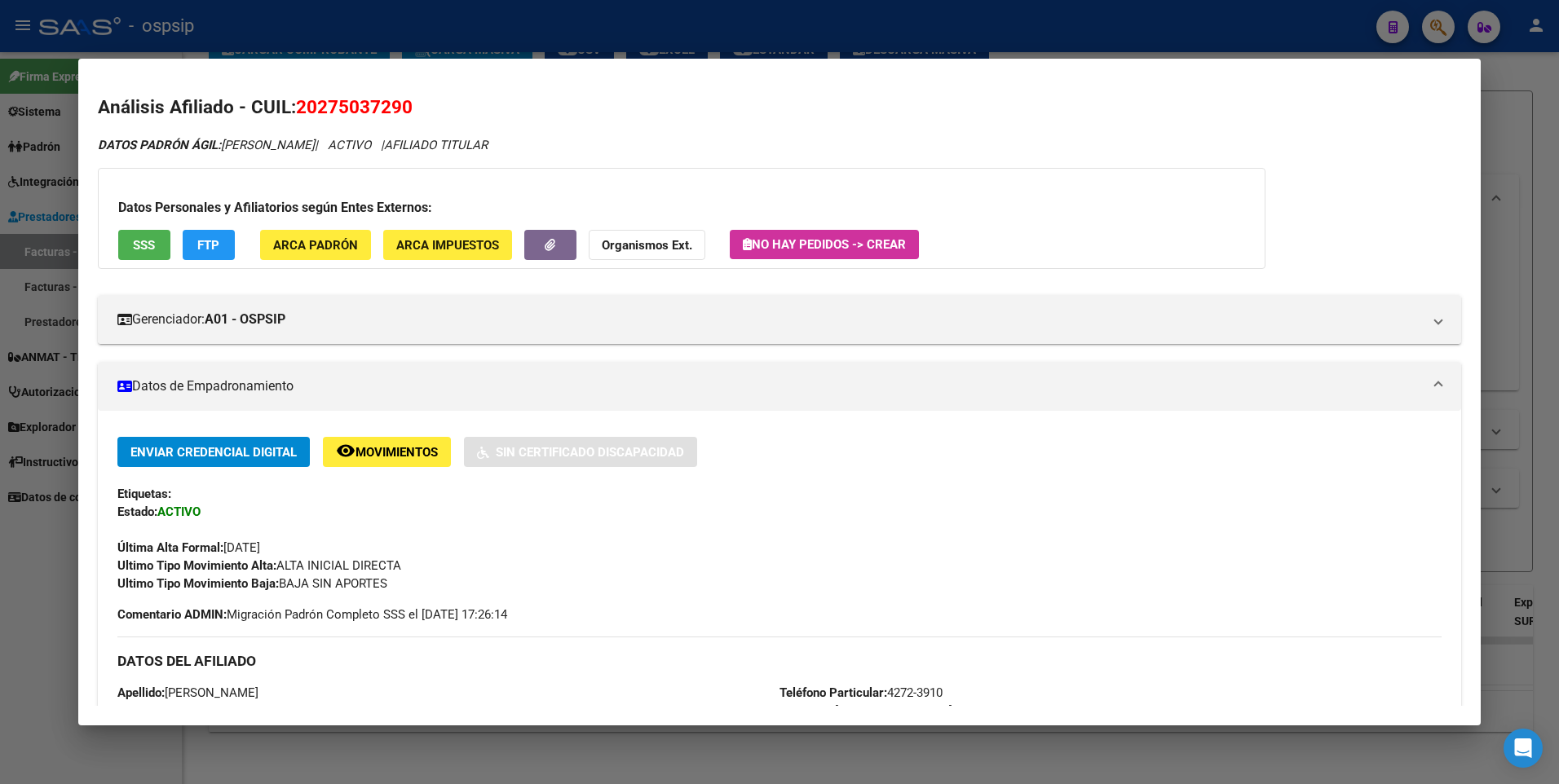
click at [149, 249] on span "SSS" at bounding box center [144, 246] width 22 height 15
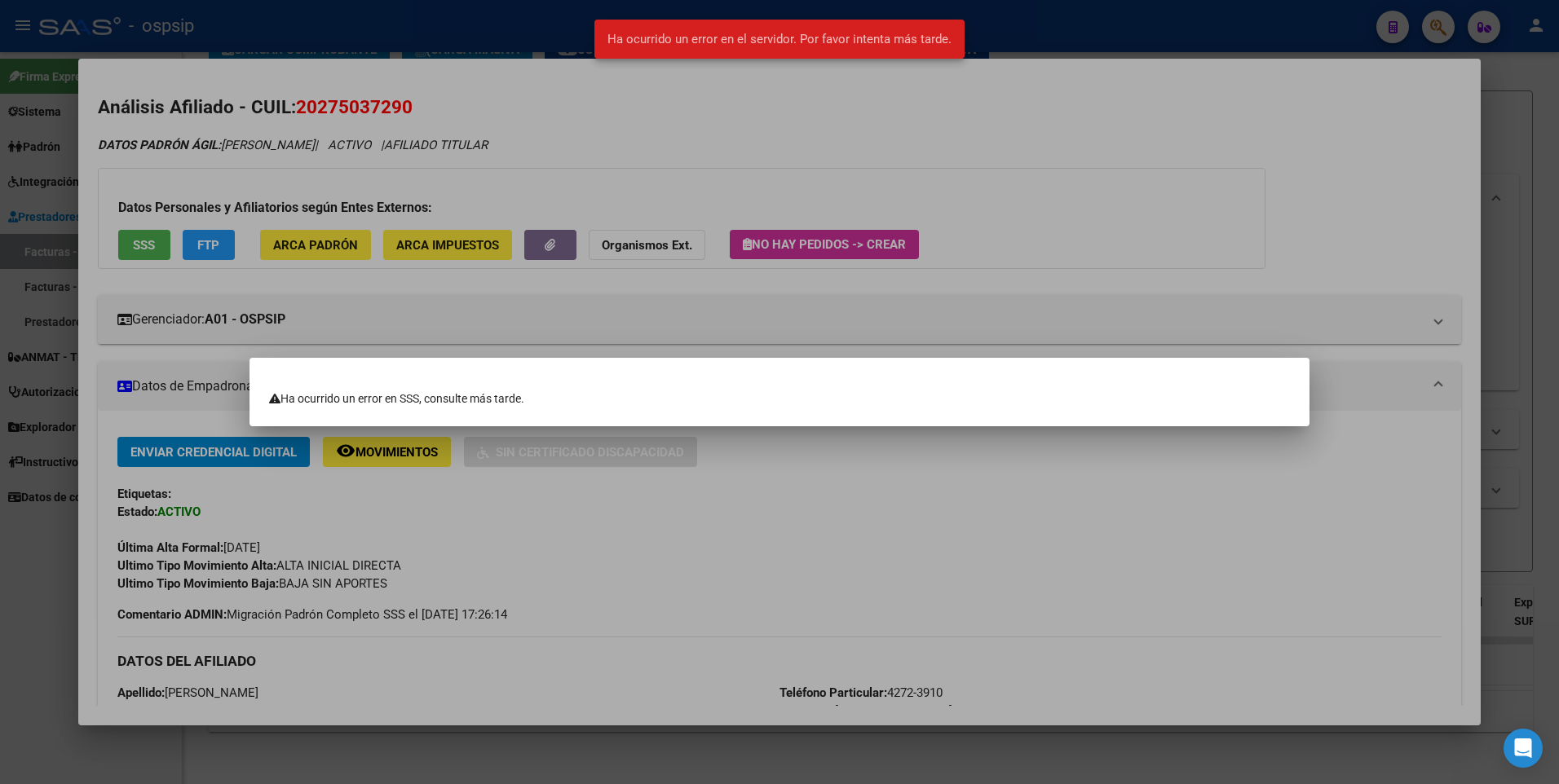
click at [625, 276] on div at bounding box center [780, 392] width 1559 height 784
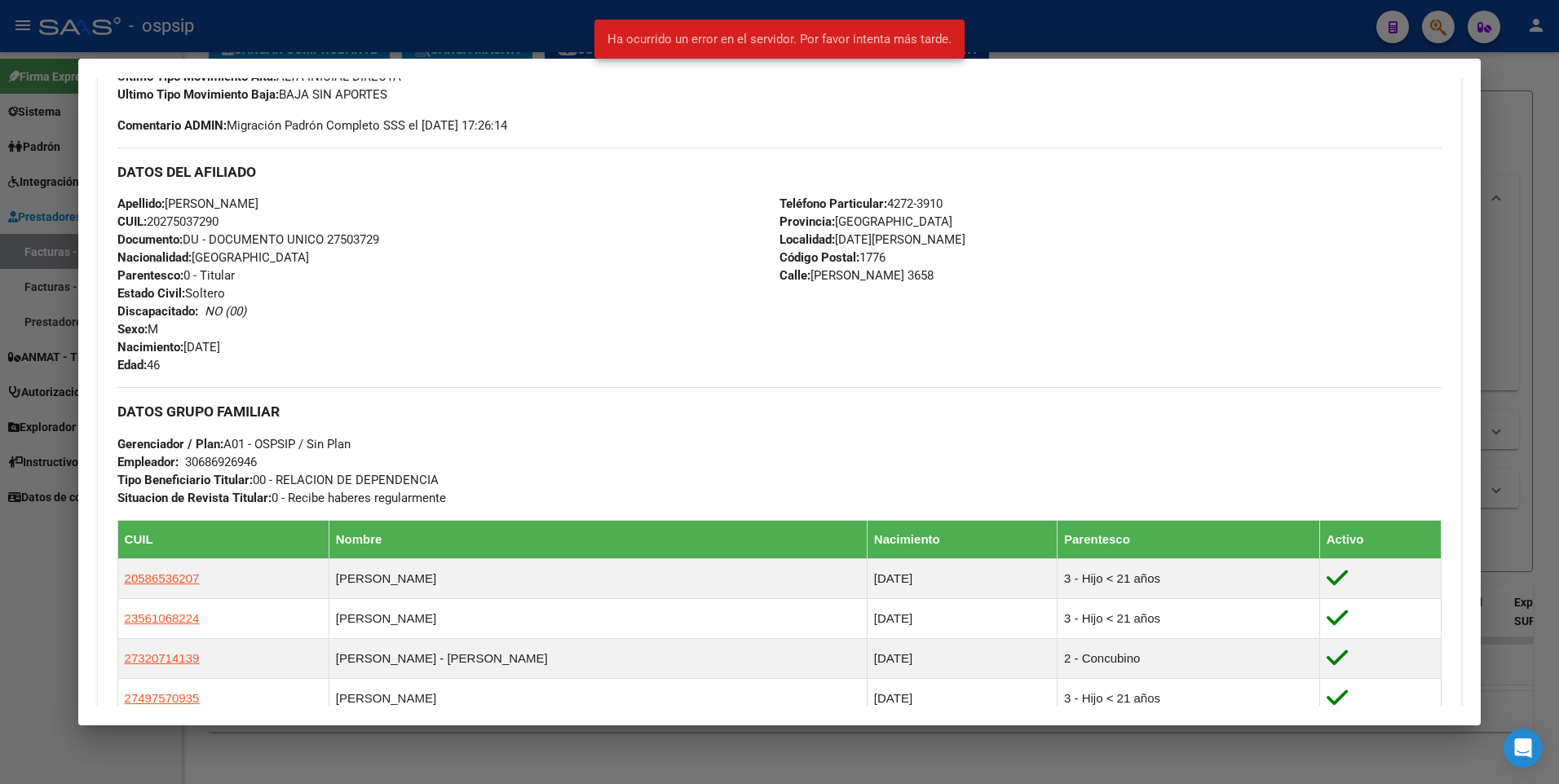
scroll to position [815, 0]
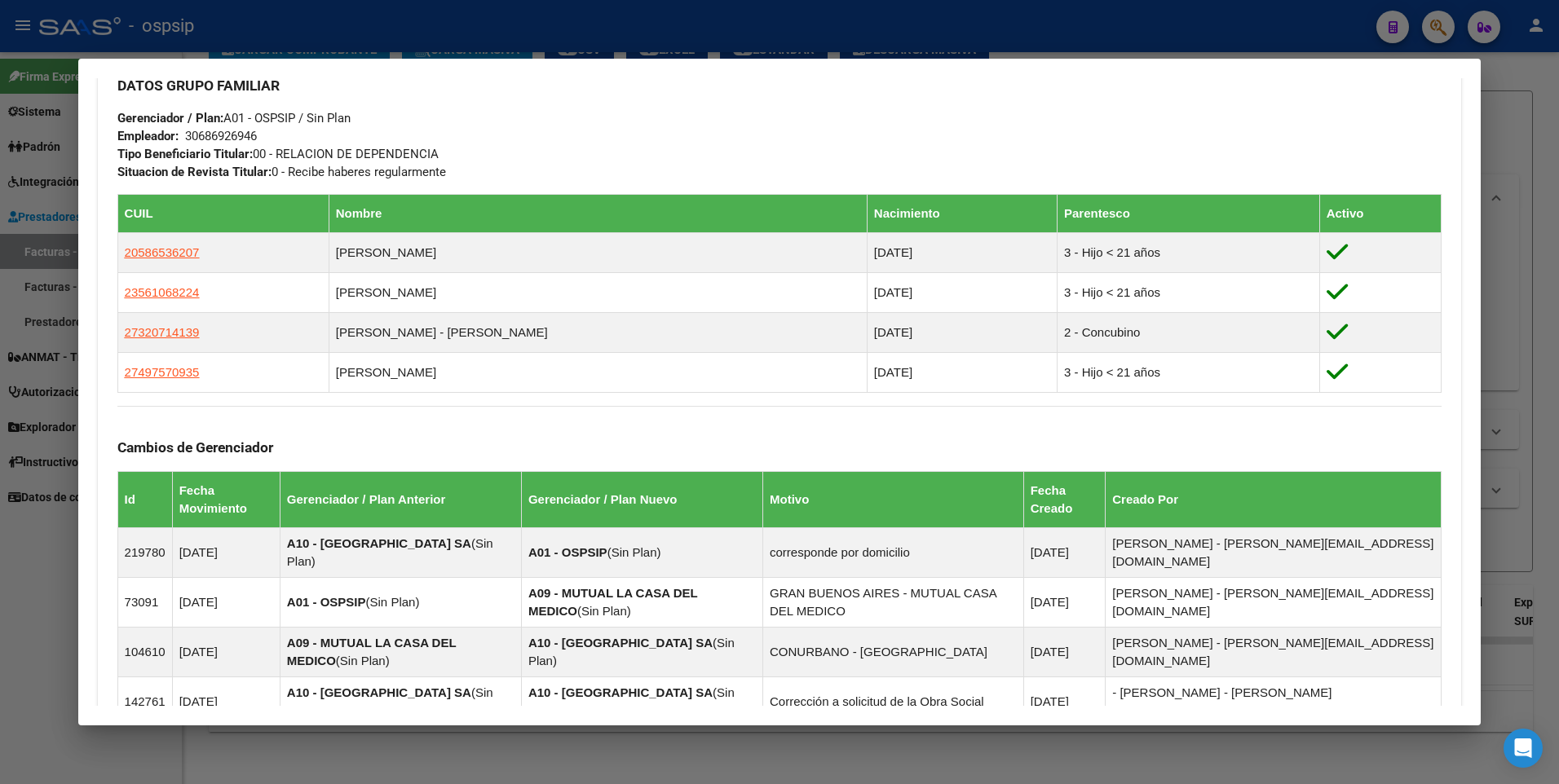
click at [1512, 131] on div at bounding box center [780, 392] width 1559 height 784
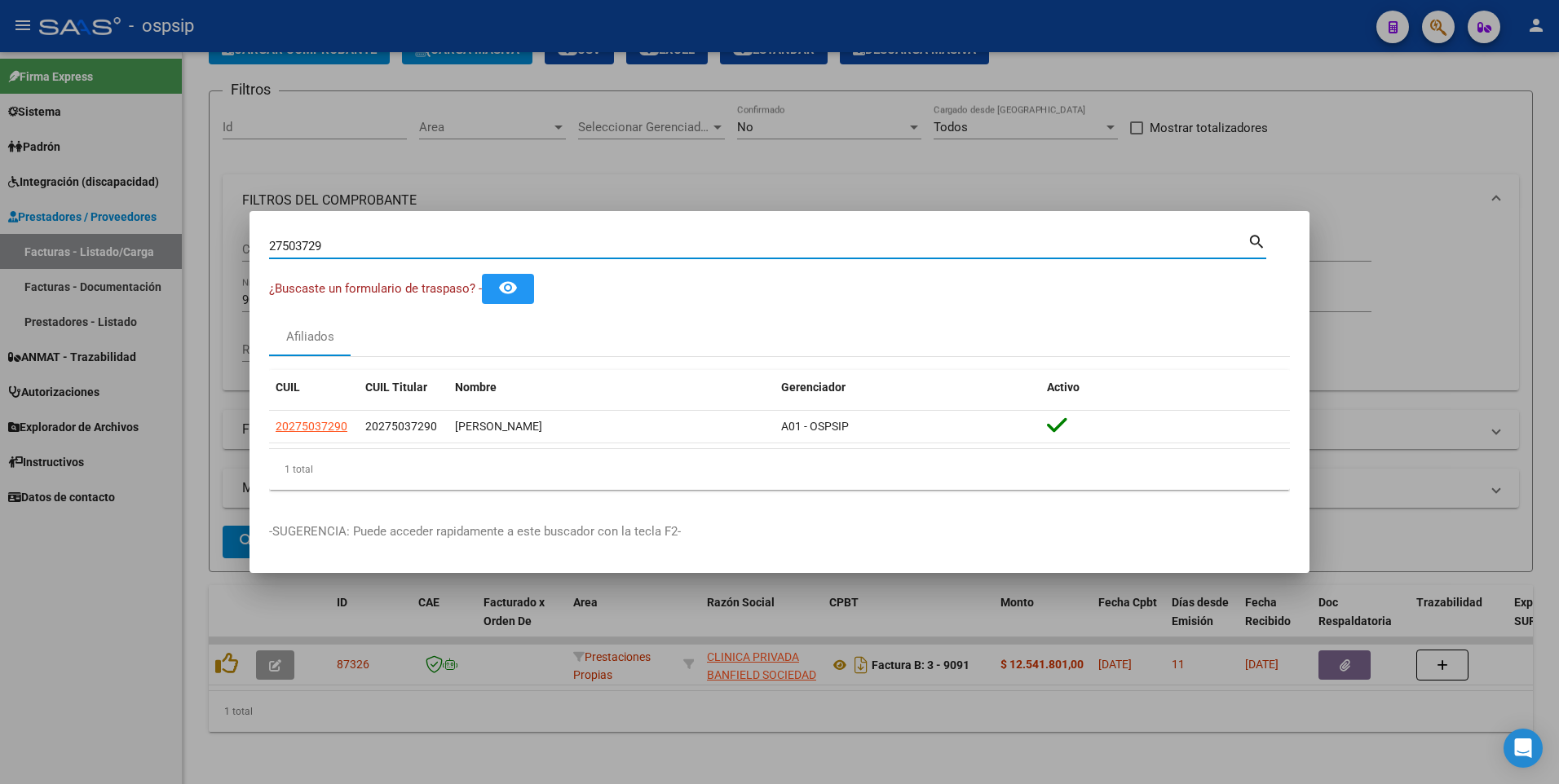
drag, startPoint x: 341, startPoint y: 248, endPoint x: 192, endPoint y: 271, distance: 150.8
click at [192, 271] on div "27503729 Buscar (apellido, dni, cuil, nro traspaso, cuit, obra social) search ¿…" at bounding box center [780, 392] width 1559 height 784
type input "14763735"
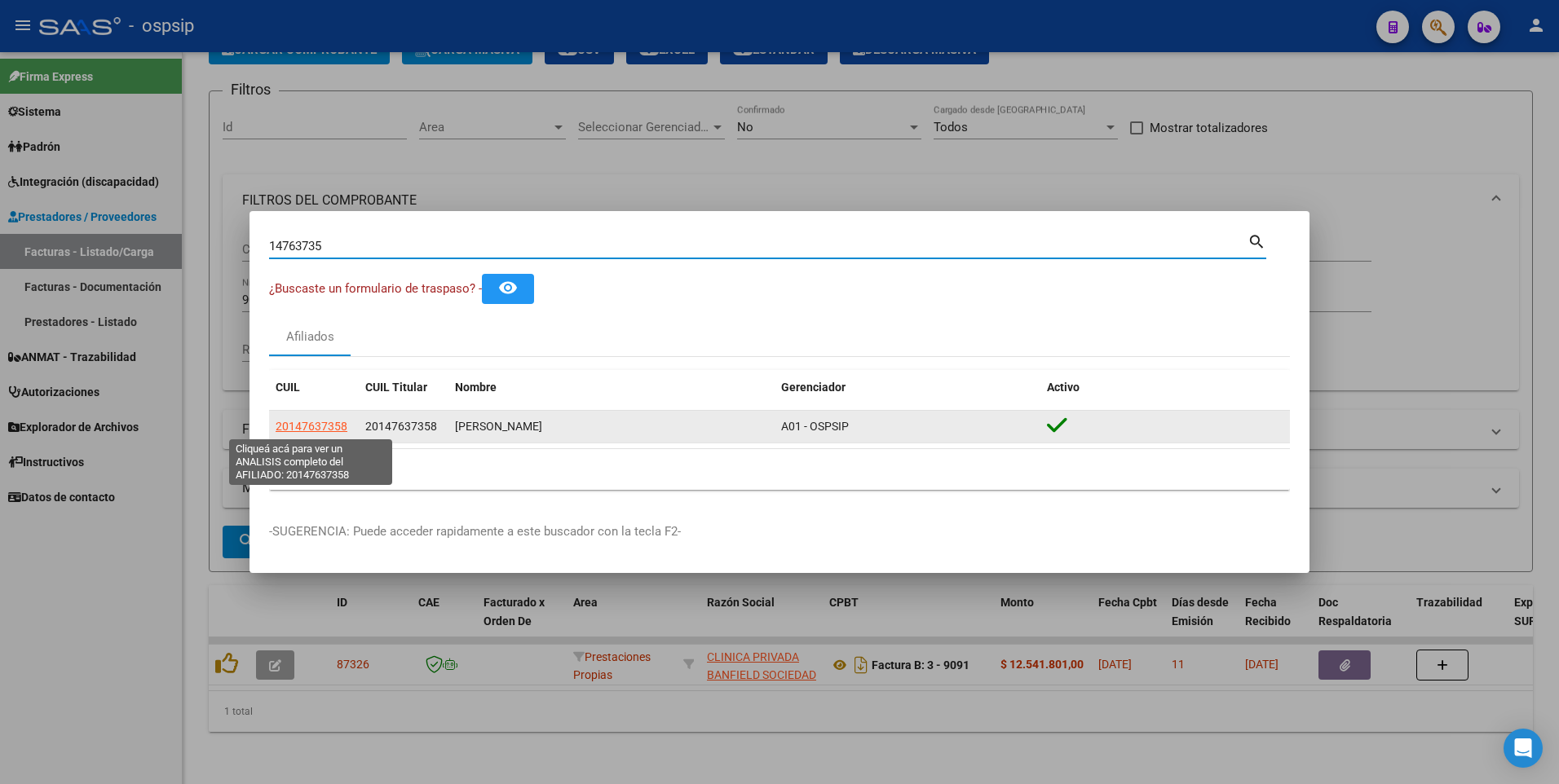
click at [321, 416] on datatable-body-cell "20147637358" at bounding box center [314, 426] width 89 height 32
click at [317, 429] on span "20147637358" at bounding box center [311, 426] width 72 height 13
type textarea "20147637358"
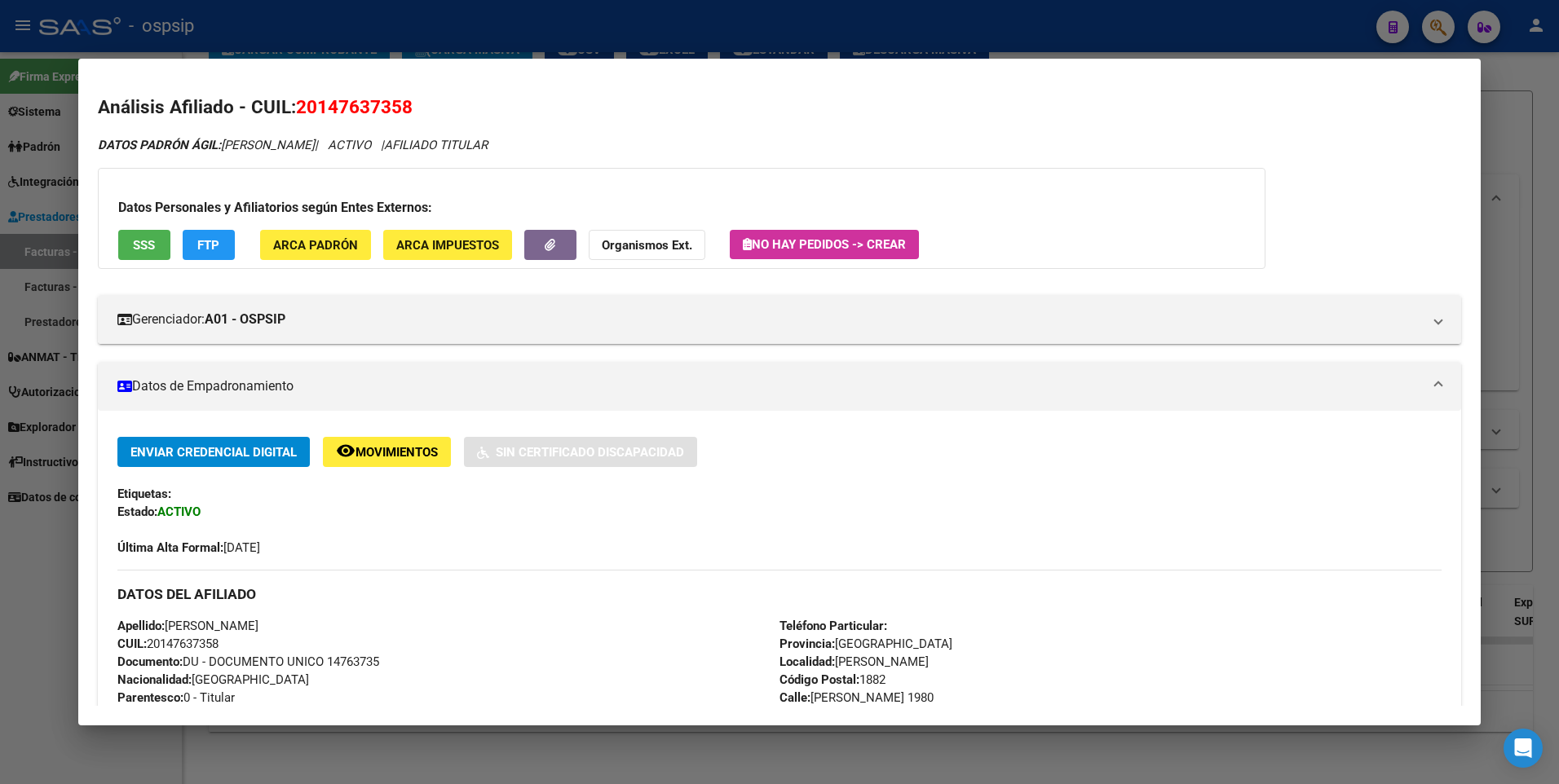
click at [140, 244] on span "SSS" at bounding box center [144, 246] width 22 height 15
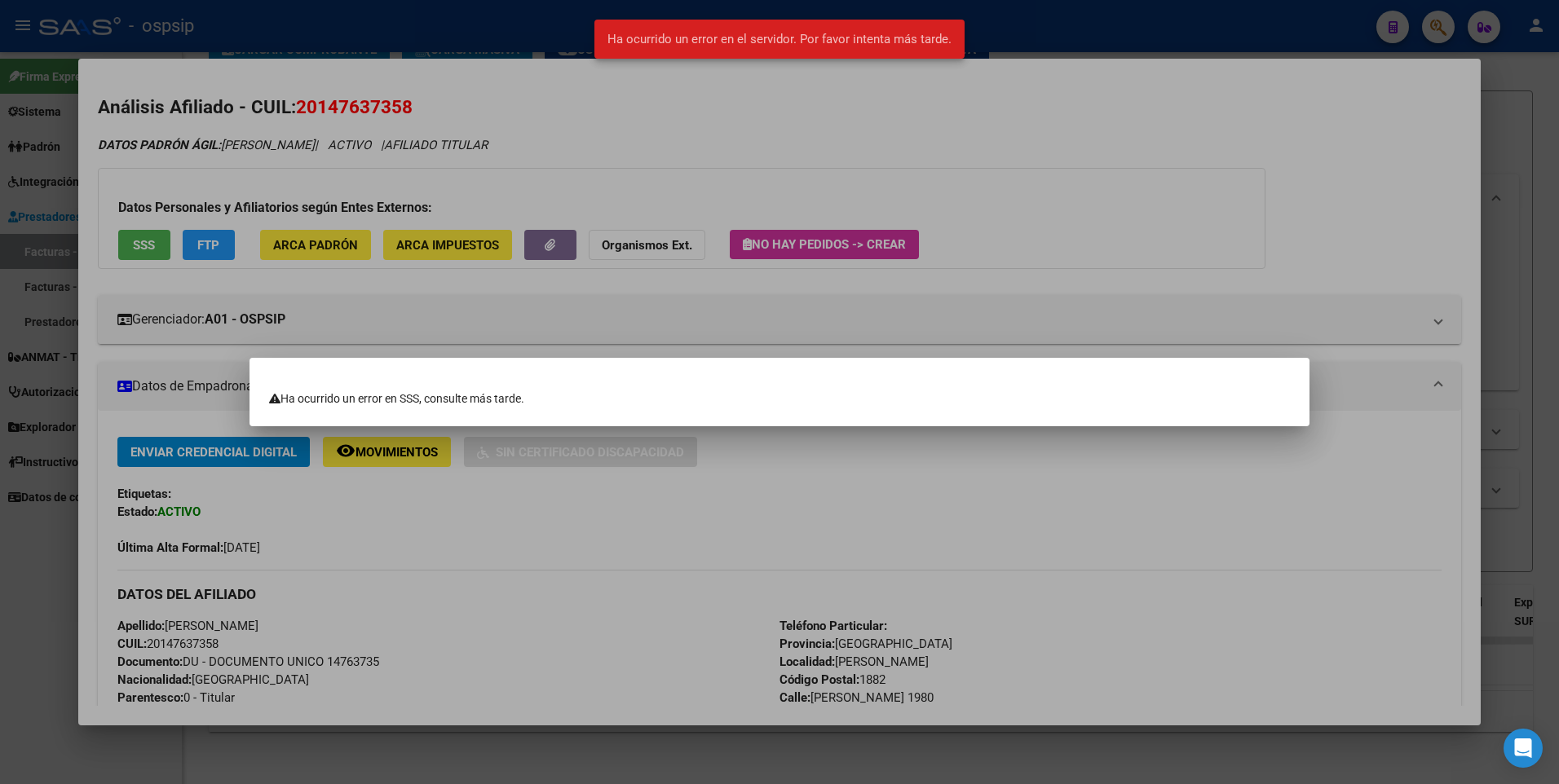
click at [684, 152] on div at bounding box center [780, 392] width 1559 height 784
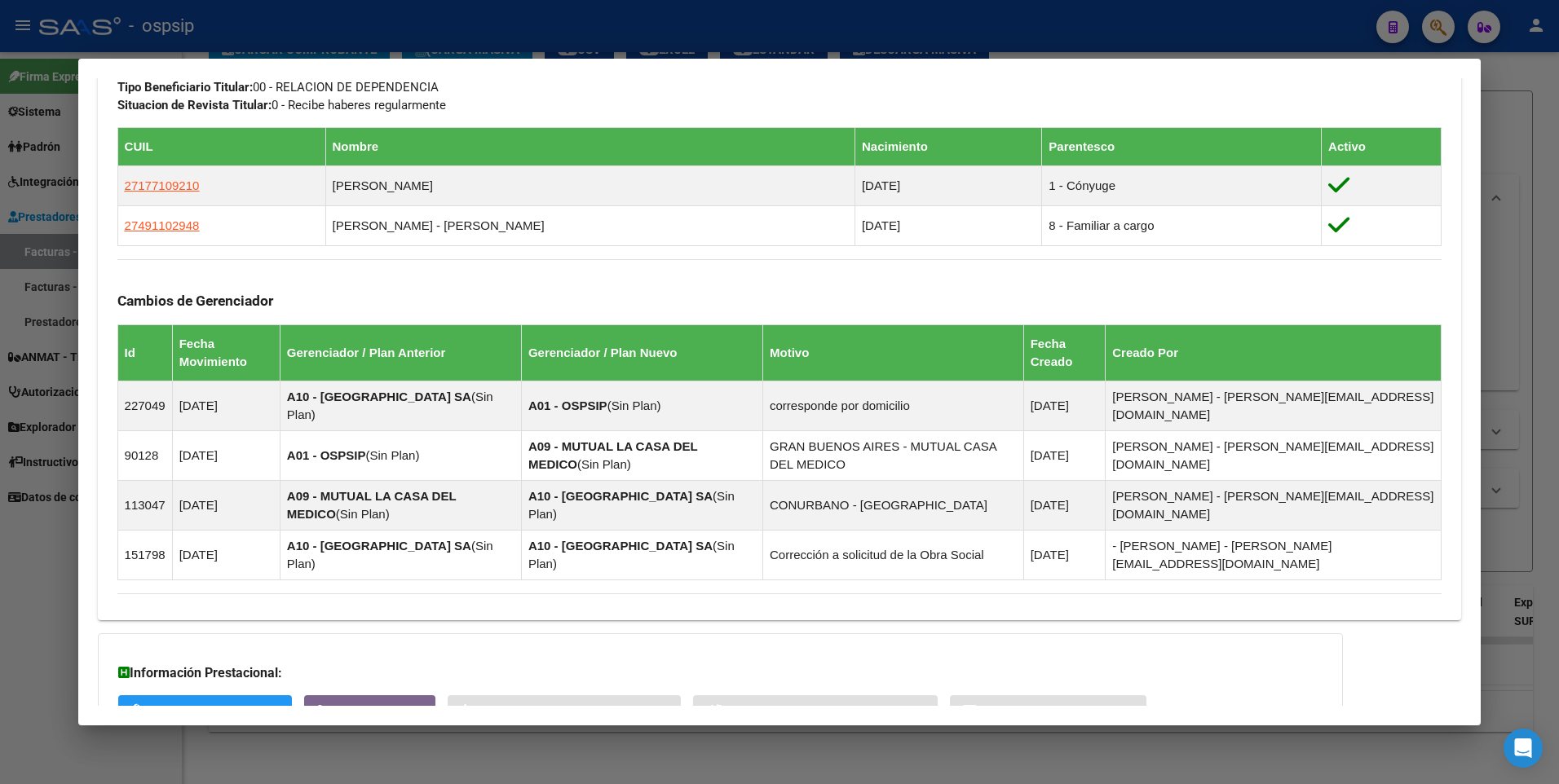
click at [1517, 97] on div at bounding box center [780, 392] width 1559 height 784
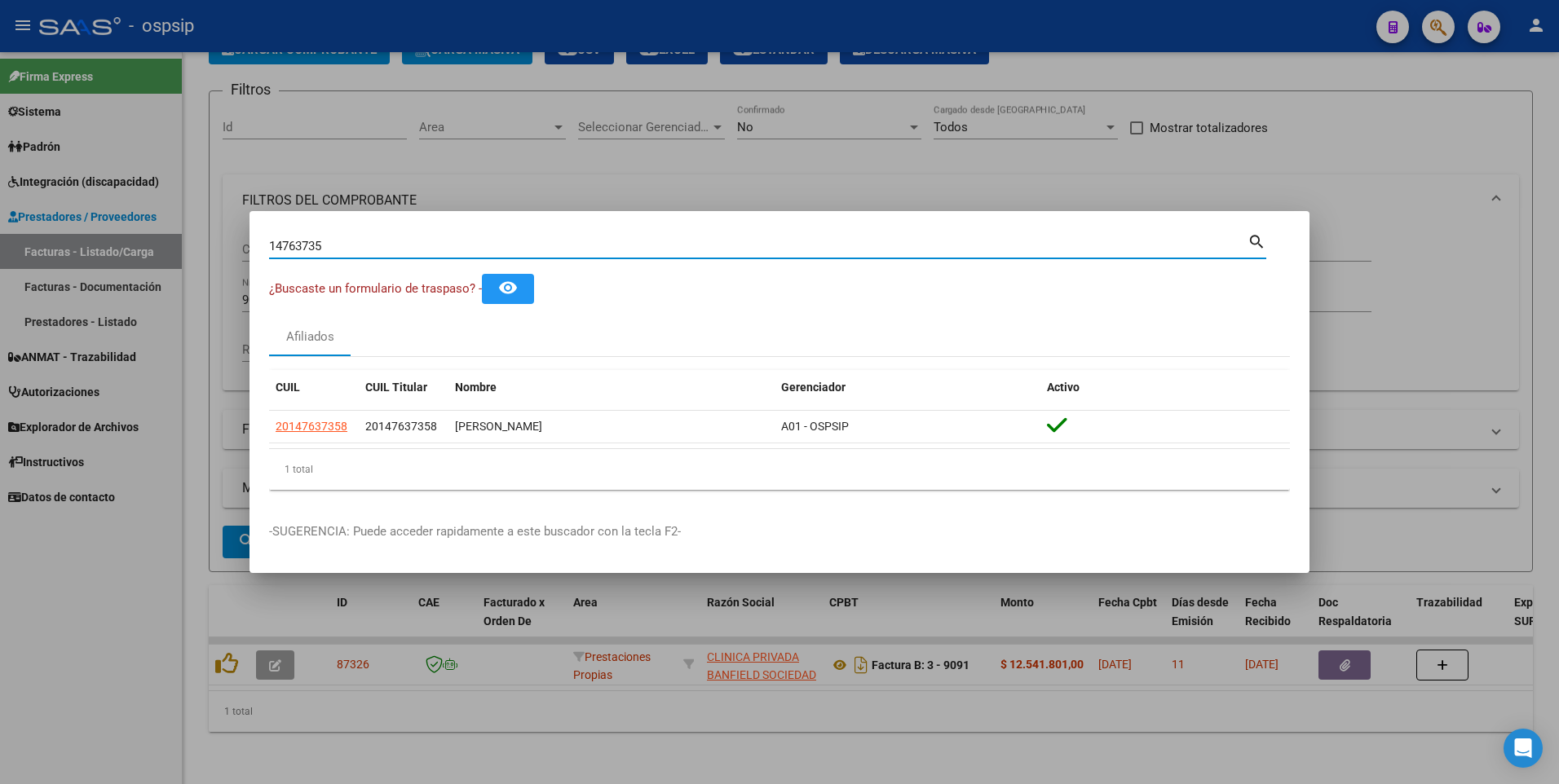
drag, startPoint x: 342, startPoint y: 241, endPoint x: 213, endPoint y: 254, distance: 129.7
click at [213, 254] on div "14763735 Buscar (apellido, dni, cuil, nro traspaso, cuit, obra social) search ¿…" at bounding box center [780, 392] width 1559 height 784
type input "22232192"
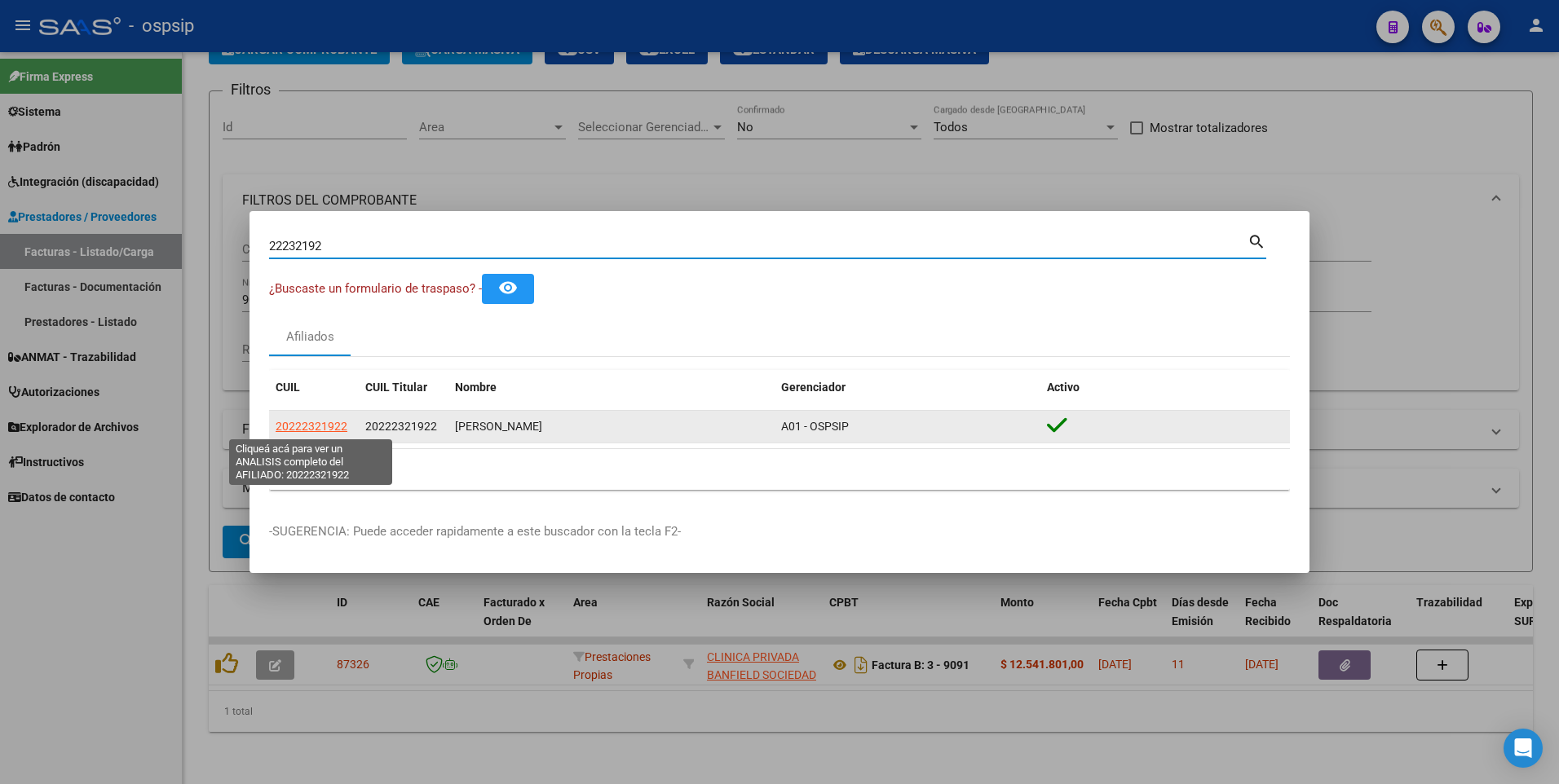
click at [317, 427] on span "20222321922" at bounding box center [311, 426] width 72 height 13
type textarea "20222321922"
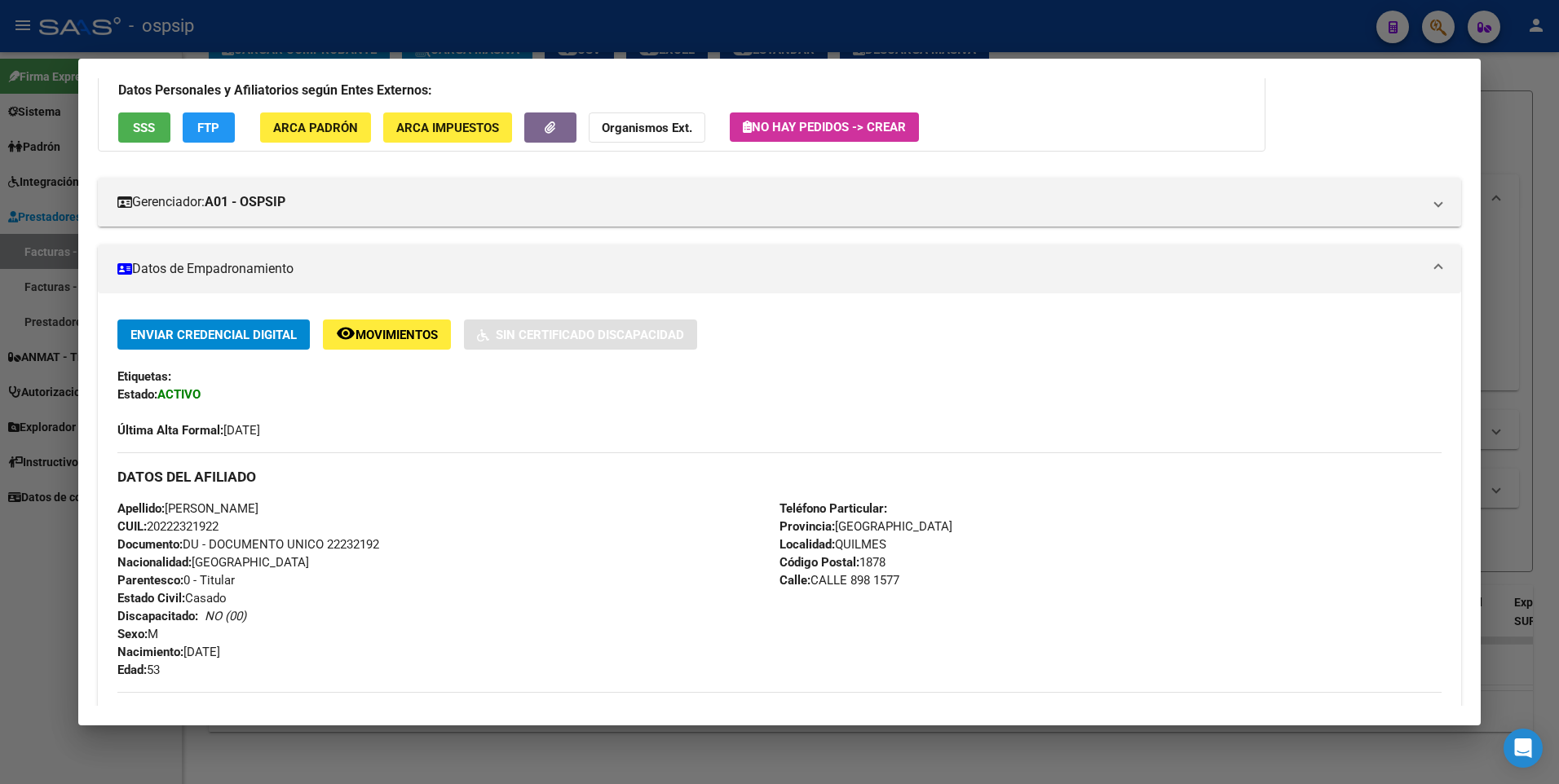
scroll to position [0, 0]
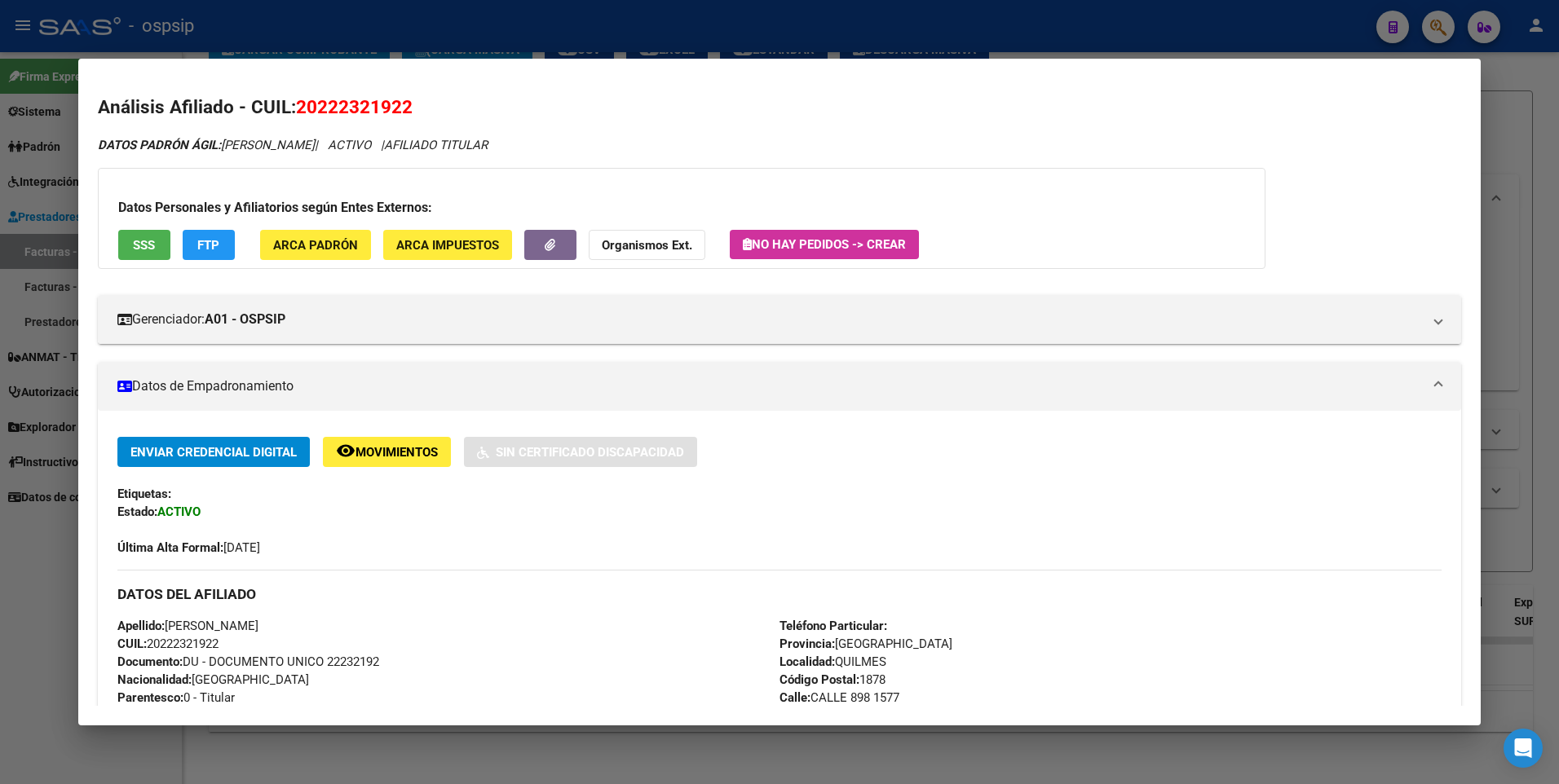
click at [162, 256] on button "SSS" at bounding box center [144, 245] width 52 height 30
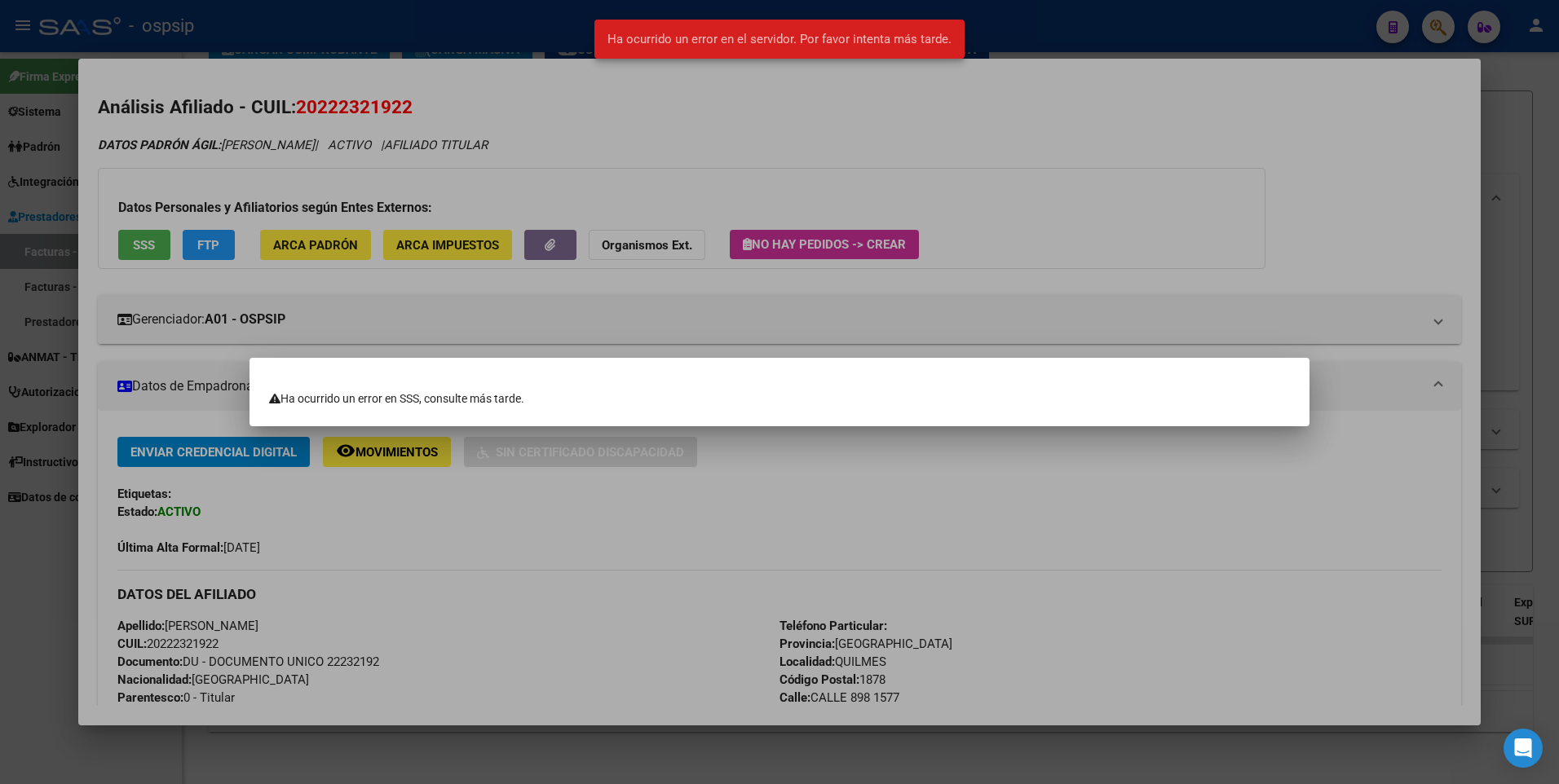
click at [606, 171] on div at bounding box center [780, 392] width 1559 height 784
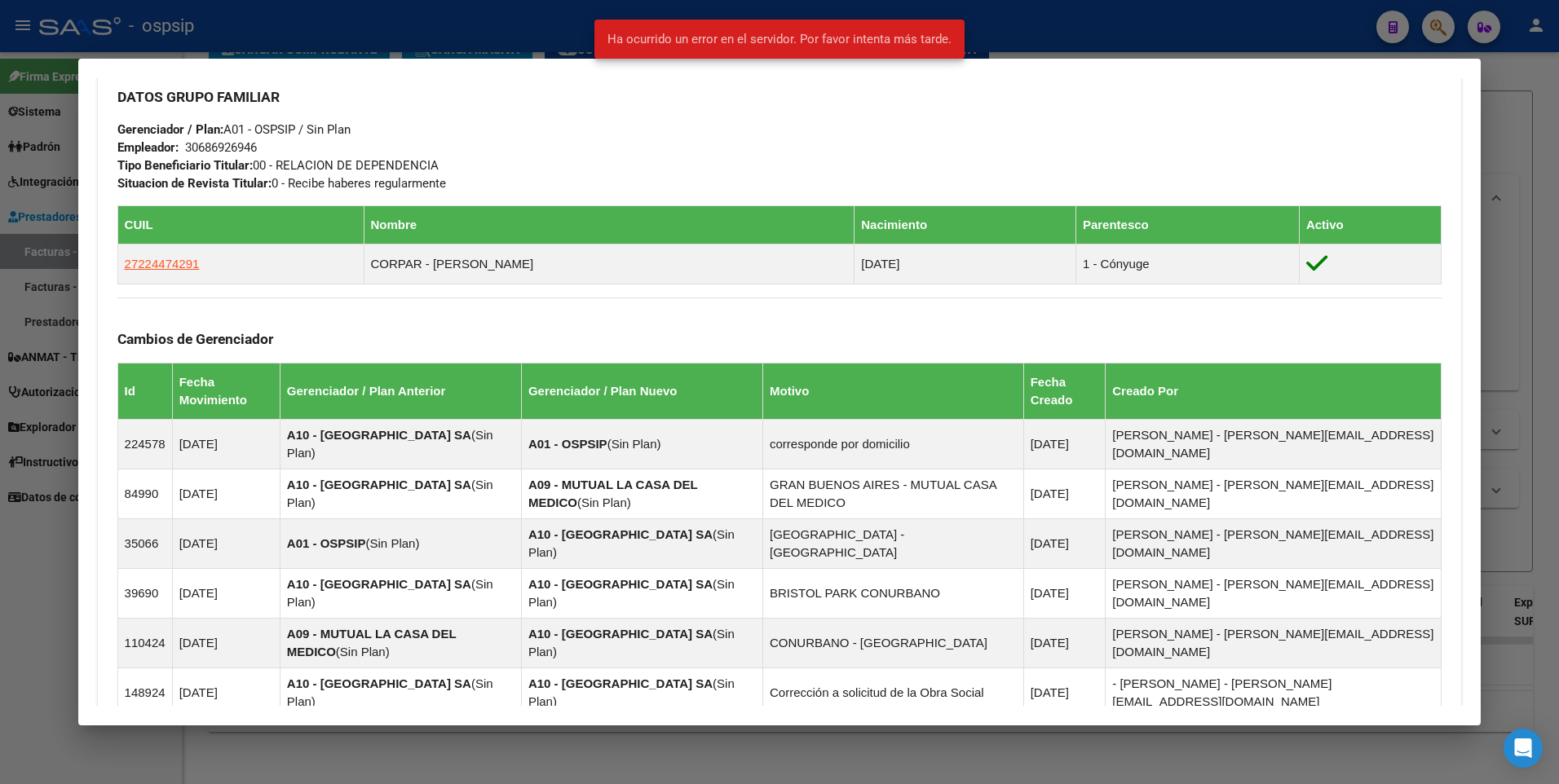
scroll to position [722, 0]
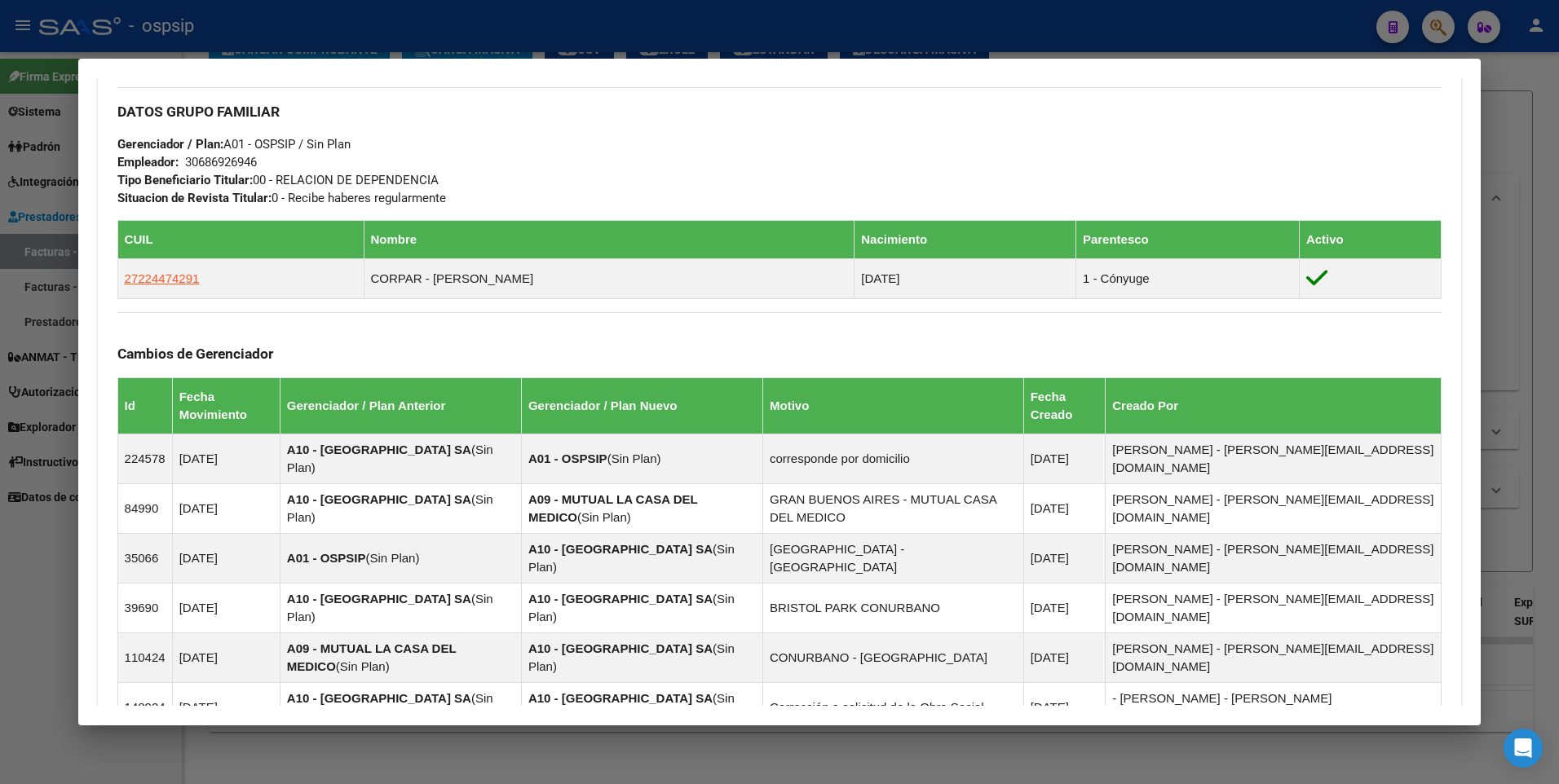
click at [1515, 113] on div at bounding box center [780, 392] width 1559 height 784
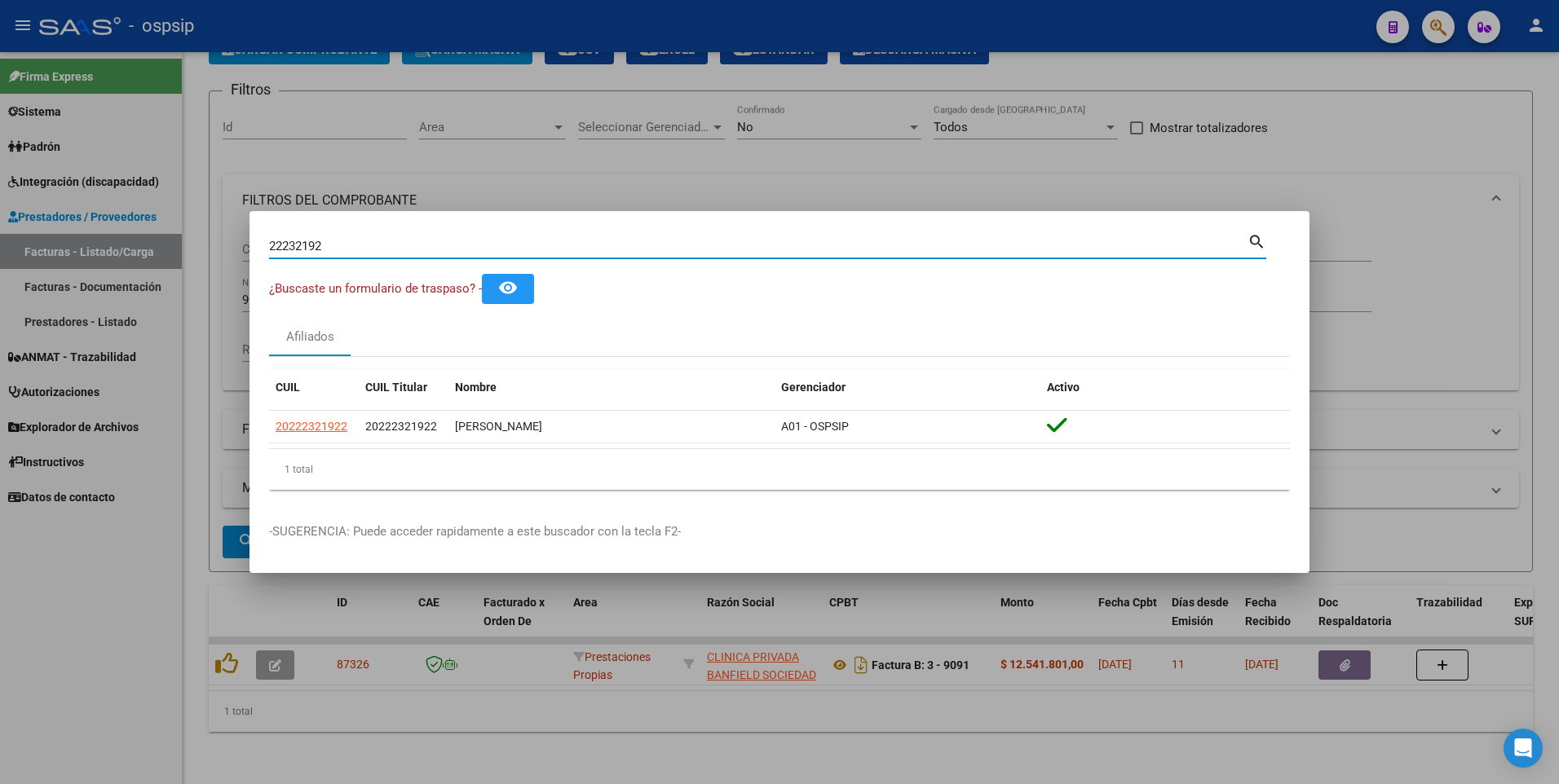
drag, startPoint x: 338, startPoint y: 250, endPoint x: 62, endPoint y: 256, distance: 276.1
click at [62, 256] on div "22232192 Buscar (apellido, dni, cuil, nro traspaso, cuit, obra social) search ¿…" at bounding box center [780, 392] width 1559 height 784
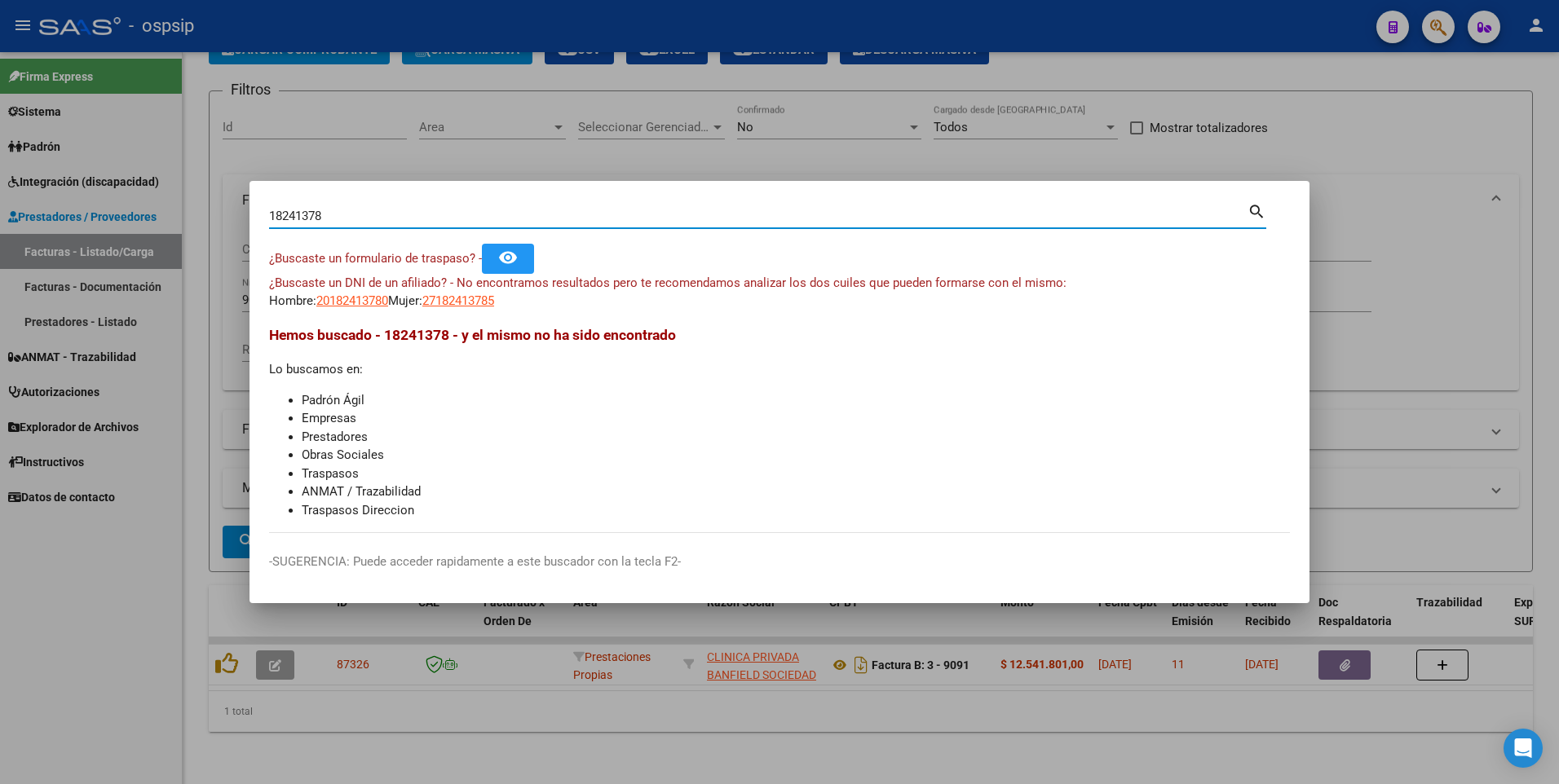
click at [346, 214] on input "18241378" at bounding box center [759, 216] width 978 height 15
type input "18241379"
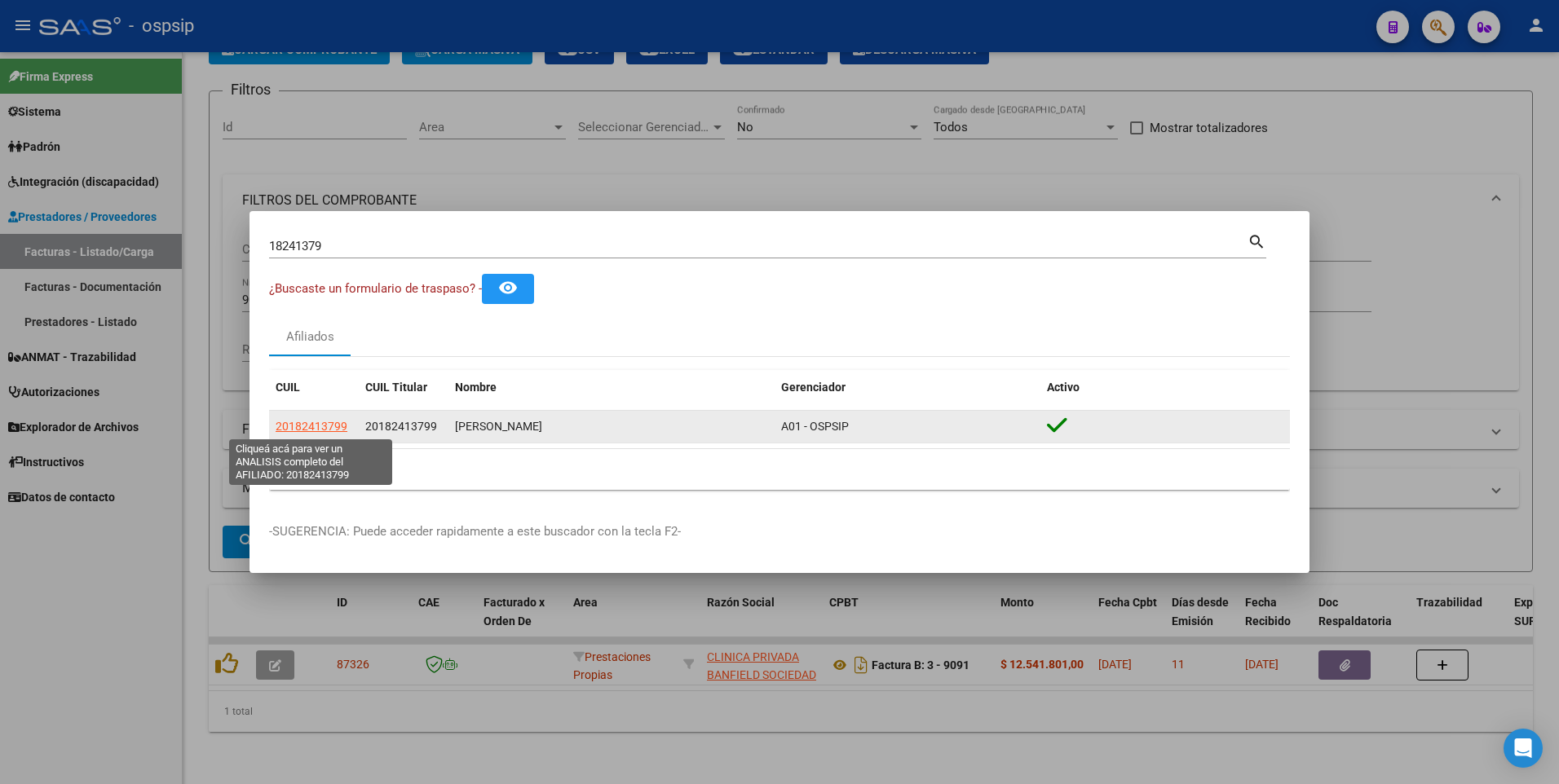
click at [329, 423] on span "20182413799" at bounding box center [311, 426] width 72 height 13
type textarea "20182413799"
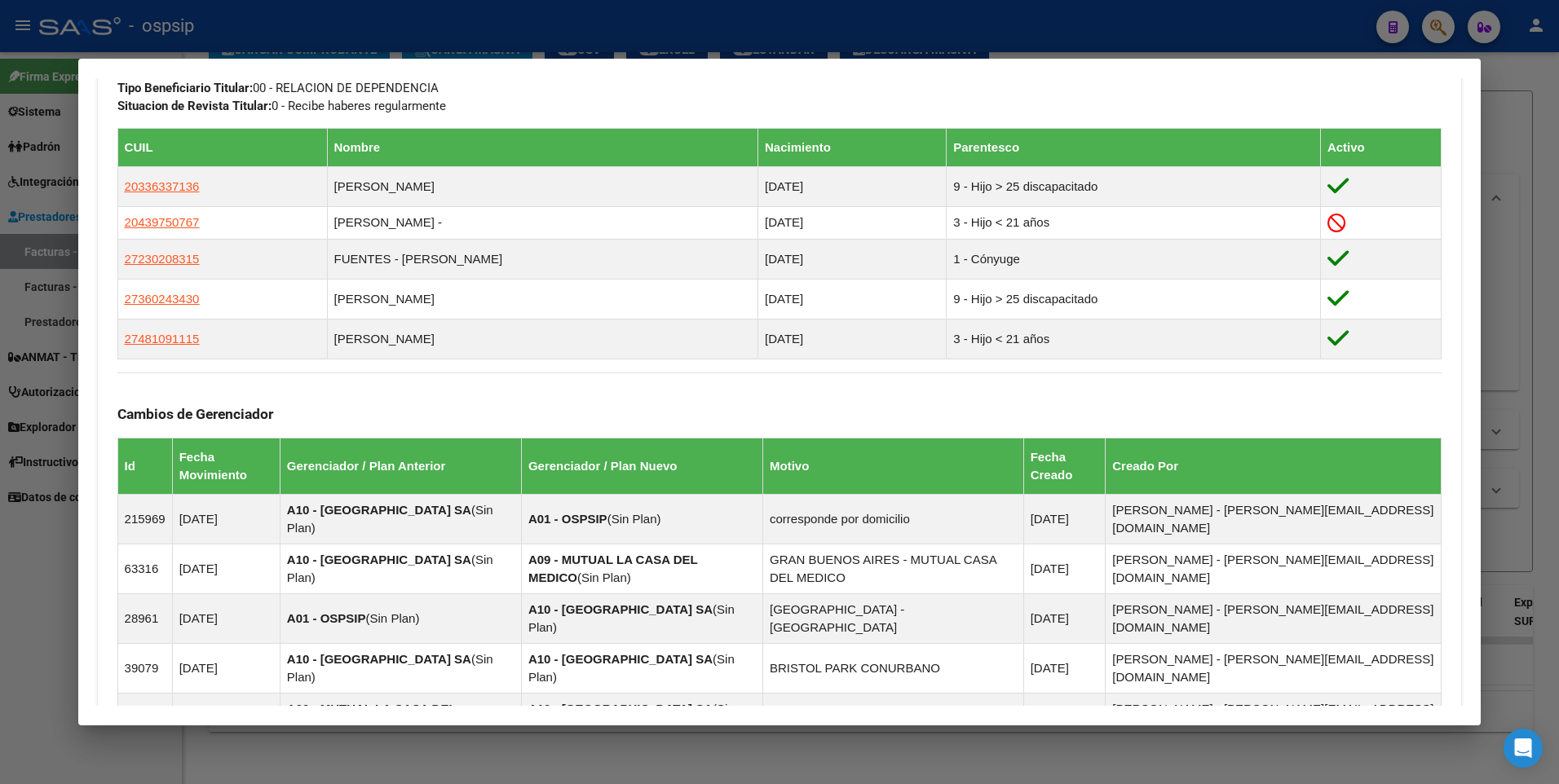
scroll to position [734, 0]
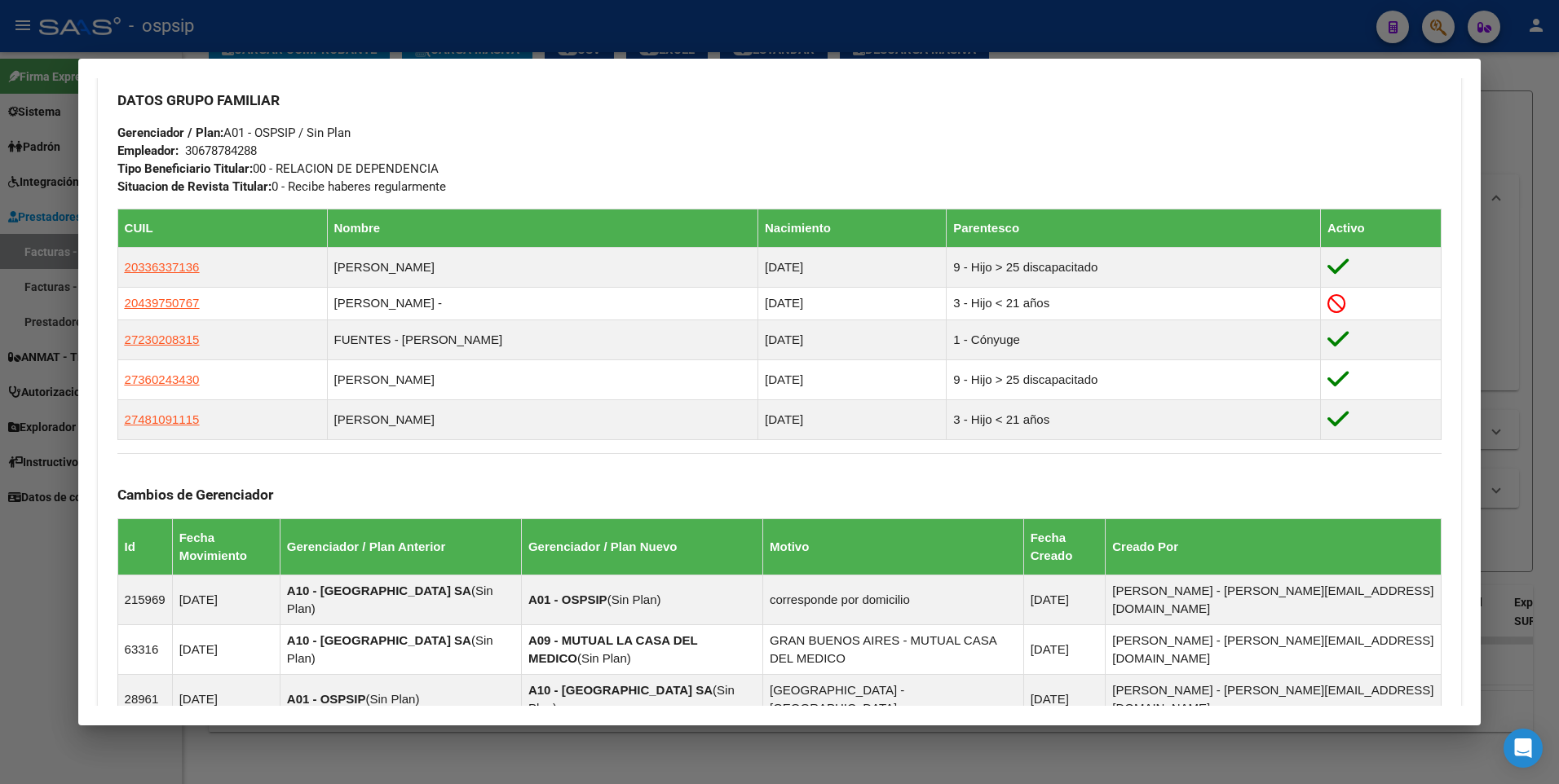
click at [1558, 141] on html "menu - ospsip person Firma Express Sistema Usuarios Todos los Usuarios Padrón A…" at bounding box center [780, 392] width 1559 height 784
click at [1538, 129] on div at bounding box center [780, 392] width 1559 height 784
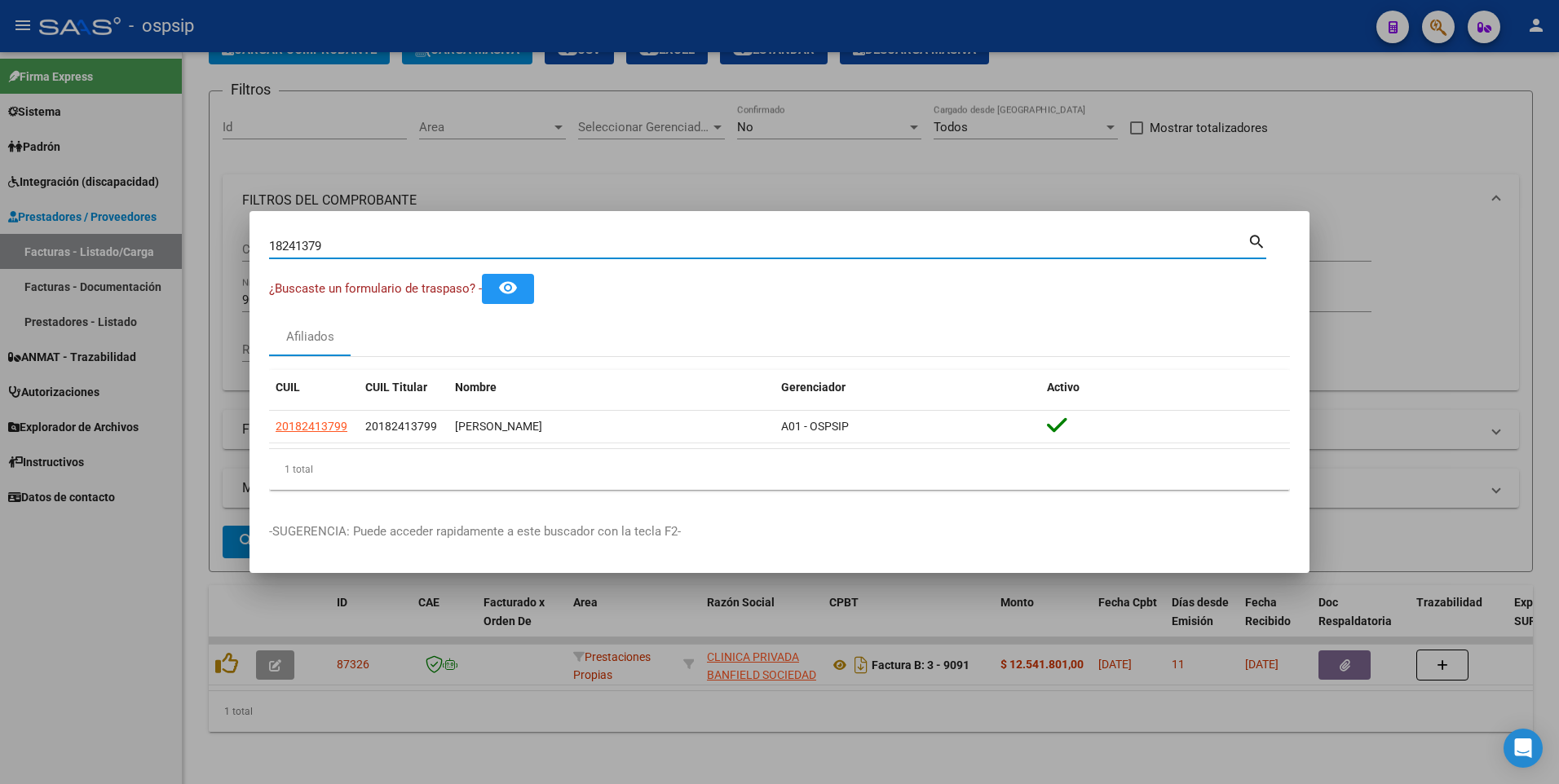
drag, startPoint x: 330, startPoint y: 241, endPoint x: 133, endPoint y: 258, distance: 197.7
click at [141, 259] on div "18241379 Buscar (apellido, dni, cuil, nro traspaso, cuit, obra social) search ¿…" at bounding box center [780, 392] width 1559 height 784
type input "14763735"
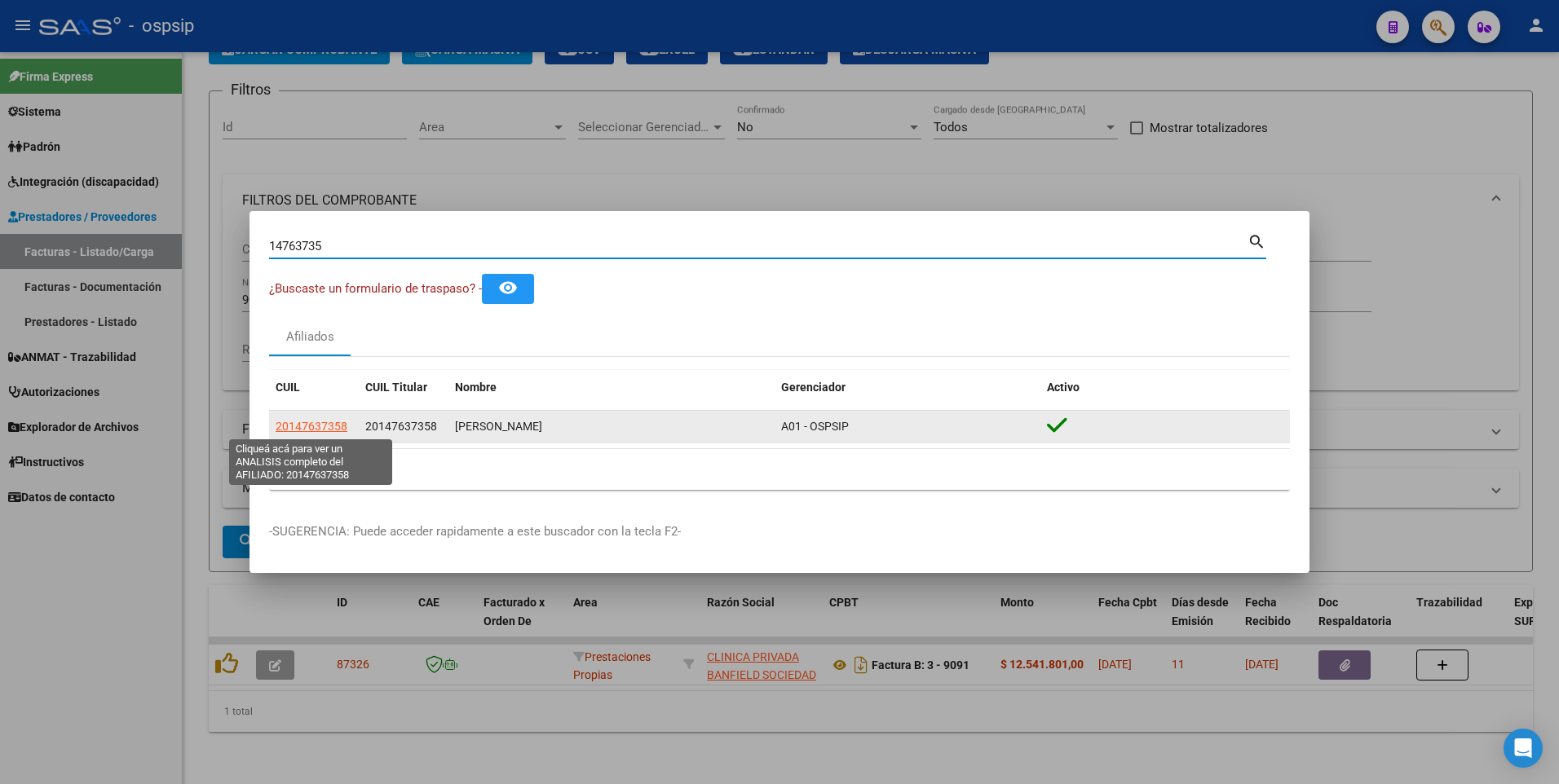
click at [312, 431] on span "20147637358" at bounding box center [311, 426] width 72 height 13
type textarea "20147637358"
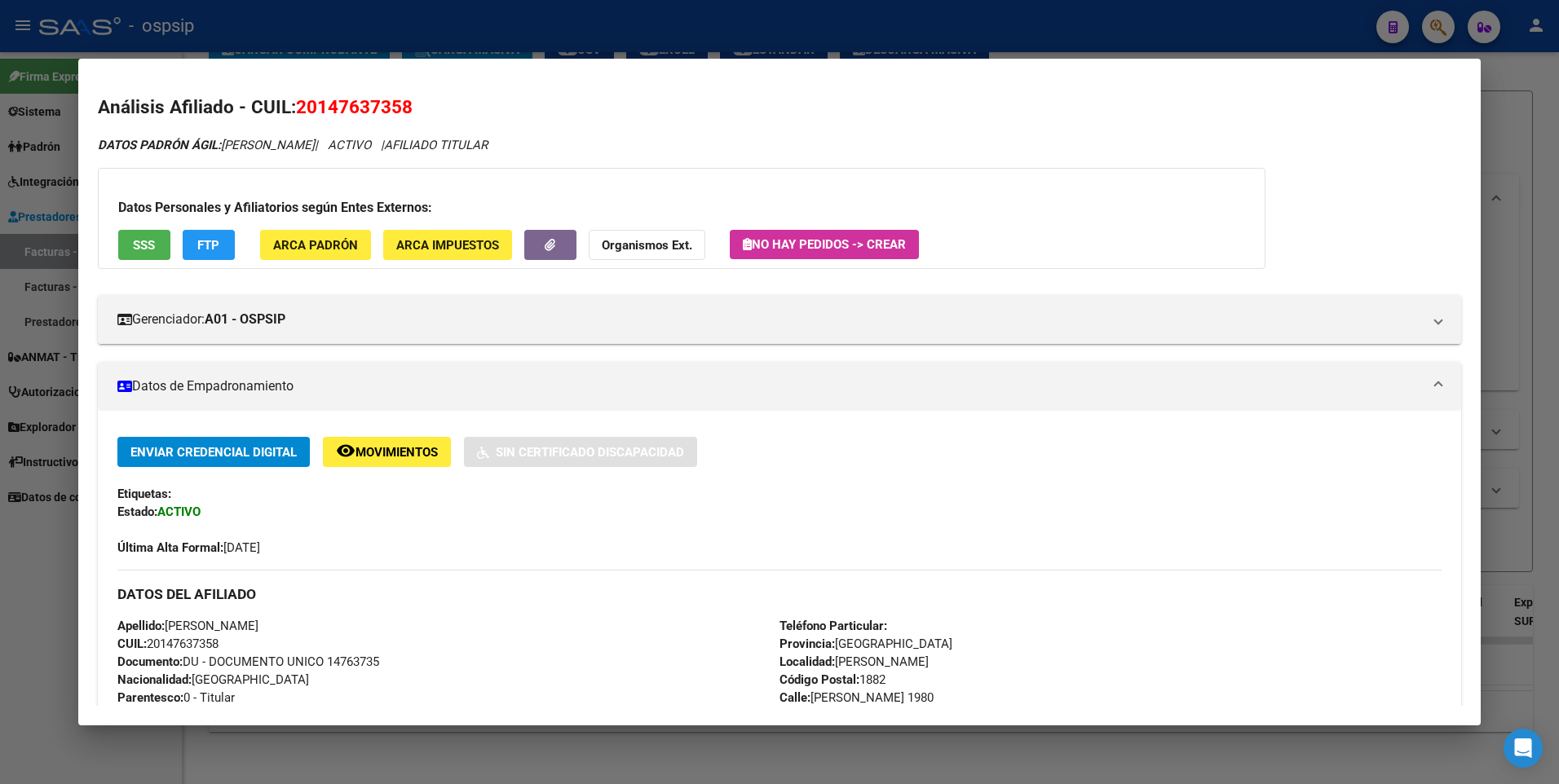
click at [157, 235] on button "SSS" at bounding box center [144, 245] width 52 height 30
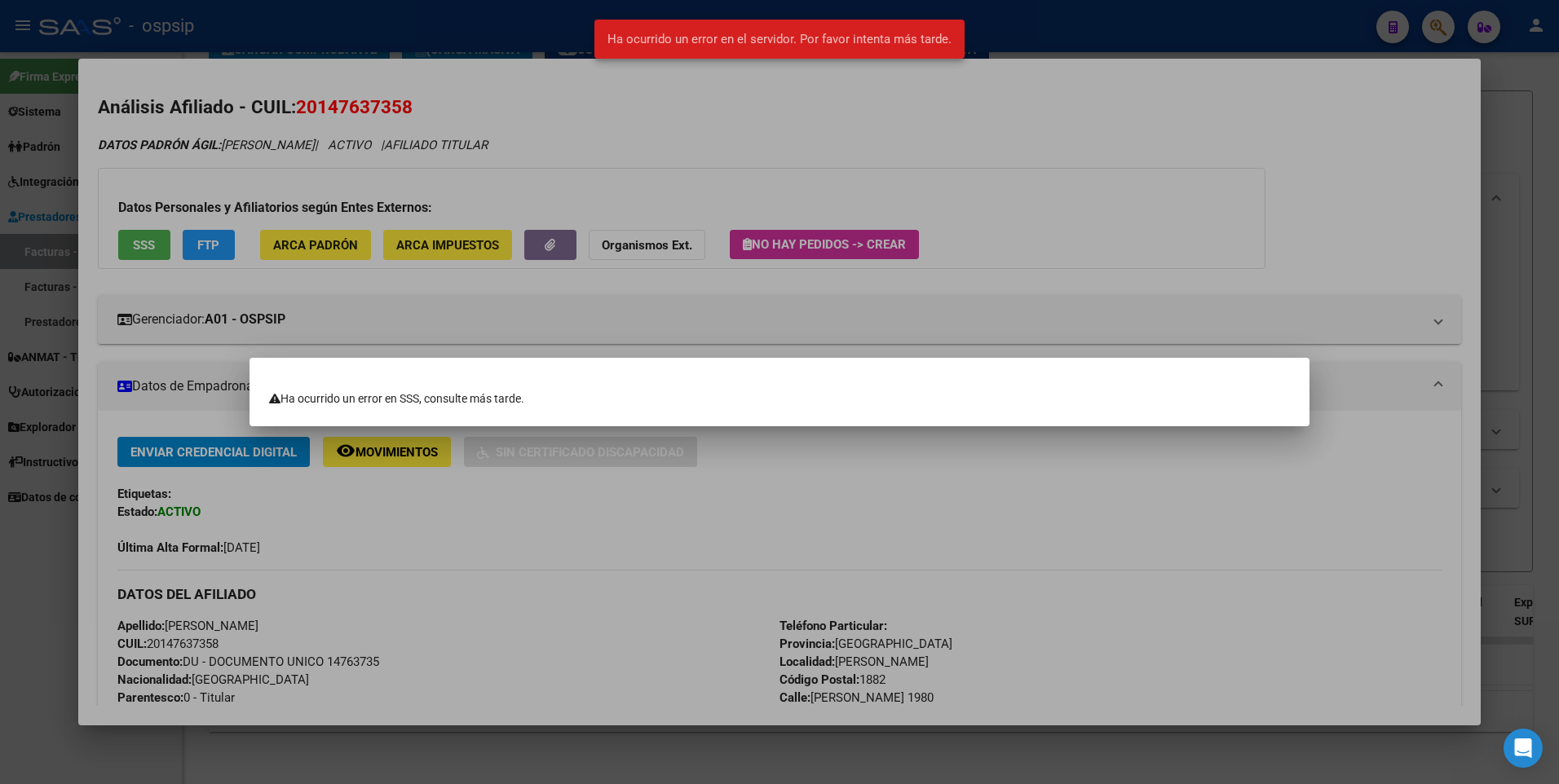
click at [695, 135] on div at bounding box center [780, 392] width 1559 height 784
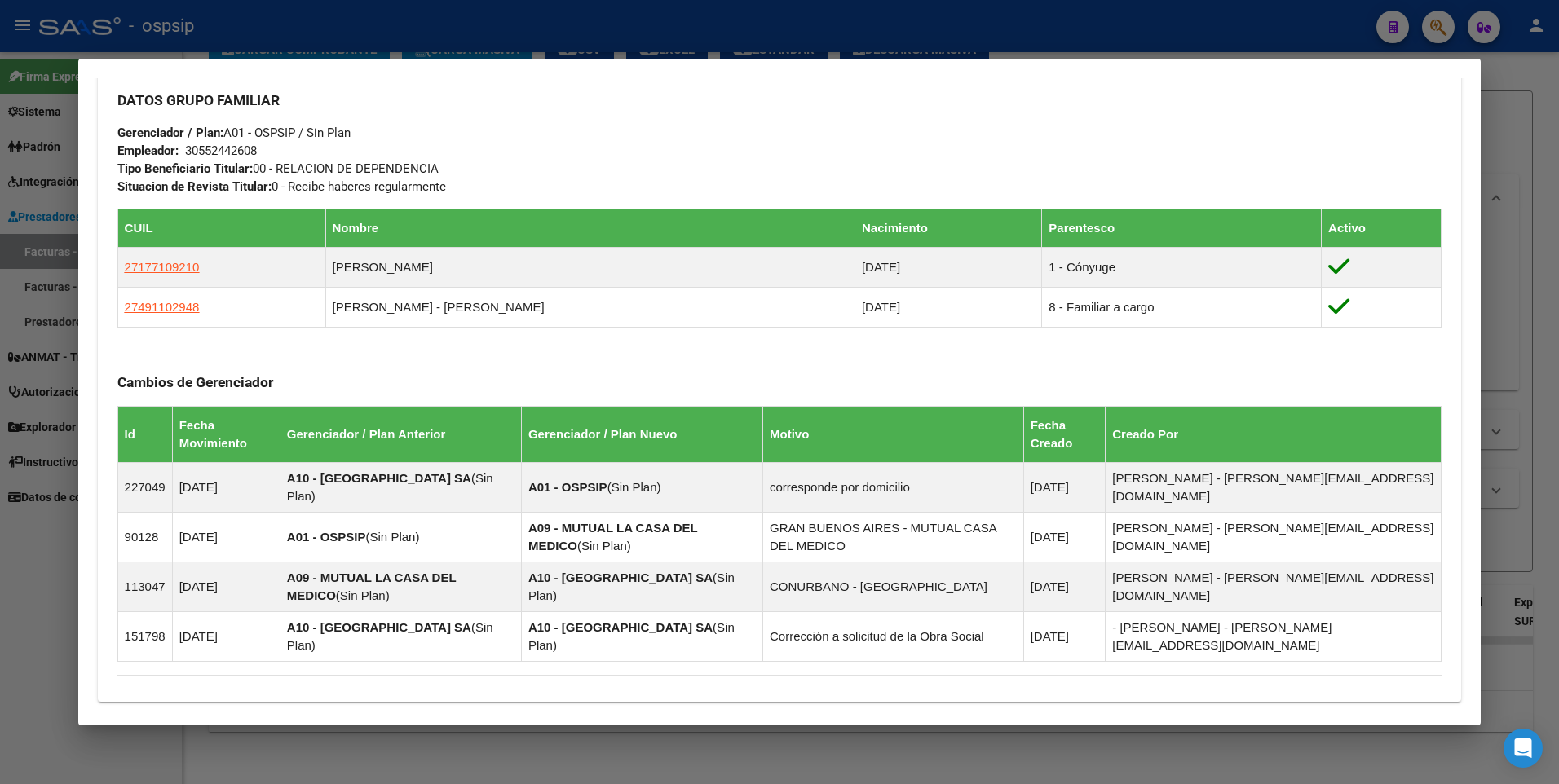
click at [1533, 160] on div at bounding box center [780, 392] width 1559 height 784
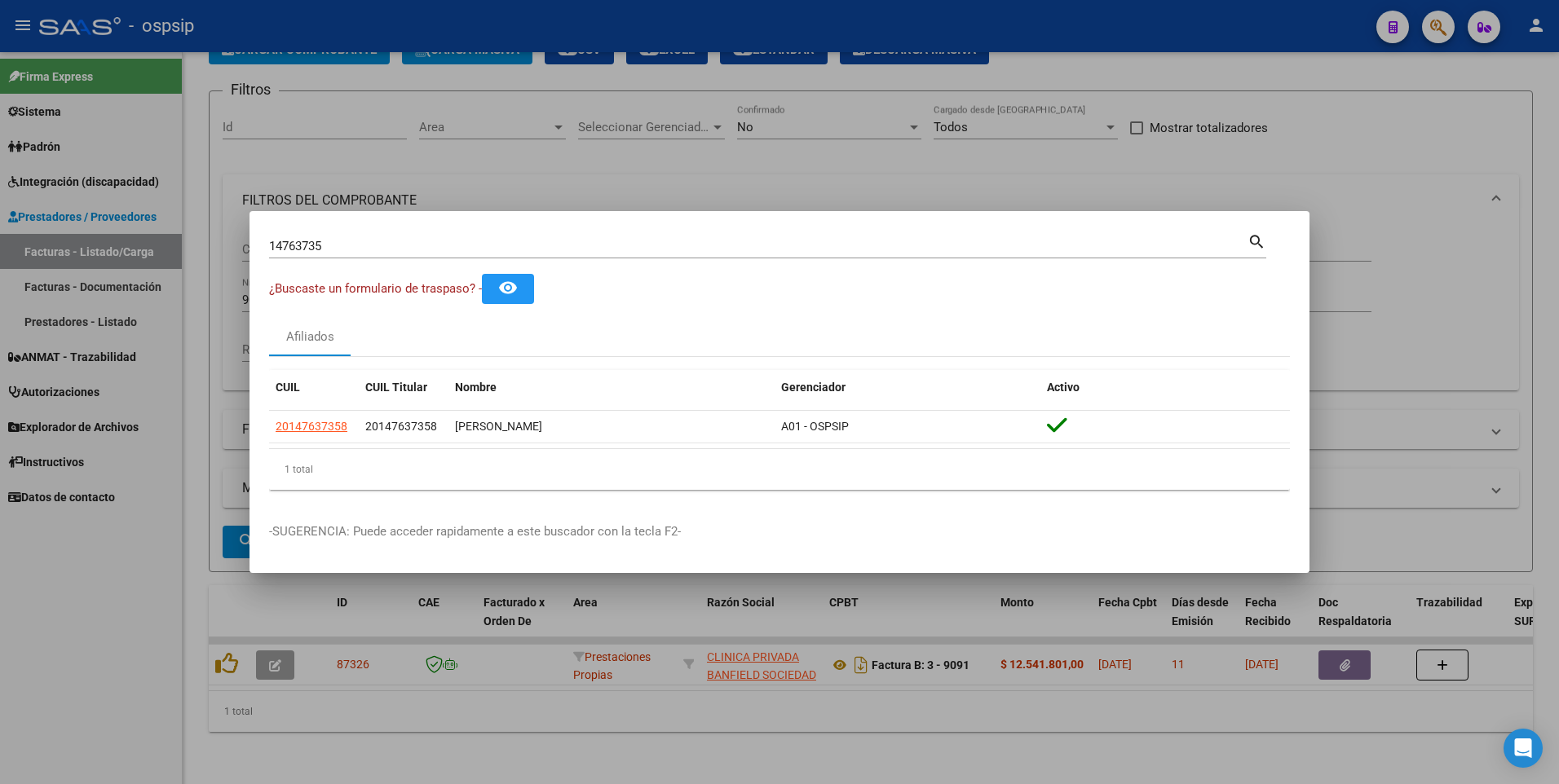
click at [977, 178] on div at bounding box center [780, 392] width 1559 height 784
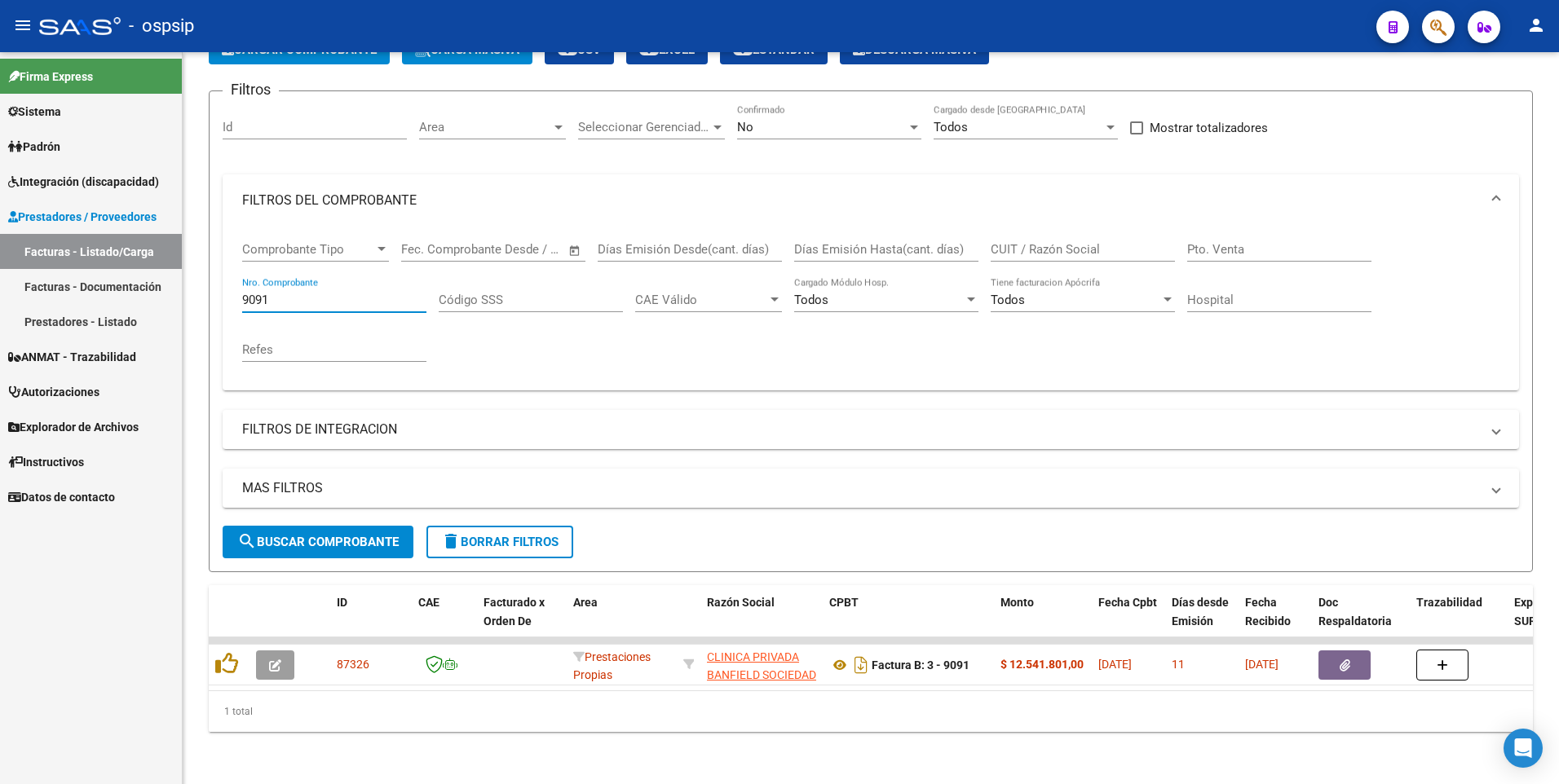
drag, startPoint x: 290, startPoint y: 294, endPoint x: 126, endPoint y: 298, distance: 164.0
click at [135, 294] on mat-sidenav-container "Firma Express Sistema Usuarios Todos los Usuarios Padrón Afiliados Empadronados…" at bounding box center [780, 418] width 1559 height 732
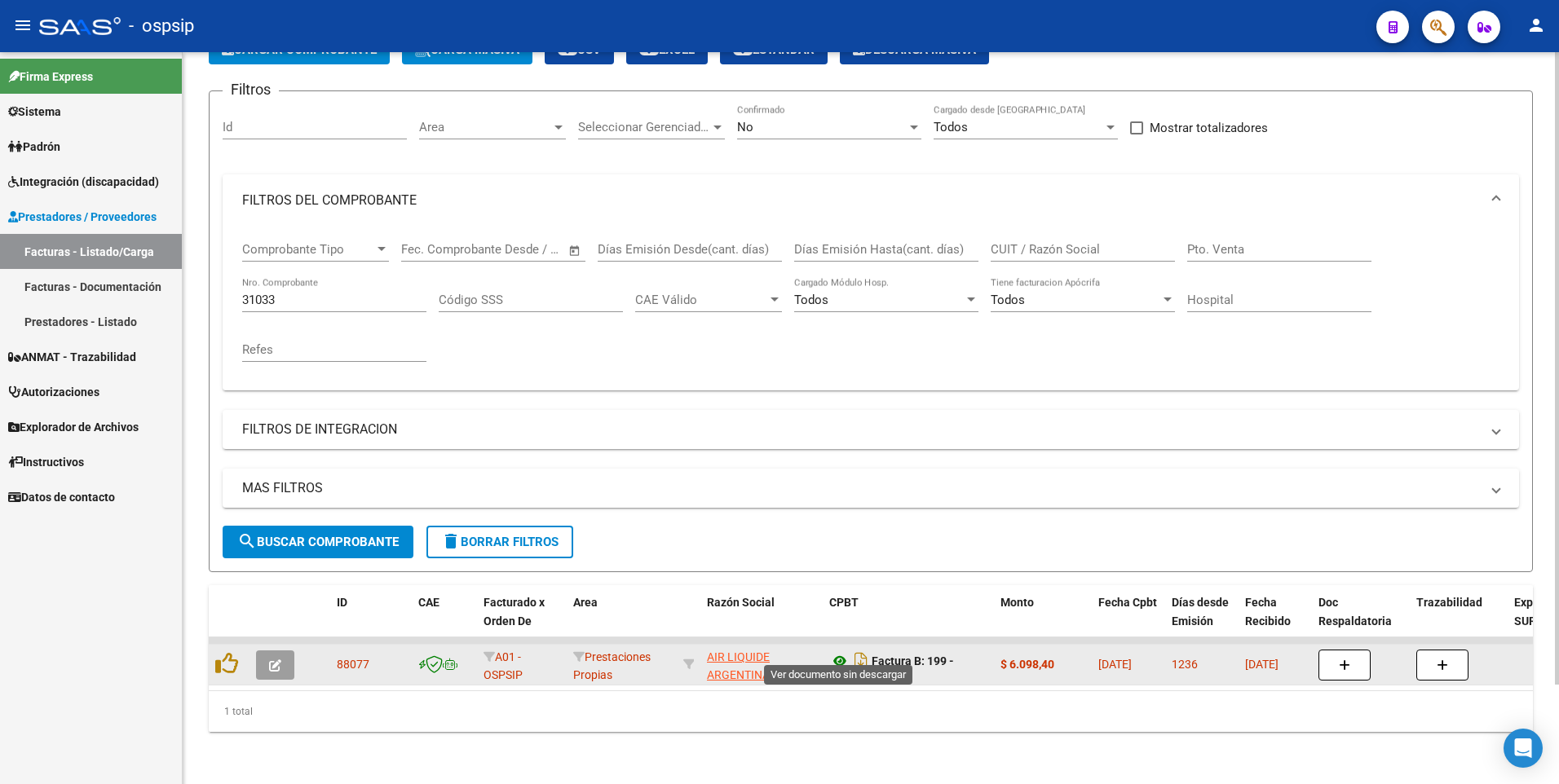
click at [837, 652] on icon at bounding box center [839, 661] width 21 height 19
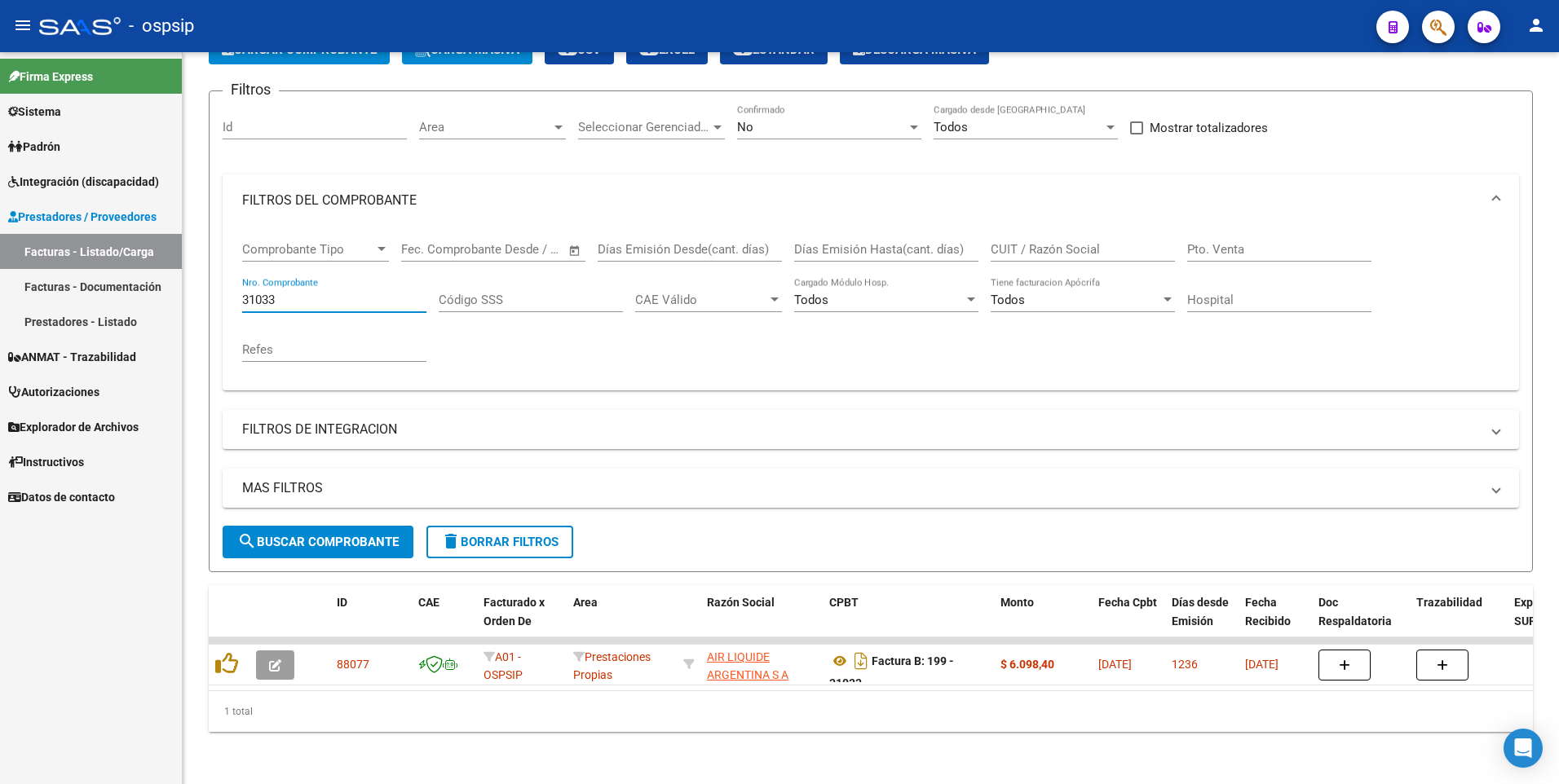
drag, startPoint x: 279, startPoint y: 290, endPoint x: 133, endPoint y: 311, distance: 147.5
click at [133, 311] on mat-sidenav-container "Firma Express Sistema Usuarios Todos los Usuarios Padrón Afiliados Empadronados…" at bounding box center [780, 418] width 1559 height 732
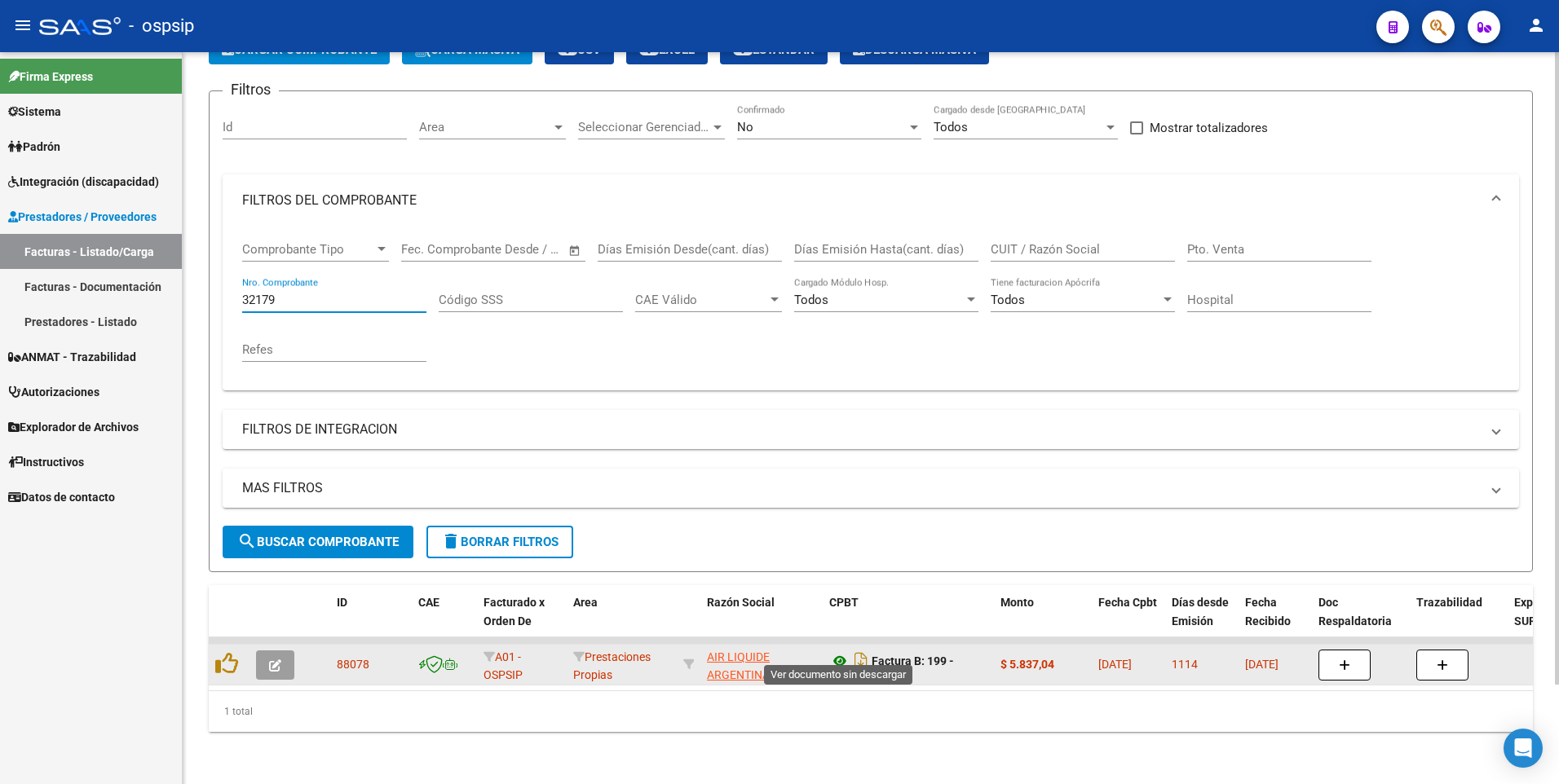
click at [839, 652] on icon at bounding box center [839, 661] width 21 height 19
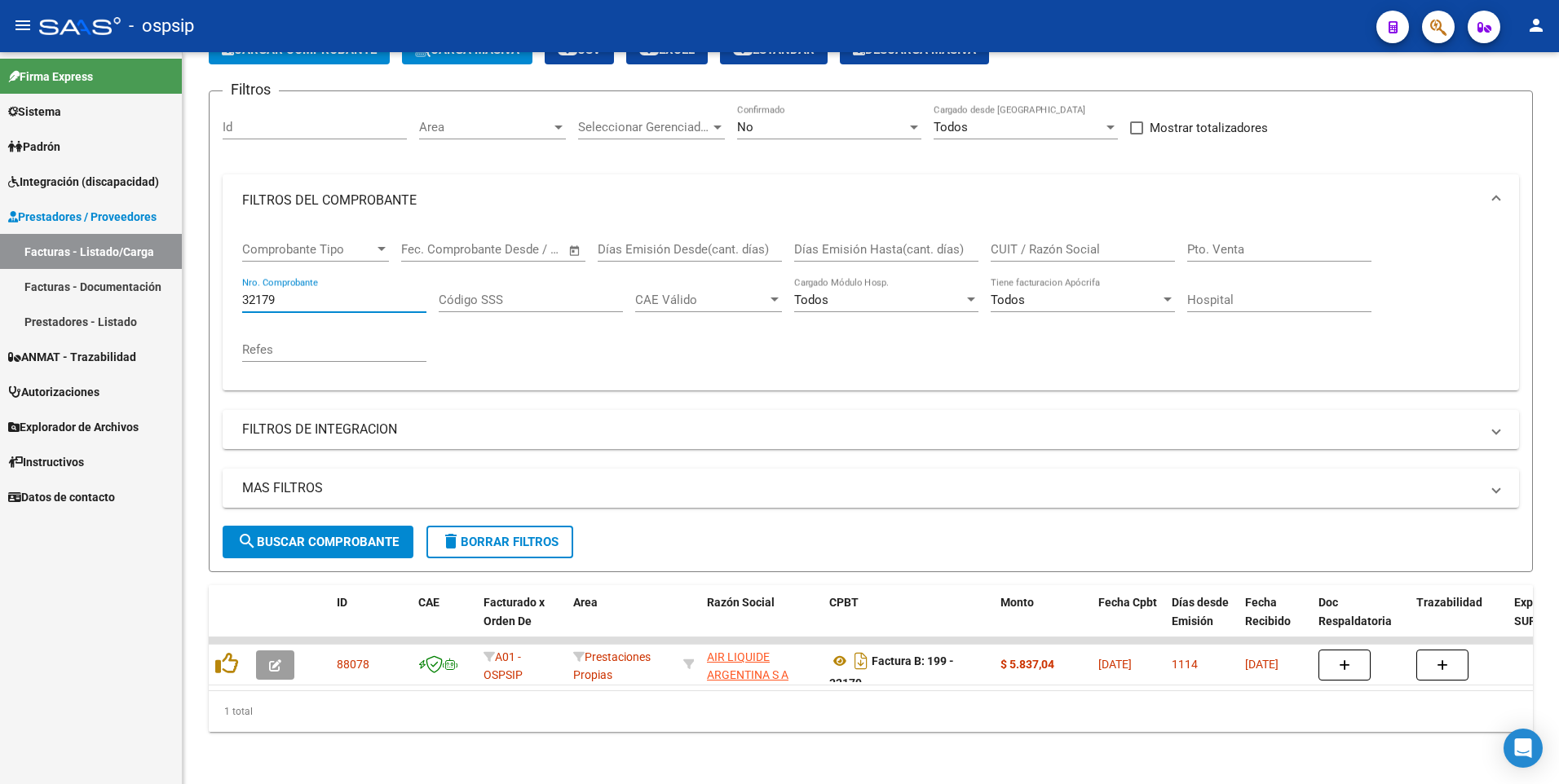
drag, startPoint x: 294, startPoint y: 292, endPoint x: 126, endPoint y: 303, distance: 168.4
click at [126, 303] on mat-sidenav-container "Firma Express Sistema Usuarios Todos los Usuarios Padrón Afiliados Empadronados…" at bounding box center [780, 418] width 1559 height 732
type input "1088"
click at [303, 536] on span "search Buscar Comprobante" at bounding box center [318, 542] width 162 height 15
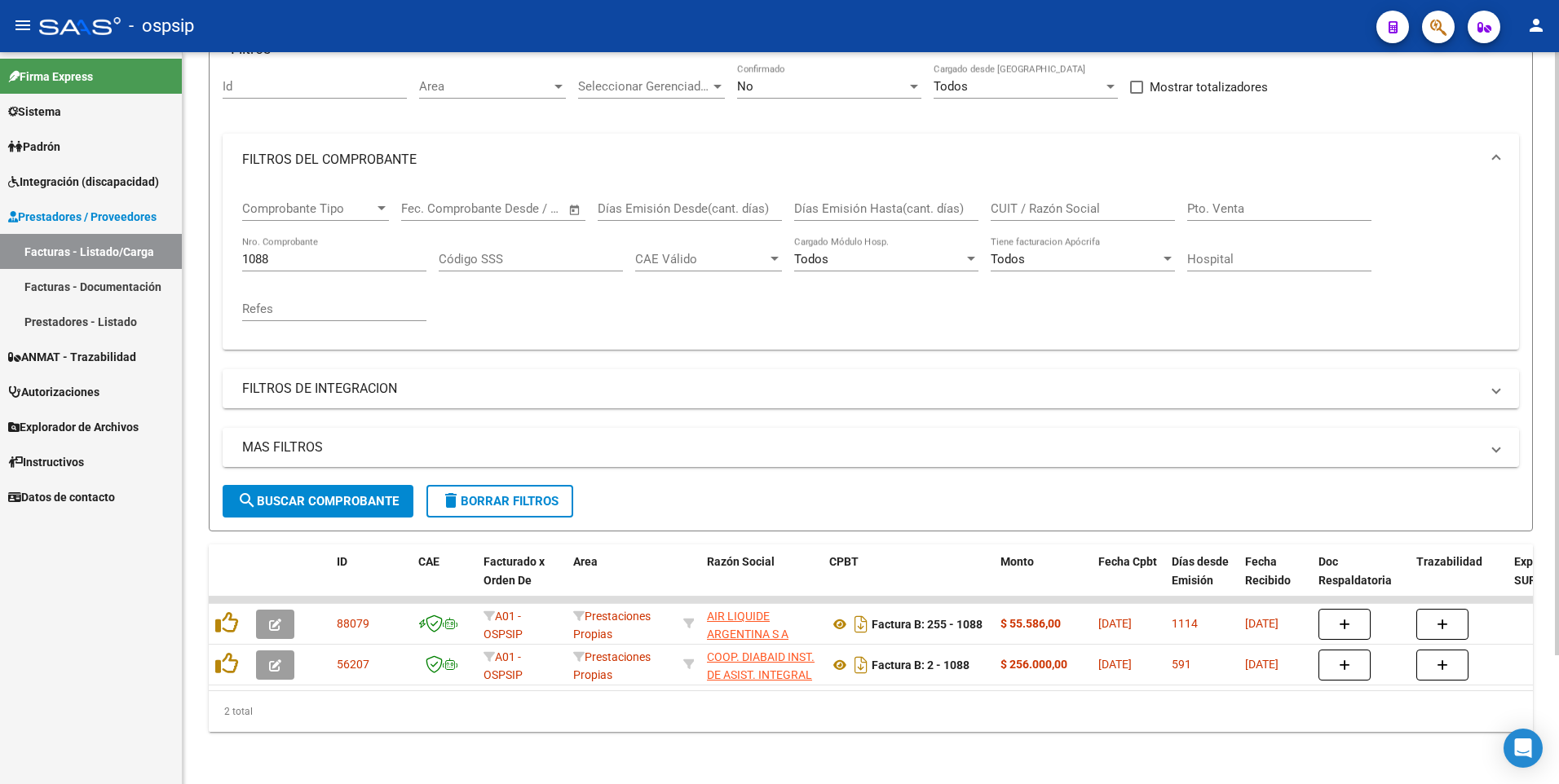
scroll to position [156, 0]
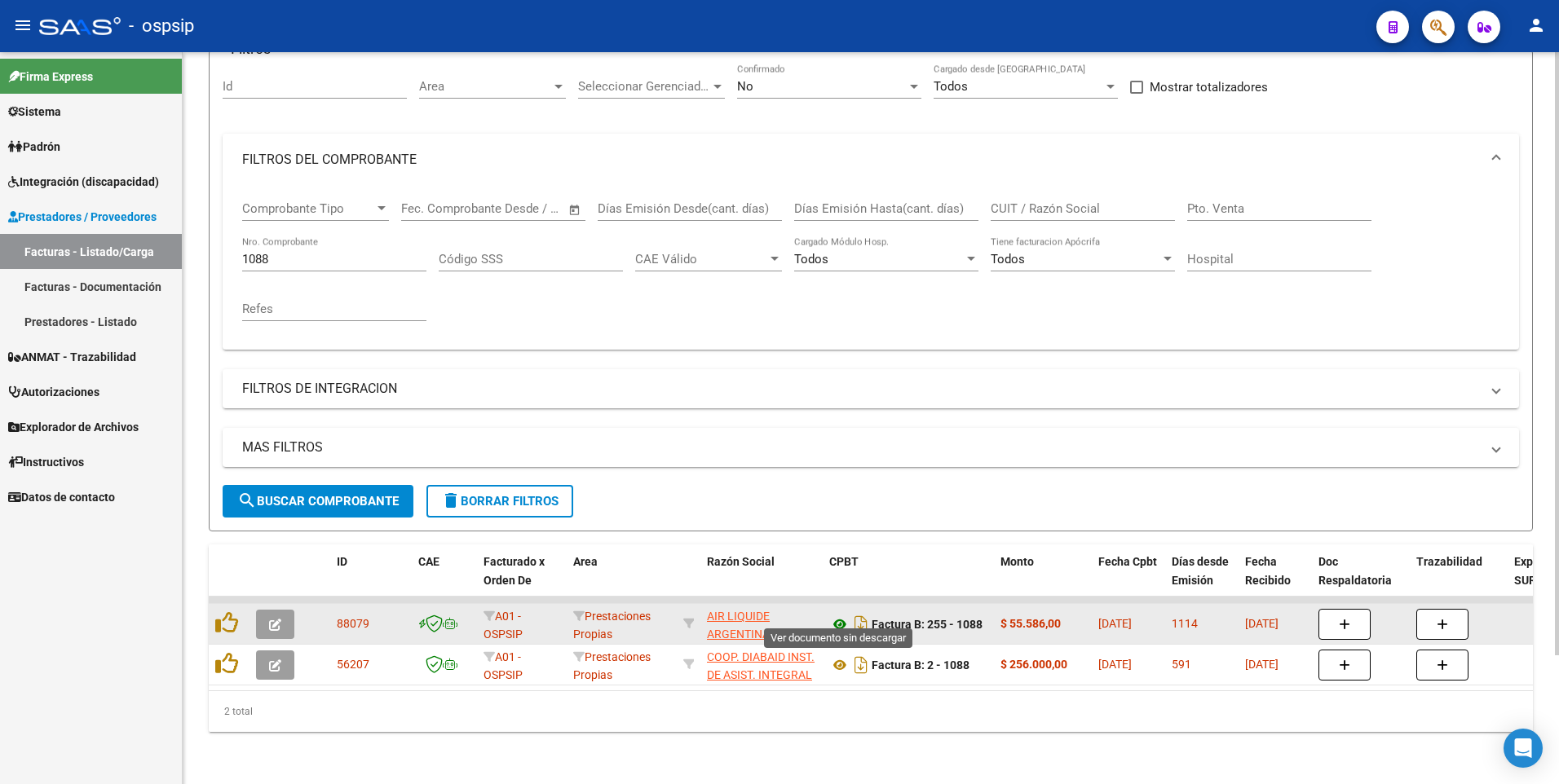
click at [840, 615] on icon at bounding box center [839, 624] width 21 height 19
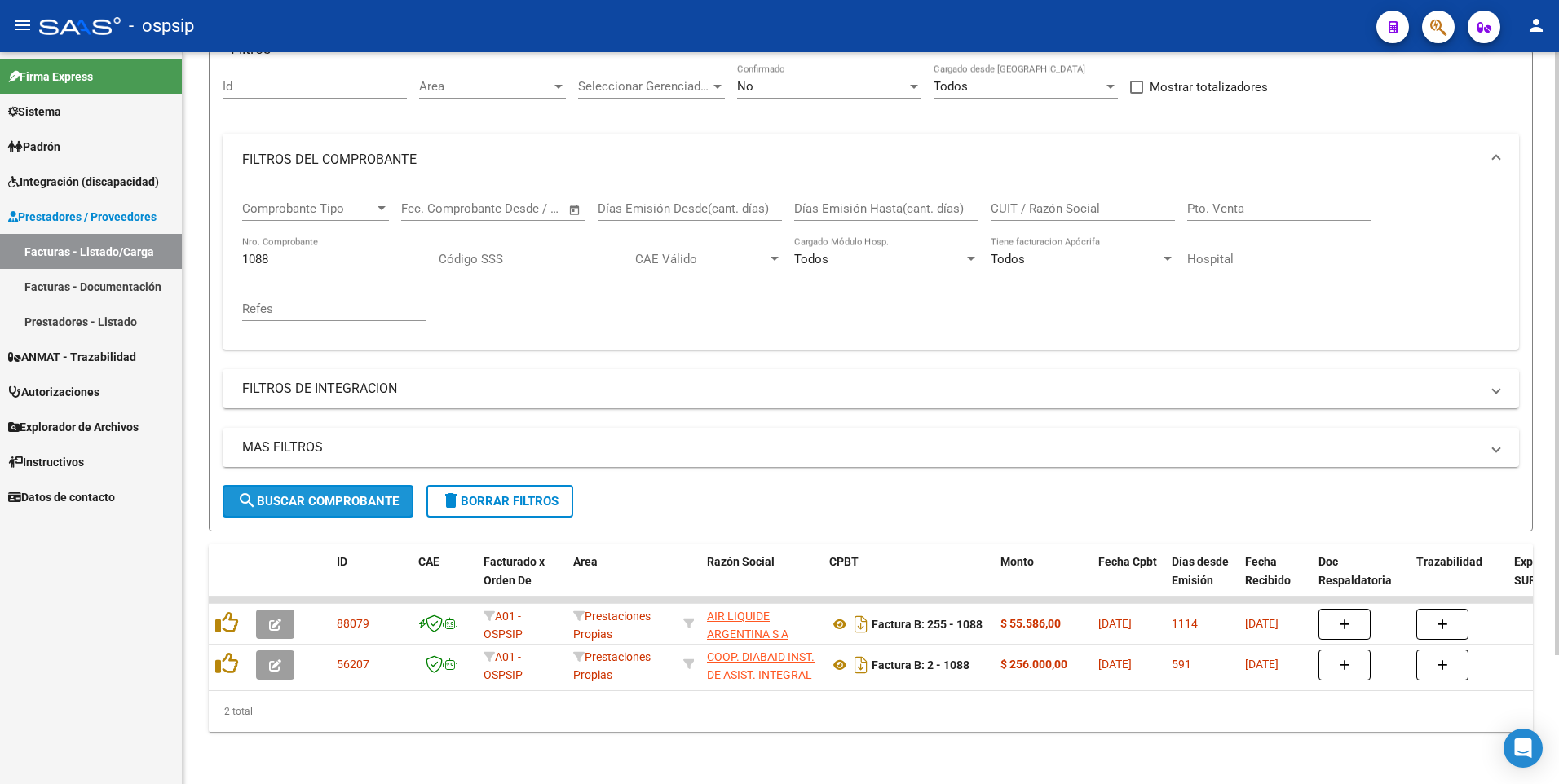
click at [370, 494] on span "search Buscar Comprobante" at bounding box center [318, 501] width 162 height 15
click at [1430, 36] on icon "button" at bounding box center [1439, 27] width 16 height 19
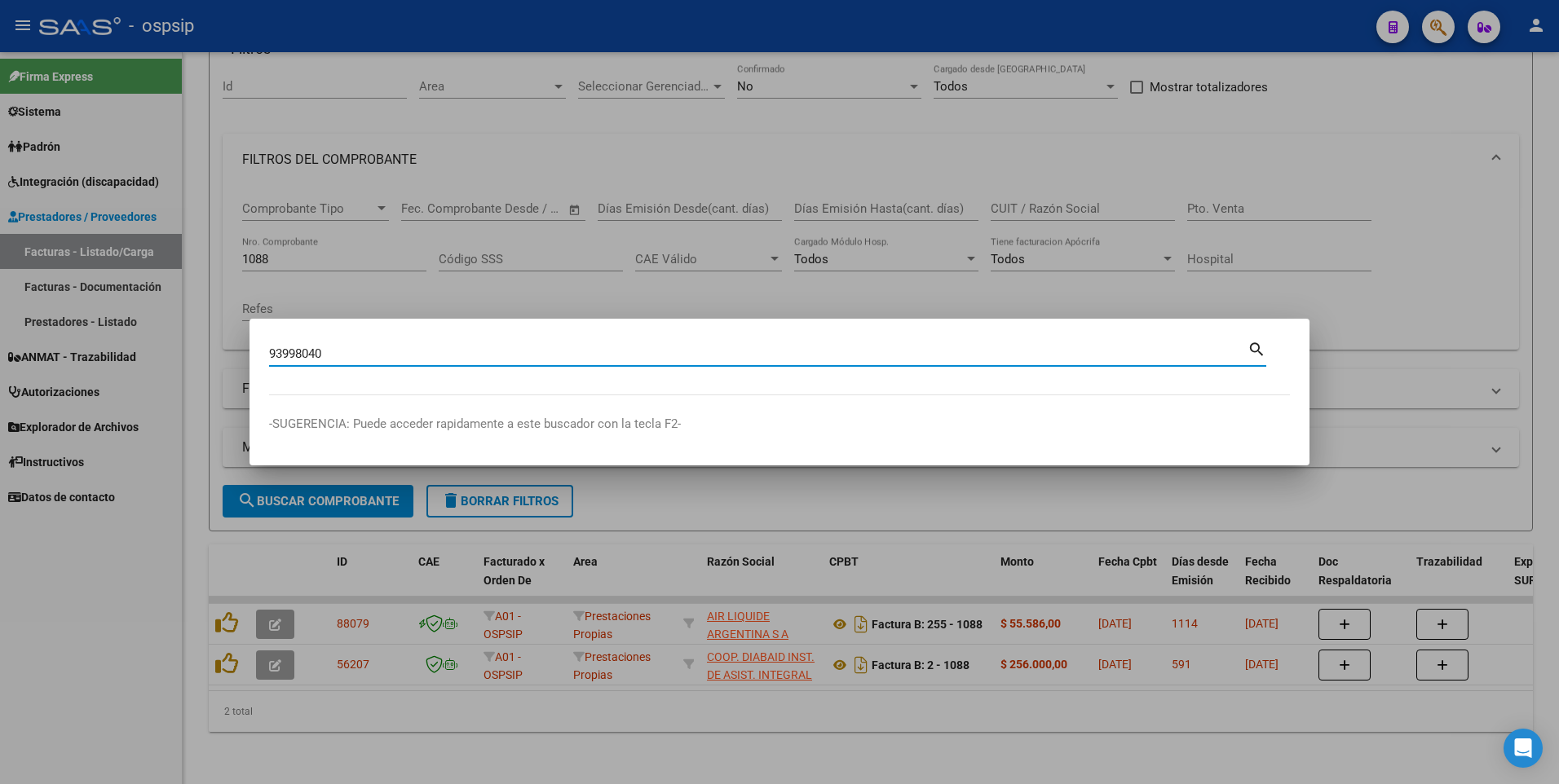
type input "93998040"
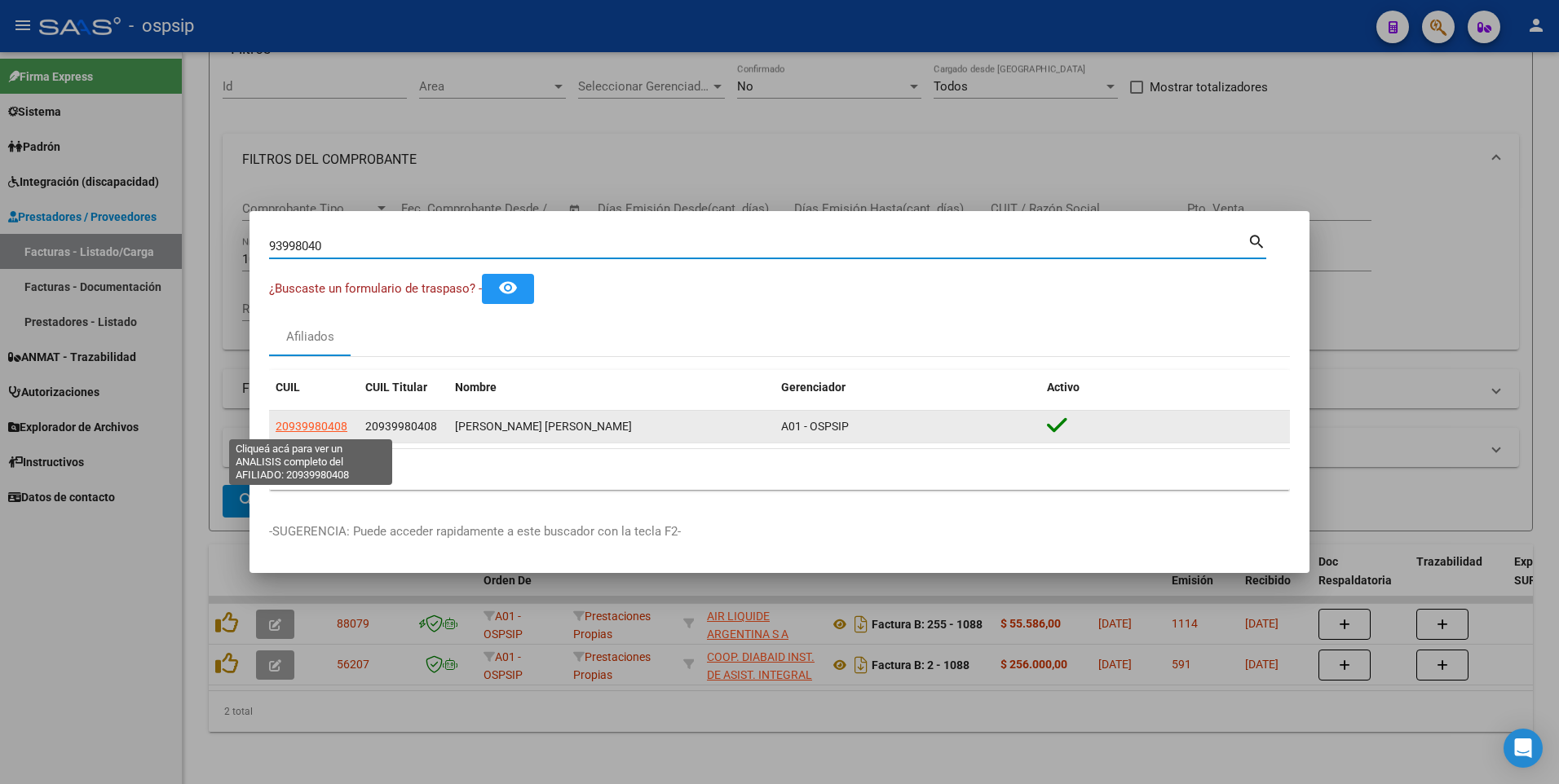
click at [335, 427] on span "20939980408" at bounding box center [311, 426] width 72 height 13
type textarea "20939980408"
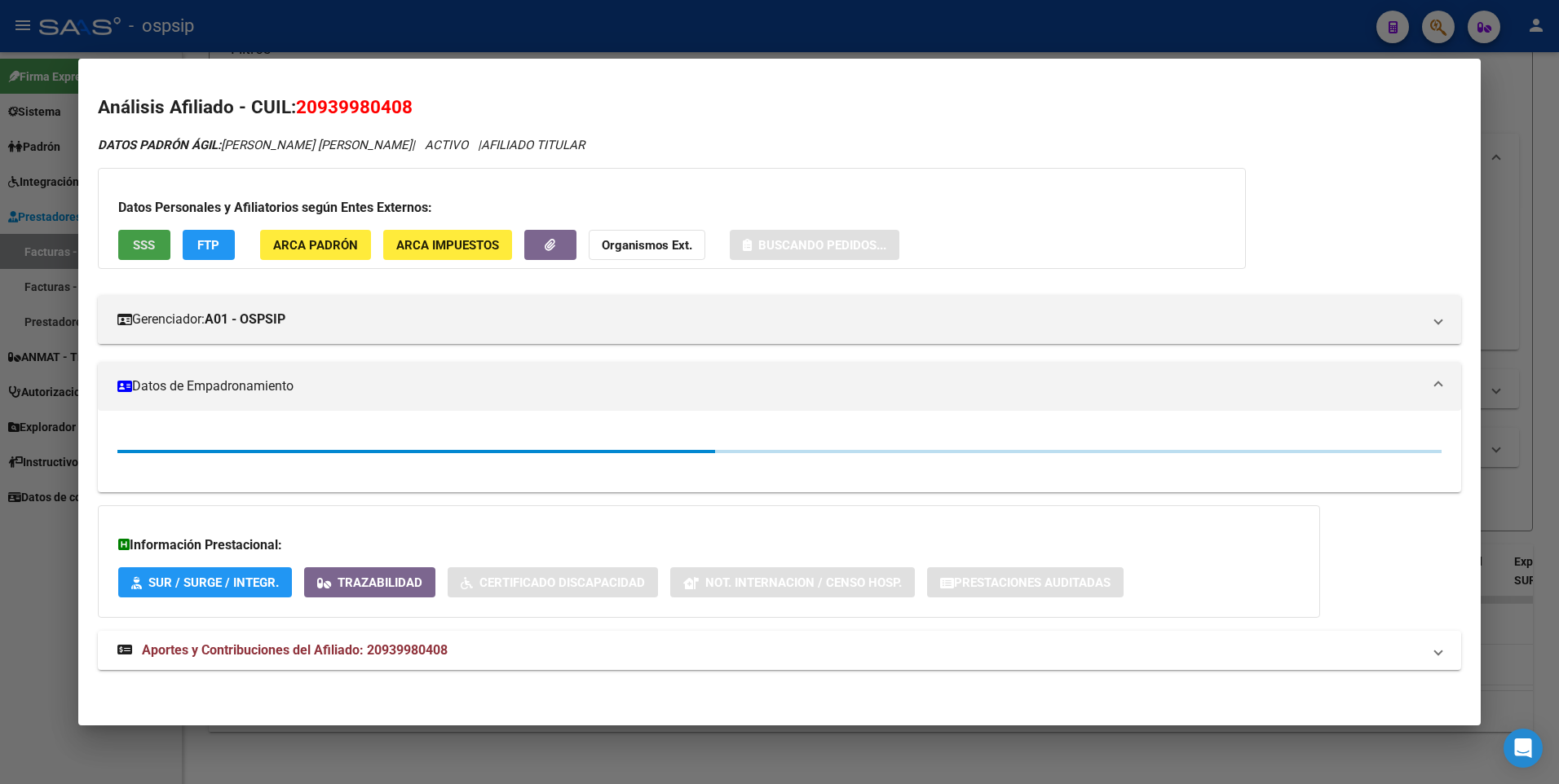
click at [152, 245] on span "SSS" at bounding box center [144, 246] width 22 height 15
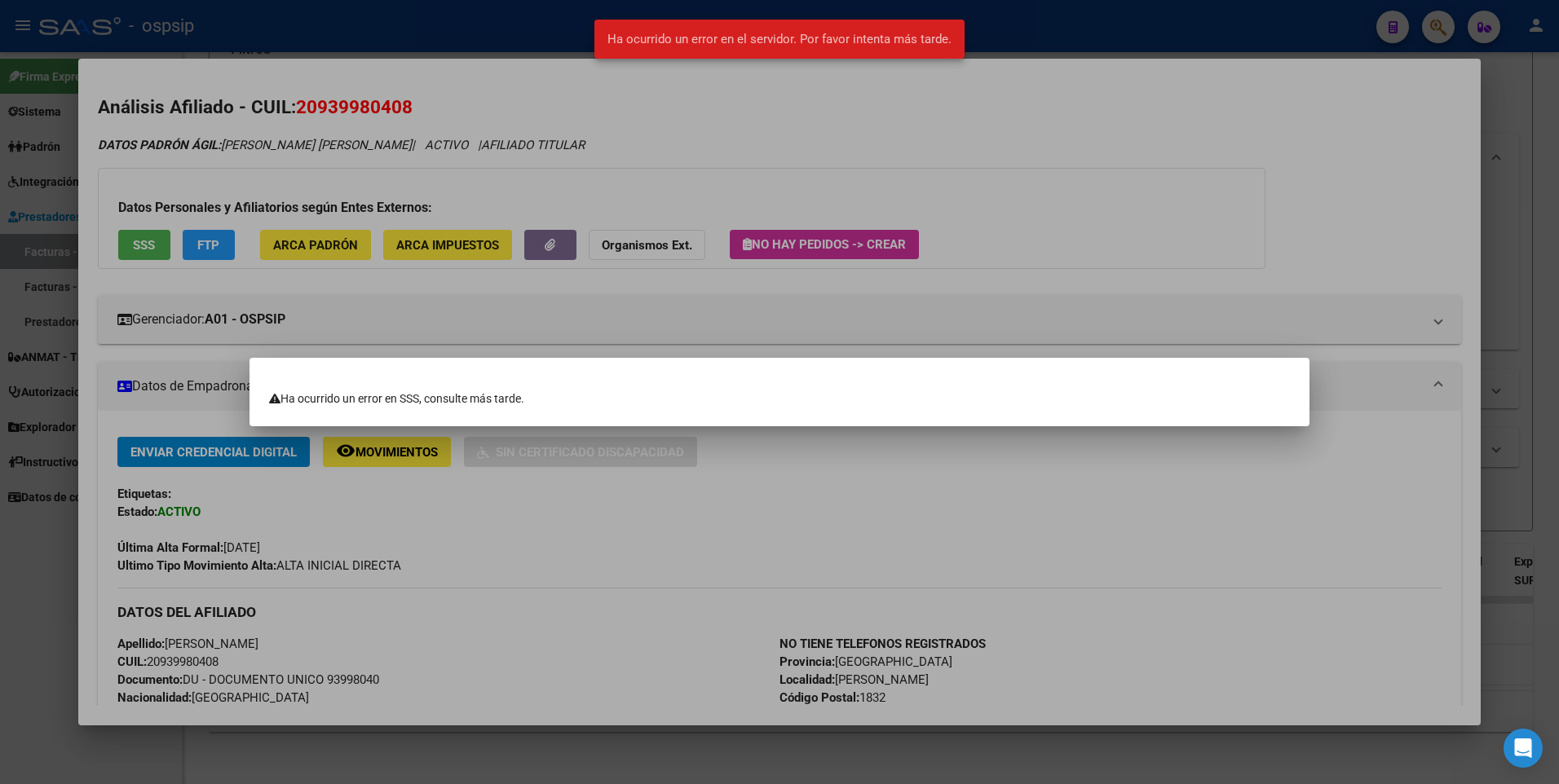
click at [982, 183] on div at bounding box center [780, 392] width 1559 height 784
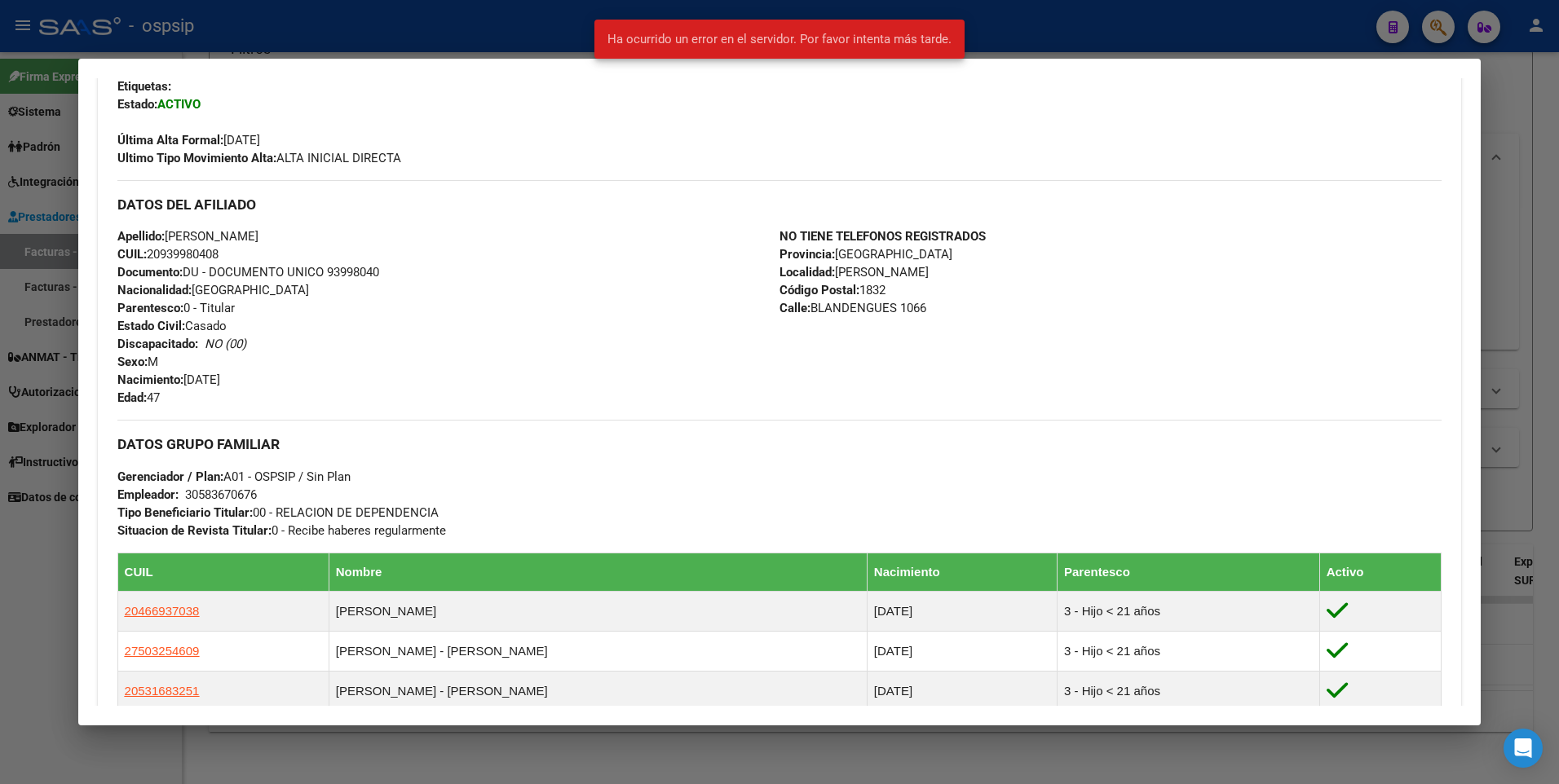
scroll to position [734, 0]
